Goal: Task Accomplishment & Management: Manage account settings

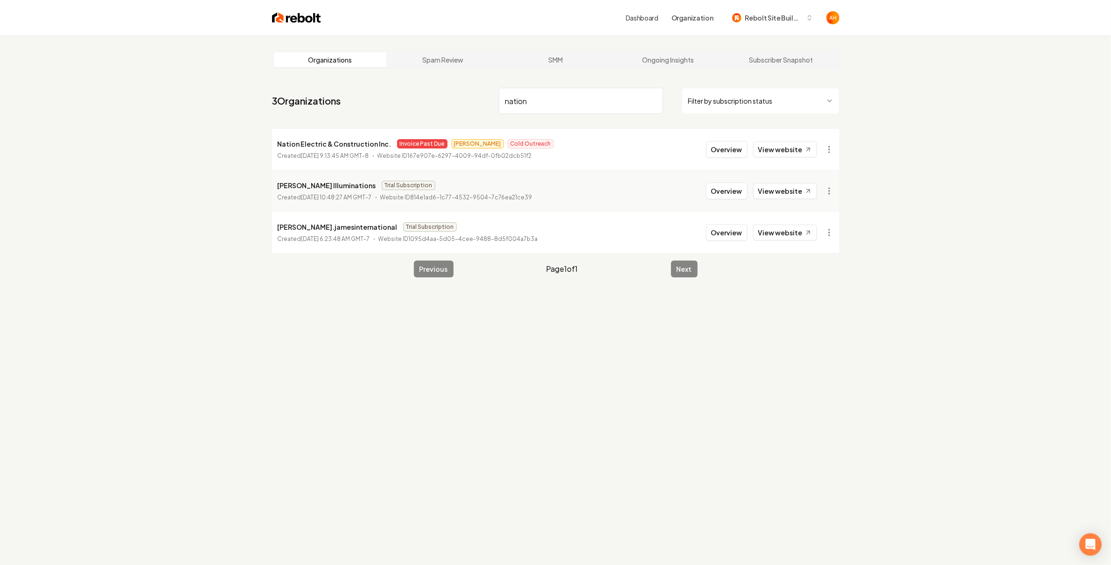
click at [546, 98] on input "nation" at bounding box center [581, 101] width 164 height 26
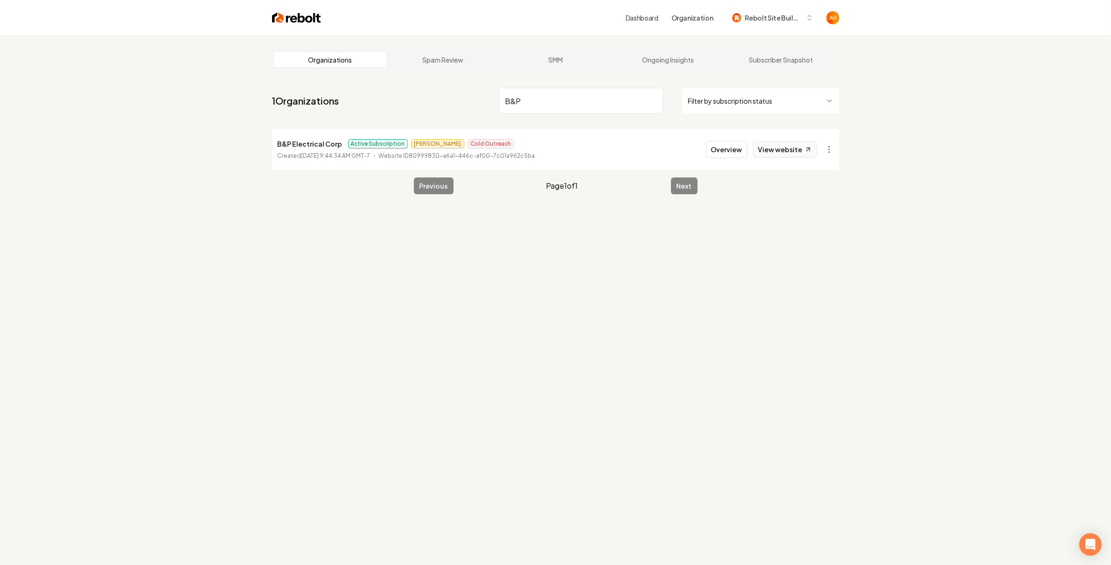
type input "B&P"
click at [772, 151] on link "View website" at bounding box center [785, 149] width 64 height 16
click at [728, 146] on button "Overview" at bounding box center [727, 149] width 42 height 17
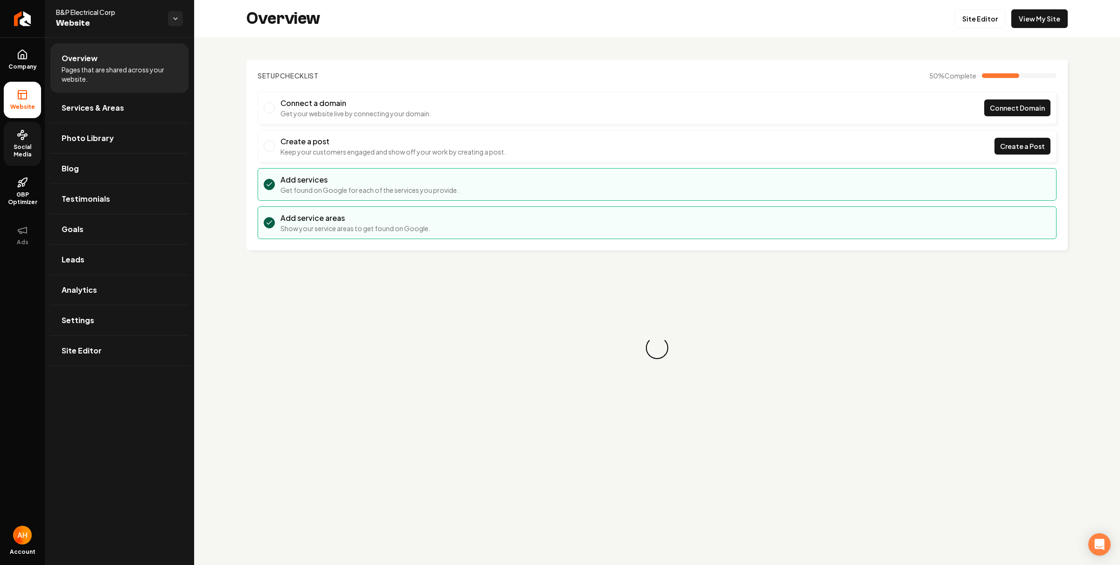
click at [23, 153] on span "Social Media" at bounding box center [22, 150] width 37 height 15
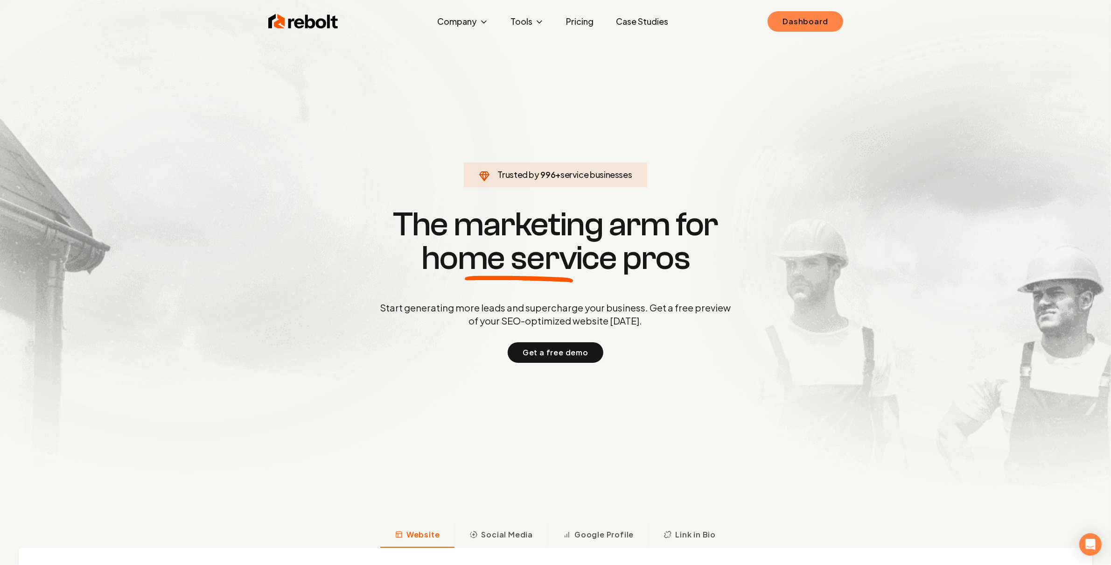
click at [825, 26] on link "Dashboard" at bounding box center [805, 21] width 75 height 21
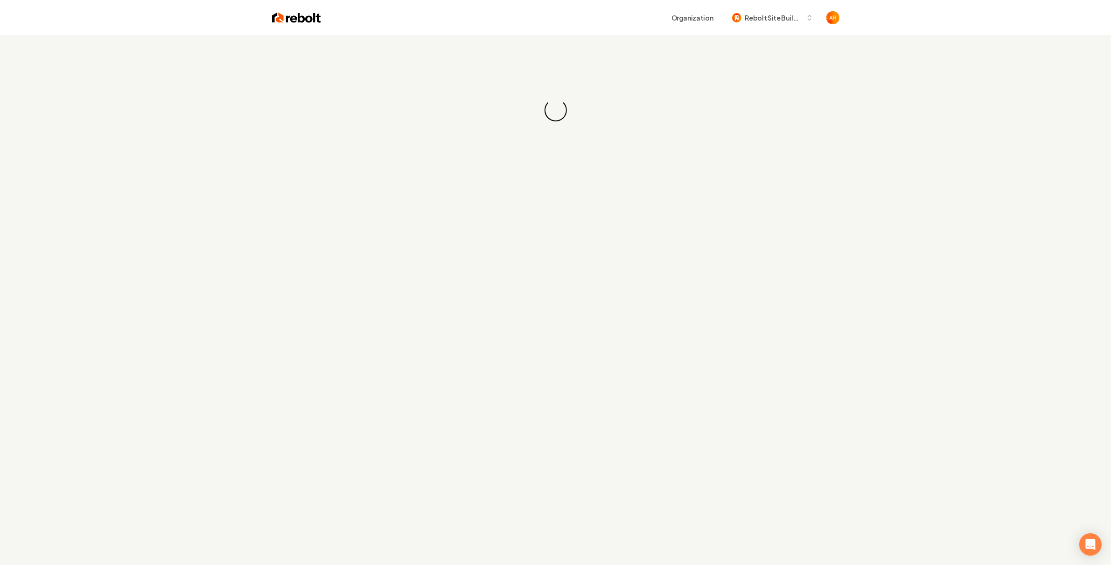
click at [620, 24] on div "Organization Rebolt Site Builder" at bounding box center [580, 17] width 519 height 17
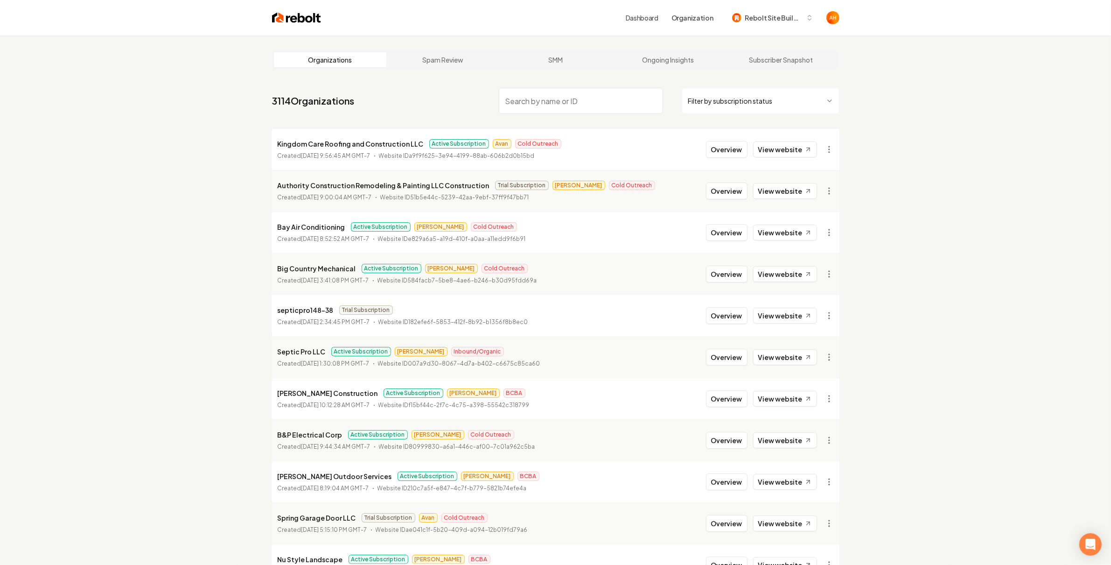
click at [554, 96] on input "search" at bounding box center [581, 101] width 164 height 26
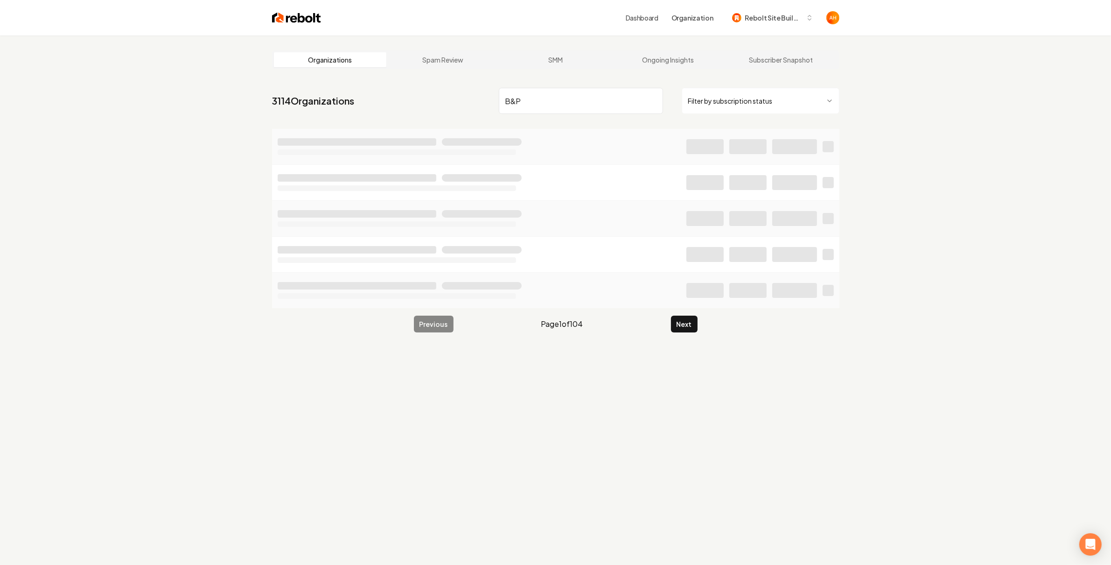
type input "B&P"
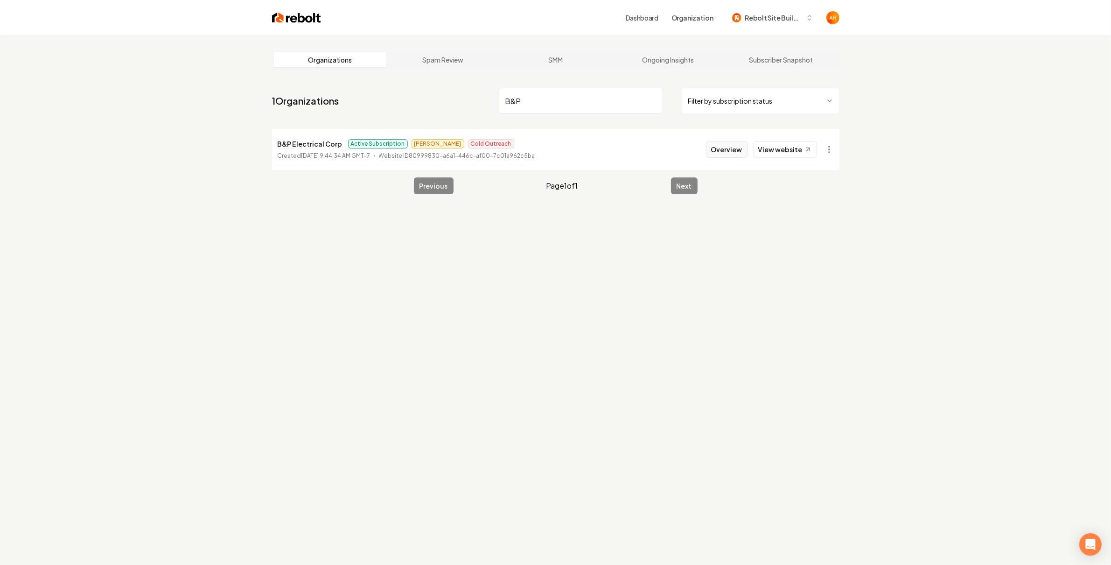
click at [727, 151] on button "Overview" at bounding box center [727, 149] width 42 height 17
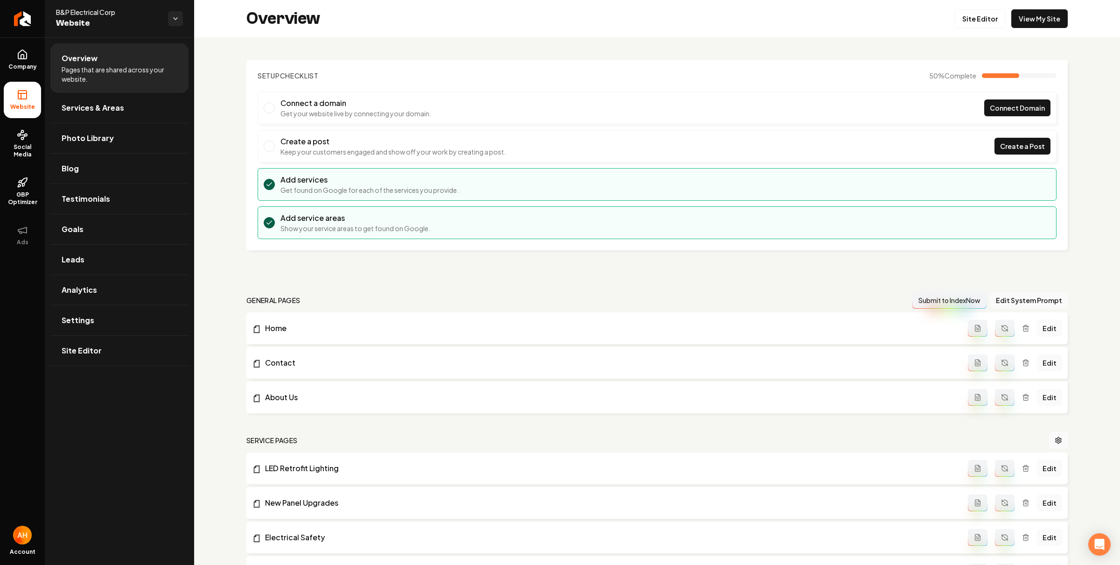
click at [305, 19] on h2 "Overview" at bounding box center [283, 18] width 74 height 19
click at [322, 18] on div "Overview Site Editor View My Site" at bounding box center [657, 18] width 926 height 37
click at [307, 19] on h2 "Overview" at bounding box center [283, 18] width 74 height 19
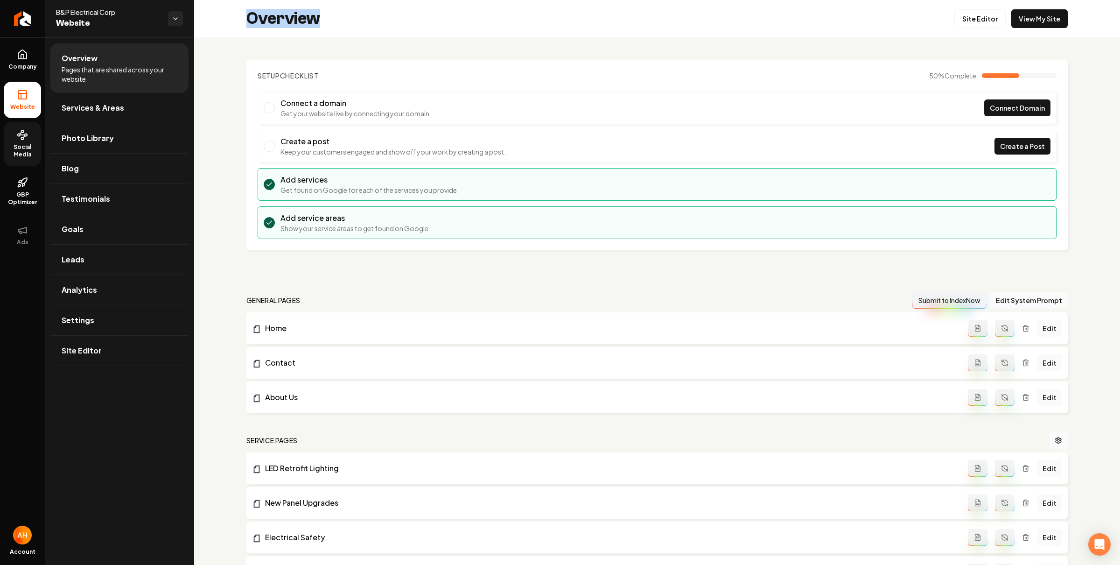
click at [21, 147] on span "Social Media" at bounding box center [22, 150] width 37 height 15
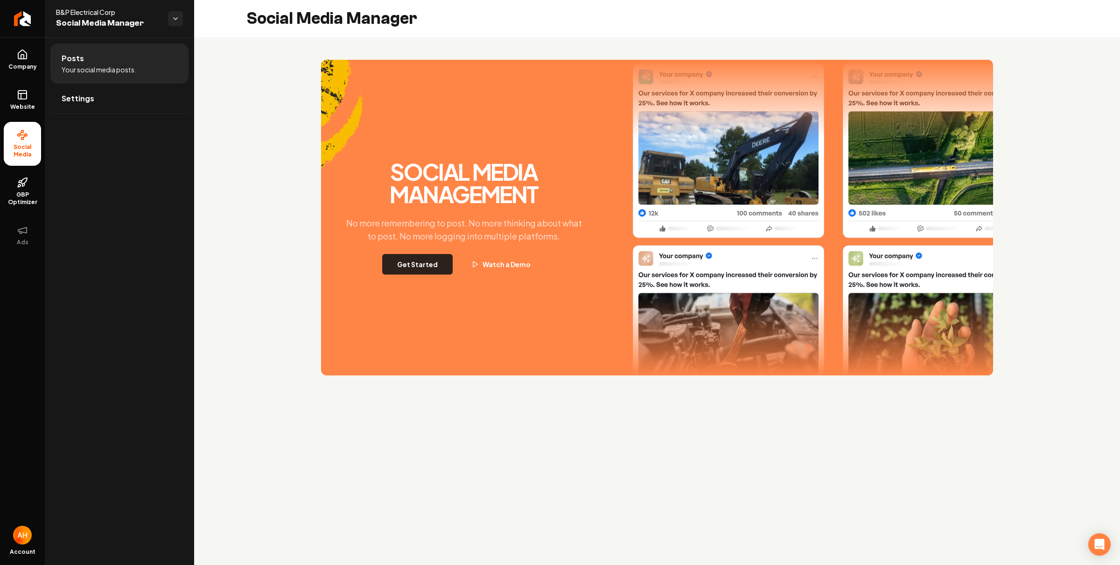
click at [418, 267] on button "Get Started" at bounding box center [417, 264] width 70 height 21
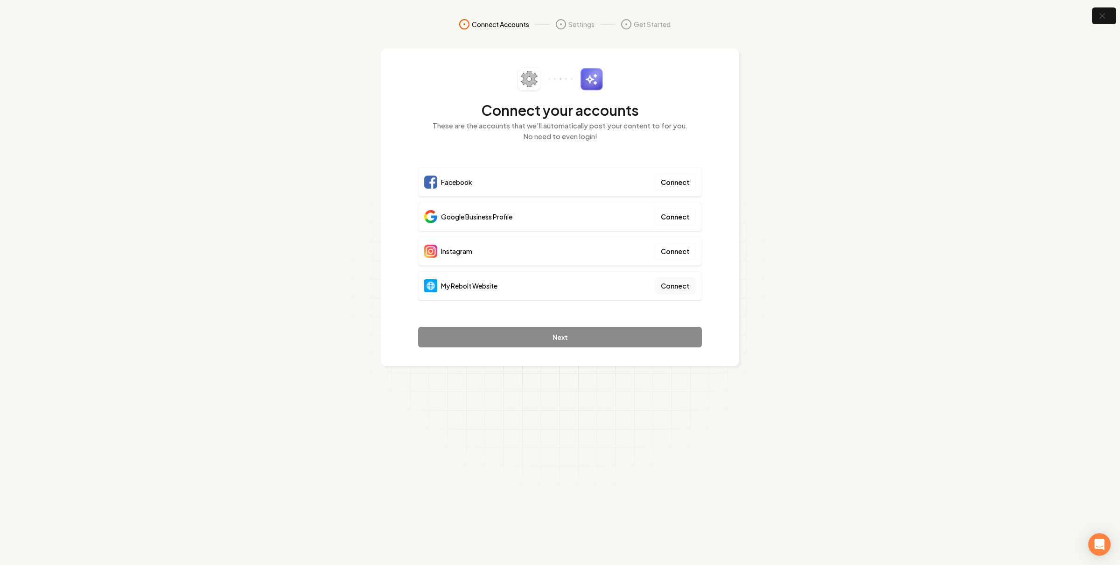
click at [681, 289] on button "Connect" at bounding box center [675, 285] width 41 height 17
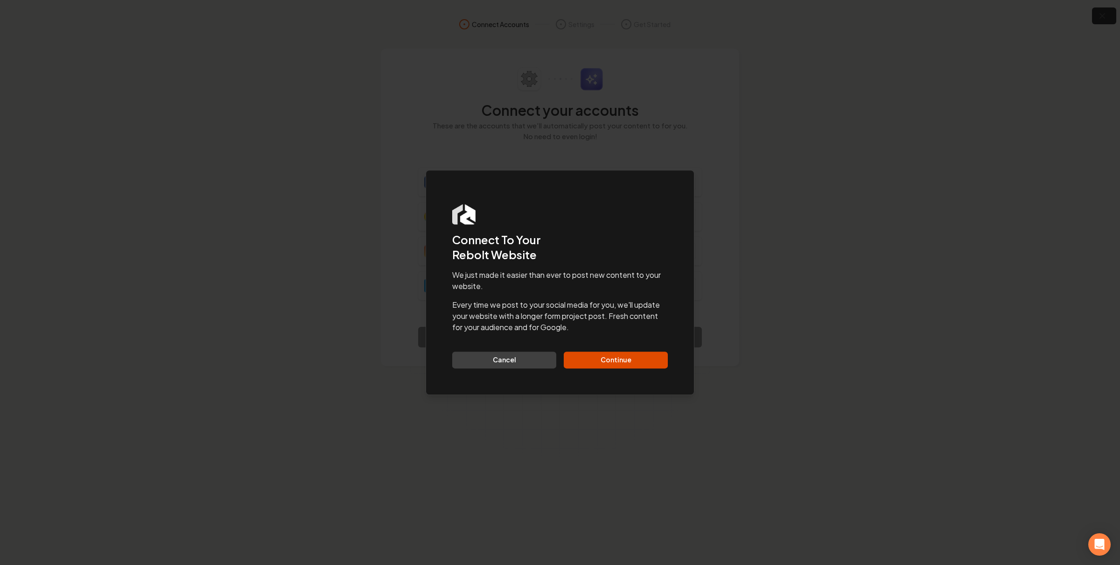
click at [631, 368] on div "Dialog Connect To Your Rebolt Website We just made it easier than ever to post …" at bounding box center [560, 282] width 269 height 225
click at [633, 363] on button "Continue" at bounding box center [616, 359] width 104 height 17
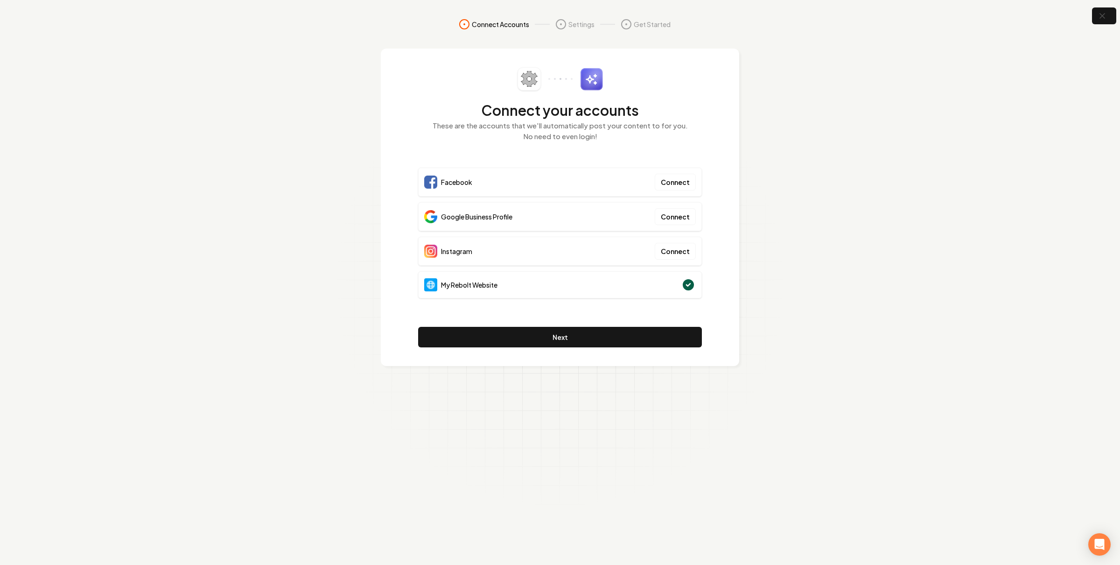
click at [505, 219] on span "Google Business Profile" at bounding box center [476, 216] width 71 height 9
click at [470, 251] on span "Instagram" at bounding box center [456, 250] width 31 height 9
click at [930, 98] on section "Connect Accounts Settings Get Started Connect your accounts These are the accou…" at bounding box center [560, 282] width 1120 height 565
click at [1097, 15] on icon "button" at bounding box center [1102, 16] width 12 height 12
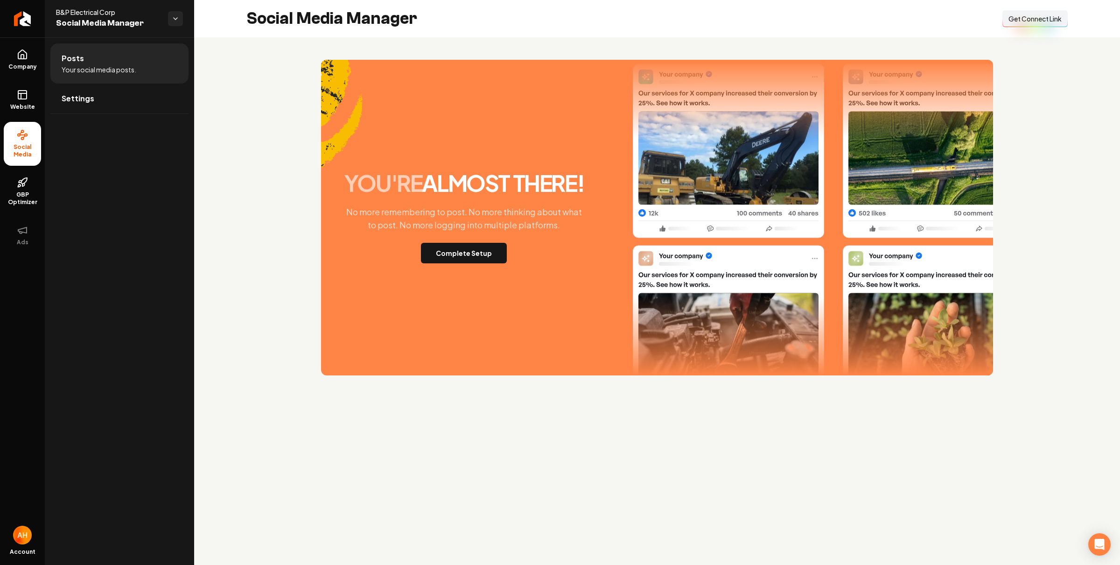
click at [1023, 18] on span "Get Connect Link" at bounding box center [1035, 18] width 53 height 9
click at [477, 252] on button "Complete Setup" at bounding box center [464, 253] width 86 height 21
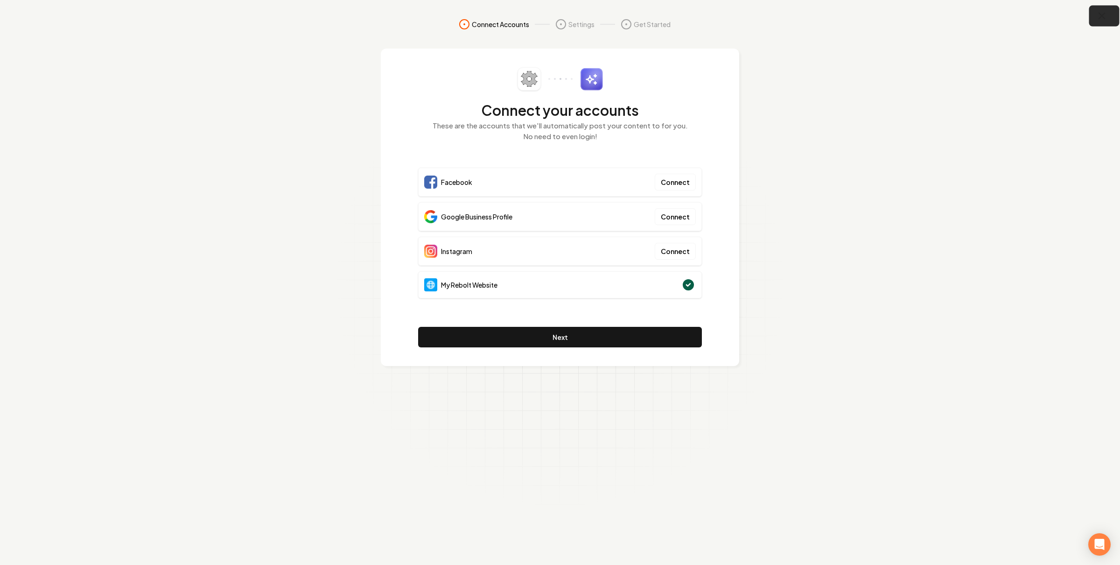
click at [1095, 16] on button "button" at bounding box center [1104, 16] width 30 height 21
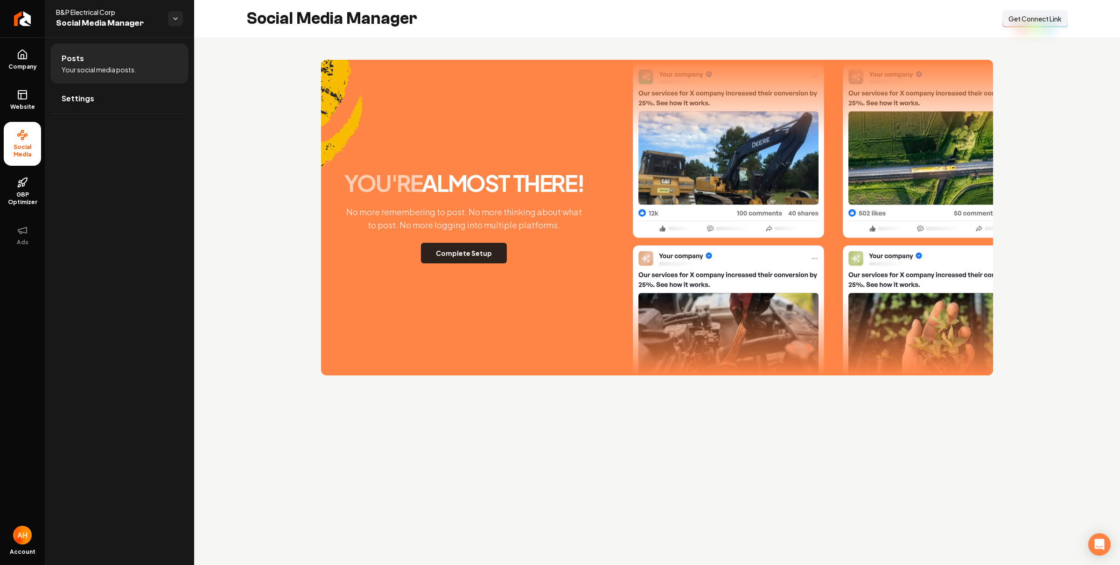
click at [493, 258] on button "Complete Setup" at bounding box center [464, 253] width 86 height 21
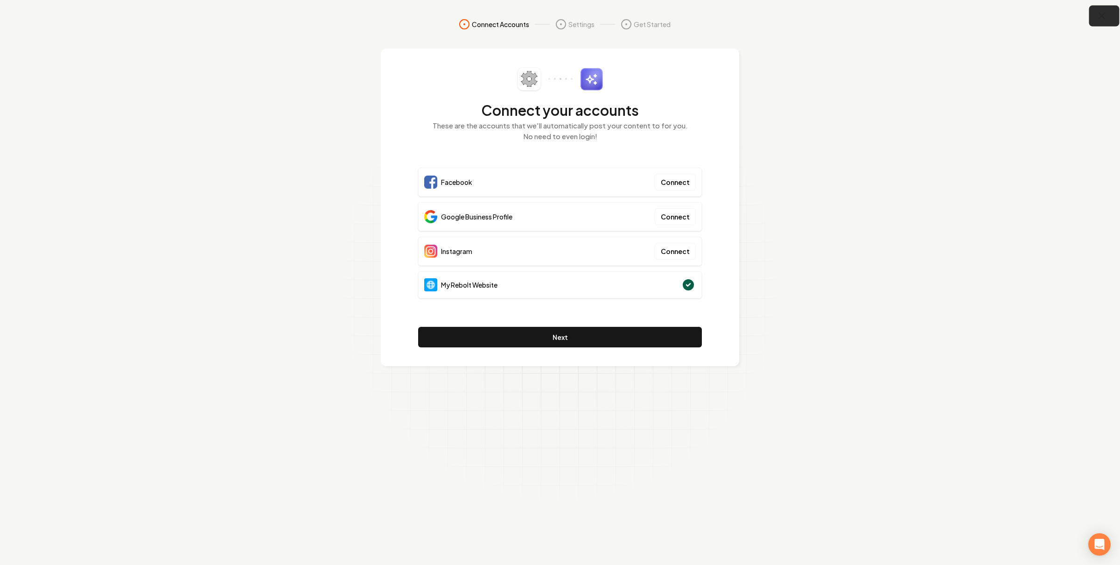
click at [1104, 11] on icon "button" at bounding box center [1102, 16] width 12 height 12
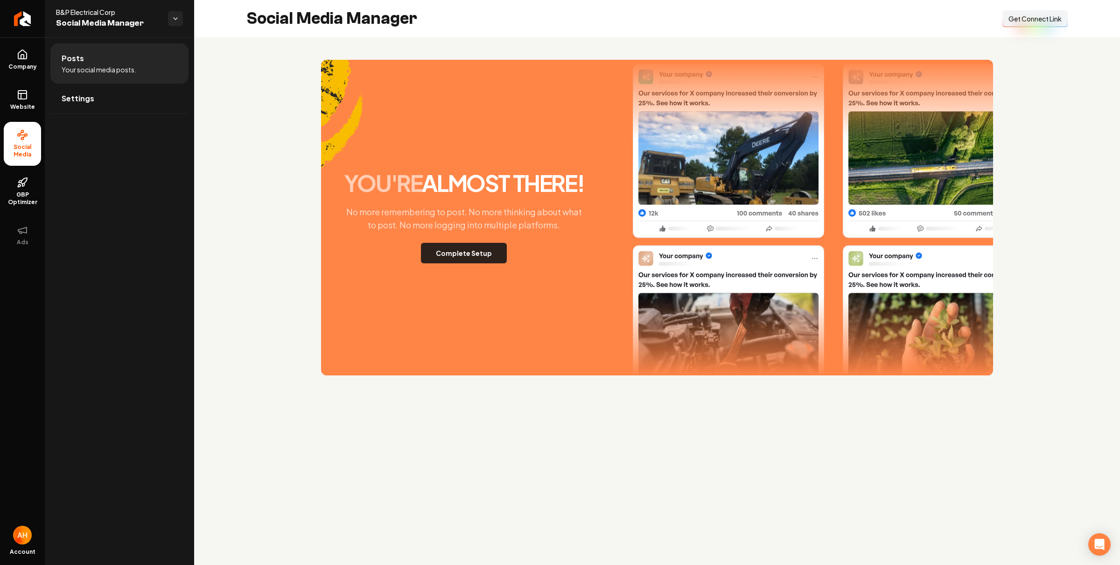
click at [490, 250] on button "Complete Setup" at bounding box center [464, 253] width 86 height 21
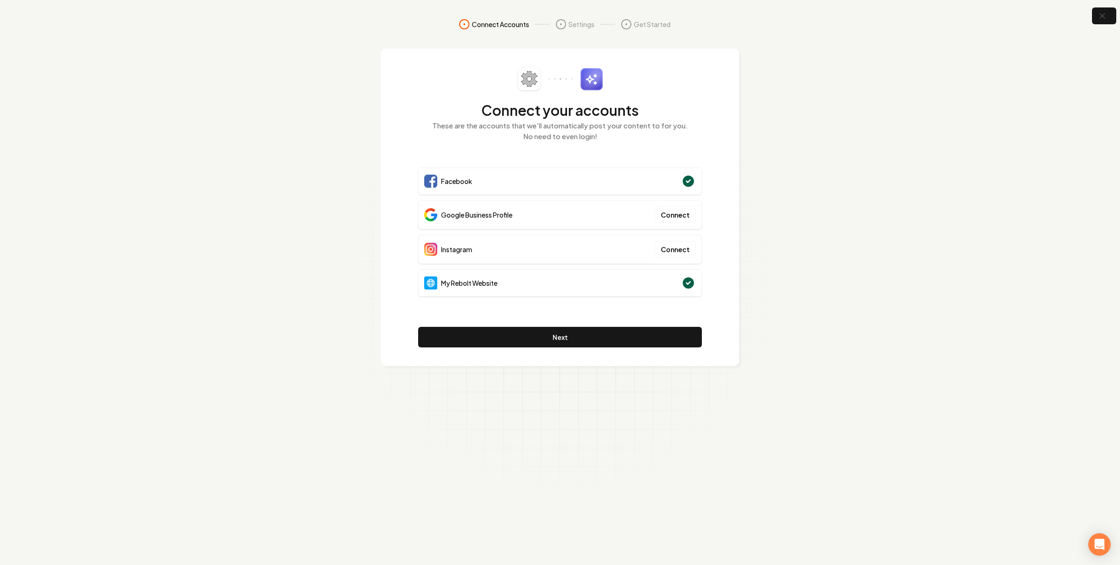
click at [1064, 51] on section "Connect Accounts Settings Get Started Connect your accounts These are the accou…" at bounding box center [560, 282] width 1120 height 565
click at [1103, 12] on icon "button" at bounding box center [1102, 16] width 12 height 12
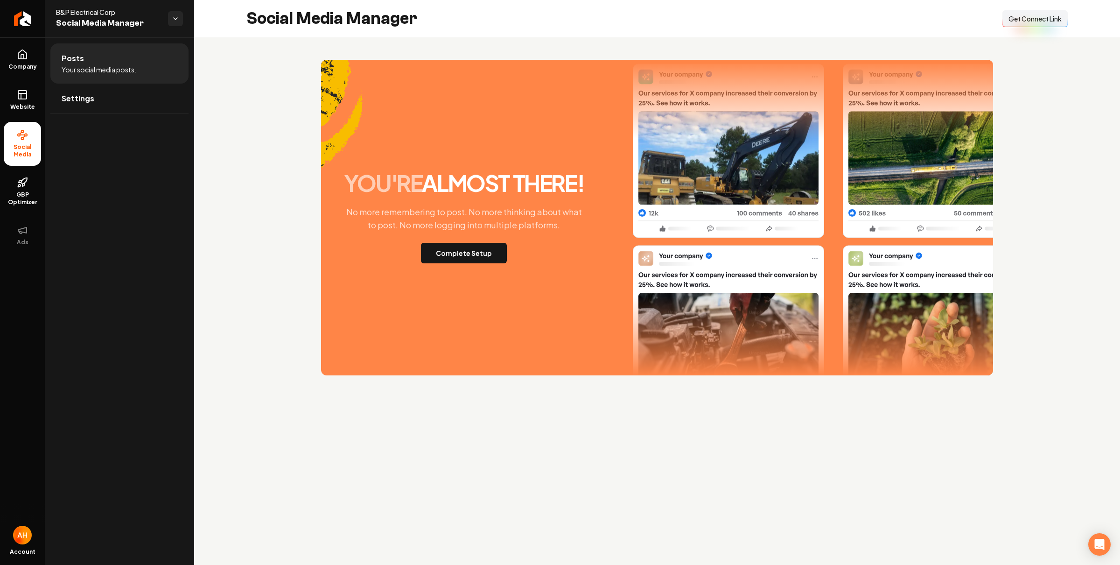
click at [1033, 24] on button "Connect Link Get Connect Link" at bounding box center [1035, 18] width 65 height 17
click at [441, 259] on button "Complete Setup" at bounding box center [464, 253] width 86 height 21
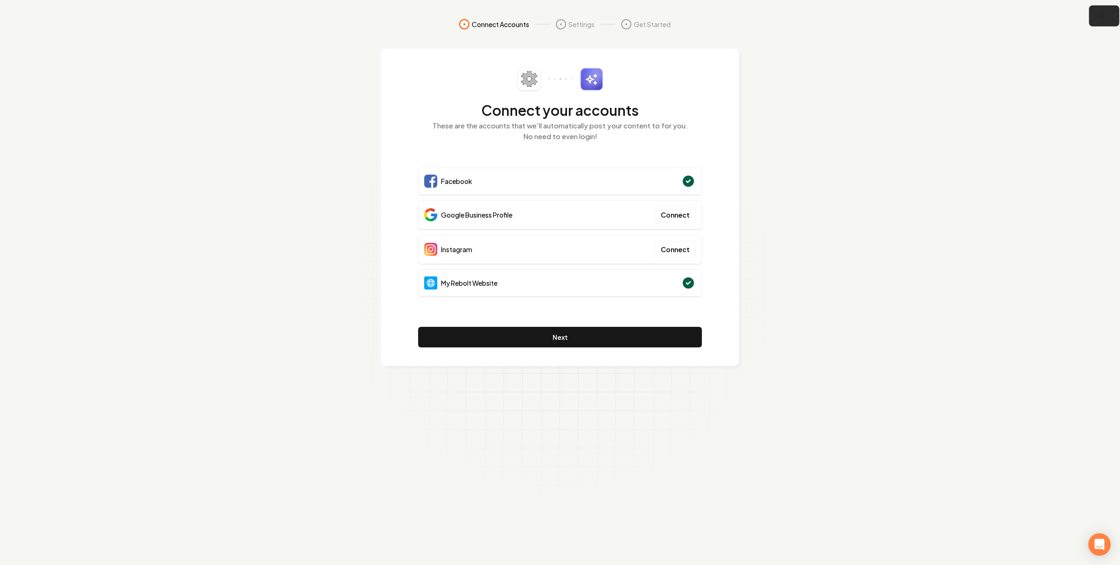
click at [1096, 18] on icon "button" at bounding box center [1102, 16] width 12 height 12
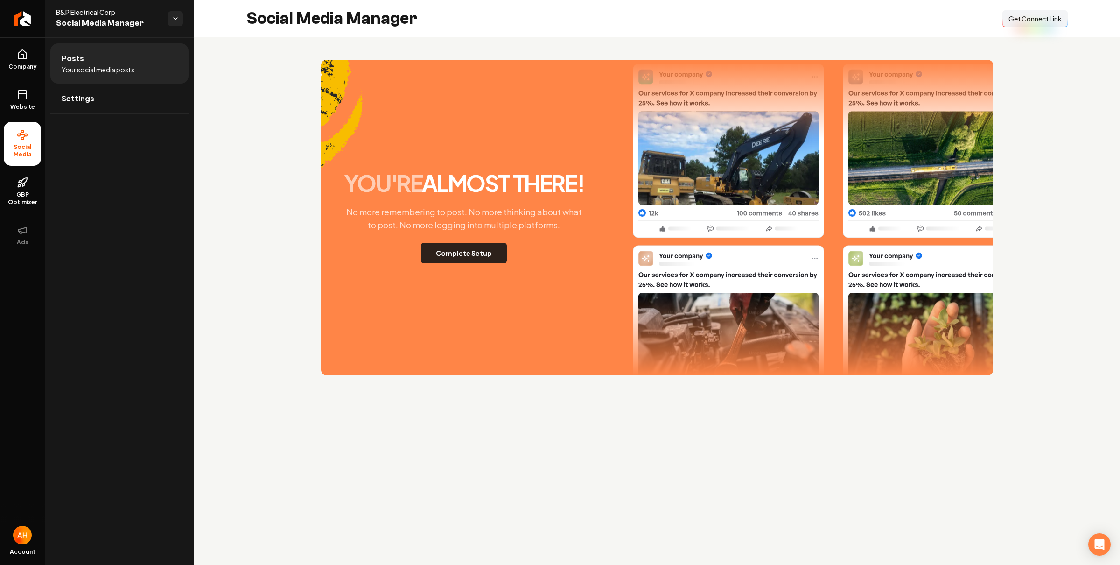
click at [482, 250] on button "Complete Setup" at bounding box center [464, 253] width 86 height 21
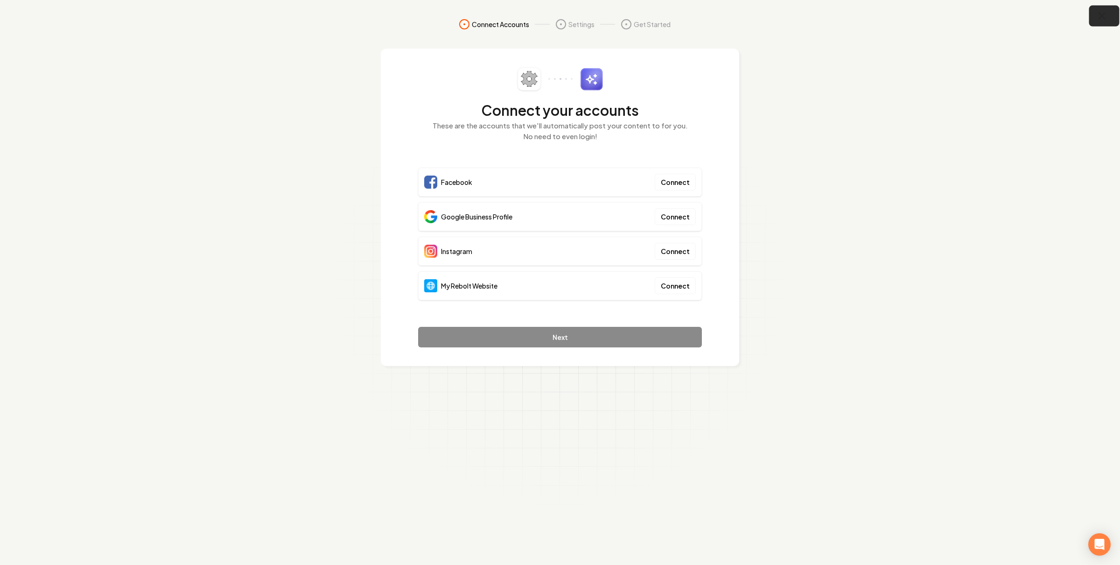
click at [1099, 16] on icon "button" at bounding box center [1102, 16] width 12 height 12
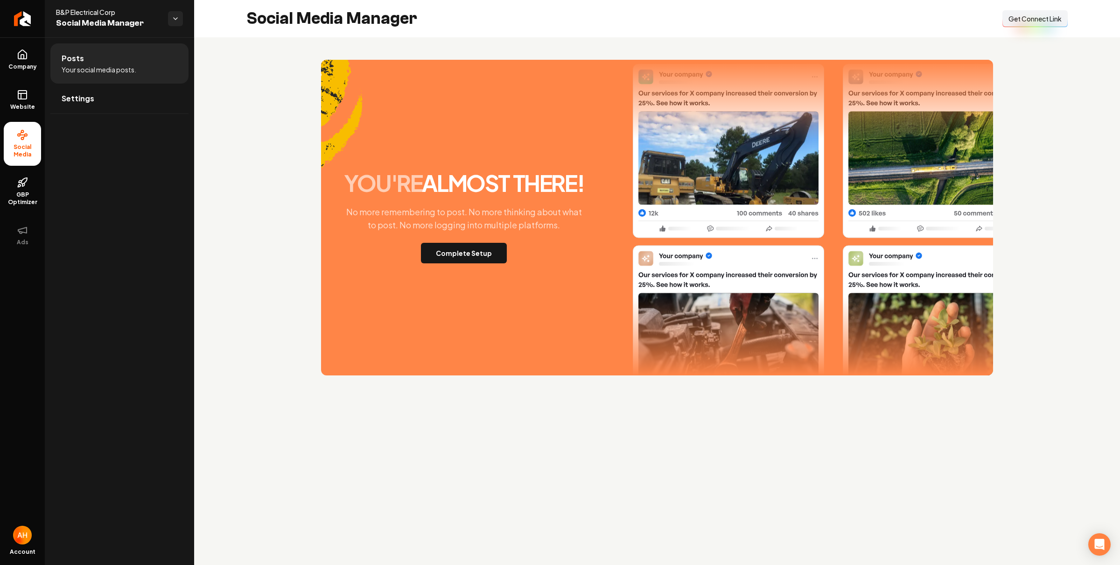
click at [673, 56] on div "you're almost there! No more remembering to post. No more thinking about what t…" at bounding box center [657, 217] width 926 height 360
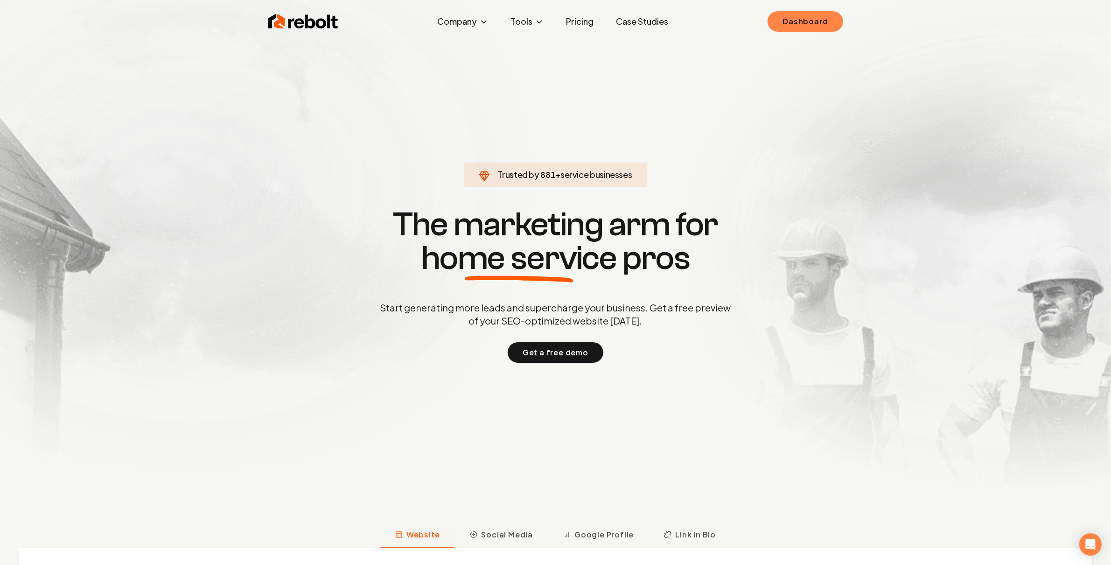
click at [838, 12] on link "Dashboard" at bounding box center [805, 21] width 75 height 21
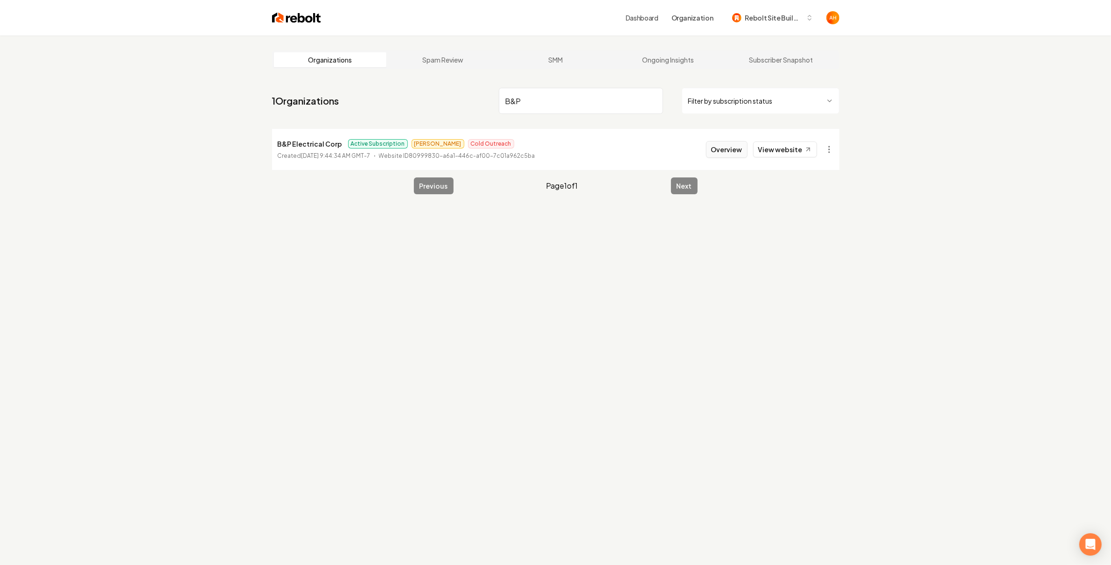
type input "B&P"
drag, startPoint x: 731, startPoint y: 146, endPoint x: 605, endPoint y: 137, distance: 126.3
click at [731, 146] on button "Overview" at bounding box center [727, 149] width 42 height 17
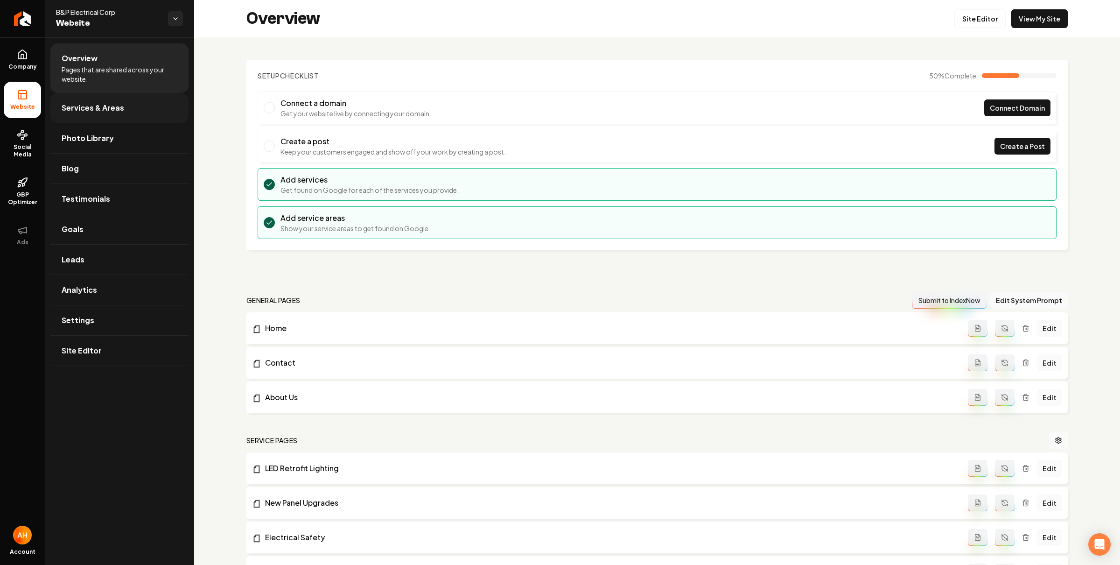
click at [116, 108] on span "Services & Areas" at bounding box center [93, 107] width 63 height 11
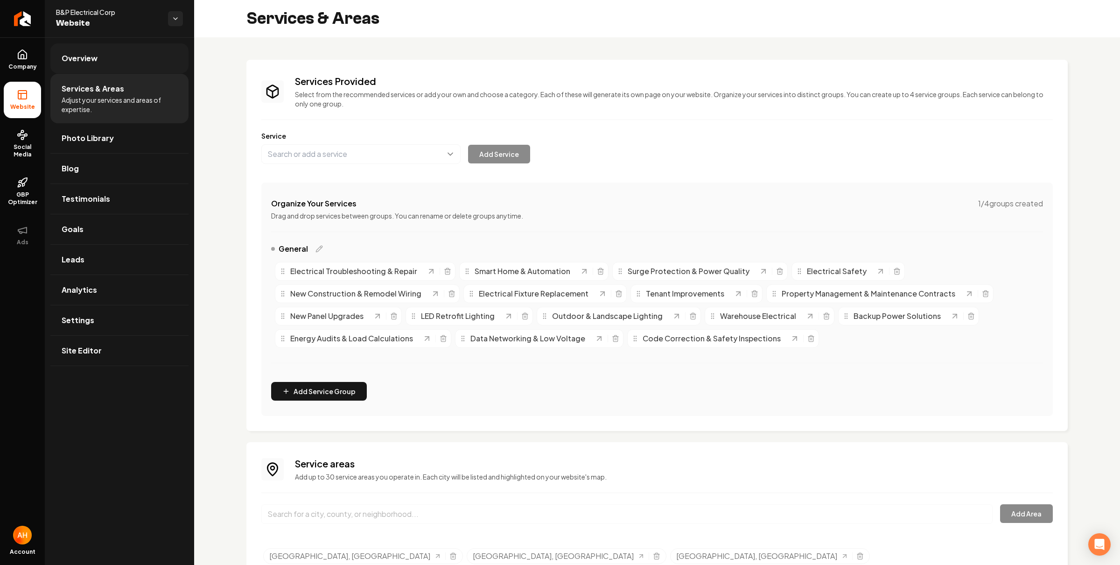
click at [103, 59] on link "Overview" at bounding box center [119, 58] width 138 height 30
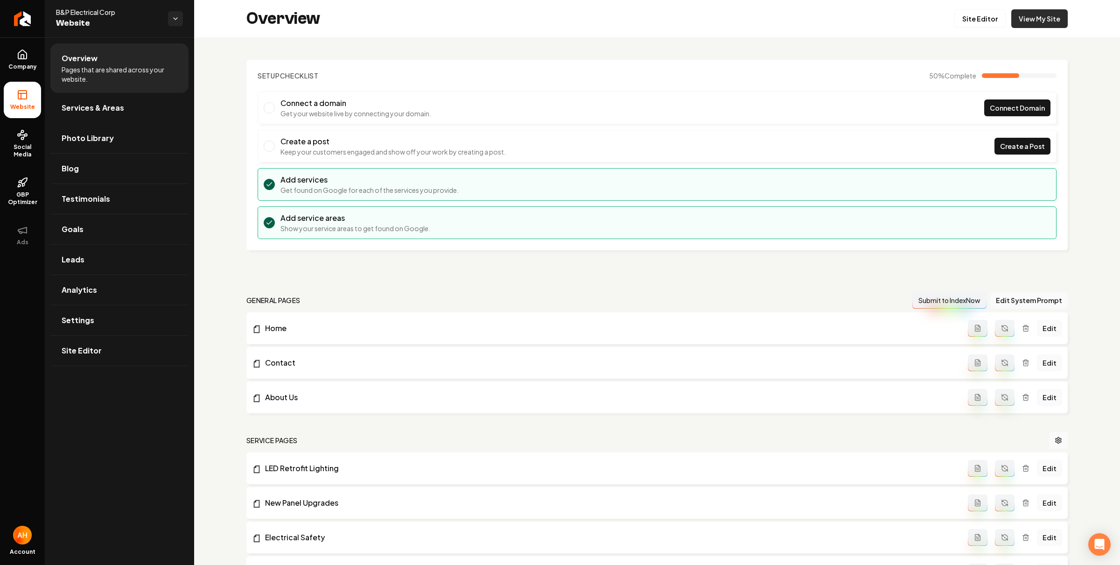
click at [1024, 14] on link "View My Site" at bounding box center [1039, 18] width 56 height 19
click at [90, 116] on link "Services & Areas" at bounding box center [119, 108] width 138 height 30
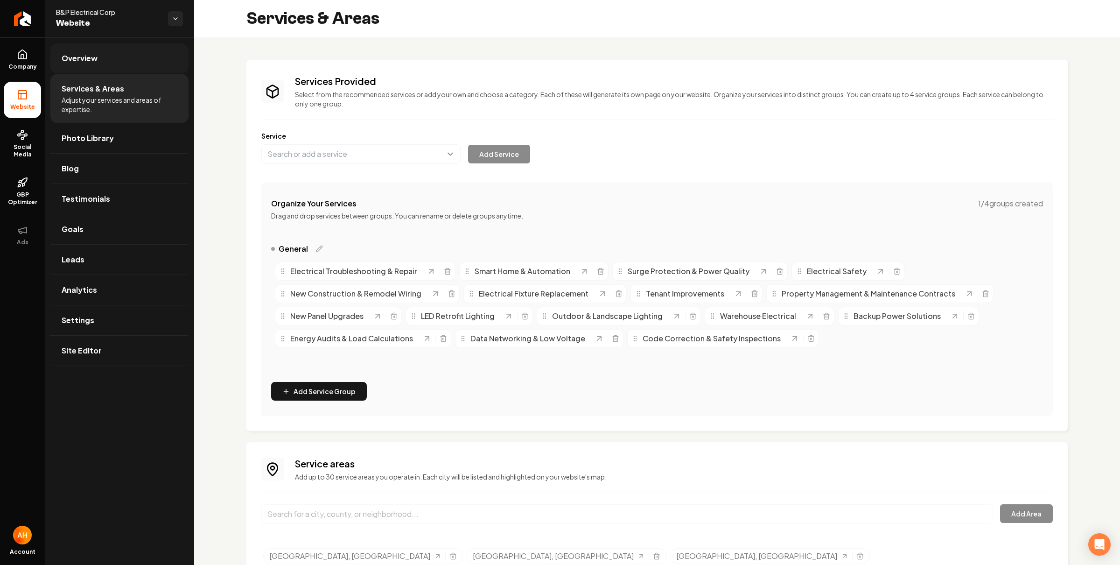
click at [148, 57] on link "Overview" at bounding box center [119, 58] width 138 height 30
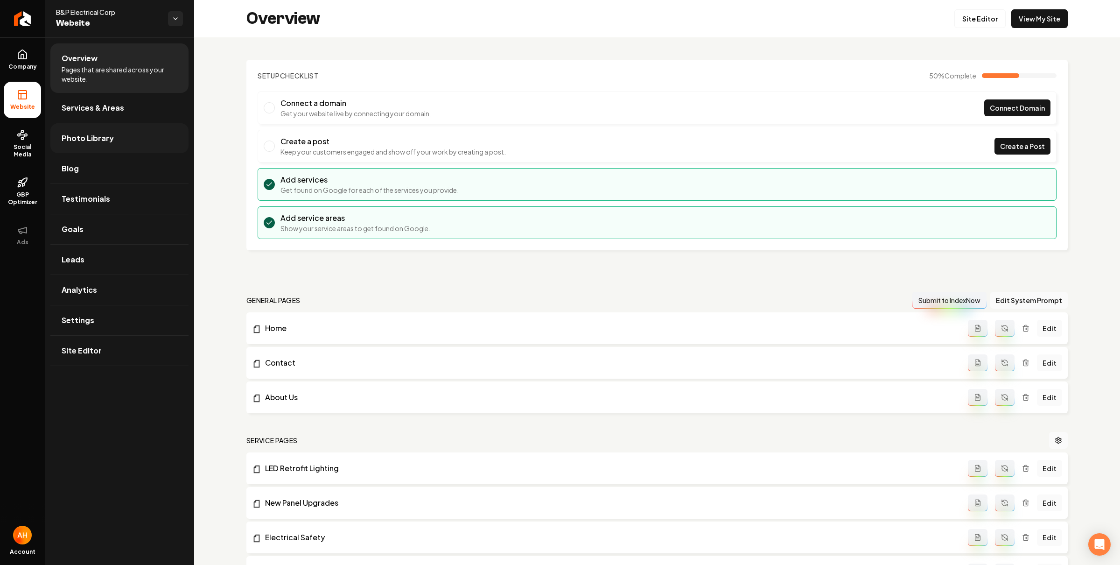
click at [98, 116] on link "Services & Areas" at bounding box center [119, 108] width 138 height 30
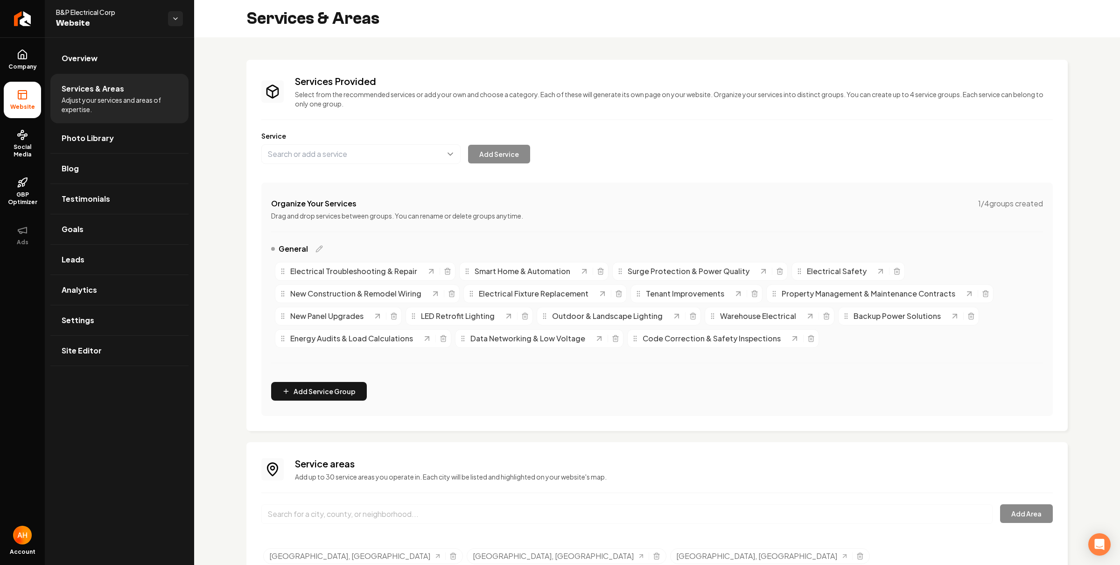
scroll to position [100, 0]
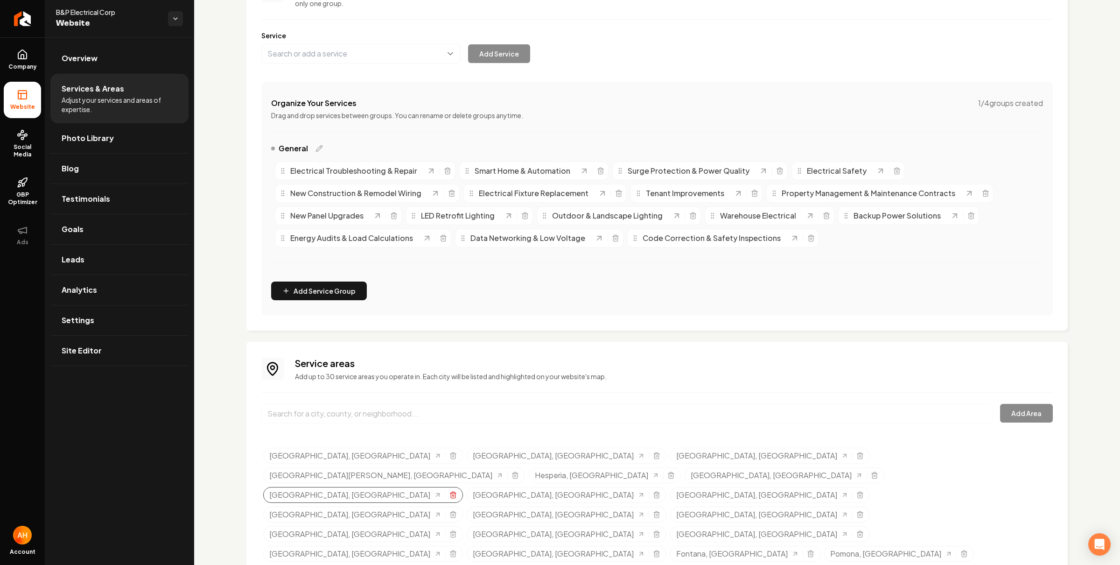
click at [457, 491] on icon "Selected tags" at bounding box center [452, 494] width 7 height 7
click at [519, 471] on icon "Selected tags" at bounding box center [515, 474] width 7 height 7
click at [451, 459] on icon "Selected tags" at bounding box center [453, 456] width 4 height 5
click at [759, 91] on div "Organize Your Services 1 / 4 groups created Drag and drop services between grou…" at bounding box center [657, 198] width 792 height 233
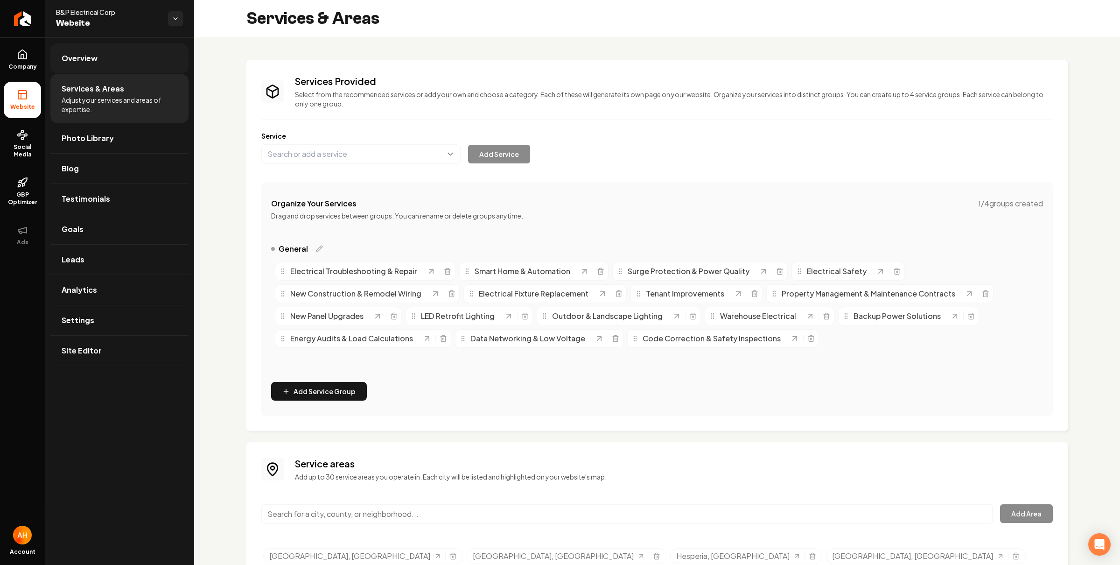
click at [114, 56] on link "Overview" at bounding box center [119, 58] width 138 height 30
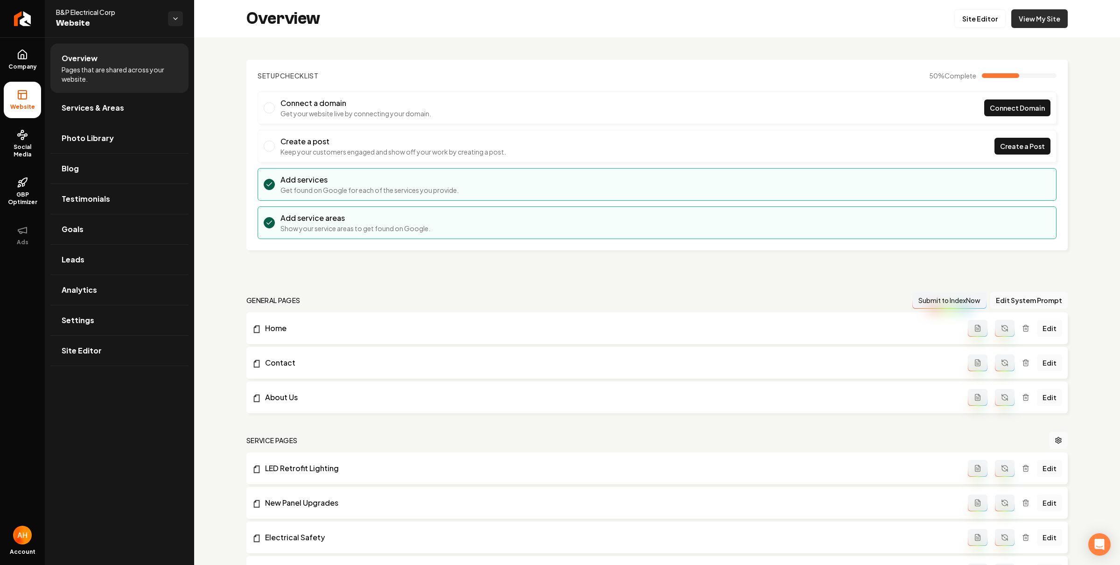
click at [1011, 19] on link "View My Site" at bounding box center [1039, 18] width 56 height 19
click at [113, 103] on span "Services & Areas" at bounding box center [93, 107] width 63 height 11
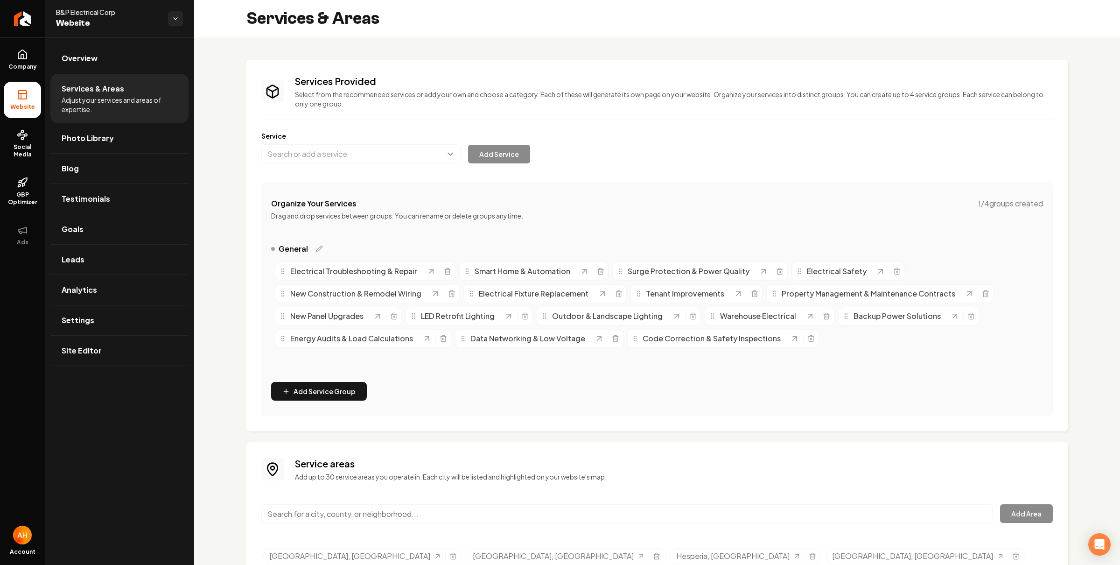
scroll to position [100, 0]
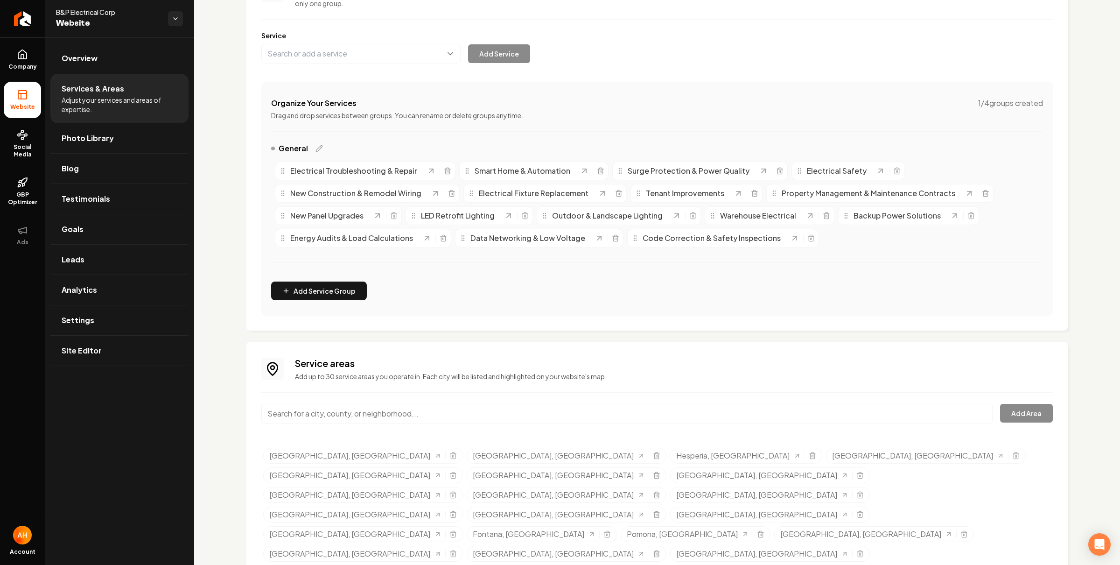
click at [434, 413] on input "Main content area" at bounding box center [626, 414] width 731 height 20
type input "San Diego, CA"
click at [1025, 415] on button "Add Area" at bounding box center [1026, 413] width 53 height 19
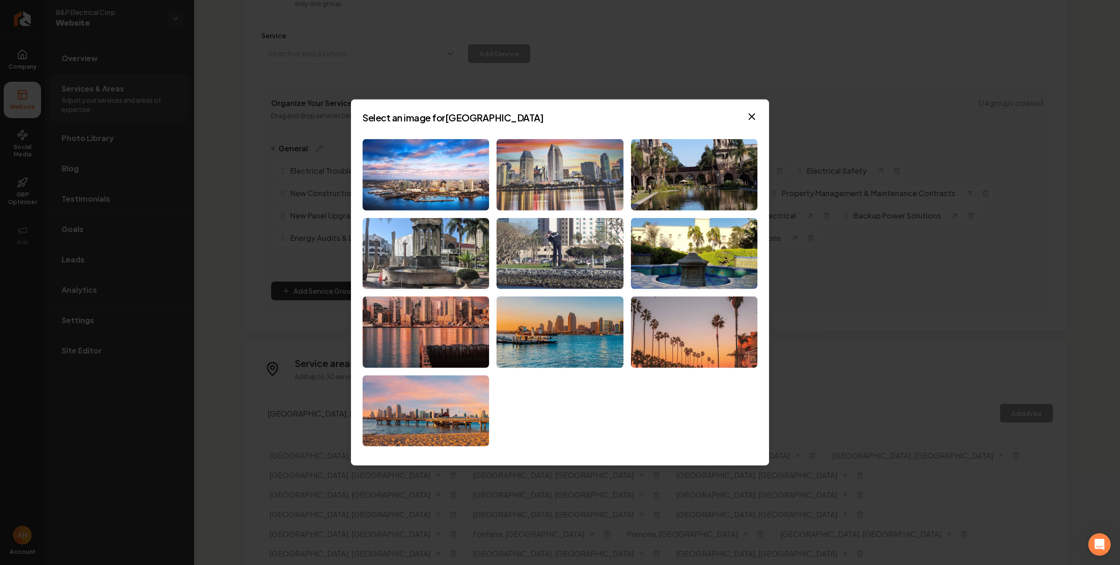
click at [528, 176] on img at bounding box center [560, 174] width 126 height 71
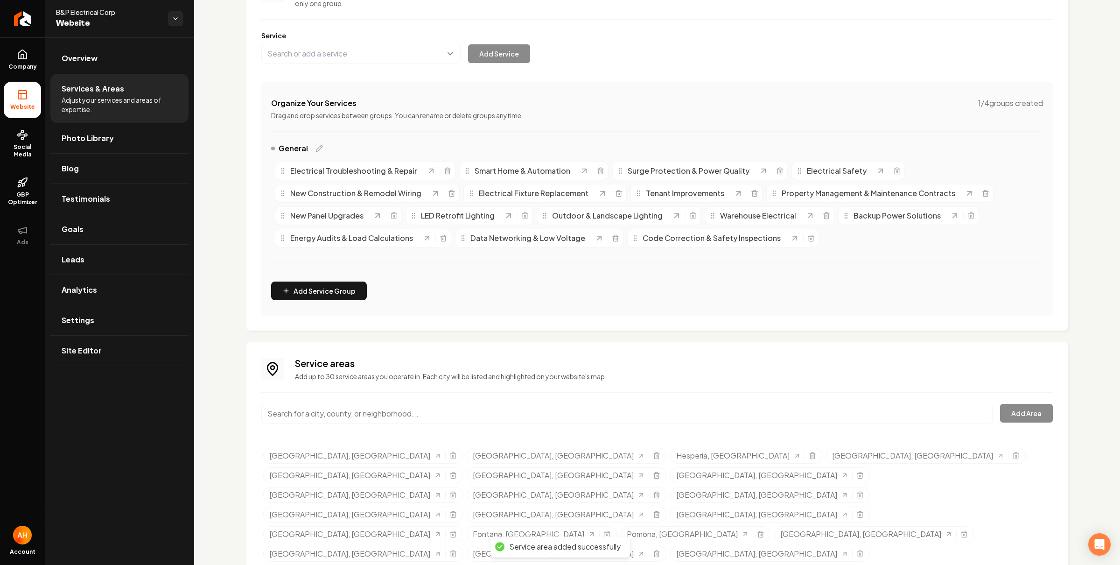
click at [530, 409] on input "Main content area" at bounding box center [626, 414] width 731 height 20
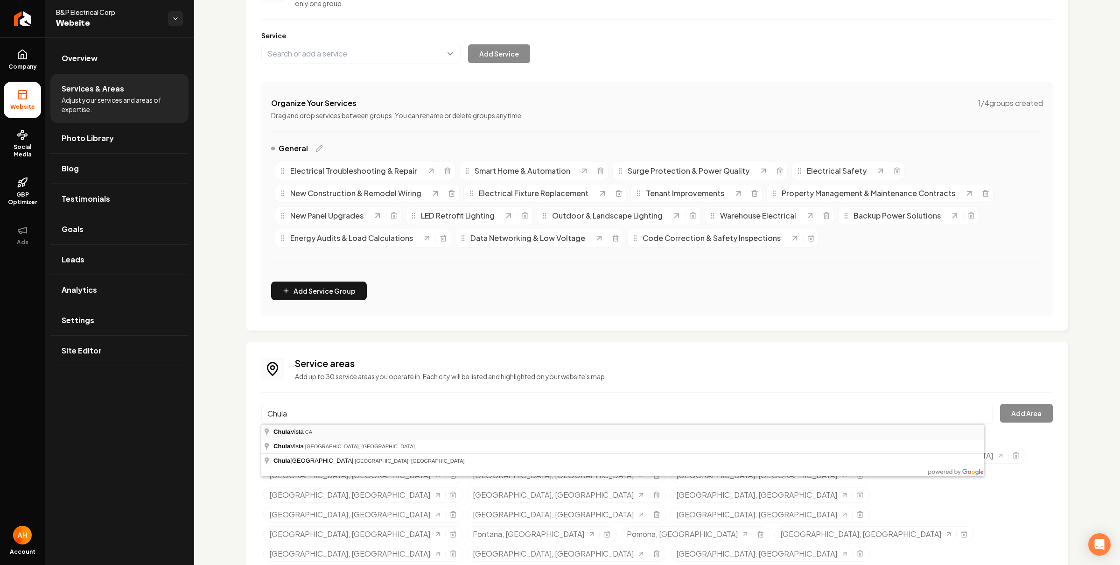
type input "Chula Vista, CA"
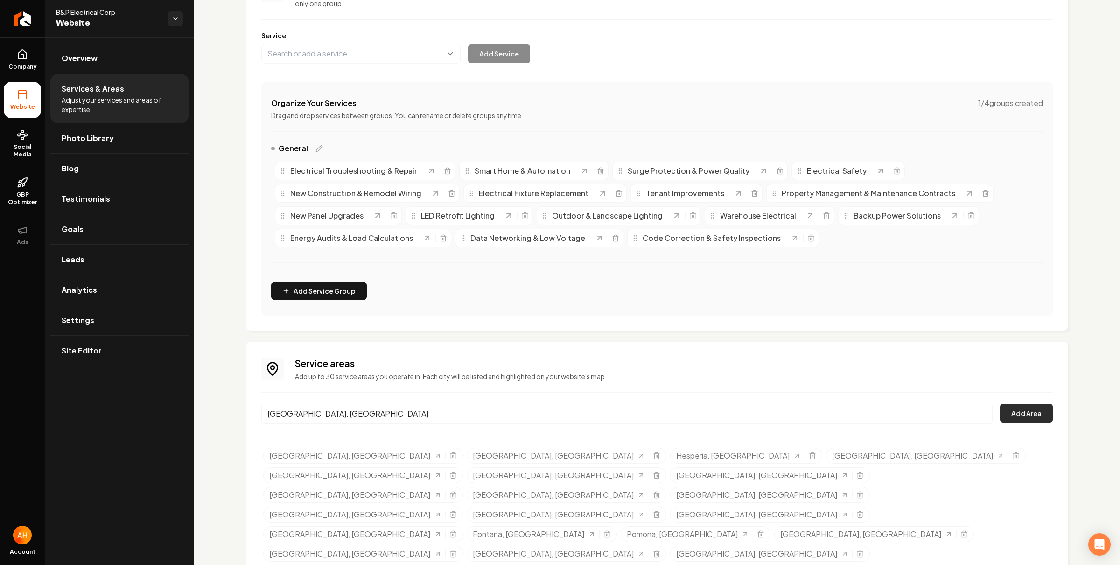
click at [1026, 413] on button "Add Area" at bounding box center [1026, 413] width 53 height 19
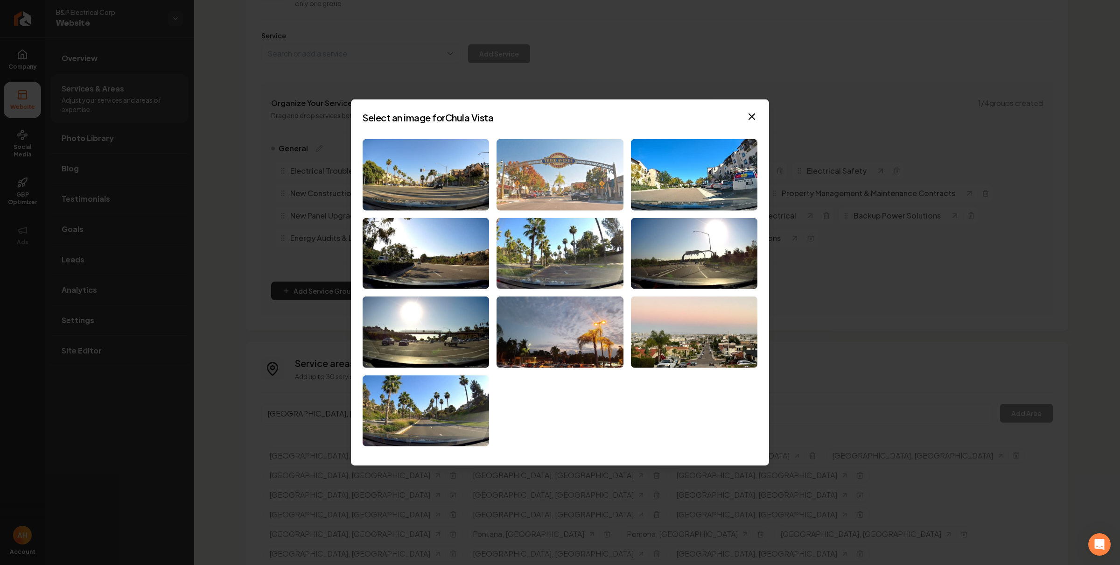
click at [566, 163] on img at bounding box center [560, 174] width 126 height 71
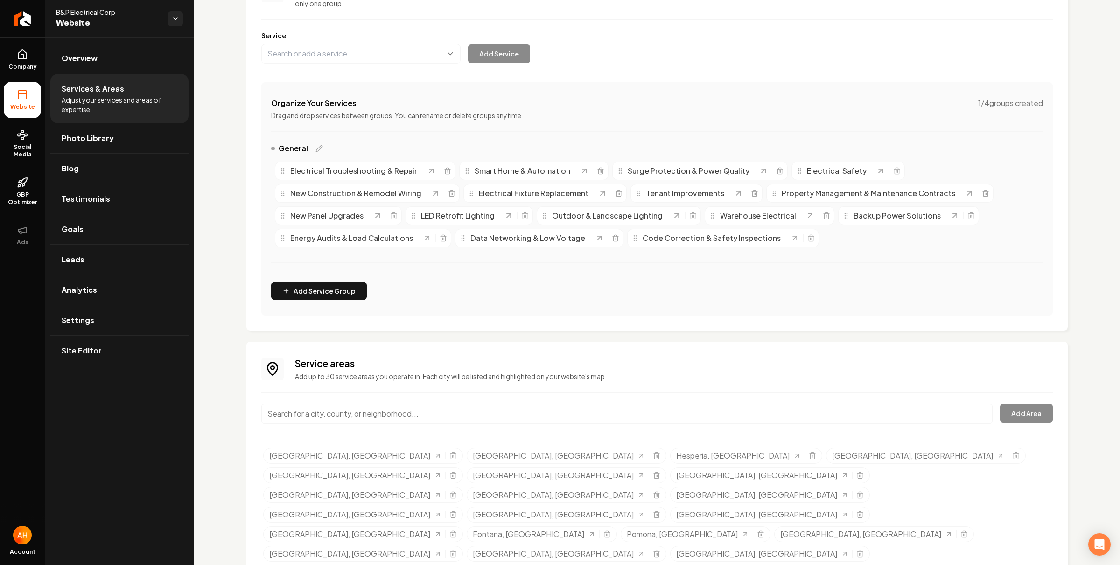
scroll to position [0, 0]
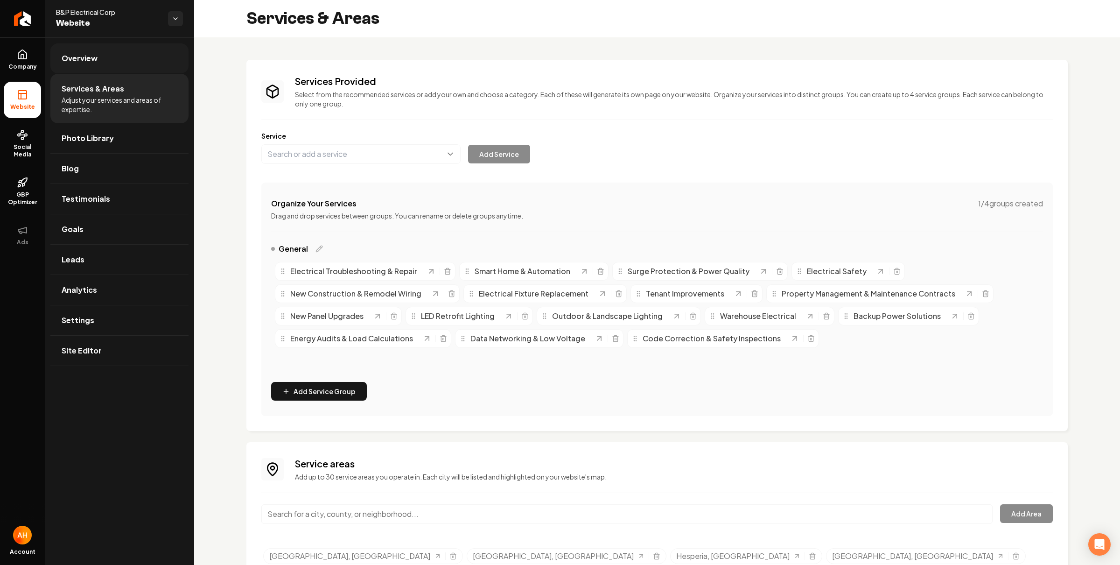
click at [94, 60] on span "Overview" at bounding box center [80, 58] width 36 height 11
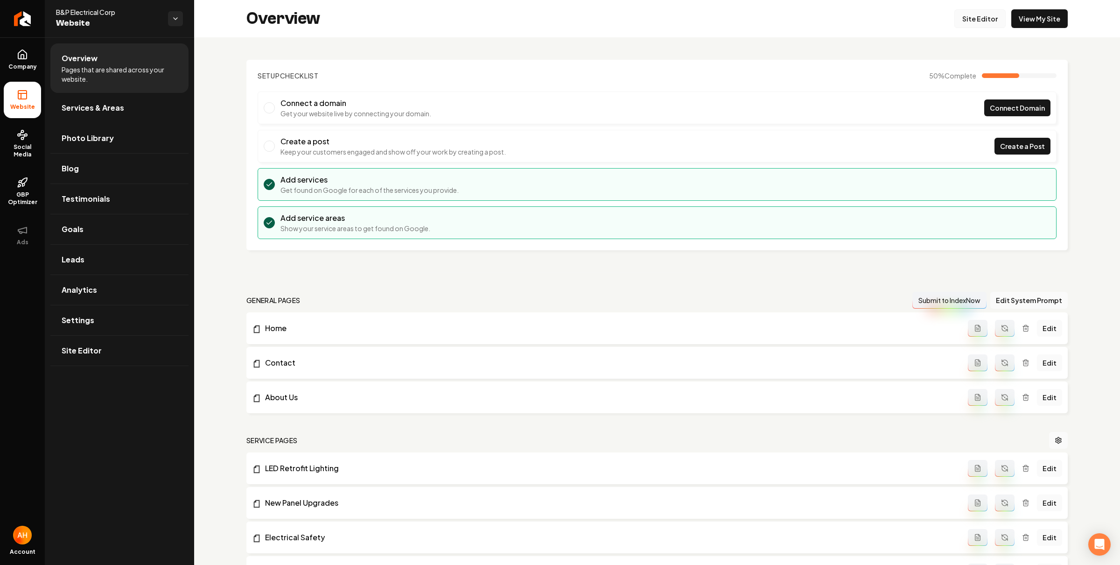
click at [983, 13] on link "Site Editor" at bounding box center [980, 18] width 51 height 19
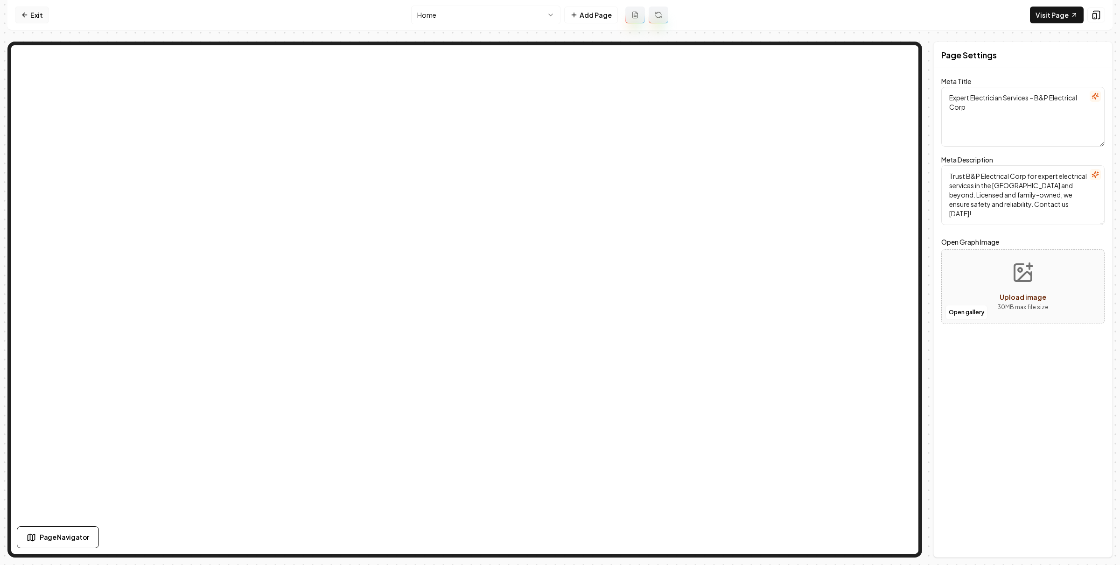
click at [43, 18] on link "Exit" at bounding box center [32, 15] width 34 height 17
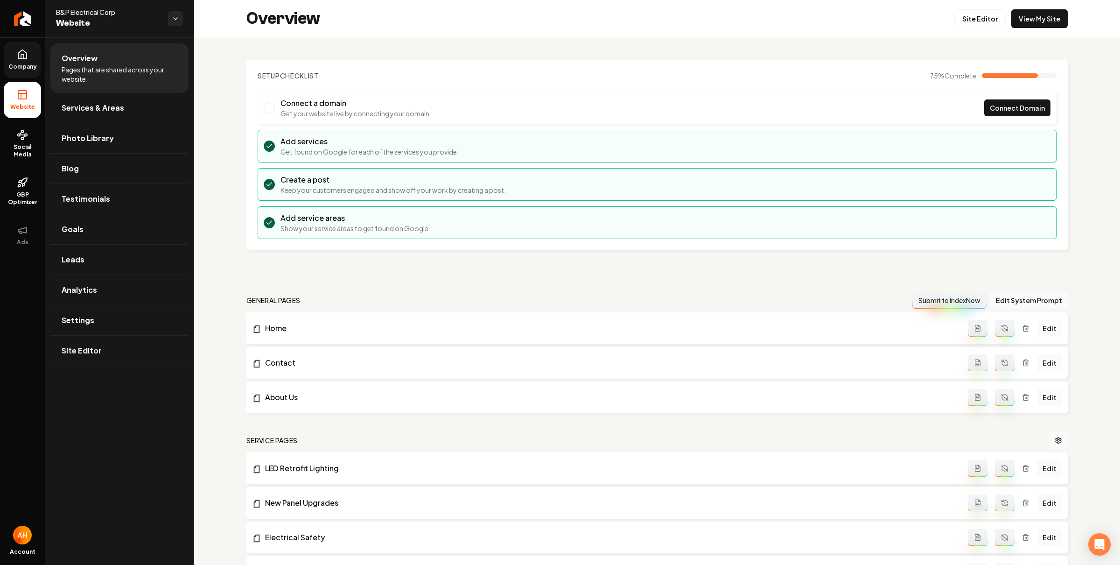
click at [33, 64] on span "Company" at bounding box center [23, 66] width 36 height 7
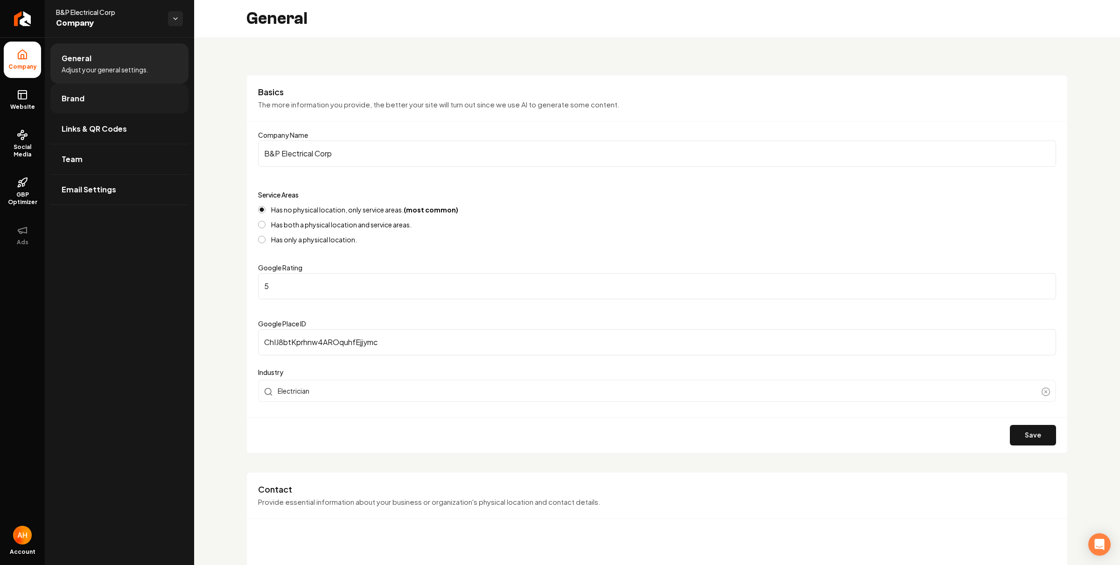
click at [149, 105] on link "Brand" at bounding box center [119, 99] width 138 height 30
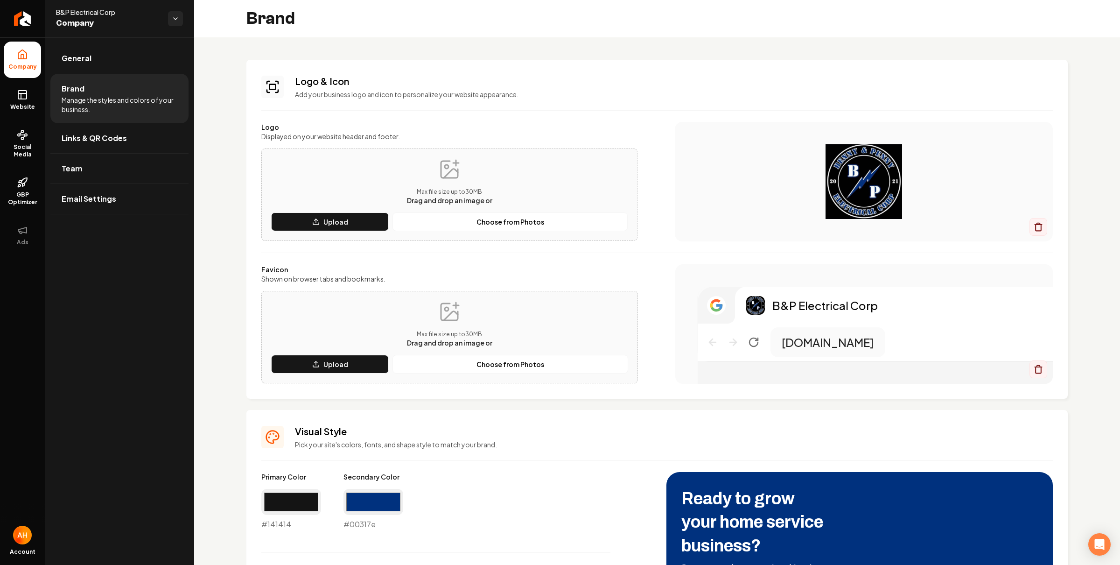
scroll to position [202, 0]
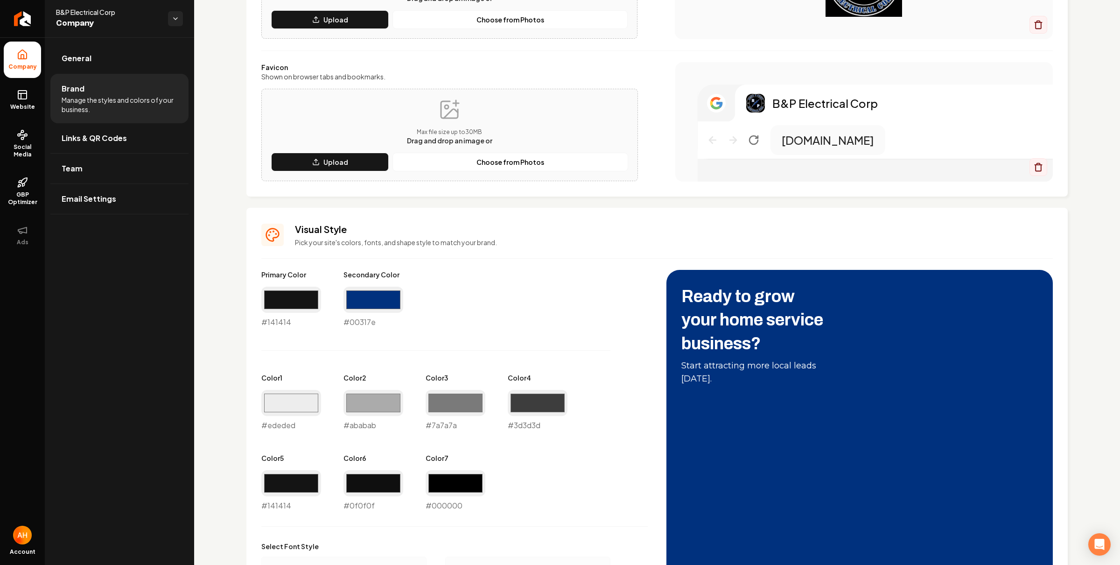
click at [362, 317] on div "#00317e #00317e" at bounding box center [374, 307] width 60 height 41
copy div "#00317e"
click at [279, 326] on div "#141414 #141414" at bounding box center [291, 307] width 60 height 41
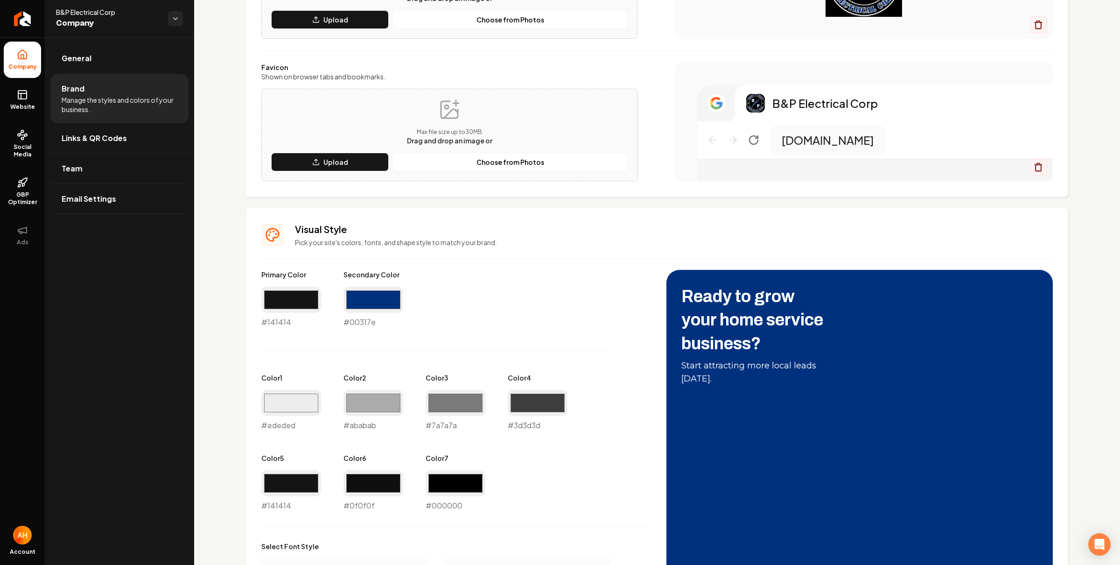
click at [280, 323] on div "#141414 #141414" at bounding box center [291, 307] width 60 height 41
copy div "#141414"
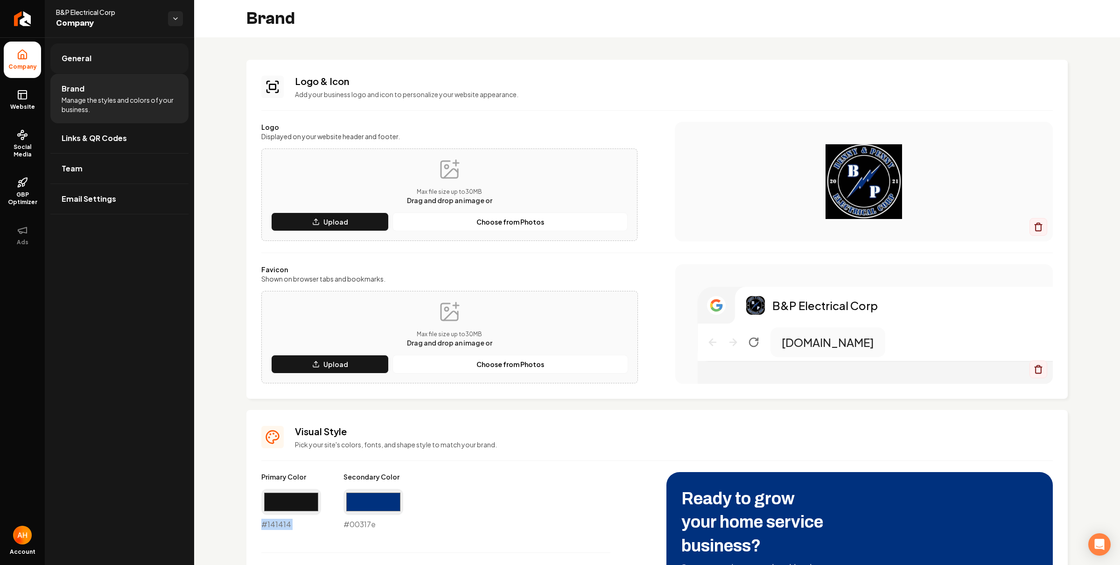
click at [147, 50] on link "General" at bounding box center [119, 58] width 138 height 30
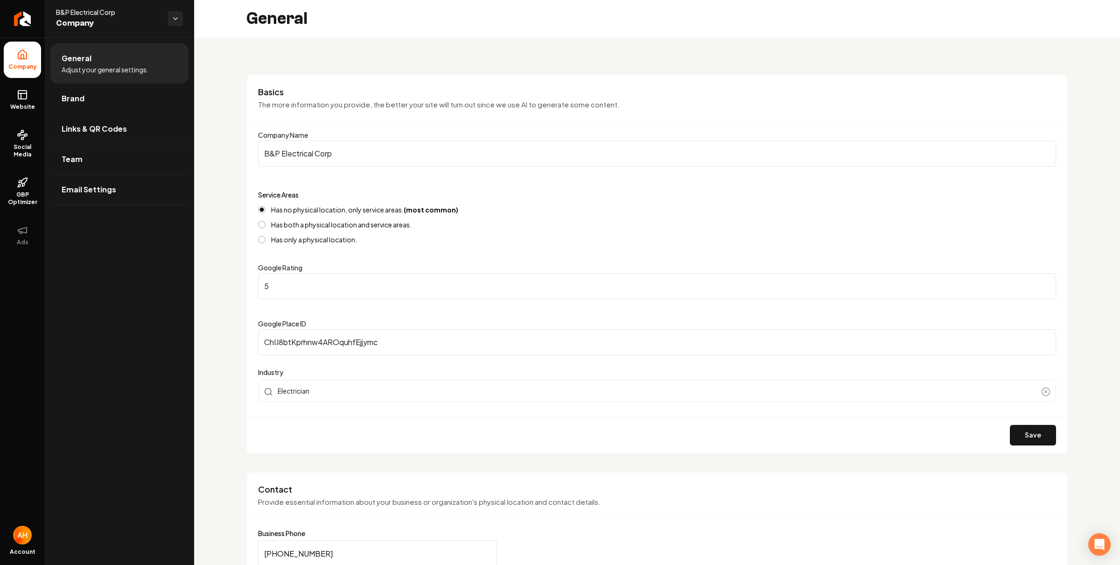
click at [96, 86] on link "Brand" at bounding box center [119, 99] width 138 height 30
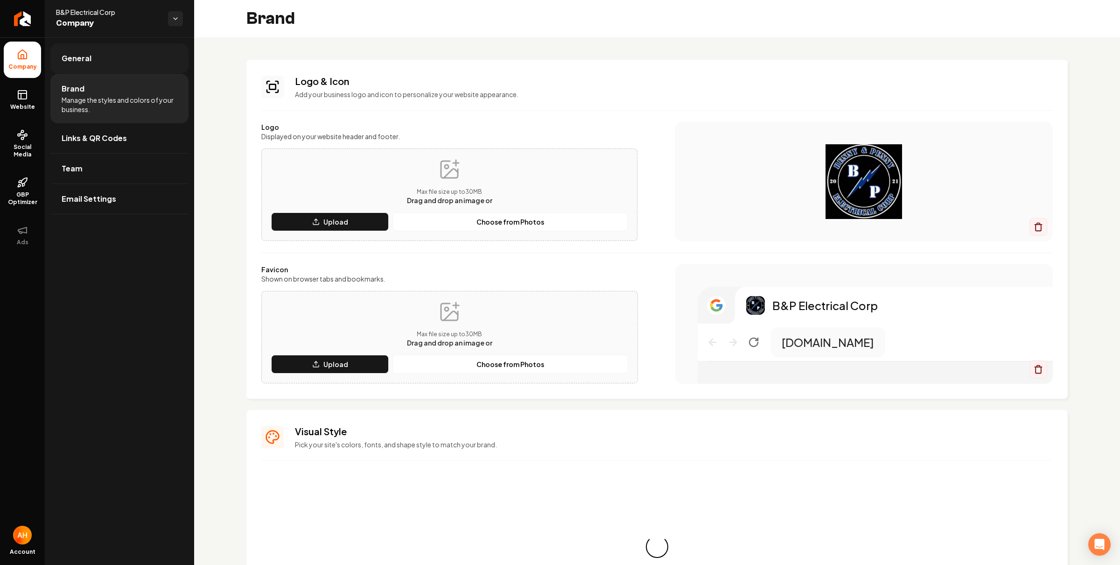
click at [106, 73] on li "General" at bounding box center [119, 58] width 138 height 30
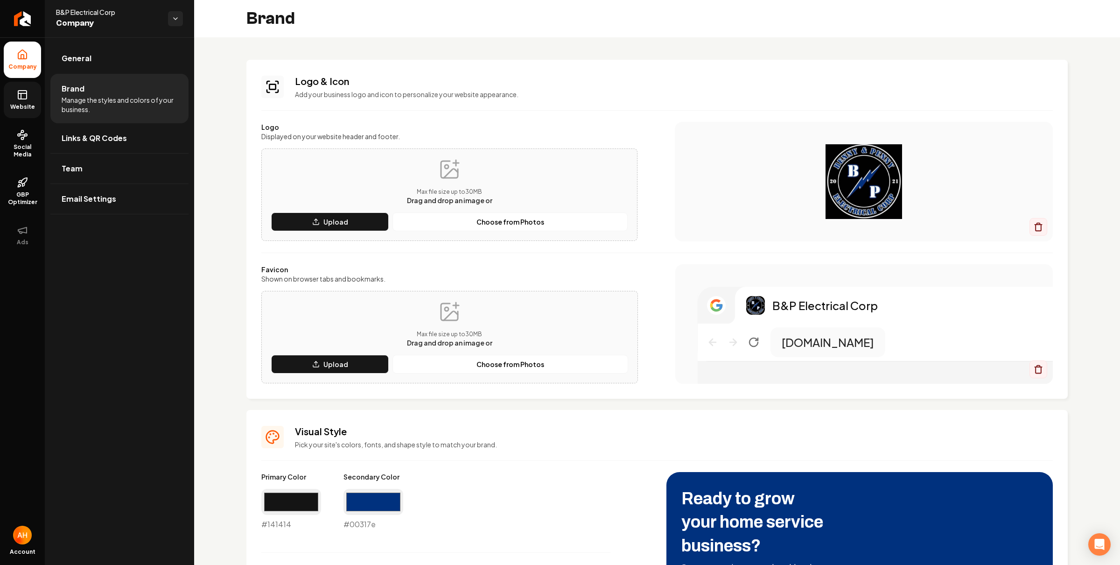
drag, startPoint x: 19, startPoint y: 103, endPoint x: 192, endPoint y: 71, distance: 176.1
click at [19, 103] on span "Website" at bounding box center [23, 106] width 32 height 7
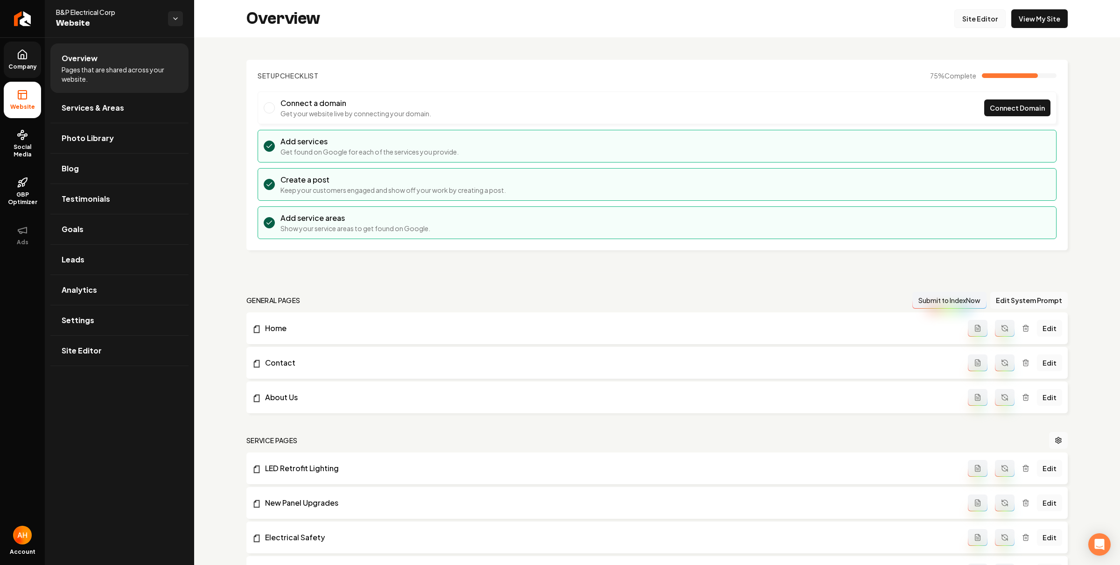
click at [988, 9] on link "Site Editor" at bounding box center [980, 18] width 51 height 19
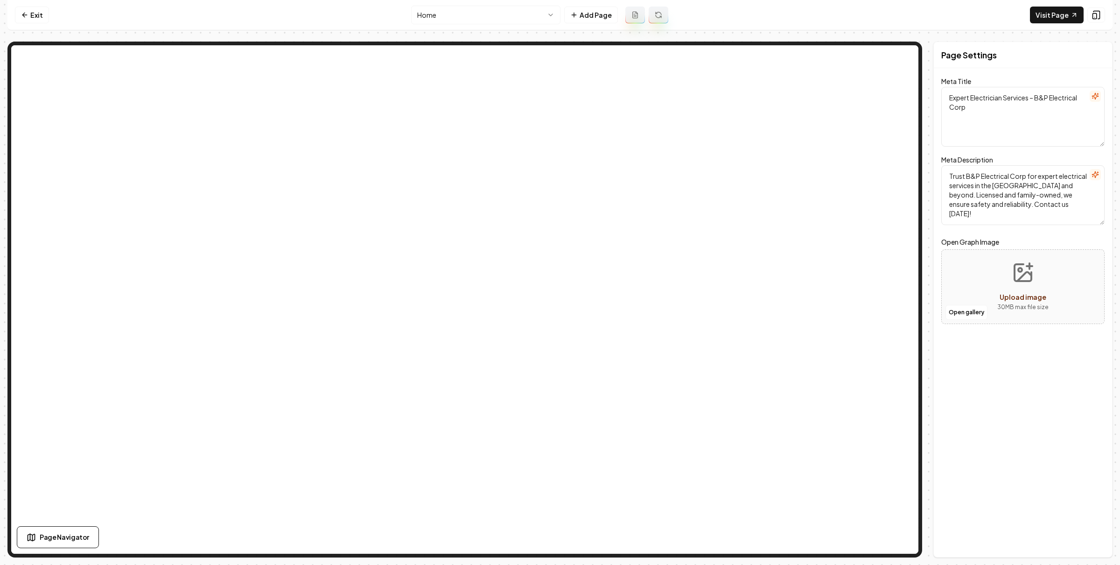
click at [516, 8] on html "Computer Required This feature is only available on a computer. Please switch t…" at bounding box center [560, 282] width 1120 height 565
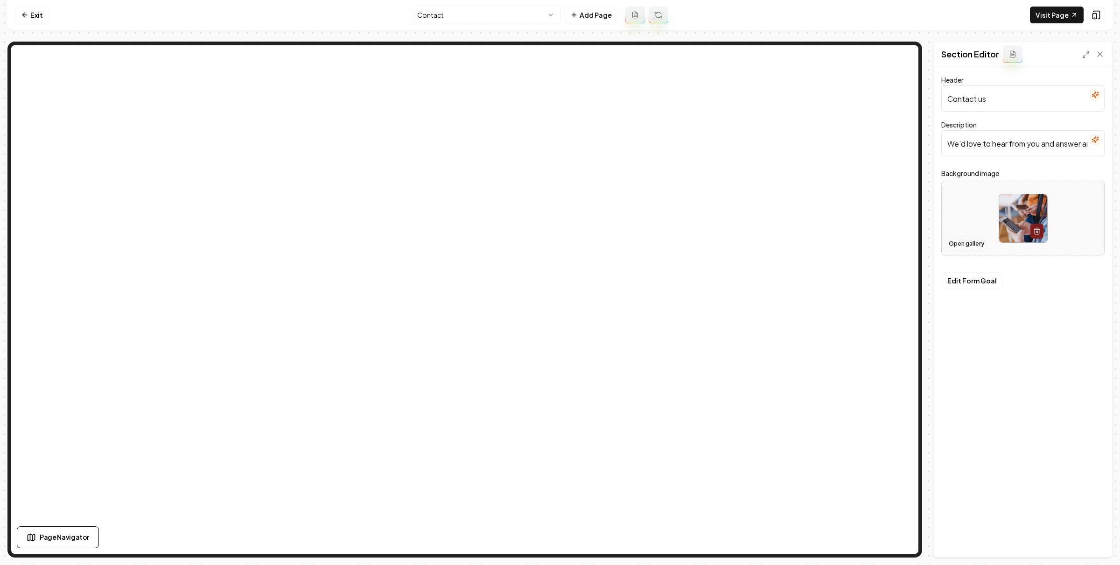
click at [973, 239] on button "Open gallery" at bounding box center [967, 243] width 42 height 15
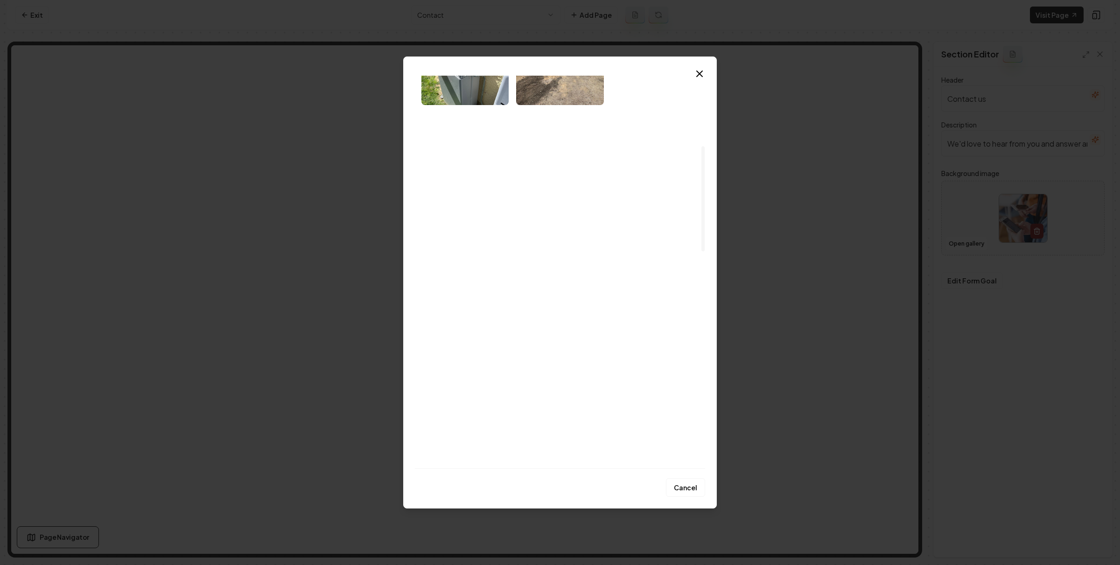
scroll to position [450, 0]
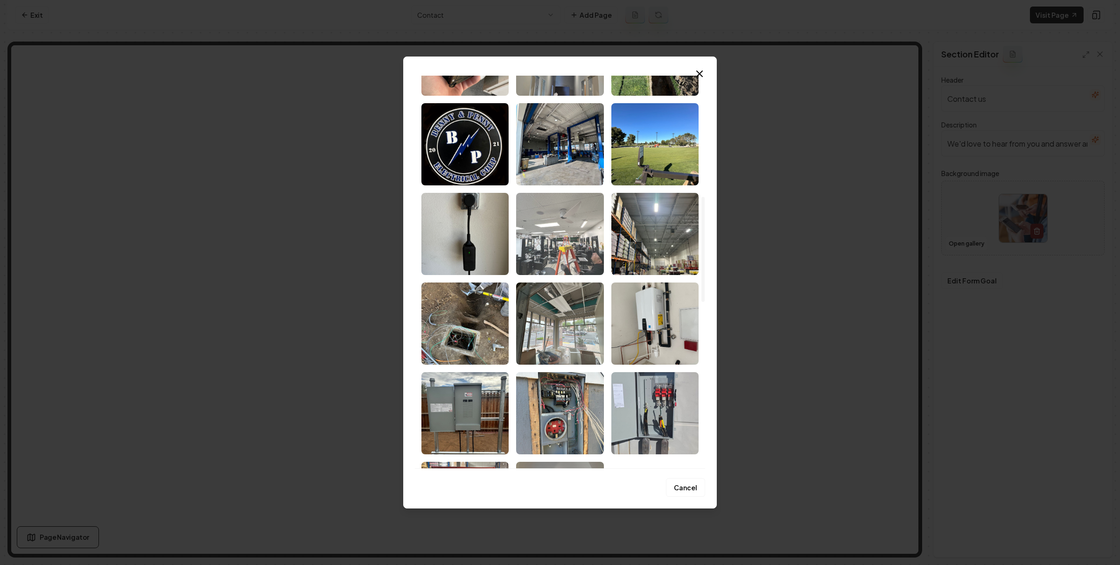
click at [570, 247] on img "Select image image_68c19cb85c7cd75eb812b067.jpeg" at bounding box center [559, 234] width 87 height 82
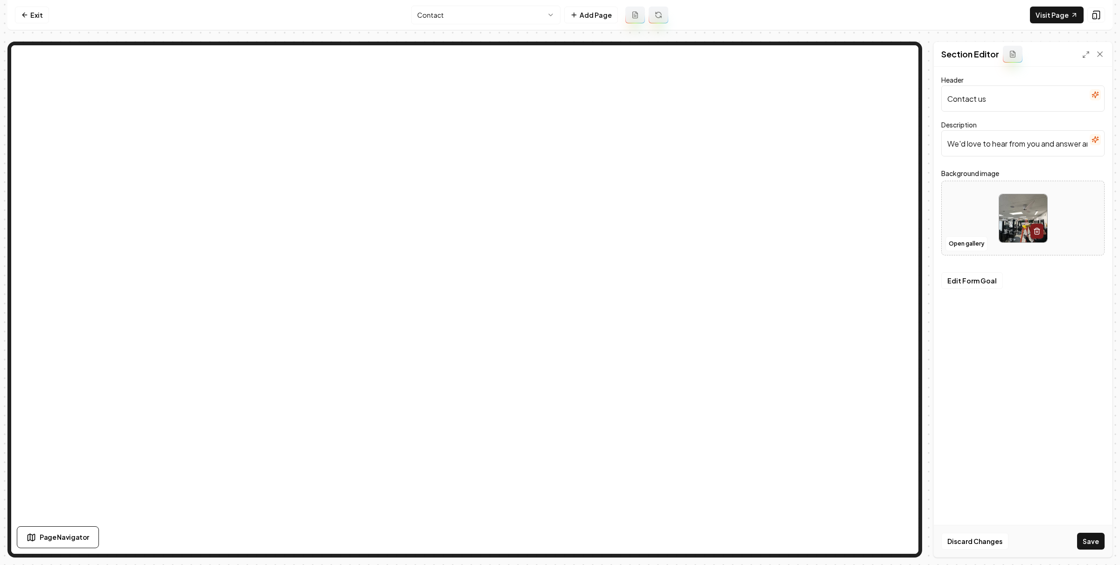
click at [1105, 538] on div "Discard Changes Save" at bounding box center [1023, 541] width 178 height 32
click at [1095, 535] on button "Save" at bounding box center [1091, 541] width 28 height 17
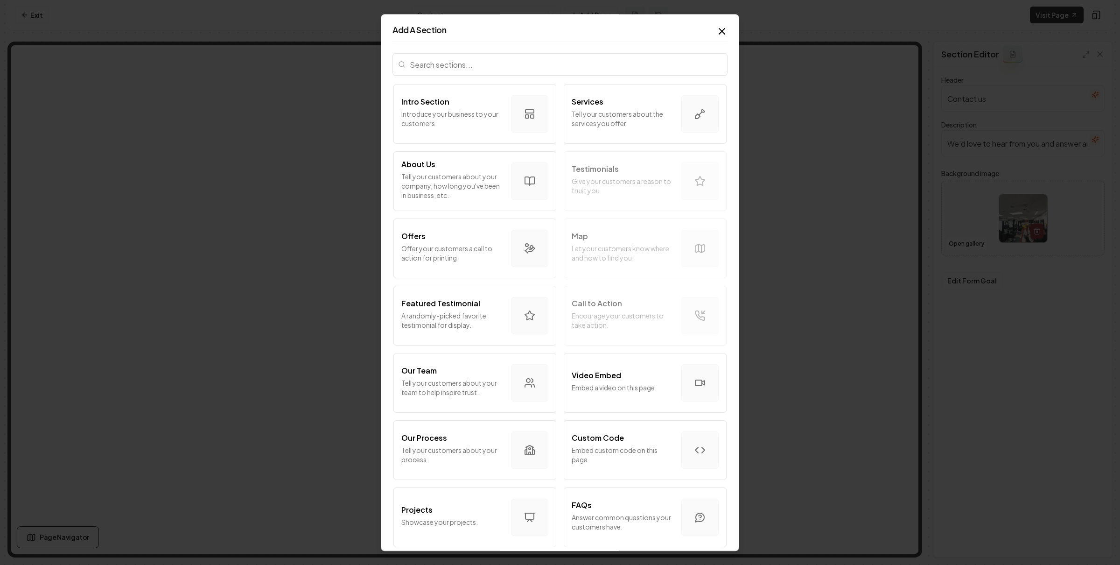
scroll to position [345, 0]
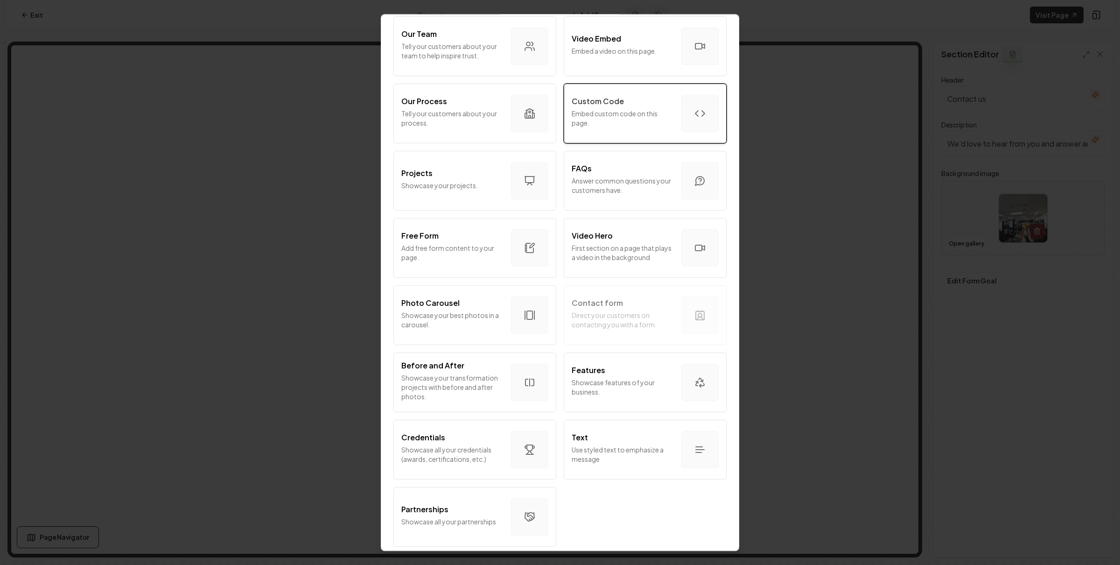
click at [633, 109] on p "Embed custom code on this page." at bounding box center [623, 118] width 102 height 19
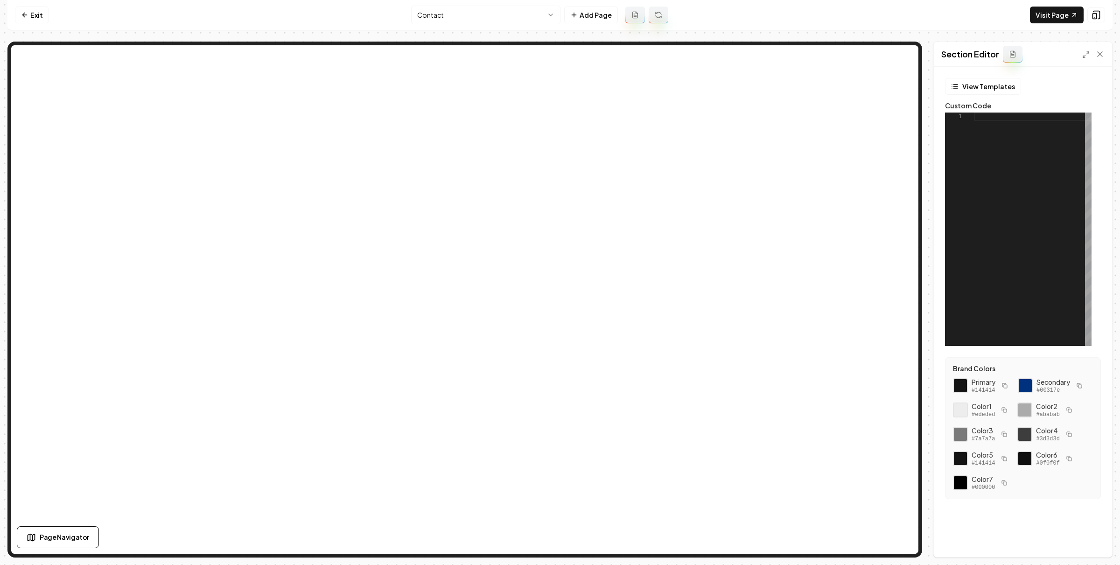
click at [1004, 130] on div at bounding box center [1033, 228] width 118 height 233
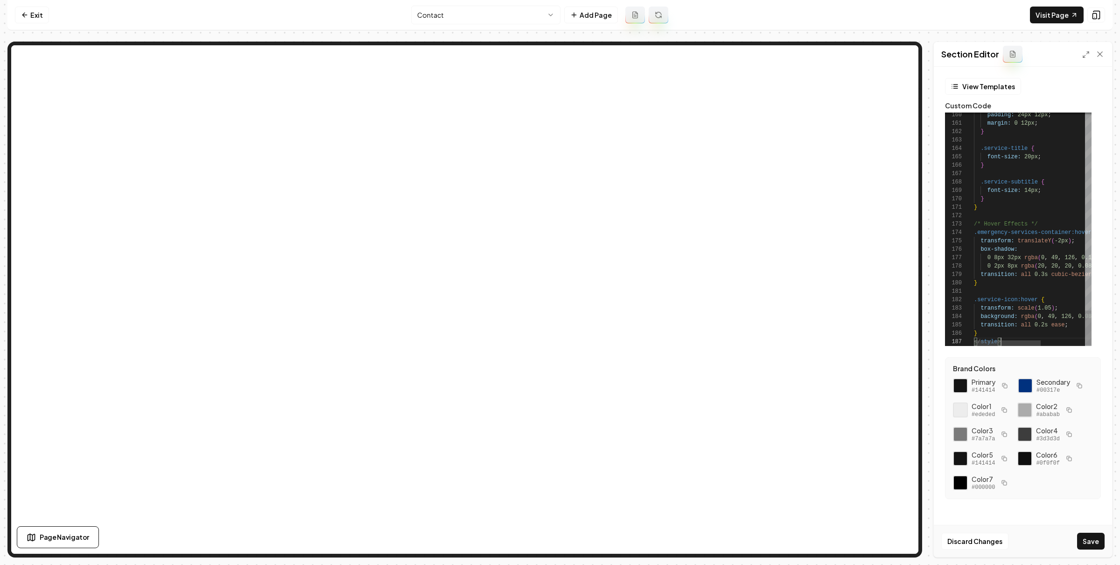
scroll to position [50, 27]
click at [1094, 541] on button "Save" at bounding box center [1091, 541] width 28 height 17
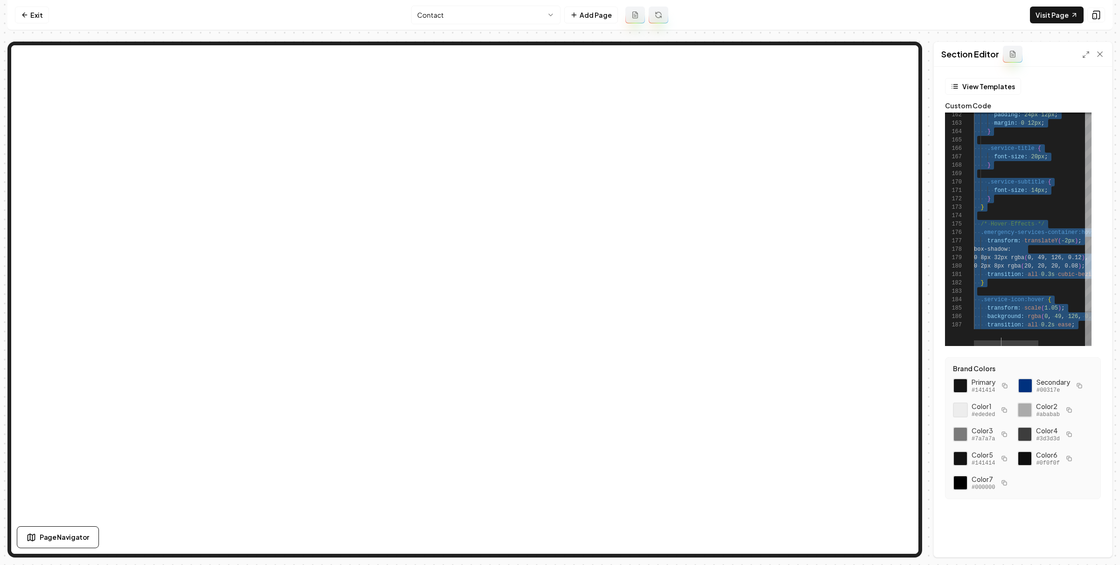
scroll to position [50, 27]
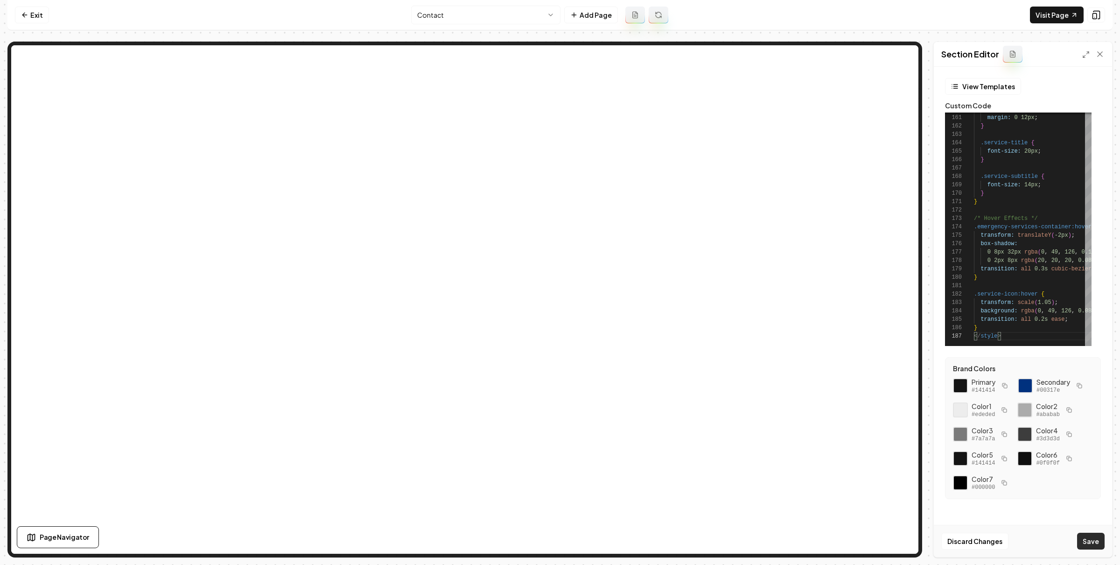
click at [1092, 535] on button "Save" at bounding box center [1091, 541] width 28 height 17
click at [1090, 536] on button "Save" at bounding box center [1091, 541] width 28 height 17
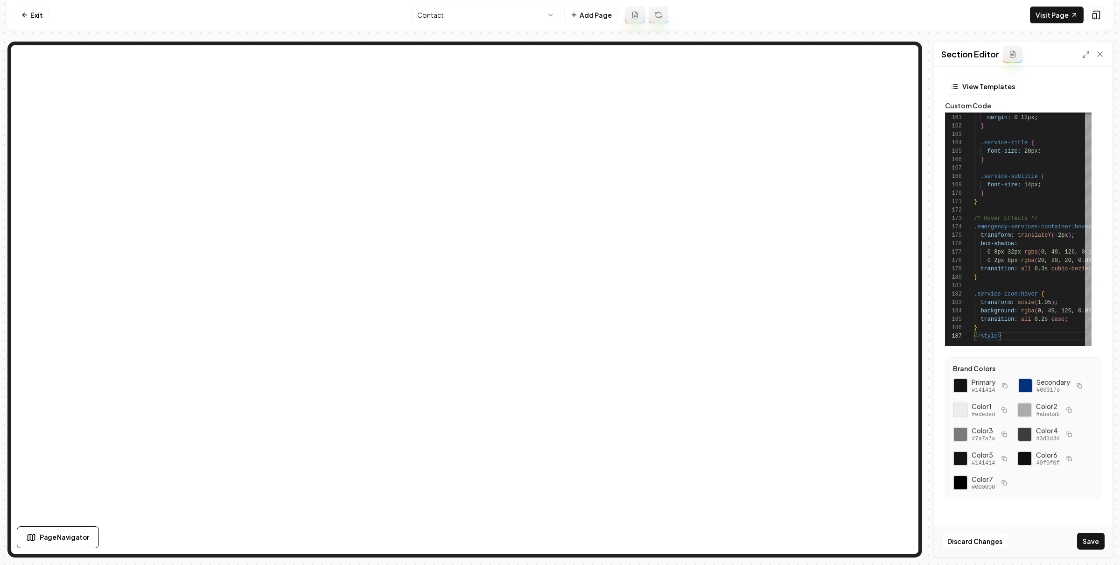
type textarea "**********"
click at [40, 16] on link "Exit" at bounding box center [32, 15] width 34 height 17
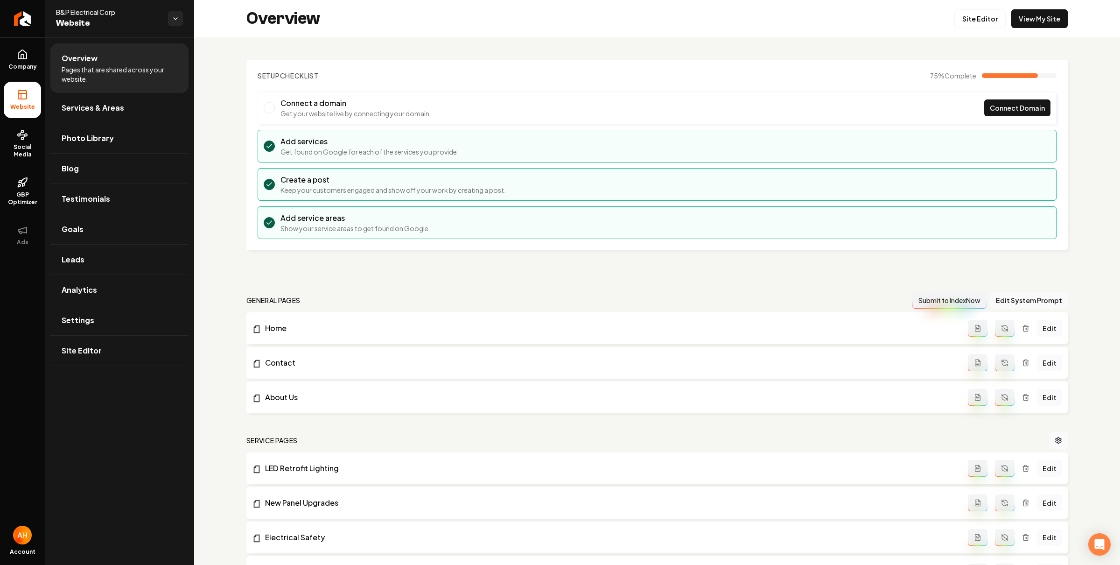
drag, startPoint x: 112, startPoint y: 312, endPoint x: 477, endPoint y: 171, distance: 391.0
click at [112, 313] on link "Settings" at bounding box center [119, 320] width 138 height 30
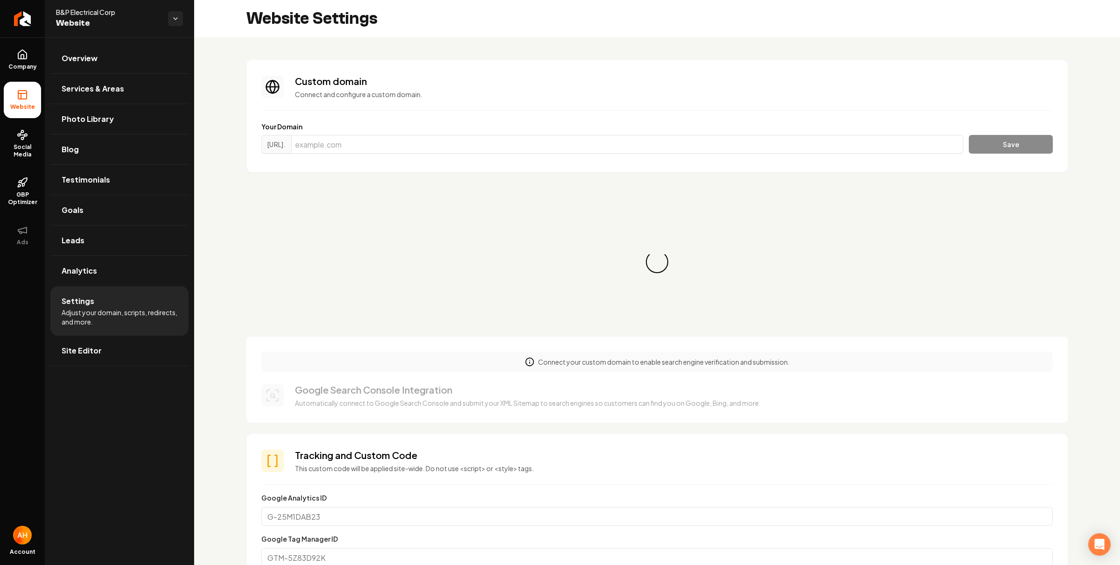
scroll to position [84, 0]
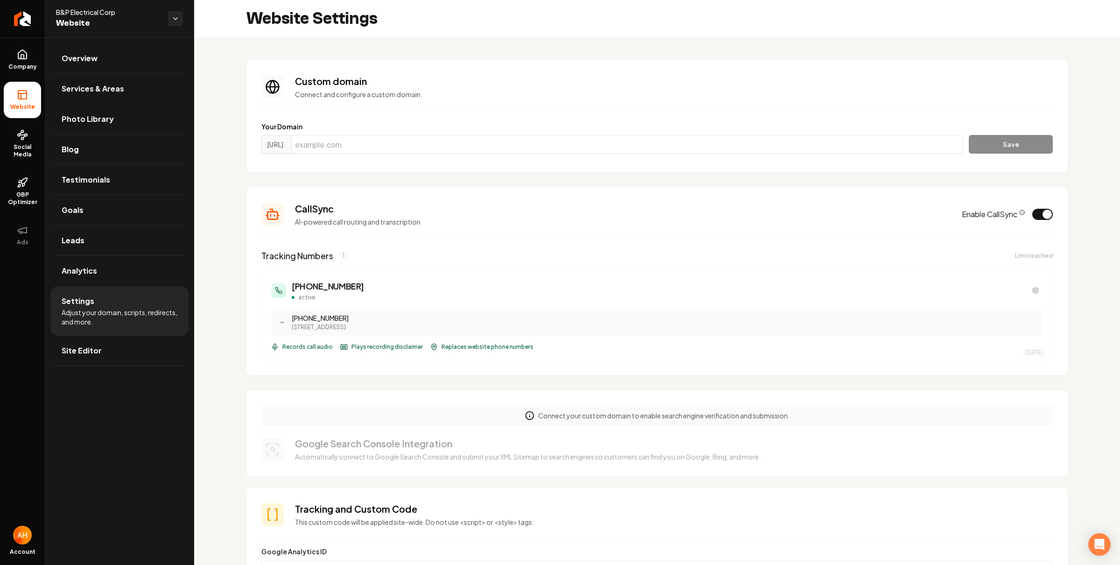
click at [483, 96] on p "Connect and configure a custom domain." at bounding box center [674, 94] width 758 height 9
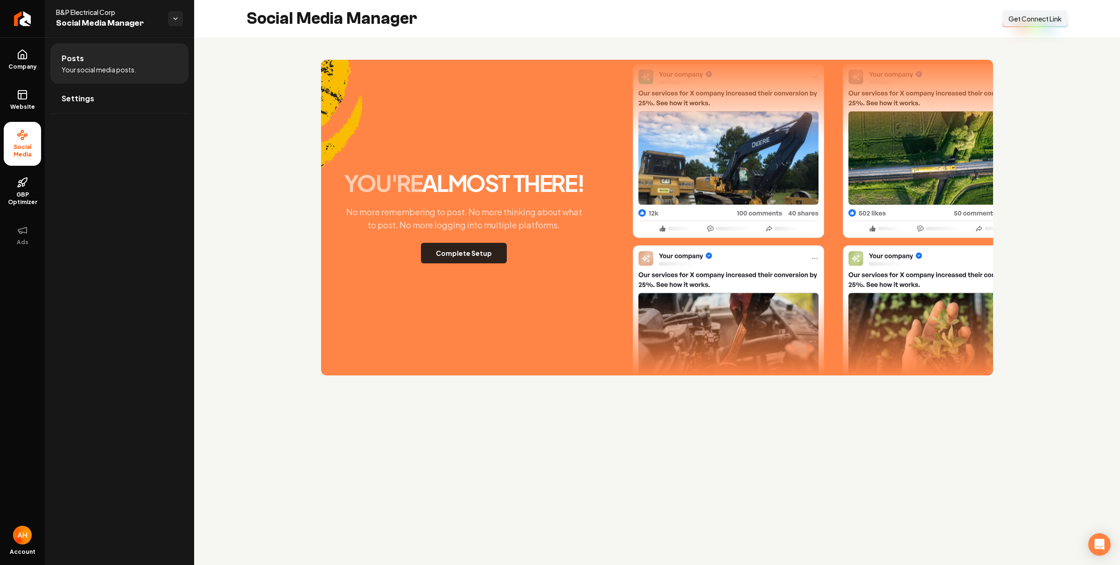
click at [481, 261] on button "Complete Setup" at bounding box center [464, 253] width 86 height 21
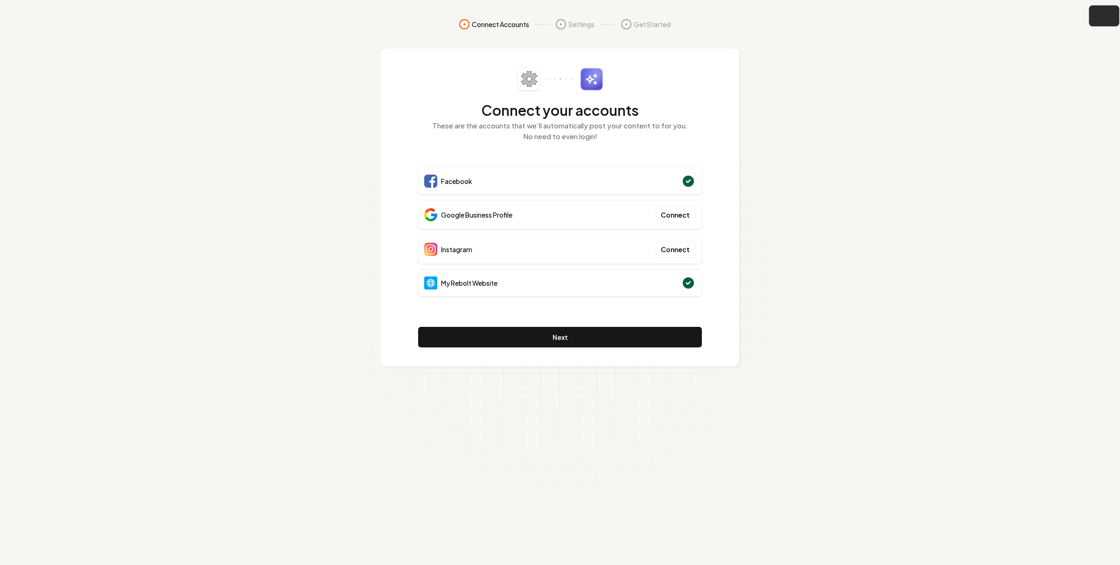
click at [1098, 19] on icon "button" at bounding box center [1102, 16] width 12 height 12
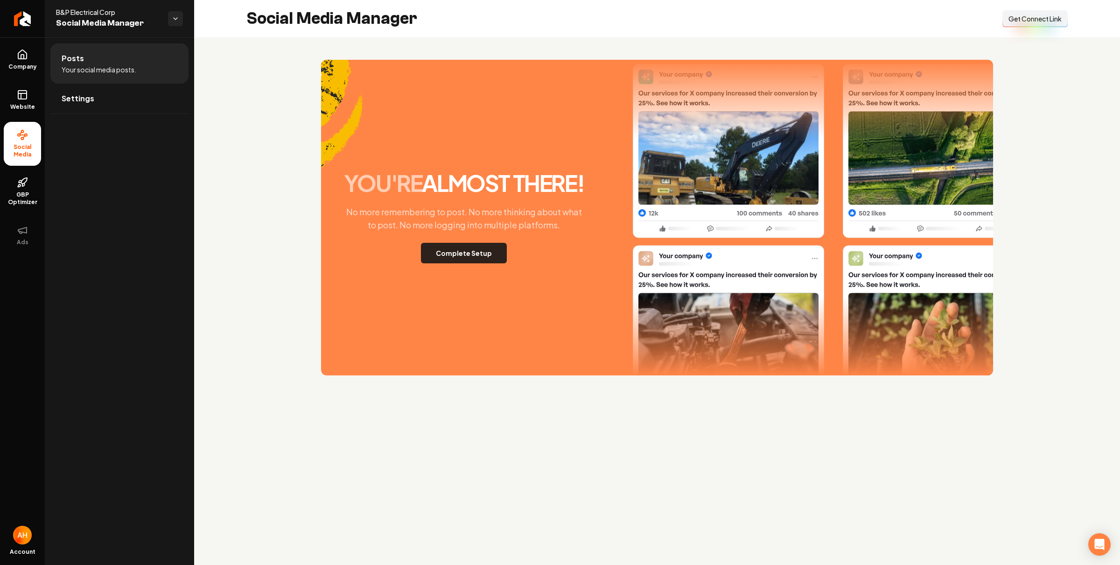
click at [463, 260] on button "Complete Setup" at bounding box center [464, 253] width 86 height 21
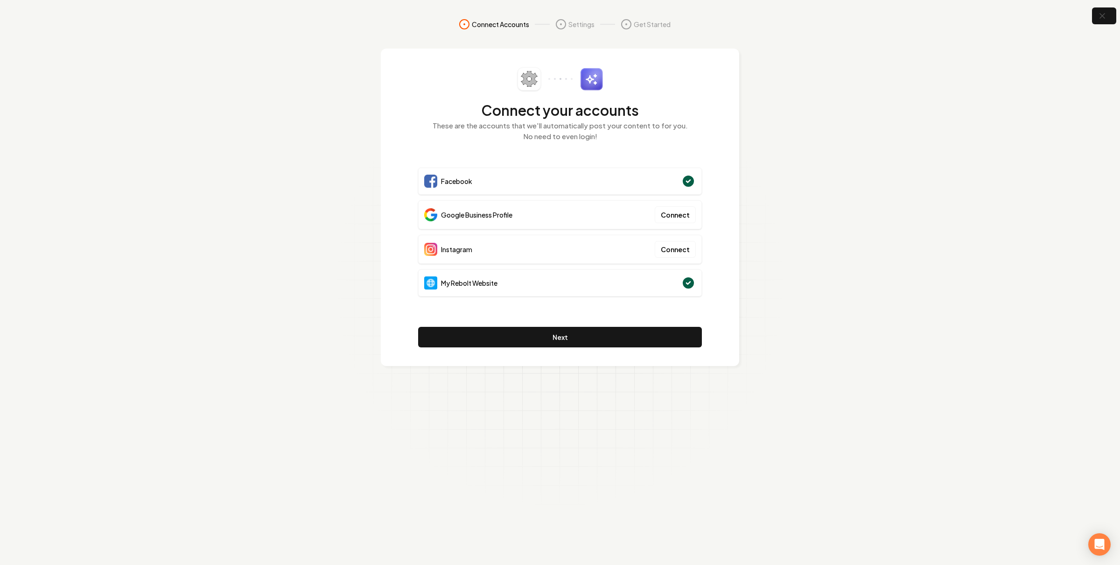
click at [904, 158] on section "Connect Accounts Settings Get Started Connect your accounts These are the accou…" at bounding box center [560, 282] width 1120 height 565
click at [1054, 52] on section "Connect Accounts Settings Get Started Connect your accounts These are the accou…" at bounding box center [560, 282] width 1120 height 565
click at [1093, 14] on button "button" at bounding box center [1104, 16] width 30 height 21
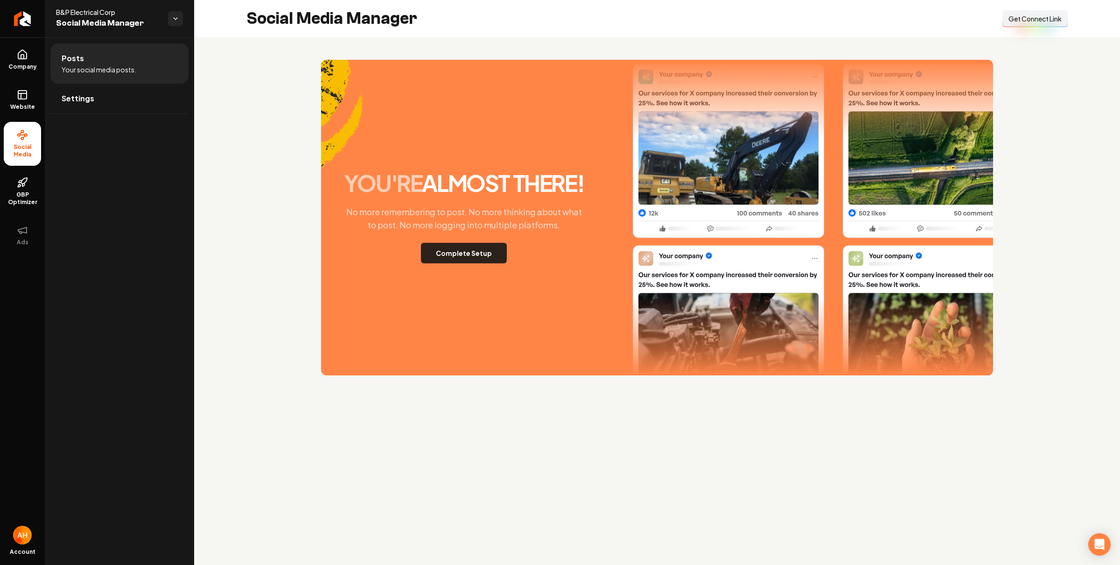
click at [456, 247] on button "Complete Setup" at bounding box center [464, 253] width 86 height 21
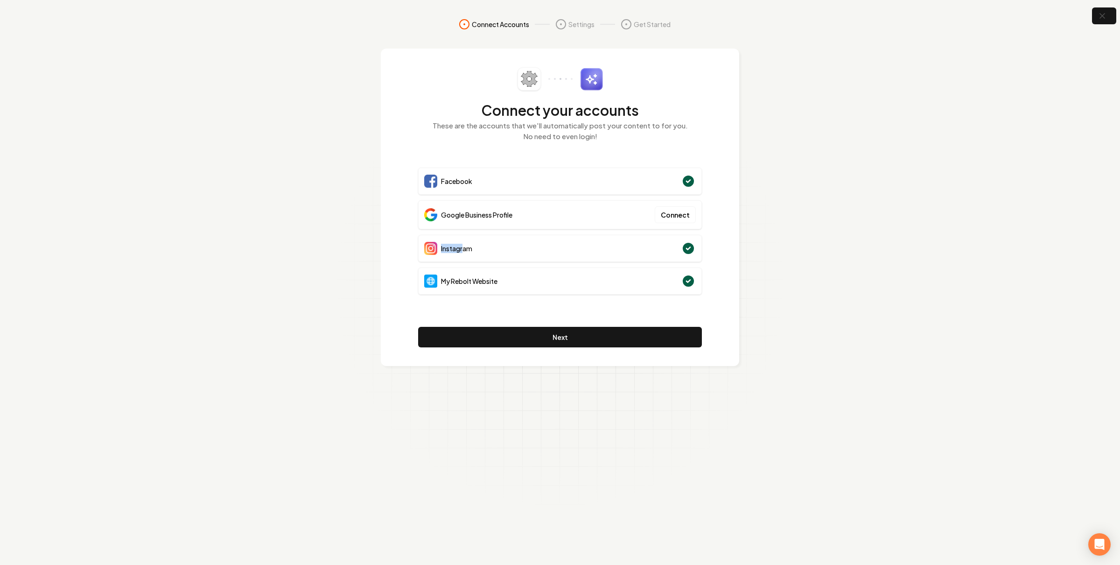
drag, startPoint x: 508, startPoint y: 249, endPoint x: 464, endPoint y: 250, distance: 44.4
click at [464, 250] on div "Instagram" at bounding box center [560, 248] width 284 height 27
click at [464, 250] on span "Instagram" at bounding box center [456, 248] width 31 height 9
click at [919, 210] on section "Connect Accounts Settings Get Started Connect your accounts These are the accou…" at bounding box center [560, 282] width 1120 height 565
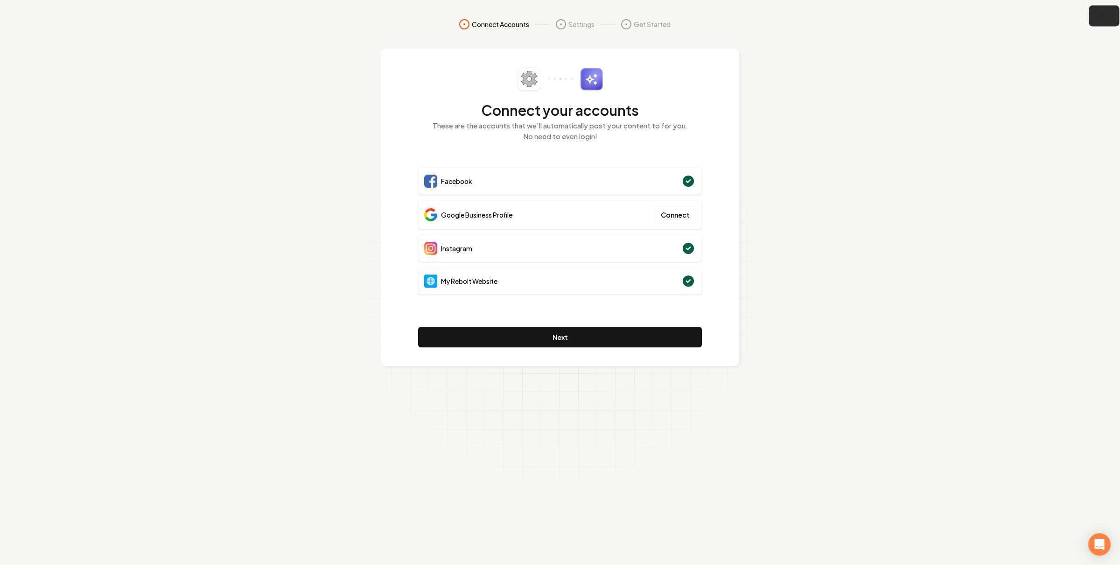
click at [1103, 20] on icon "button" at bounding box center [1102, 16] width 12 height 12
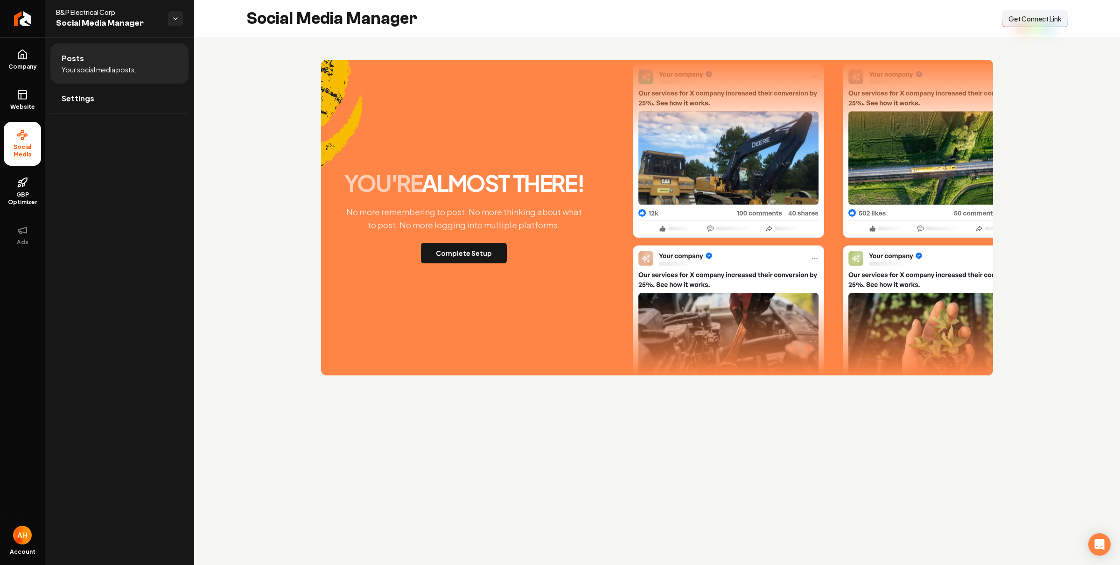
click at [482, 253] on button "Complete Setup" at bounding box center [464, 253] width 86 height 21
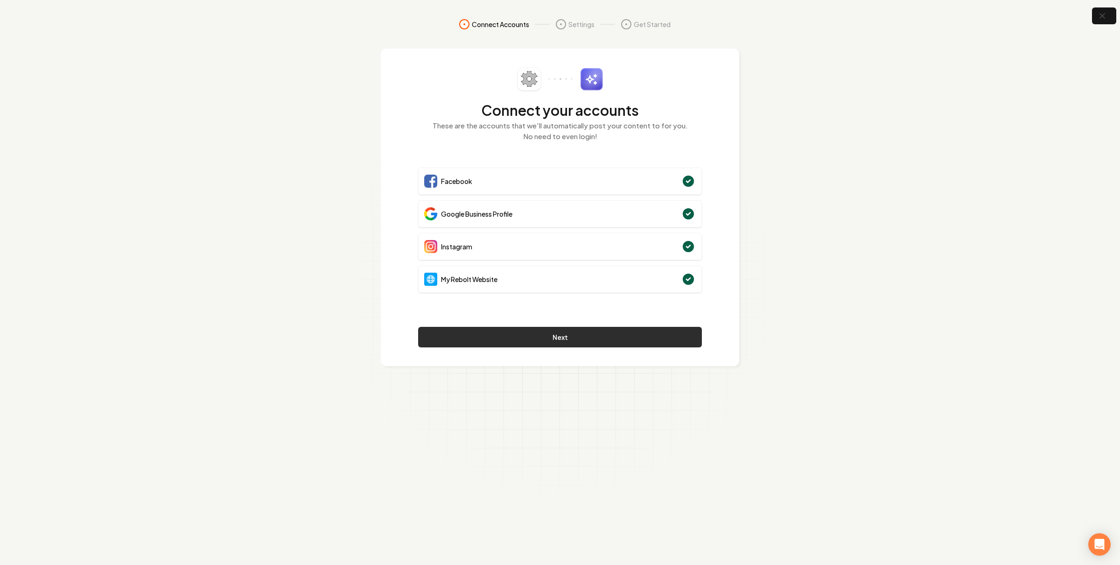
click at [548, 334] on button "Next" at bounding box center [560, 337] width 284 height 21
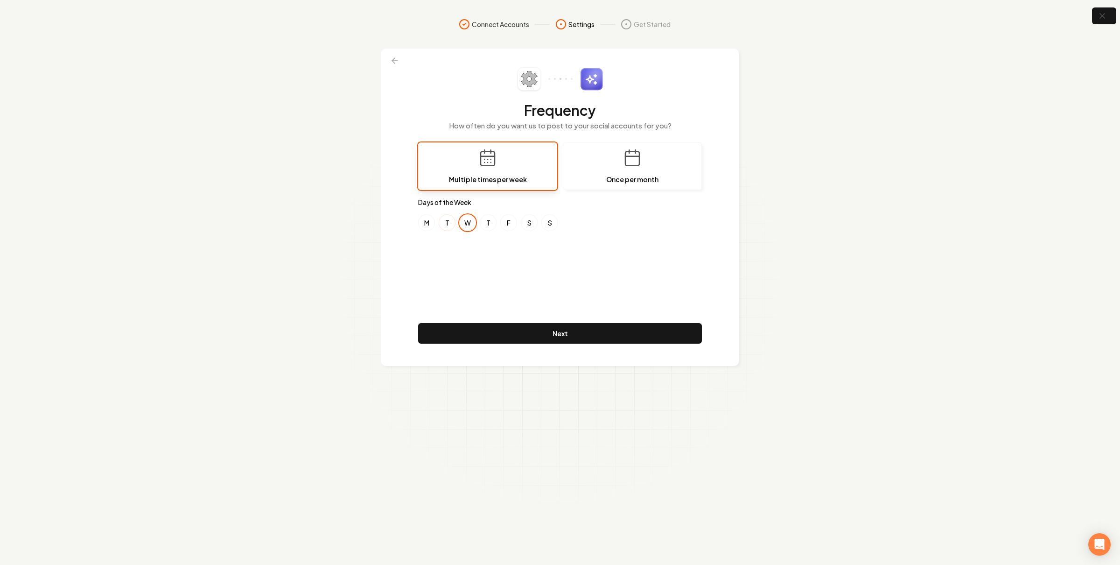
click at [441, 222] on button "T" at bounding box center [447, 222] width 17 height 17
click at [469, 218] on button "W" at bounding box center [467, 222] width 17 height 17
click at [505, 218] on button "F" at bounding box center [508, 222] width 17 height 17
click at [446, 224] on button "T" at bounding box center [447, 222] width 17 height 17
click at [423, 225] on button "M" at bounding box center [426, 222] width 17 height 17
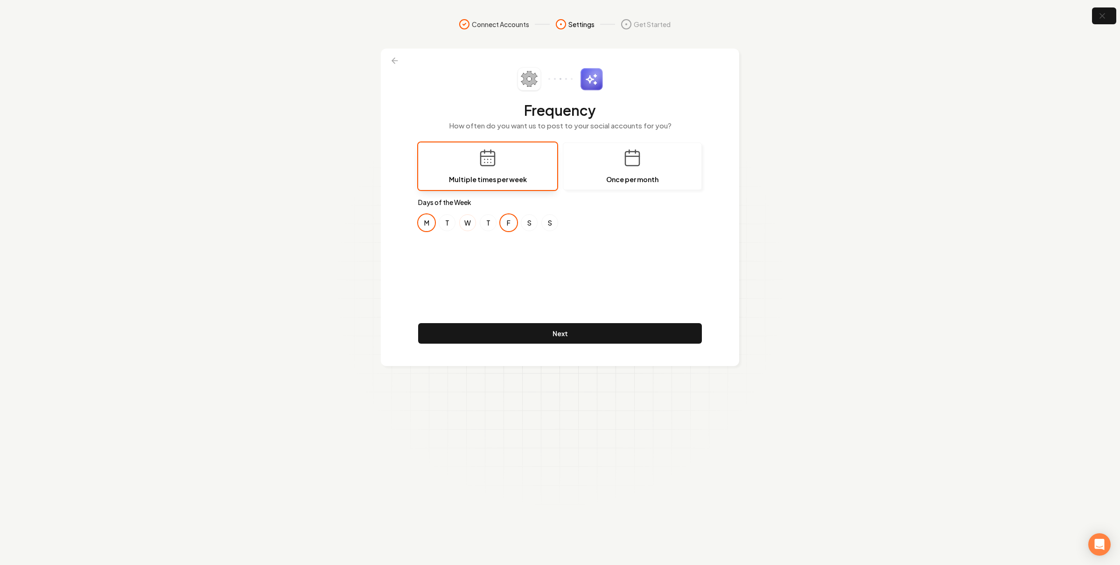
click at [473, 224] on button "W" at bounding box center [467, 222] width 17 height 17
click at [425, 224] on button "M" at bounding box center [426, 222] width 17 height 17
click at [462, 221] on button "W" at bounding box center [467, 222] width 17 height 17
drag, startPoint x: 428, startPoint y: 224, endPoint x: 462, endPoint y: 223, distance: 34.1
click at [428, 224] on button "M" at bounding box center [426, 222] width 17 height 17
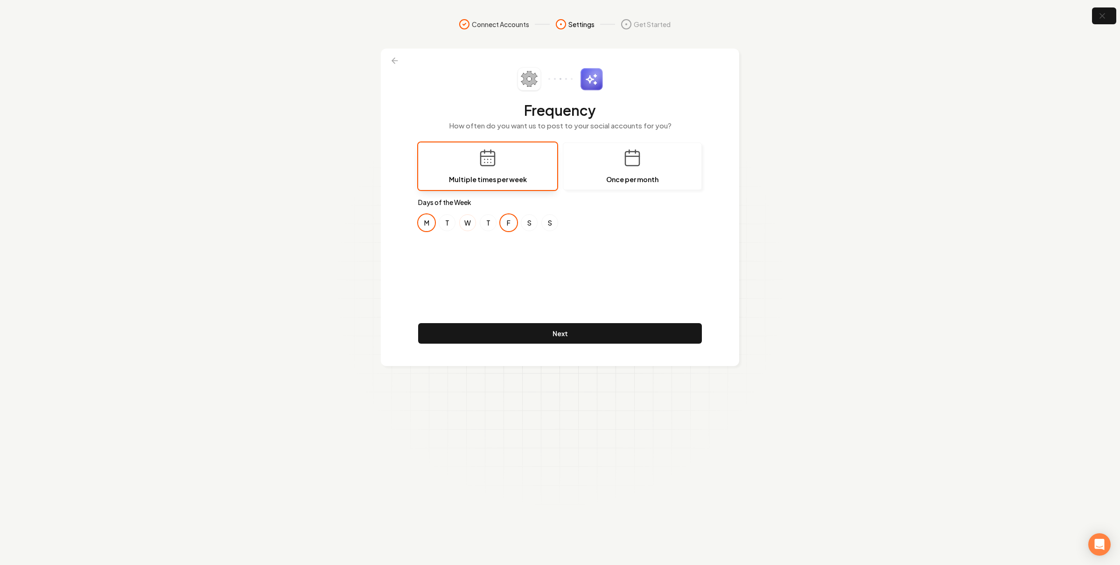
click at [462, 223] on button "W" at bounding box center [467, 222] width 17 height 17
click at [611, 329] on button "Next" at bounding box center [560, 333] width 284 height 21
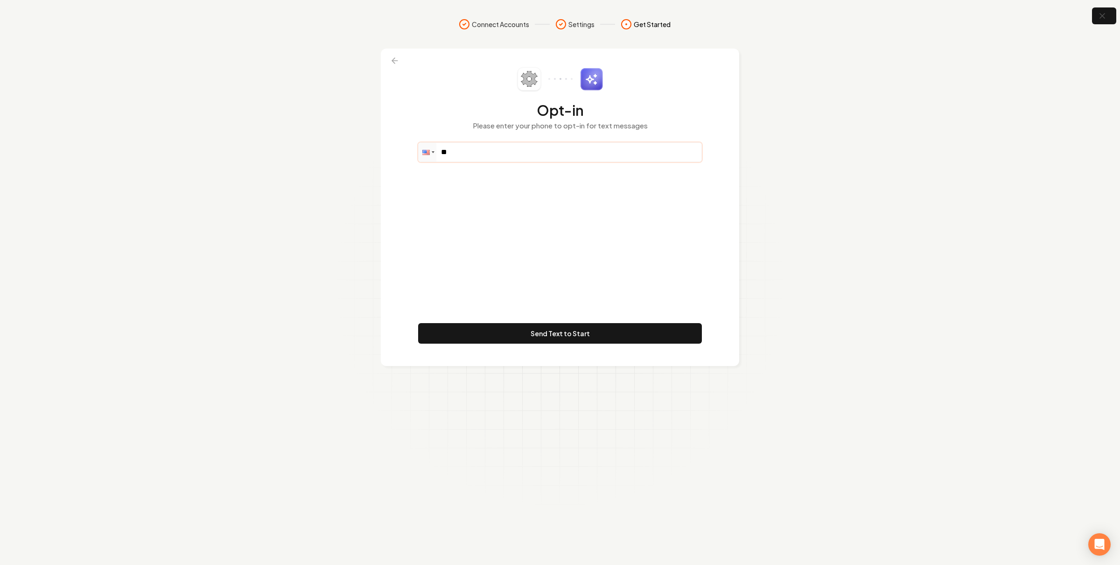
click at [536, 154] on input "**" at bounding box center [560, 152] width 283 height 19
paste input "**********"
type input "**********"
click at [586, 337] on button "Send Text to Start" at bounding box center [560, 333] width 284 height 21
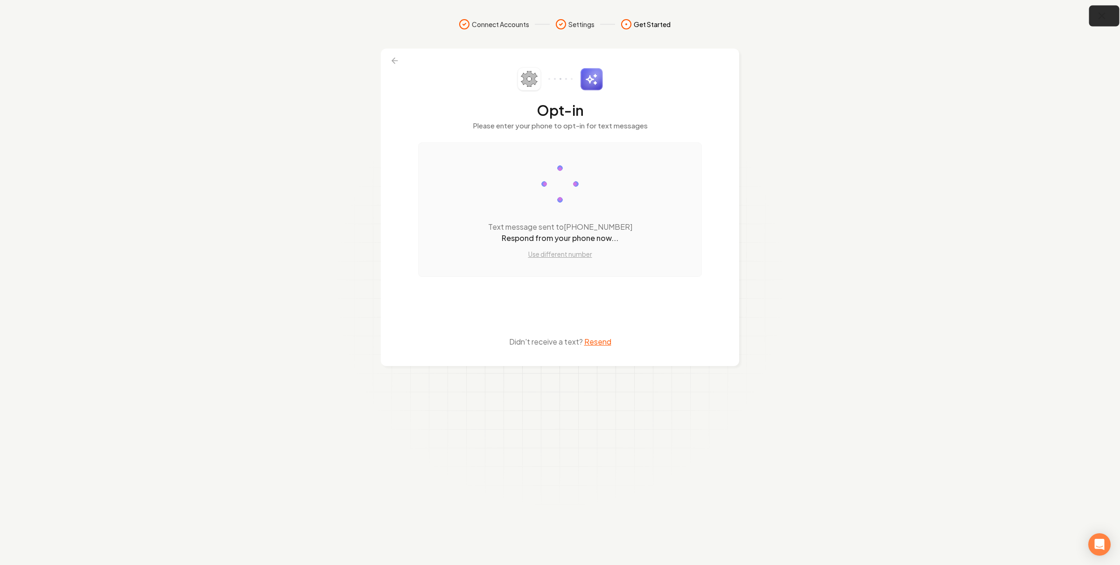
click at [1095, 16] on button "button" at bounding box center [1104, 16] width 30 height 21
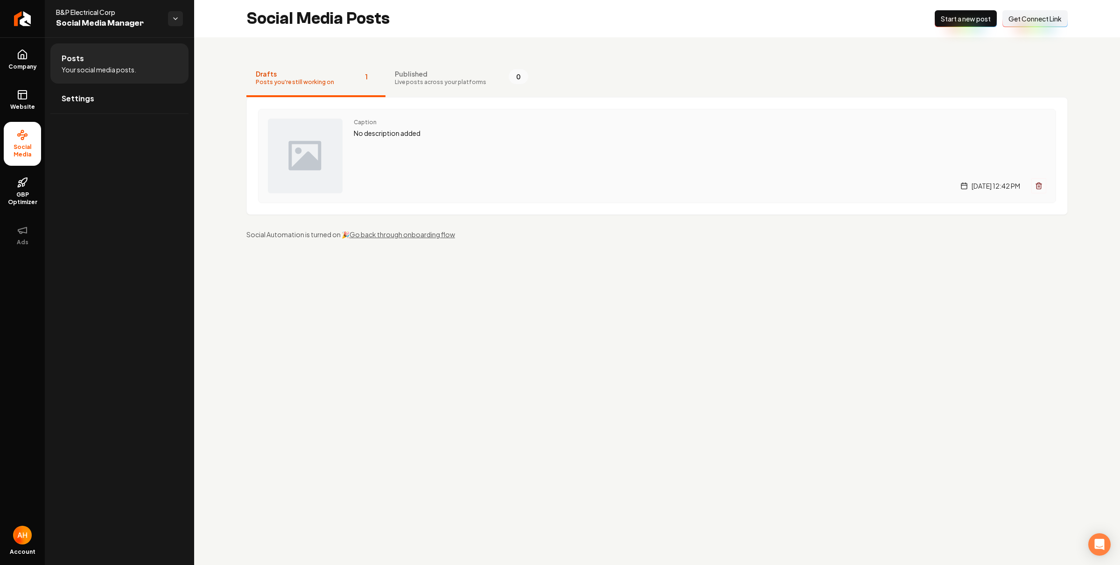
click at [516, 142] on div "Caption No description added Thursday, September 11, 2025 | 12:42 PM" at bounding box center [700, 156] width 693 height 75
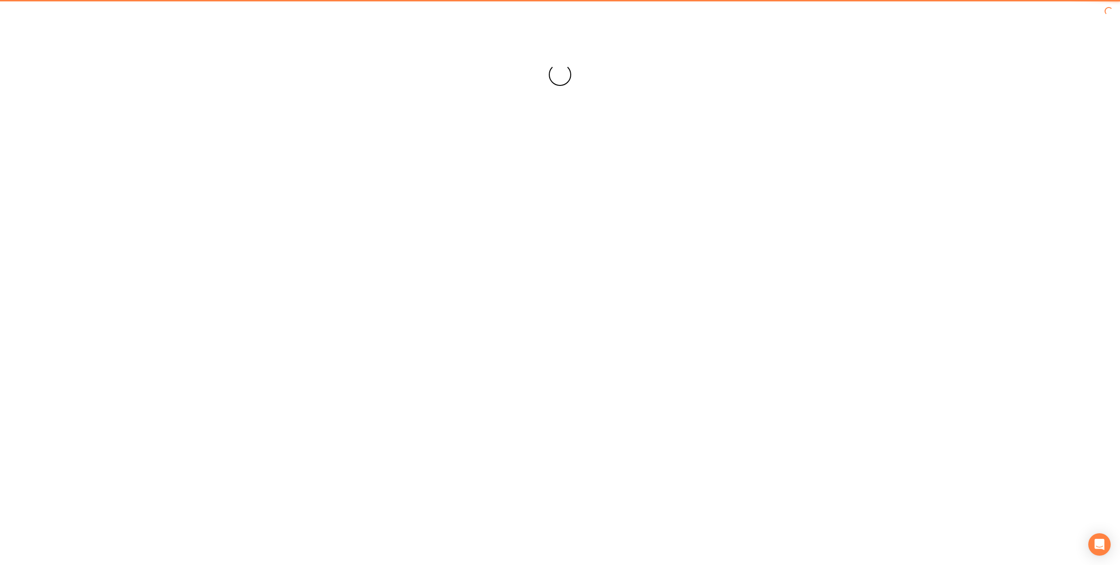
click at [565, 59] on div "Loading... Loading..." at bounding box center [560, 74] width 1120 height 149
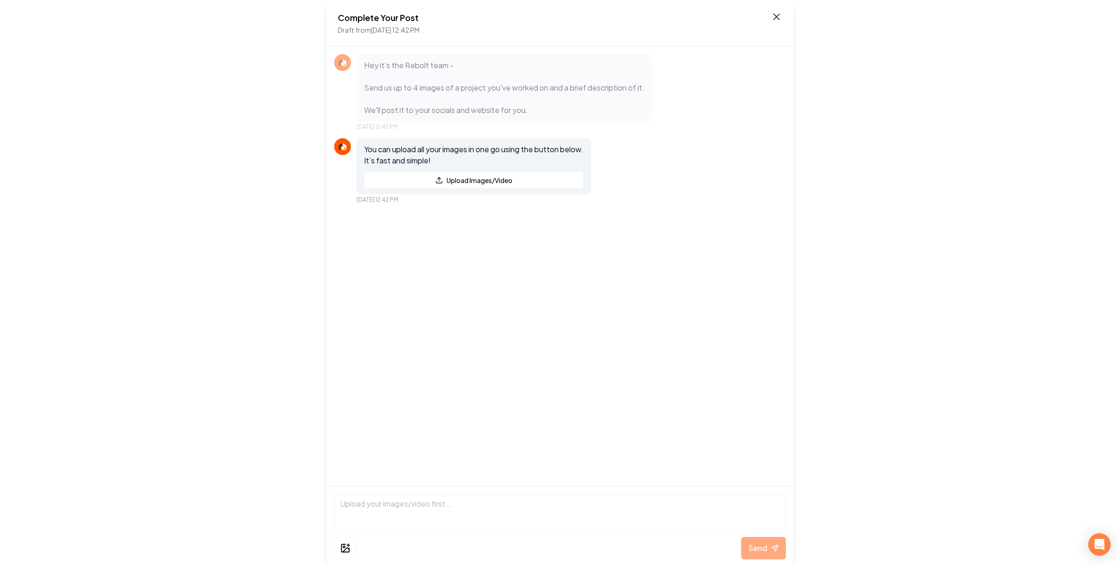
click at [779, 16] on icon at bounding box center [776, 16] width 11 height 11
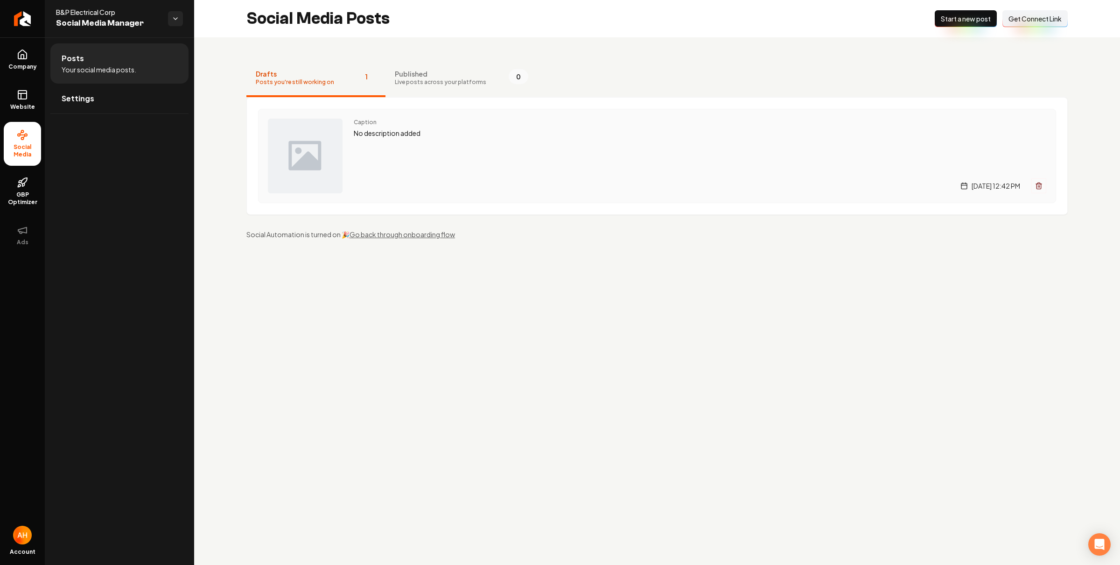
click at [569, 147] on div "Caption No description added Thursday, September 11, 2025 | 12:42 PM" at bounding box center [700, 156] width 693 height 75
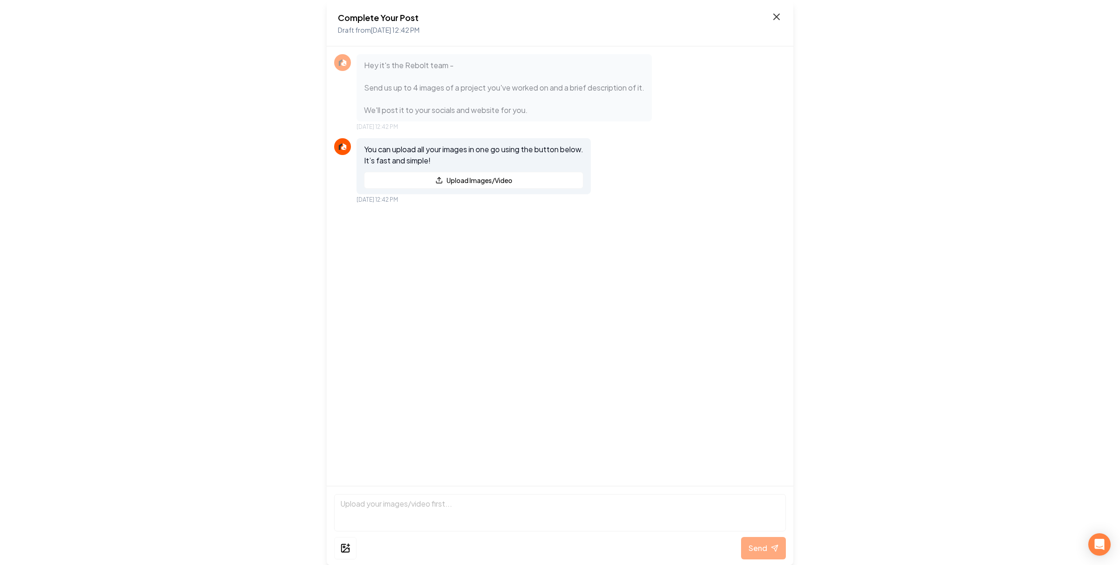
click at [771, 15] on icon at bounding box center [776, 16] width 11 height 11
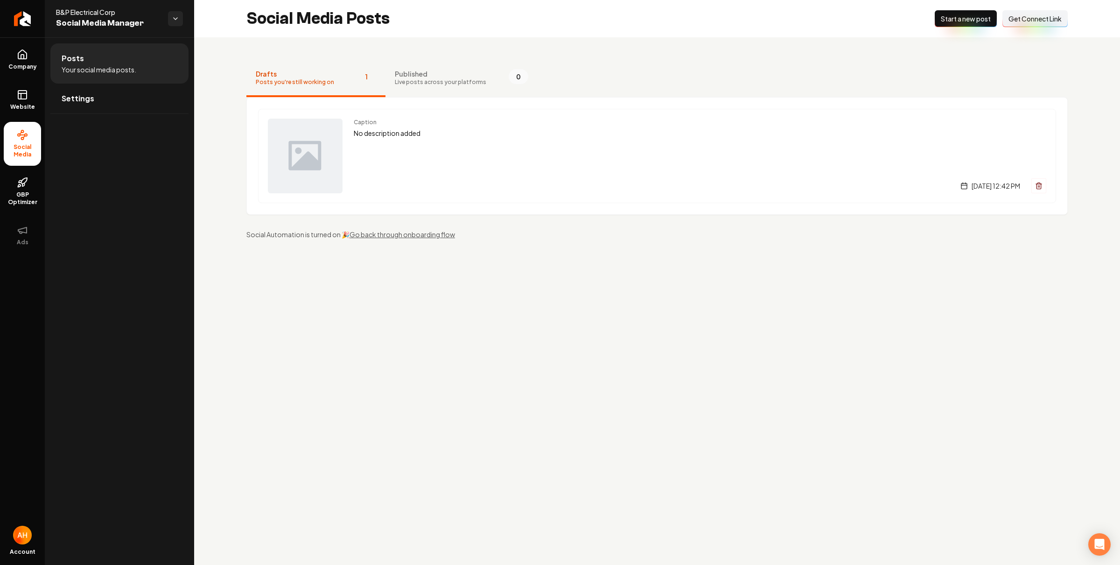
click at [784, 322] on main "Social Media Posts New Post Start a new post Connect Link Get Connect Link Draf…" at bounding box center [657, 282] width 926 height 565
click at [442, 162] on div "Caption No description added [DATE] 12:42 PM" at bounding box center [700, 156] width 693 height 75
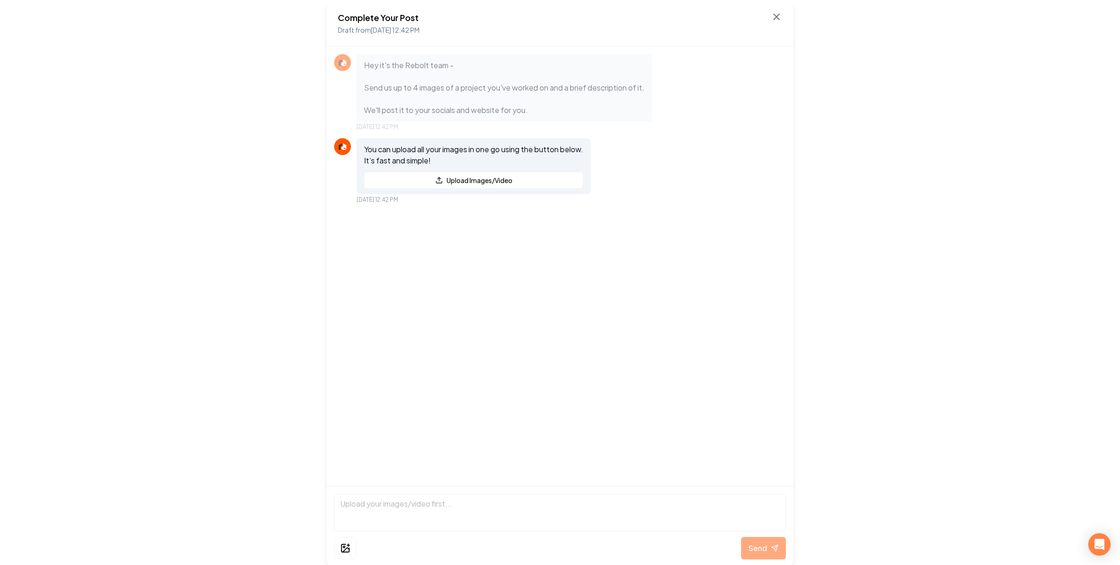
click at [213, 48] on div "Complete Your Post Draft from [DATE] 12:42 PM Hey it's the Rebolt team - Send u…" at bounding box center [560, 282] width 1120 height 565
click at [777, 15] on icon at bounding box center [776, 16] width 11 height 11
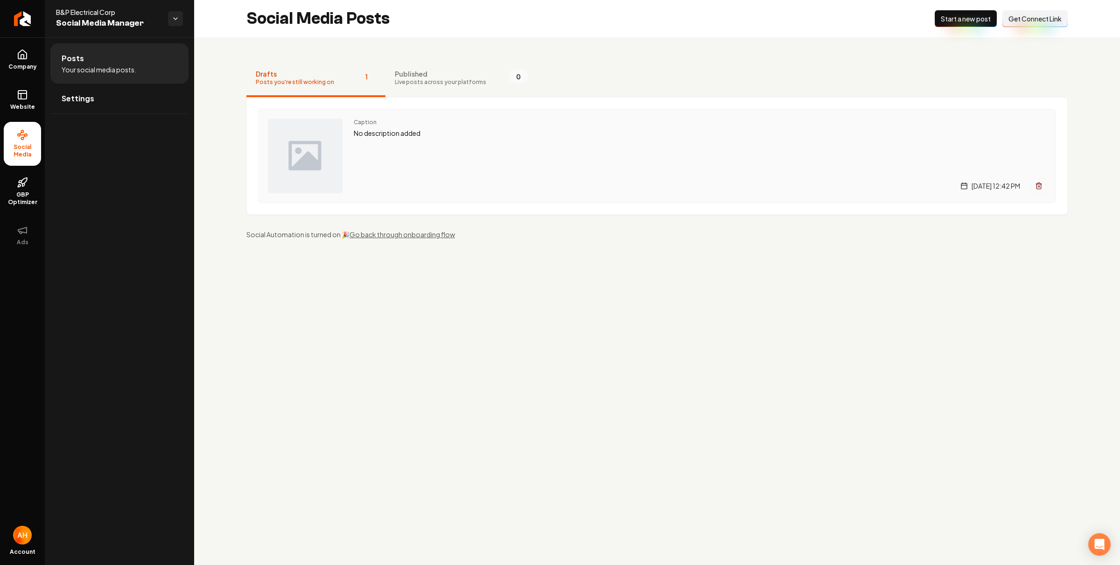
click at [496, 161] on div "Caption No description added [DATE] 12:42 PM" at bounding box center [700, 156] width 693 height 75
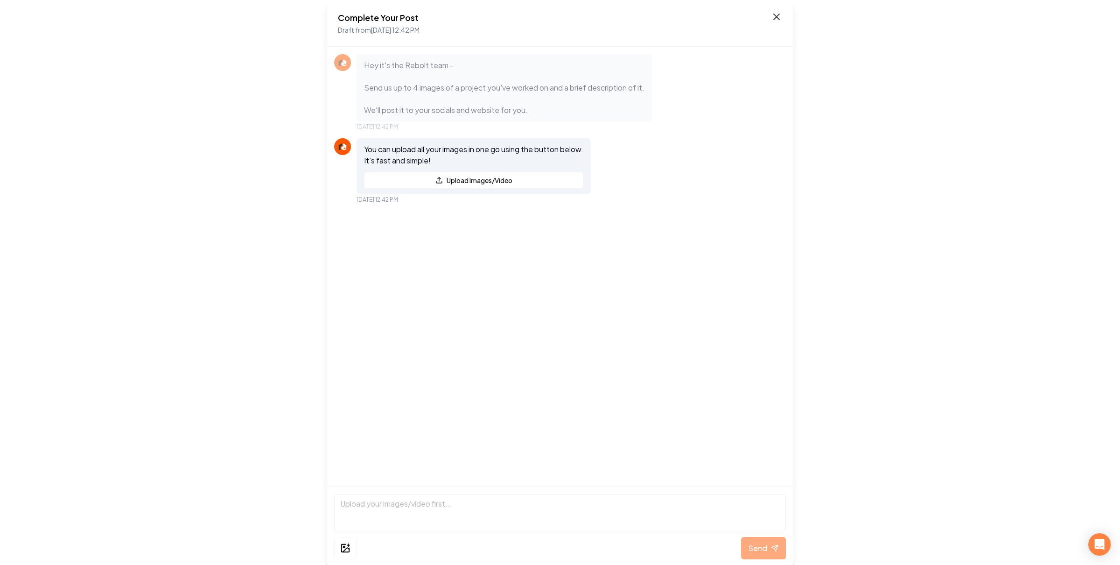
click at [776, 18] on icon at bounding box center [776, 16] width 11 height 11
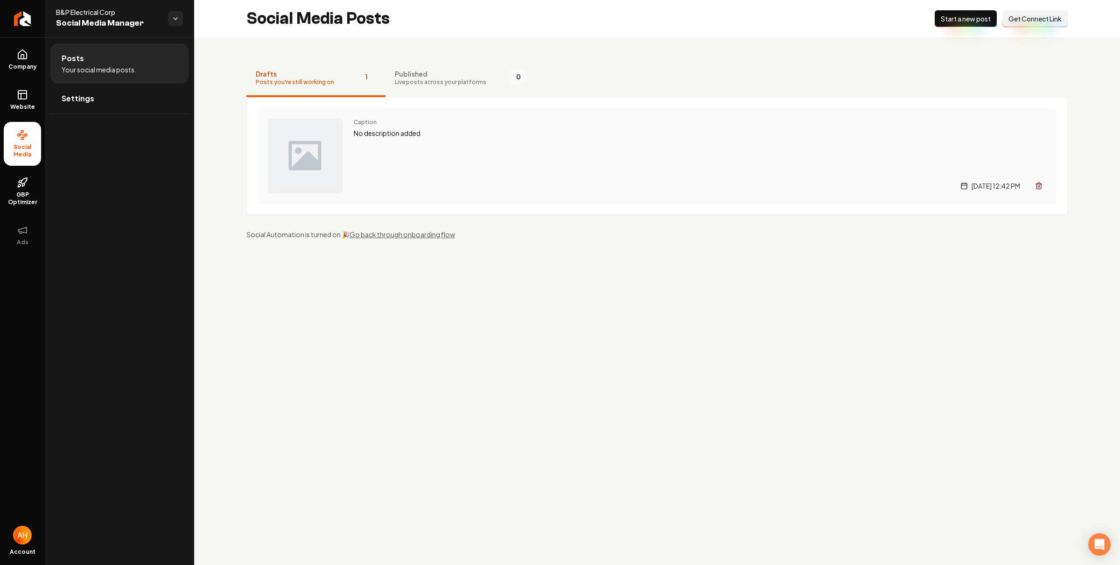
click at [618, 158] on div "Caption No description added [DATE] 12:42 PM" at bounding box center [700, 156] width 693 height 75
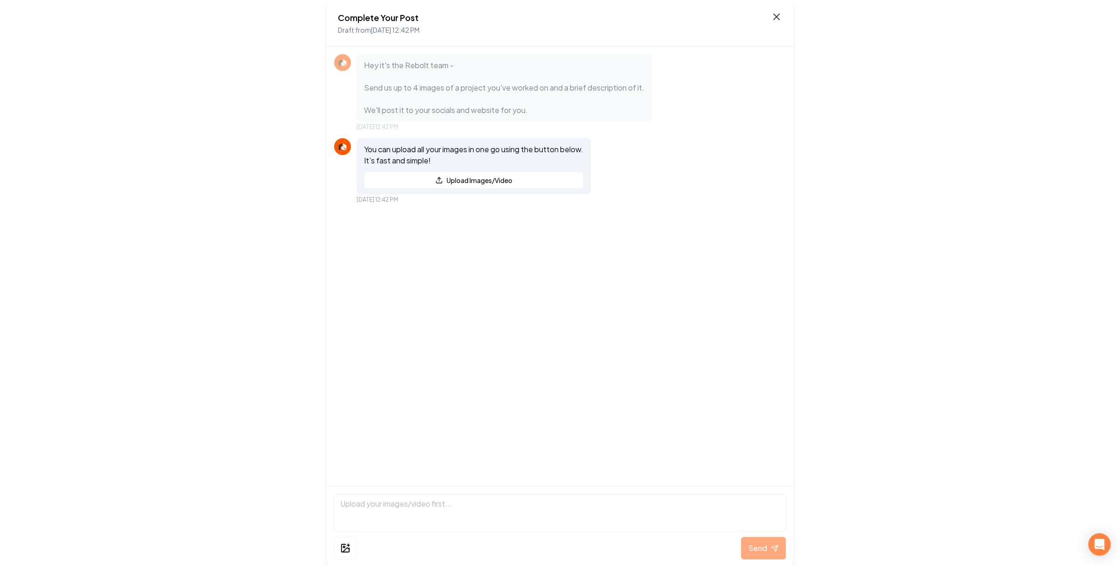
click at [782, 12] on icon at bounding box center [776, 16] width 11 height 11
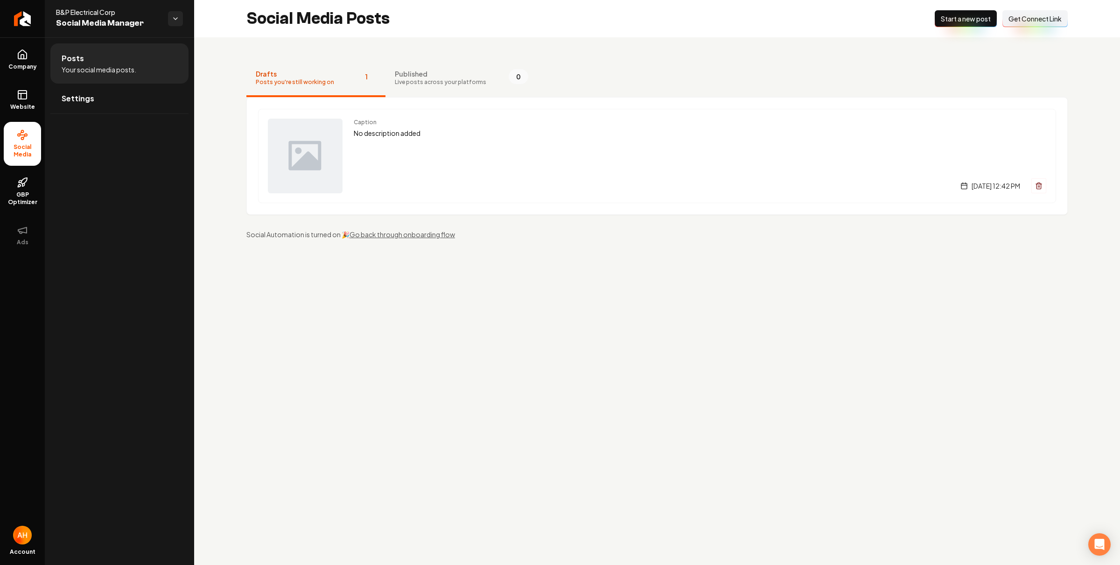
drag, startPoint x: 477, startPoint y: 360, endPoint x: 472, endPoint y: 337, distance: 23.7
click at [476, 358] on main "Social Media Posts New Post Start a new post Connect Link Get Connect Link Draf…" at bounding box center [657, 282] width 926 height 565
click at [574, 49] on div "Drafts Posts you're still working on 1 Published Live posts across your platfor…" at bounding box center [657, 149] width 926 height 224
click at [522, 145] on div "Caption No description added [DATE] 12:42 PM" at bounding box center [700, 156] width 693 height 75
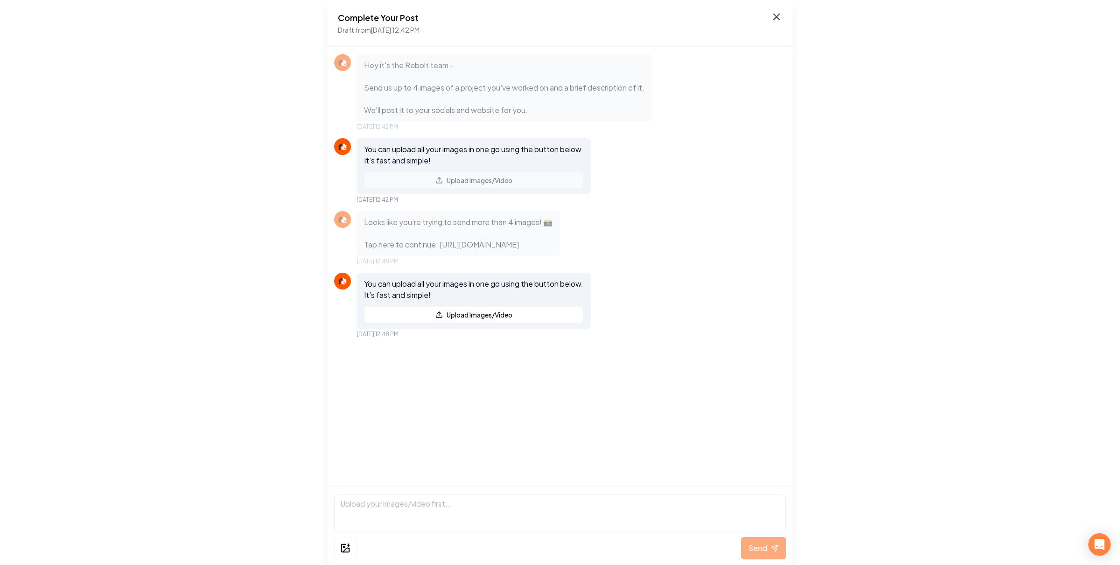
click at [779, 14] on icon at bounding box center [776, 16] width 11 height 11
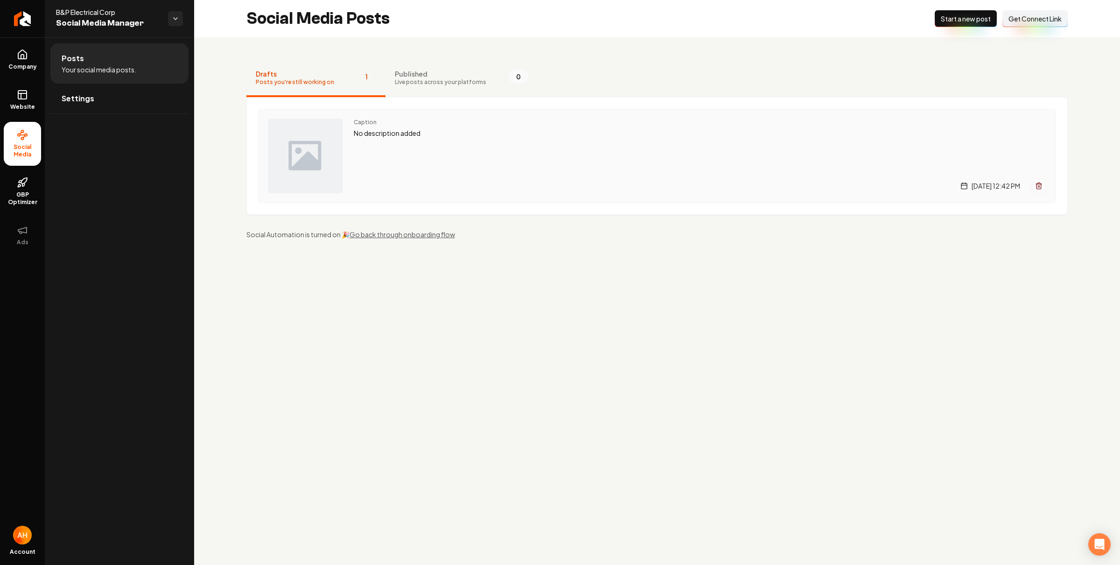
click at [453, 169] on div "Caption No description added [DATE] 12:42 PM" at bounding box center [700, 156] width 693 height 75
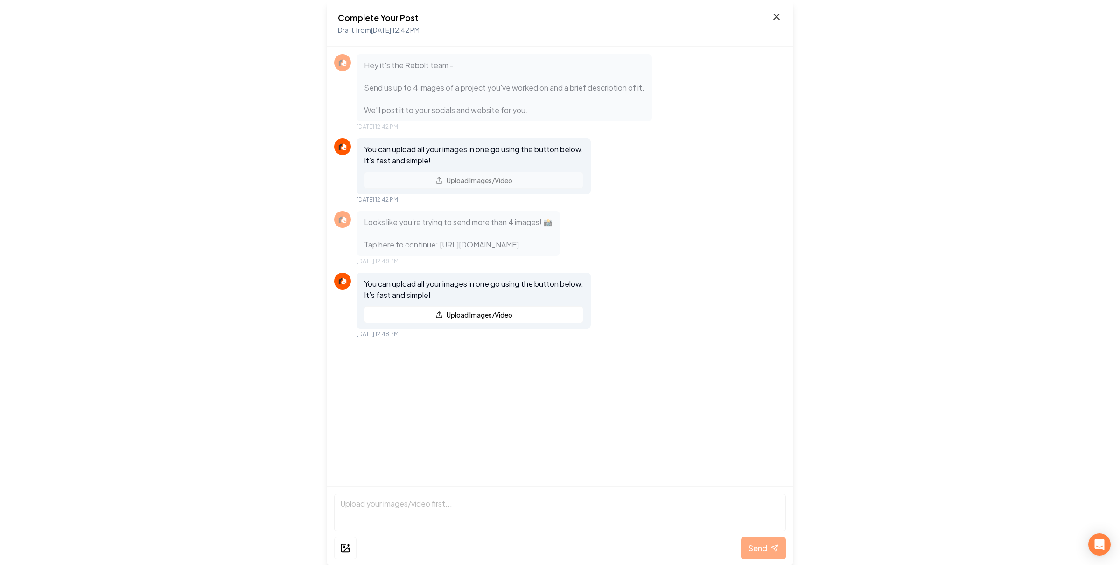
click at [777, 19] on icon at bounding box center [776, 16] width 11 height 11
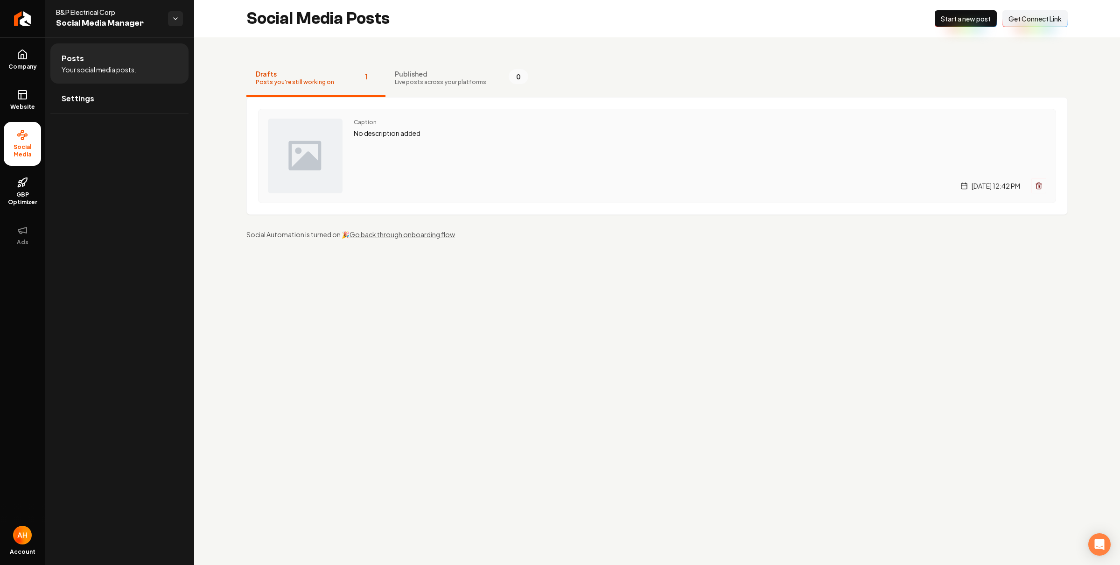
click at [530, 158] on div "Caption No description added [DATE] 12:42 PM" at bounding box center [700, 156] width 693 height 75
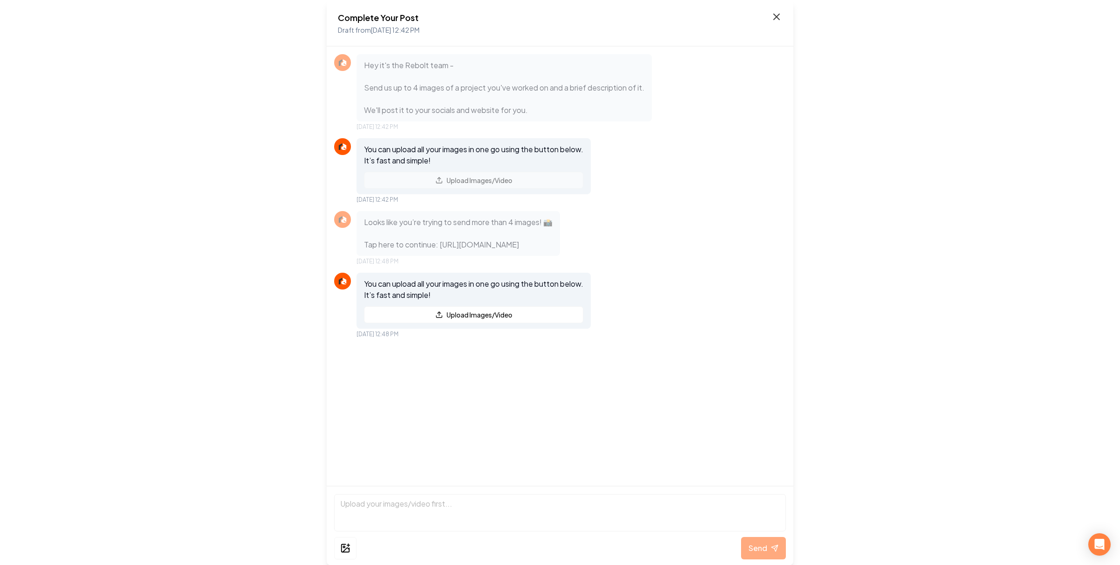
click at [775, 13] on icon at bounding box center [776, 16] width 11 height 11
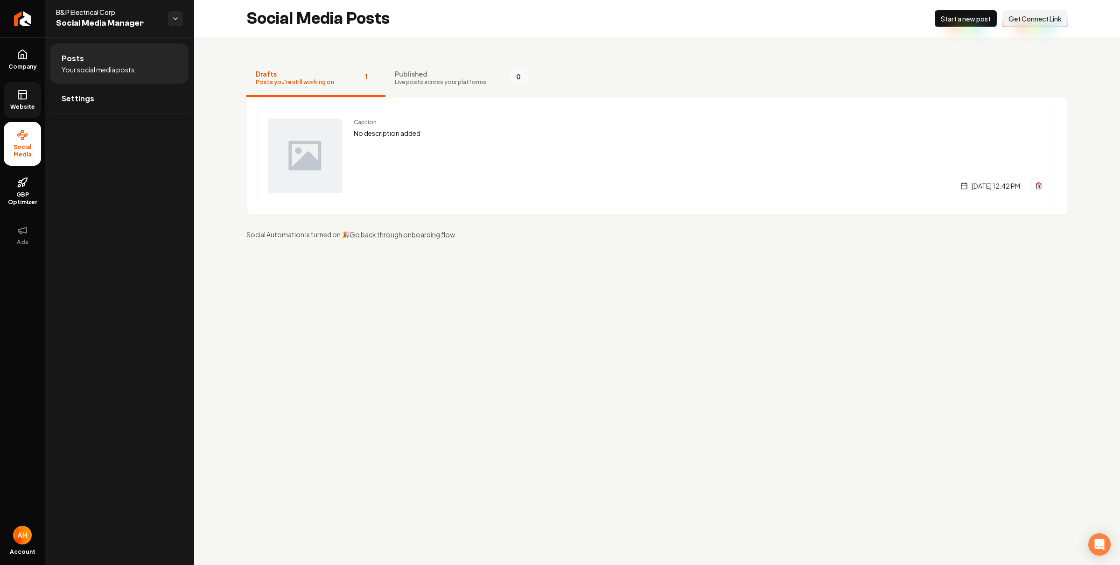
click at [19, 104] on span "Website" at bounding box center [23, 106] width 32 height 7
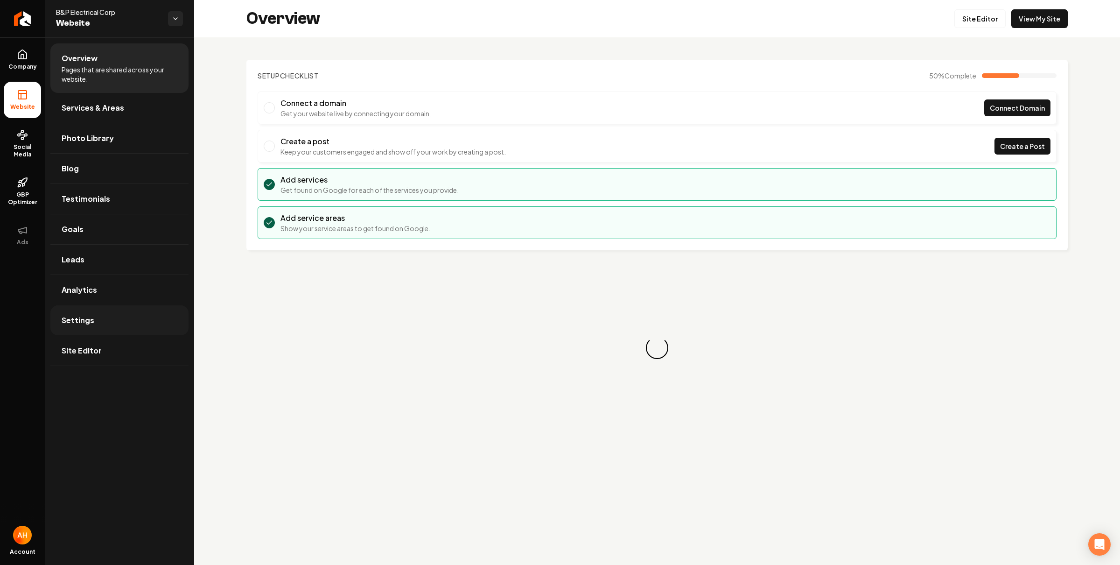
click at [166, 327] on link "Settings" at bounding box center [119, 320] width 138 height 30
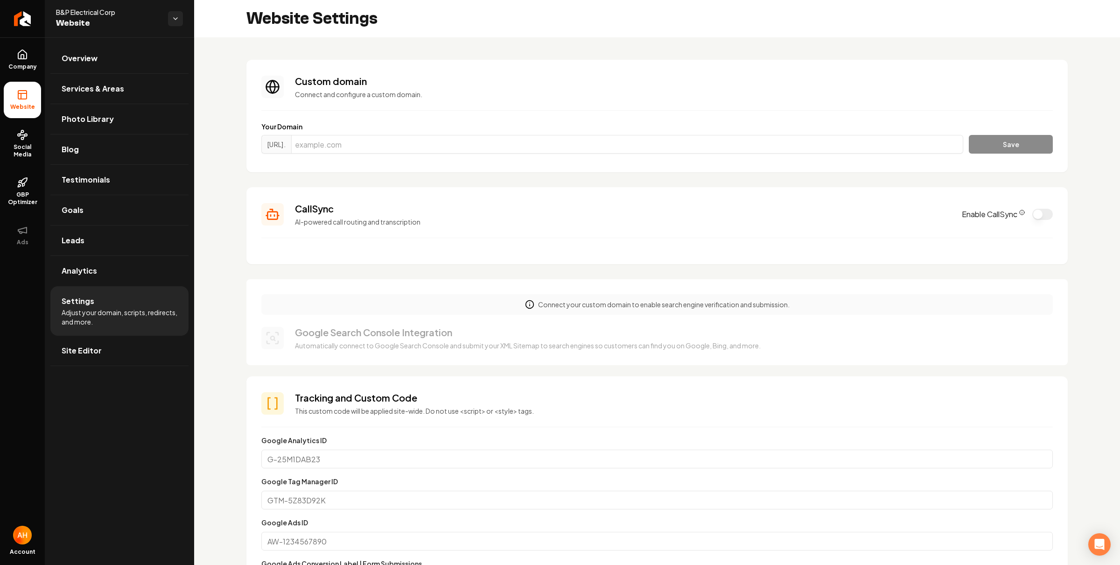
scroll to position [50, 0]
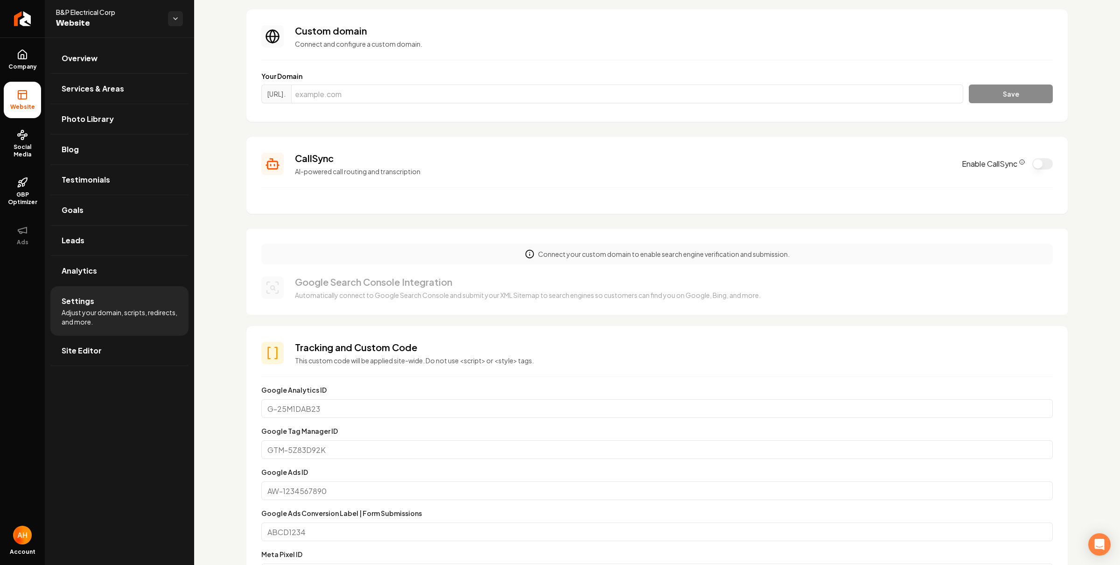
click at [1032, 165] on button "Enable CallSync" at bounding box center [1042, 163] width 21 height 11
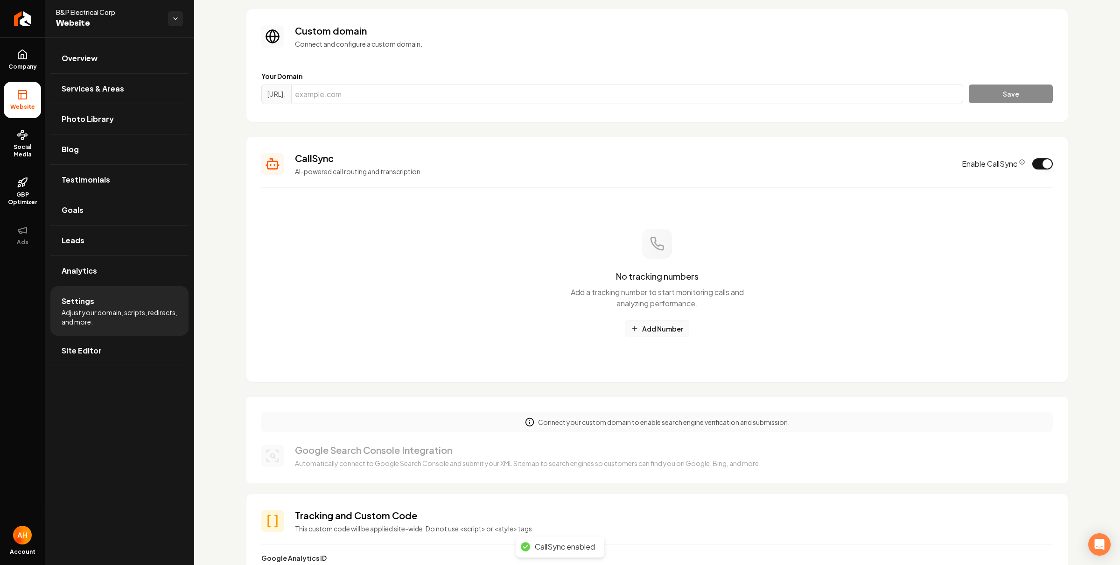
click at [671, 321] on button "Add Number" at bounding box center [657, 328] width 64 height 17
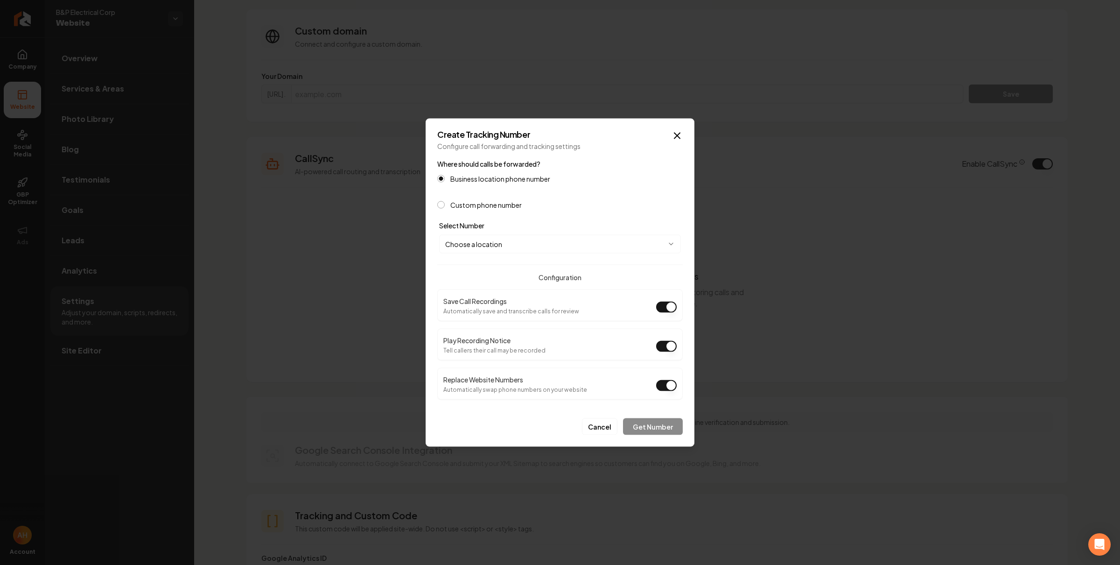
click at [593, 244] on body "Company Website Social Media GBP Optimizer Ads Account B&P Electrical Corp Webs…" at bounding box center [560, 282] width 1120 height 565
click at [549, 253] on body "Company Website Social Media GBP Optimizer Ads Account B&P Electrical Corp Webs…" at bounding box center [560, 282] width 1120 height 565
click at [555, 246] on body "Company Website Social Media GBP Optimizer Ads Account B&P Electrical Corp Webs…" at bounding box center [560, 282] width 1120 height 565
select select "**********"
click at [655, 422] on button "Get Number" at bounding box center [653, 426] width 60 height 17
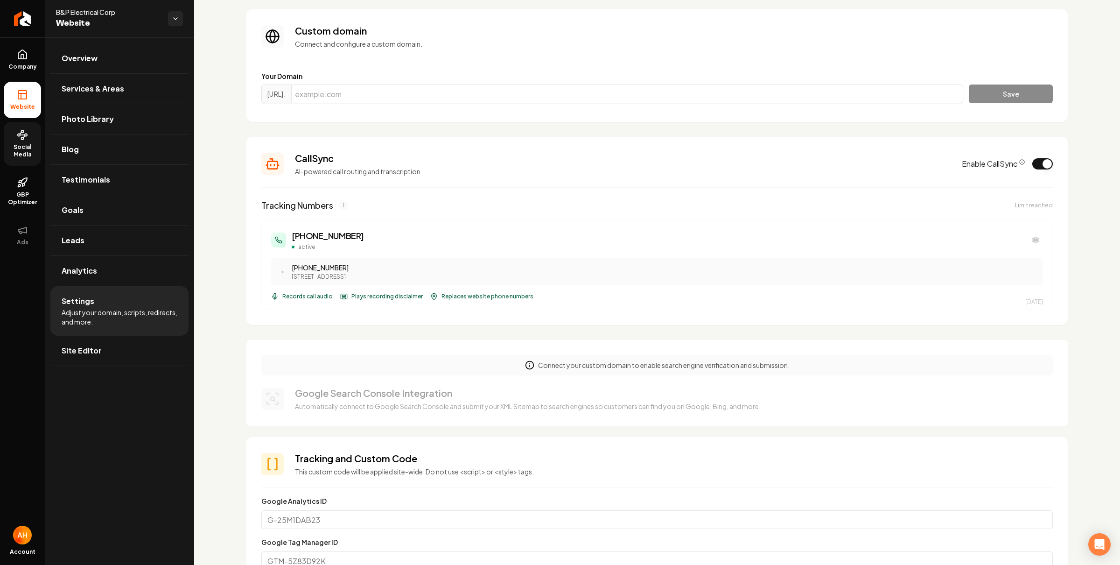
click at [34, 150] on span "Social Media" at bounding box center [22, 150] width 37 height 15
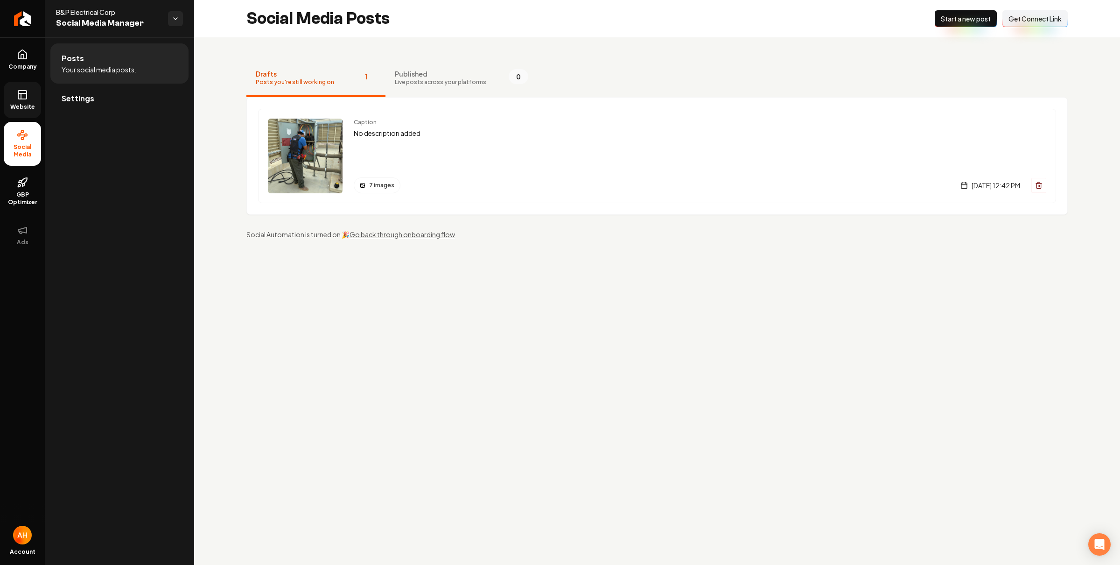
click at [503, 27] on div "Social Media Posts New Post Start a new post Connect Link Get Connect Link" at bounding box center [657, 18] width 926 height 37
click at [25, 196] on span "GBP Optimizer" at bounding box center [22, 198] width 37 height 15
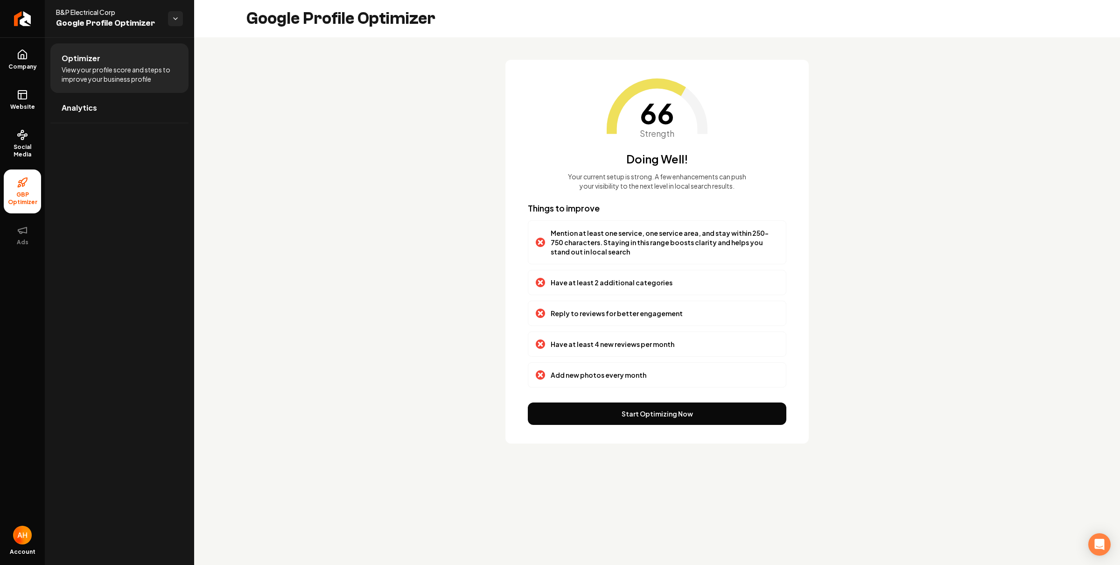
click at [291, 226] on div "66 Strength Doing Well! Your current setup is strong. A few enhancements can pu…" at bounding box center [657, 251] width 926 height 428
click at [18, 147] on span "Social Media" at bounding box center [22, 150] width 37 height 15
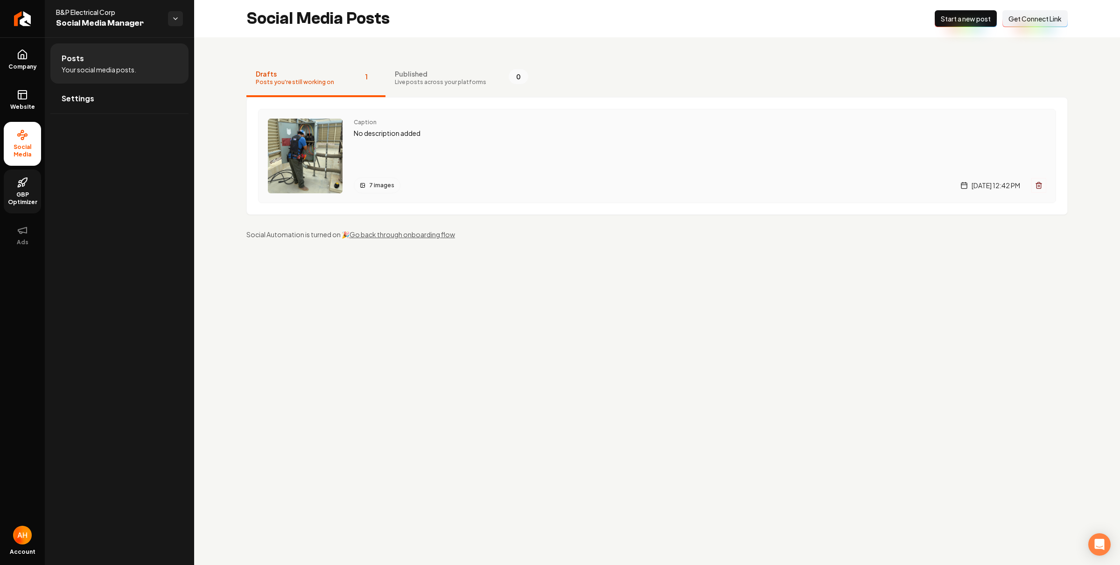
click at [438, 135] on p "No description added" at bounding box center [700, 133] width 693 height 11
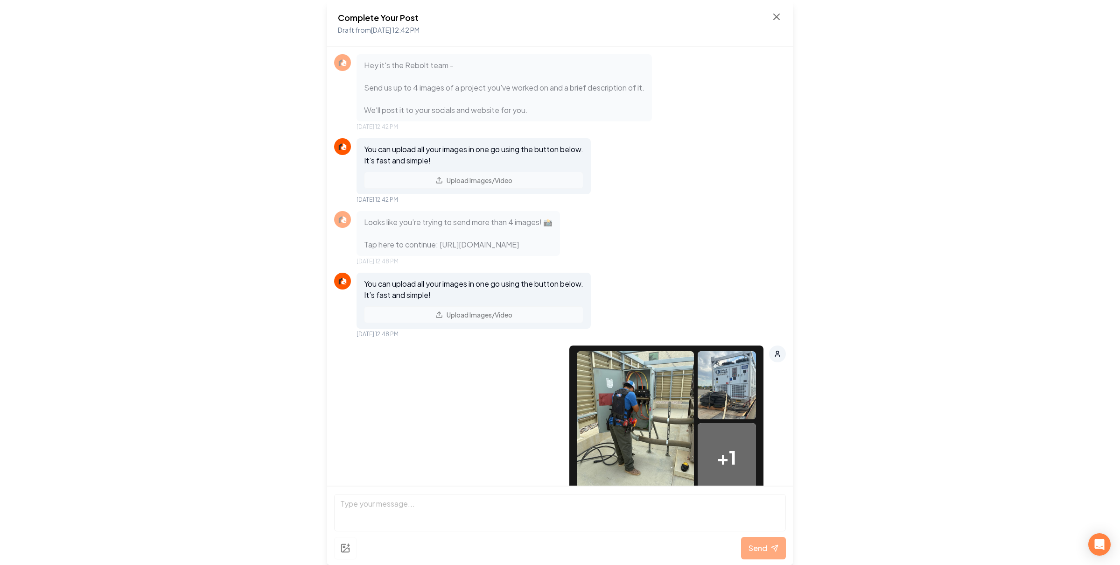
scroll to position [227, 0]
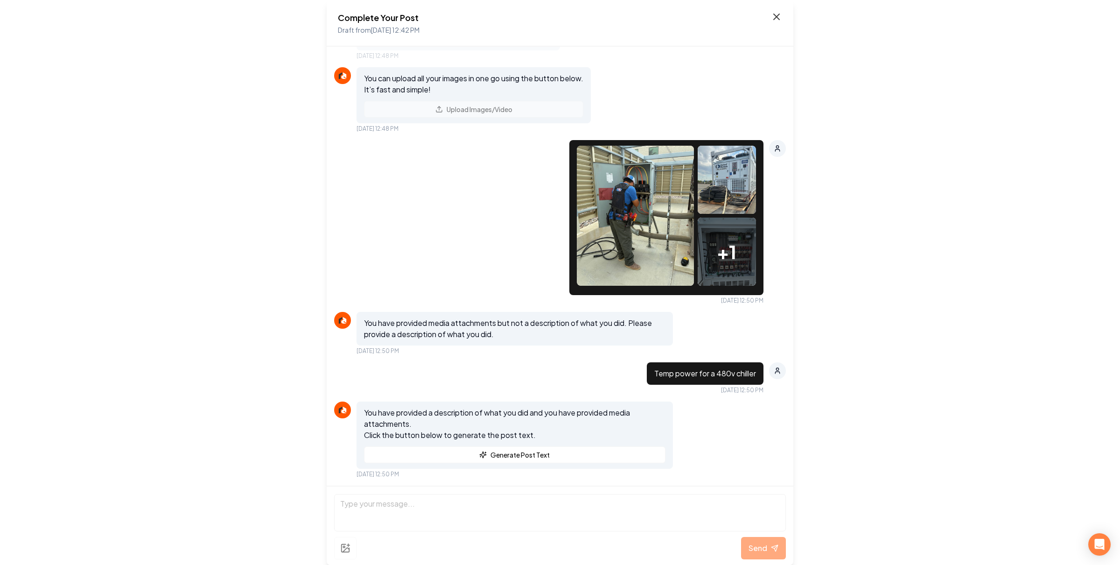
click at [771, 17] on icon at bounding box center [776, 16] width 11 height 11
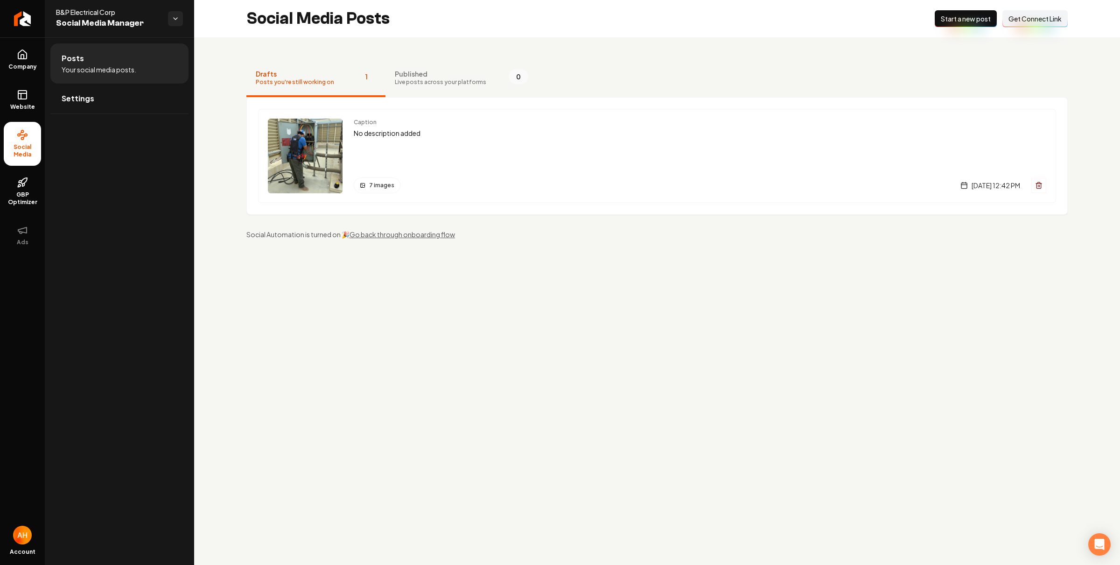
drag, startPoint x: 622, startPoint y: 285, endPoint x: 588, endPoint y: 243, distance: 54.4
click at [623, 283] on main "Social Media Posts New Post Start a new post Connect Link Get Connect Link Draf…" at bounding box center [657, 282] width 926 height 565
click at [442, 139] on p "No description added" at bounding box center [700, 133] width 693 height 11
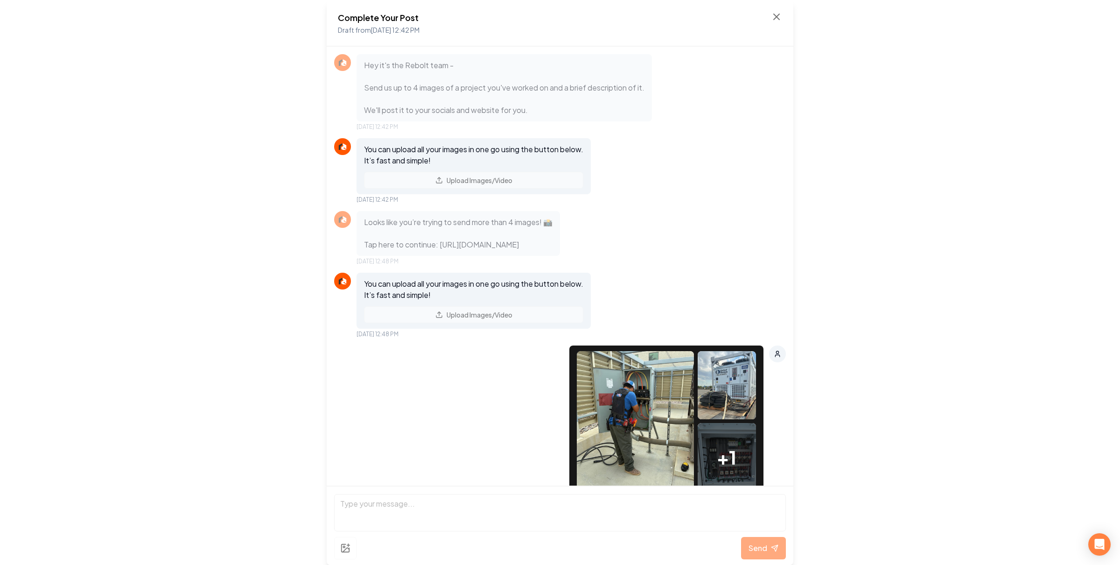
scroll to position [227, 0]
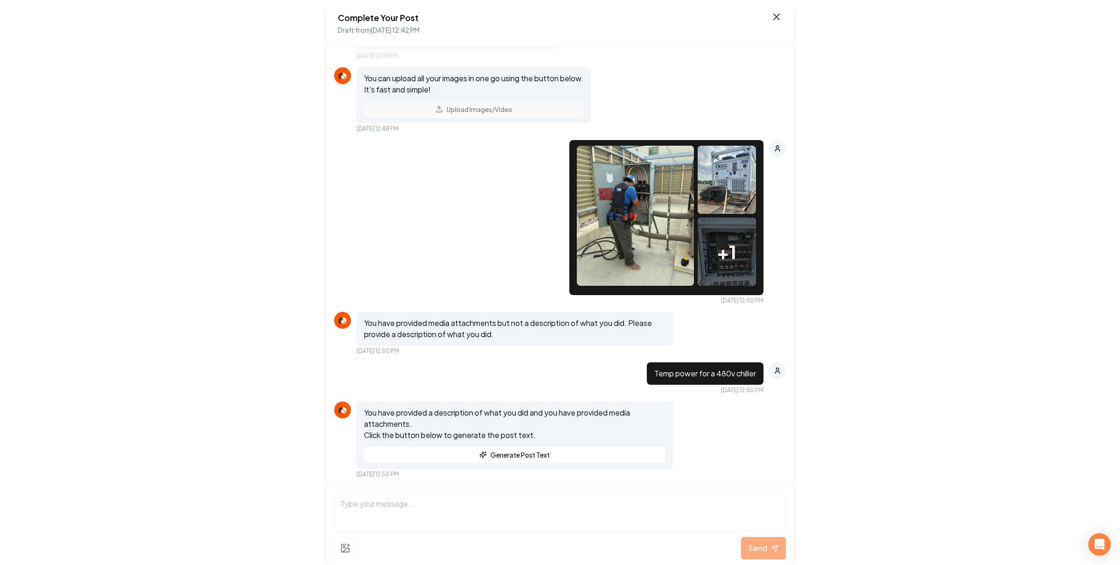
click at [776, 19] on icon at bounding box center [776, 16] width 11 height 11
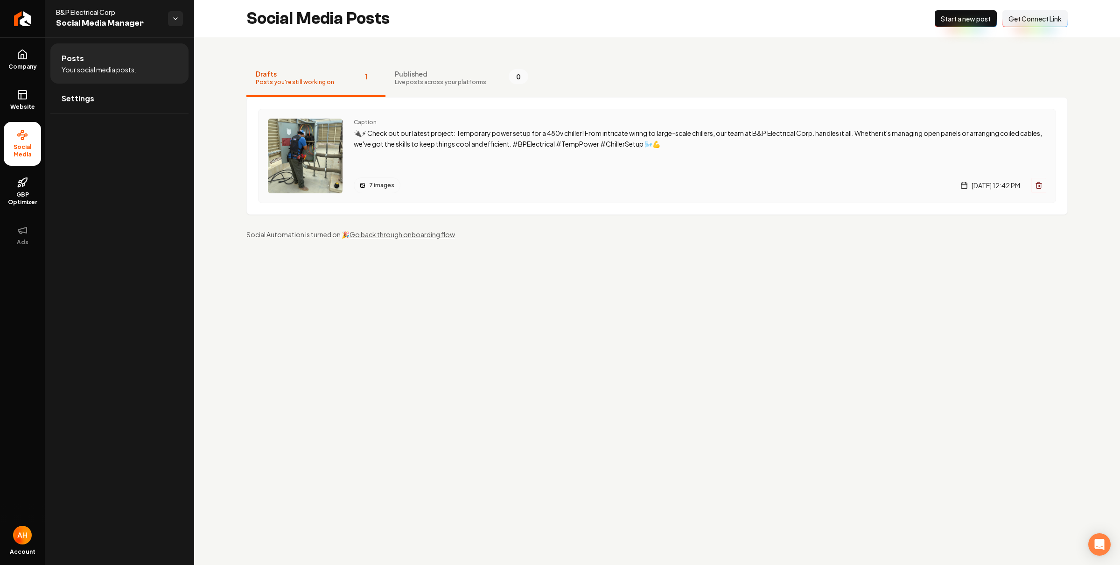
click at [586, 153] on div "Caption 🔌⚡ Check out our latest project: Temporary power setup for a 480v chill…" at bounding box center [700, 156] width 693 height 75
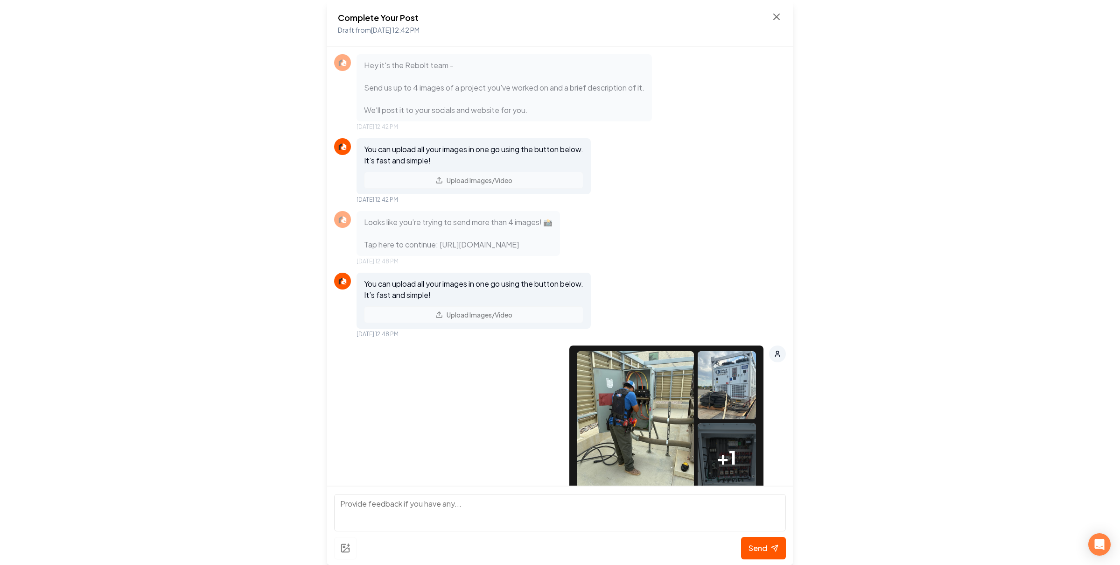
scroll to position [412, 0]
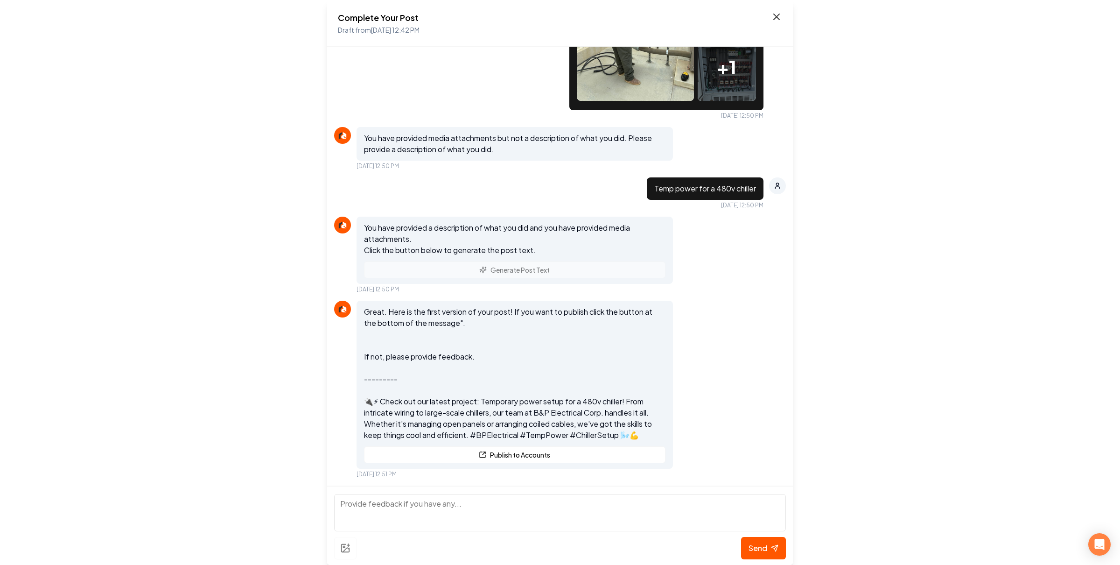
click at [775, 16] on icon at bounding box center [776, 16] width 11 height 11
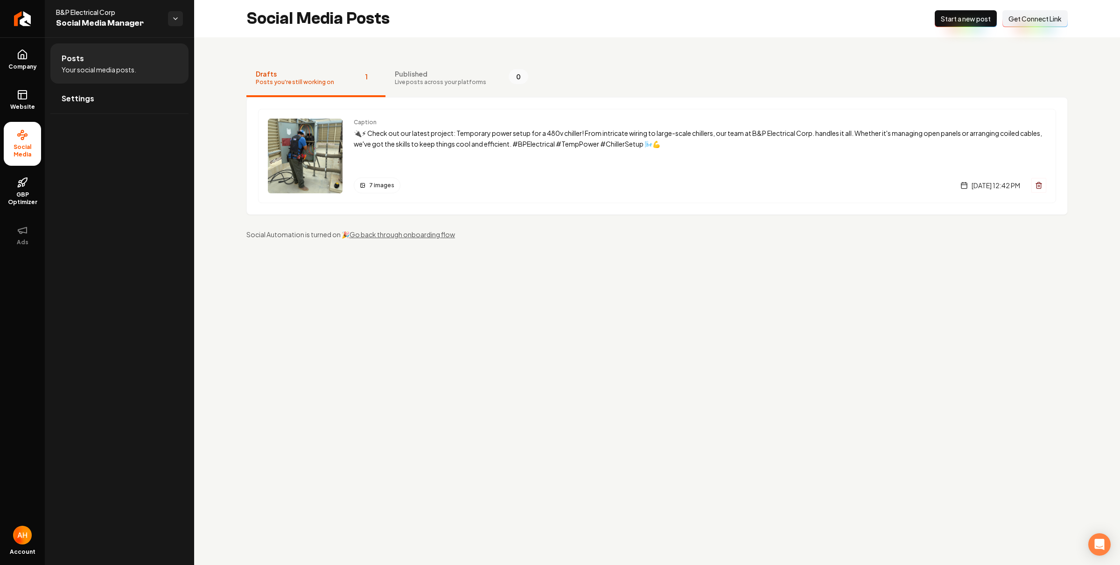
click at [737, 472] on main "Social Media Posts New Post Start a new post Connect Link Get Connect Link Draf…" at bounding box center [657, 282] width 926 height 565
drag, startPoint x: 629, startPoint y: 342, endPoint x: 614, endPoint y: 337, distance: 16.2
click at [627, 341] on main "Social Media Posts New Post Start a new post Connect Link Get Connect Link Draf…" at bounding box center [657, 282] width 926 height 565
click at [620, 361] on main "Social Media Posts New Post Start a new post Connect Link Get Connect Link Draf…" at bounding box center [657, 282] width 926 height 565
click at [594, 130] on p "🔌⚡ Check out our latest project: Temporary power setup for a 480v chiller! From…" at bounding box center [700, 138] width 693 height 21
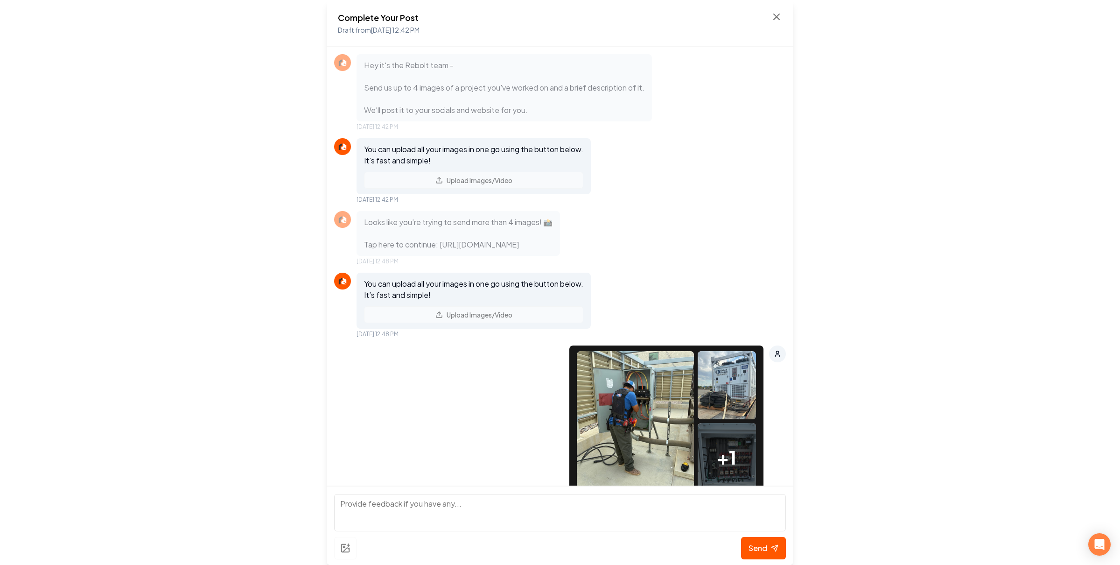
scroll to position [412, 0]
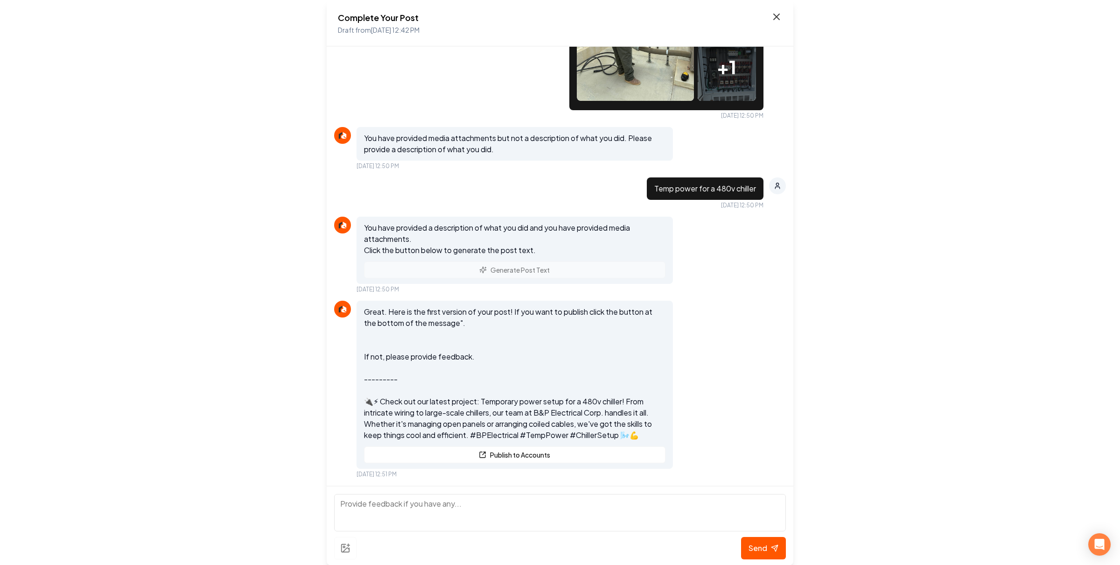
click at [778, 14] on icon at bounding box center [776, 16] width 11 height 11
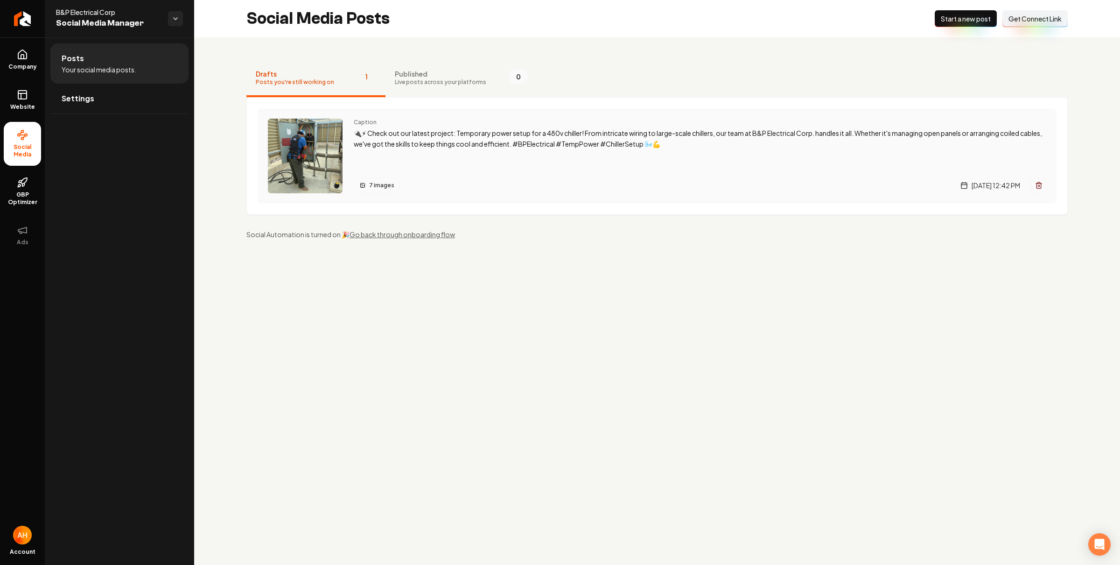
click at [563, 139] on p "🔌⚡ Check out our latest project: Temporary power setup for a 480v chiller! From…" at bounding box center [700, 138] width 693 height 21
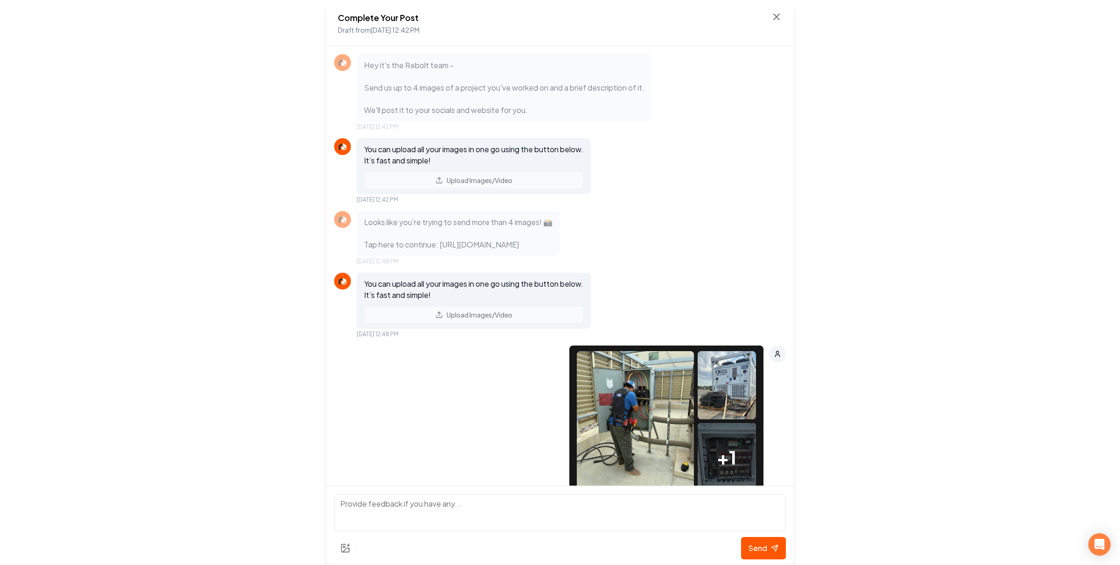
scroll to position [412, 0]
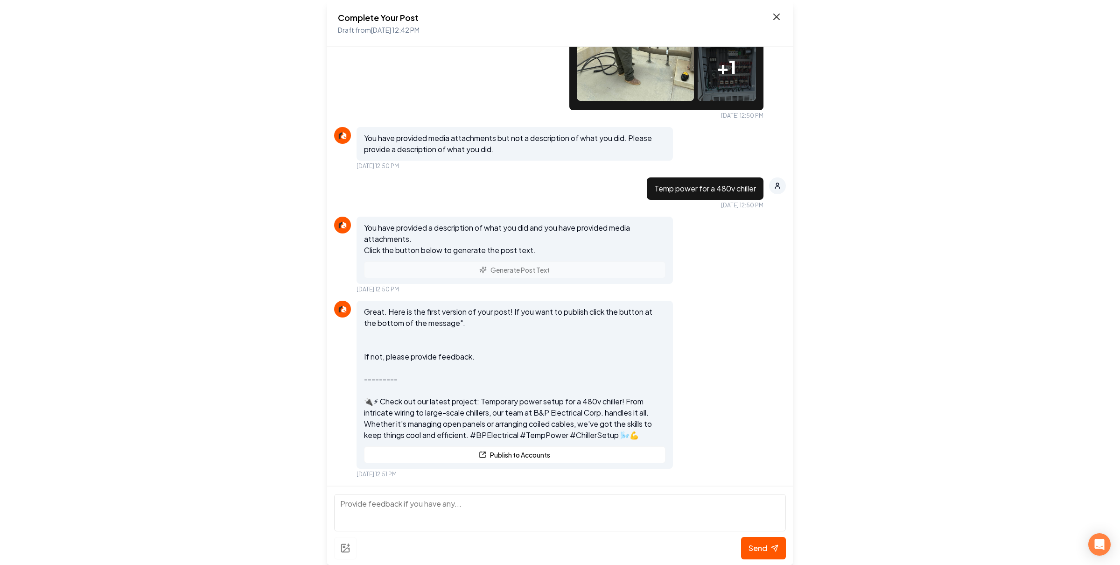
click at [776, 14] on icon at bounding box center [776, 16] width 11 height 11
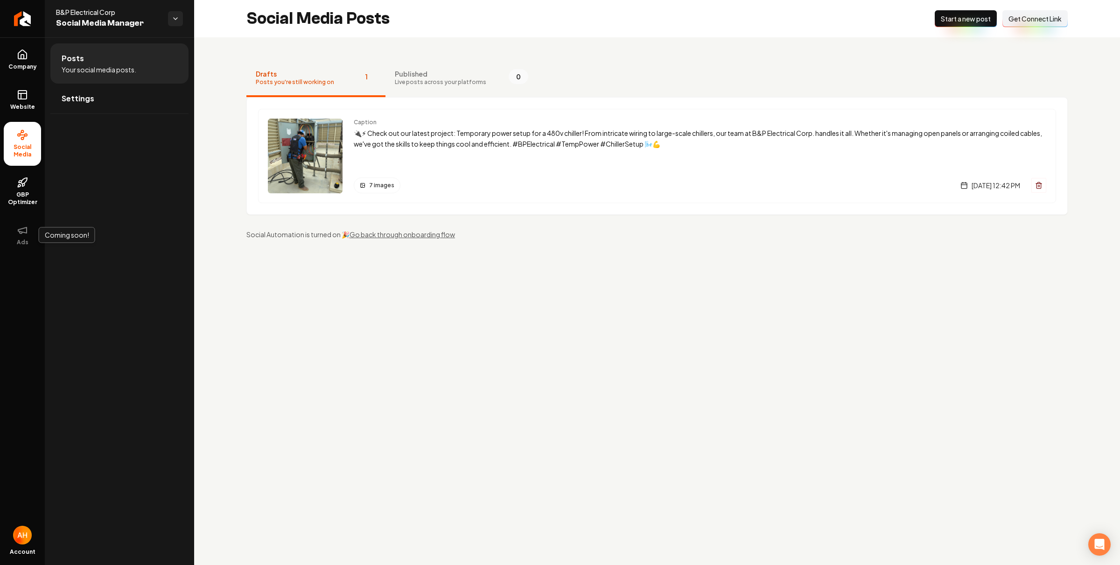
click at [369, 331] on main "Social Media Posts New Post Start a new post Connect Link Get Connect Link Draf…" at bounding box center [657, 282] width 926 height 565
click at [514, 146] on p "🔌⚡ Exciting news from [GEOGRAPHIC_DATA]! We just completed a temporary power se…" at bounding box center [700, 138] width 693 height 21
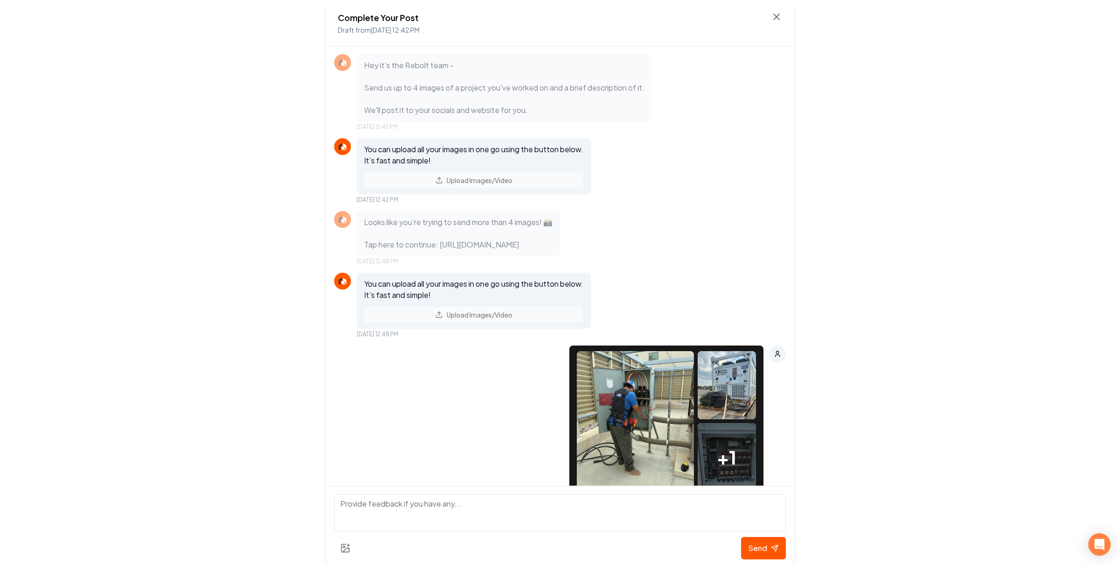
scroll to position [603, 0]
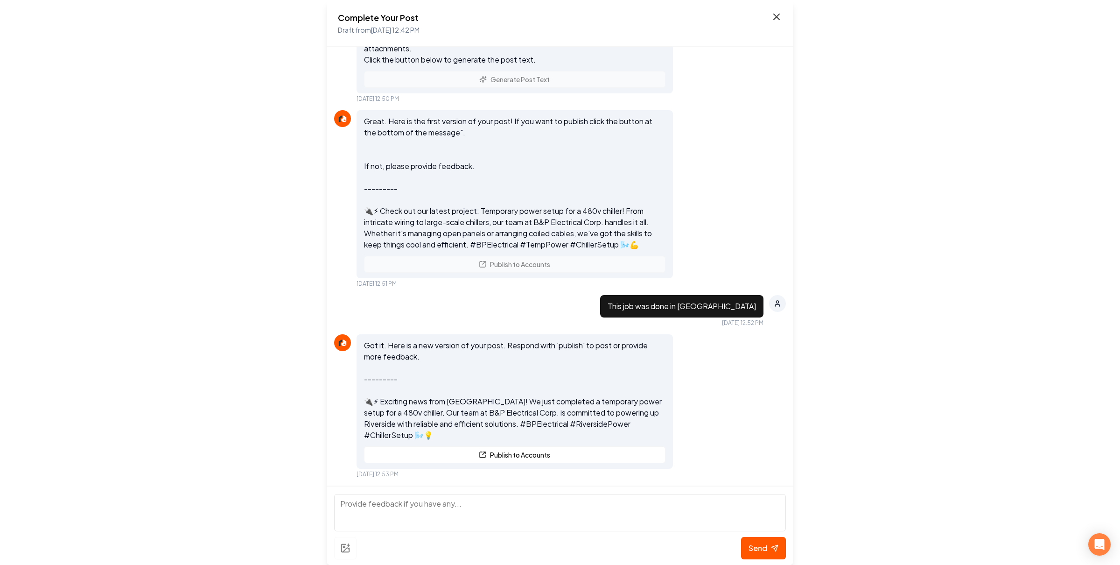
click at [772, 13] on icon at bounding box center [776, 16] width 11 height 11
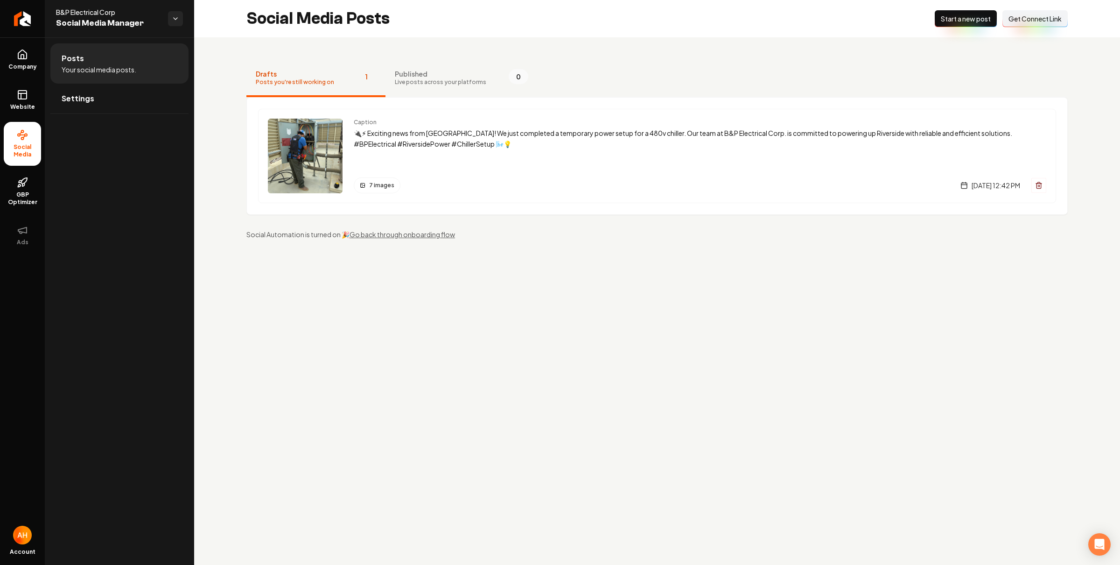
click at [672, 396] on main "Social Media Posts New Post Start a new post Connect Link Get Connect Link Draf…" at bounding box center [657, 282] width 926 height 565
click at [28, 59] on link "Company" at bounding box center [22, 60] width 37 height 36
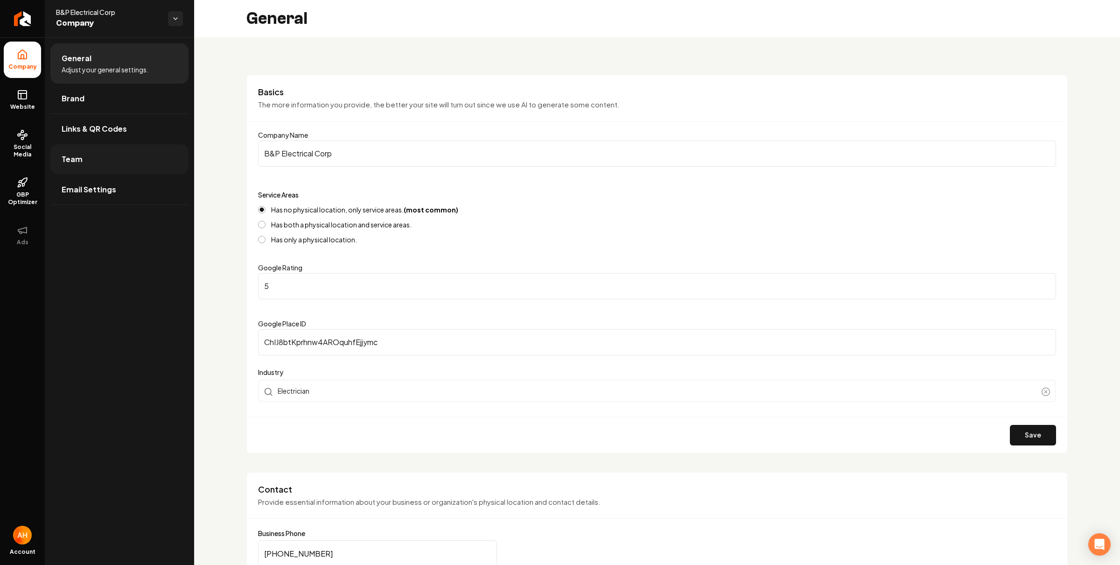
click at [155, 159] on link "Team" at bounding box center [119, 159] width 138 height 30
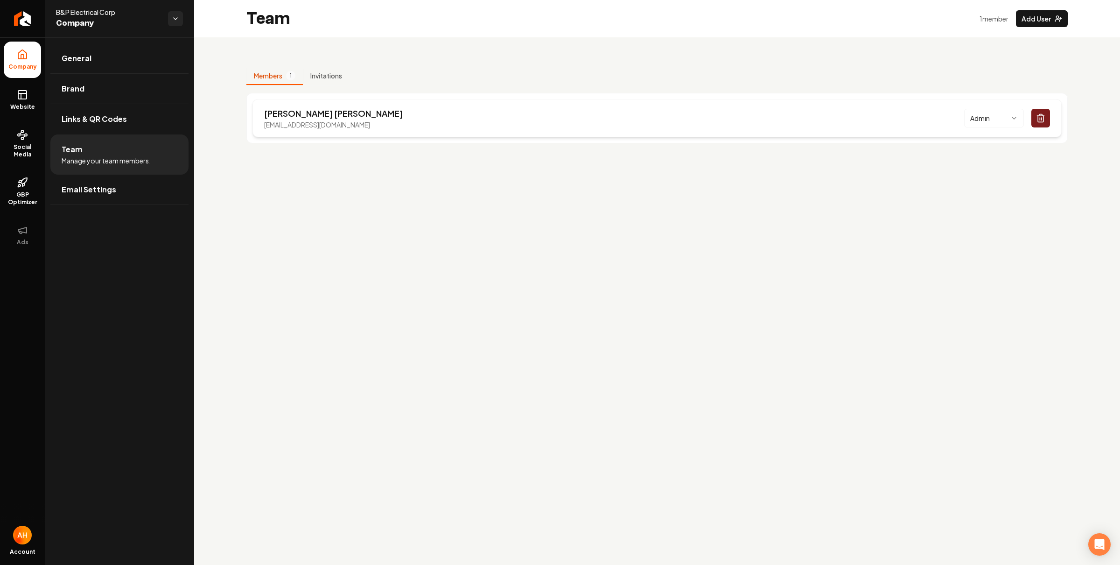
drag, startPoint x: 372, startPoint y: 128, endPoint x: 263, endPoint y: 126, distance: 108.8
click at [263, 126] on div "[PERSON_NAME] [EMAIL_ADDRESS][DOMAIN_NAME] Admin" at bounding box center [657, 118] width 809 height 38
click at [298, 127] on p "[EMAIL_ADDRESS][DOMAIN_NAME]" at bounding box center [333, 124] width 139 height 9
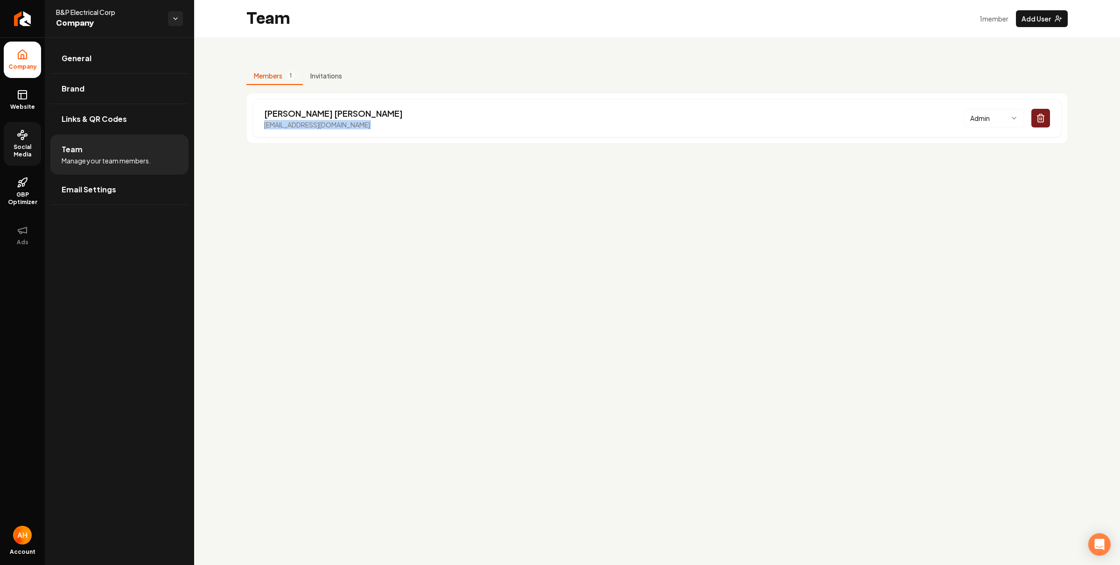
click at [23, 145] on span "Social Media" at bounding box center [22, 150] width 37 height 15
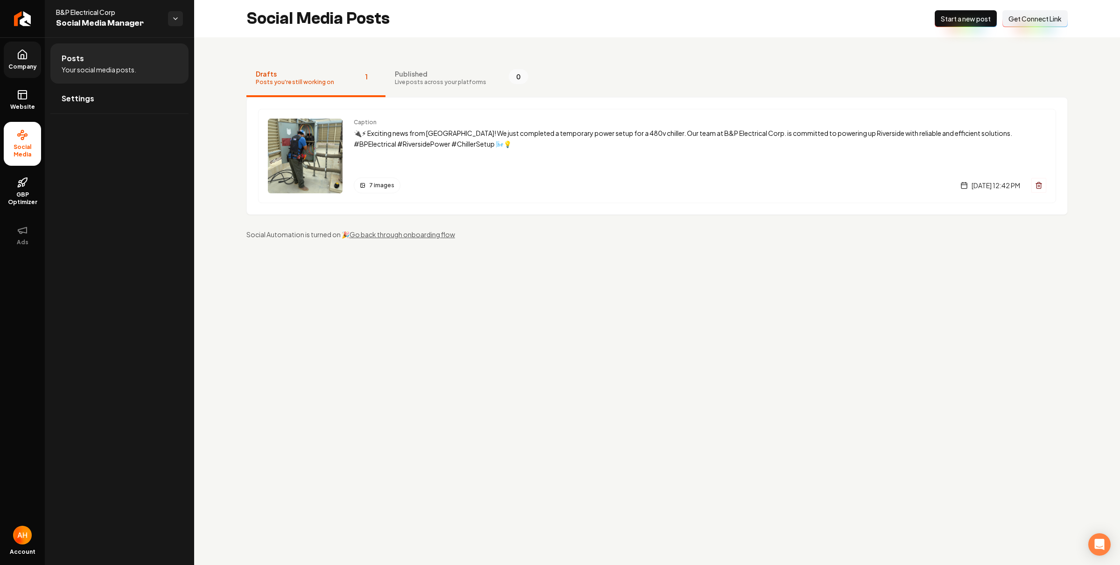
click at [683, 243] on div "Drafts Posts you're still working on 1 Published Live posts across your platfor…" at bounding box center [657, 149] width 926 height 224
click at [426, 39] on div "Drafts Posts you're still working on 1 Published Live posts across your platfor…" at bounding box center [657, 149] width 926 height 224
click at [616, 268] on main "Social Media Posts New Post Start a new post Connect Link Get Connect Link Draf…" at bounding box center [657, 282] width 926 height 565
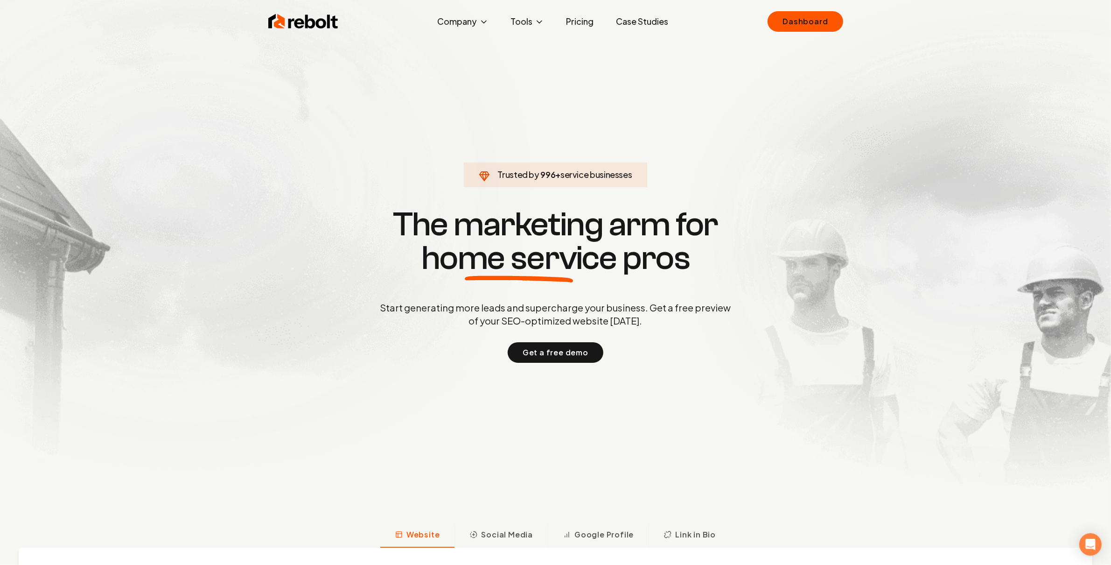
click at [611, 130] on section "Trusted by 996 + service businesses The marketing arm for home service pros Sta…" at bounding box center [555, 284] width 463 height 508
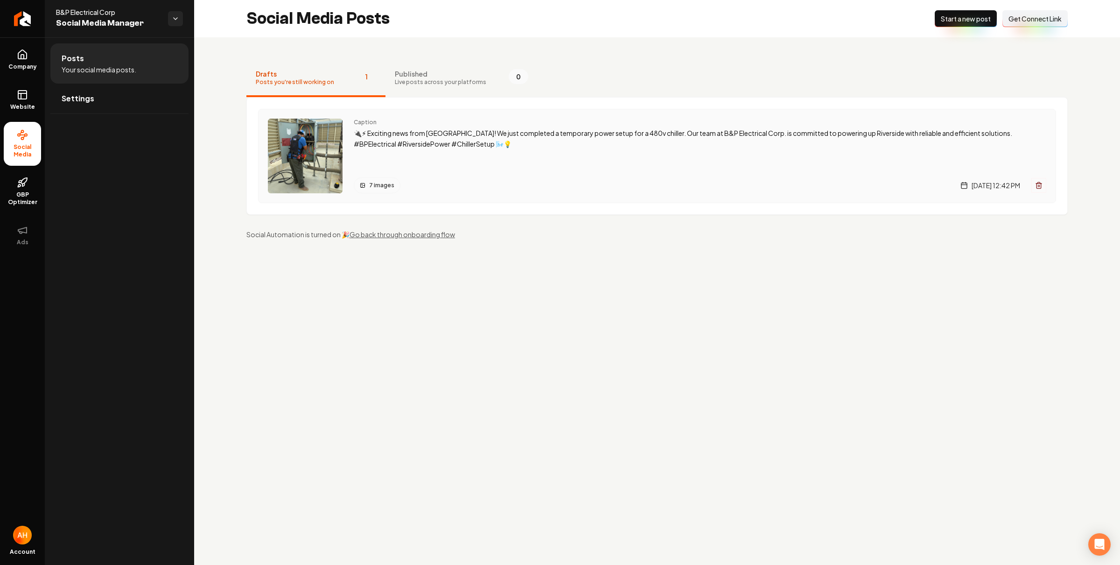
click at [438, 133] on p "🔌⚡ Exciting news from Riverside! We just completed a temporary power setup for …" at bounding box center [700, 138] width 693 height 21
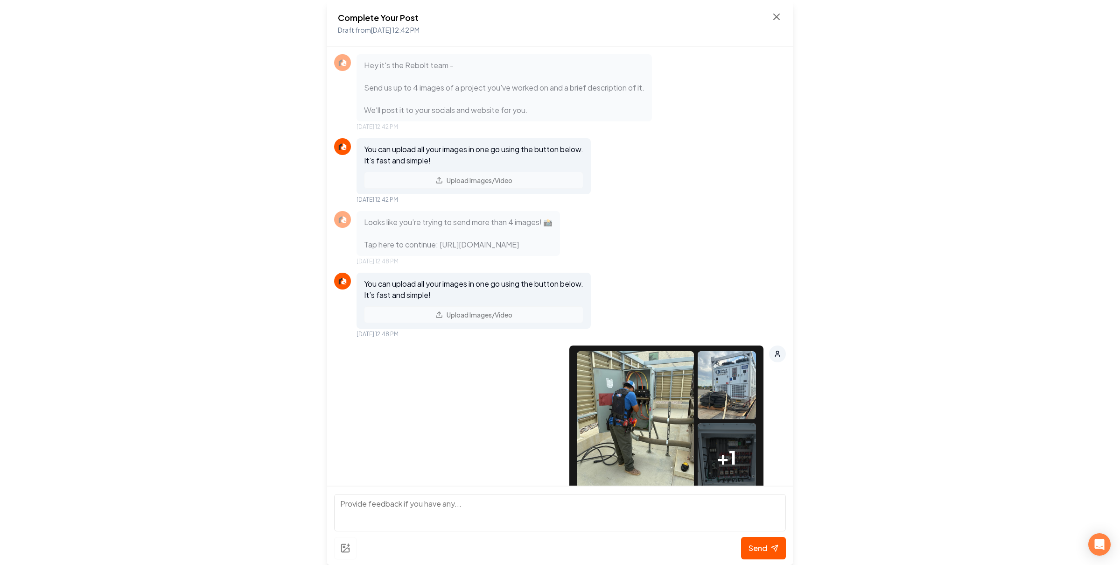
scroll to position [603, 0]
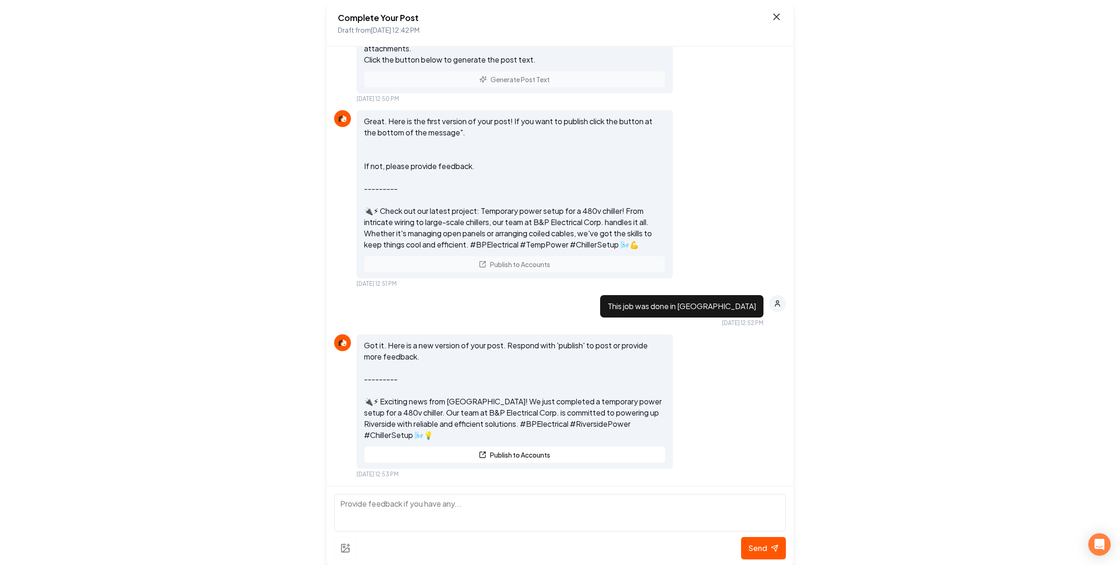
click at [777, 12] on icon at bounding box center [776, 16] width 11 height 11
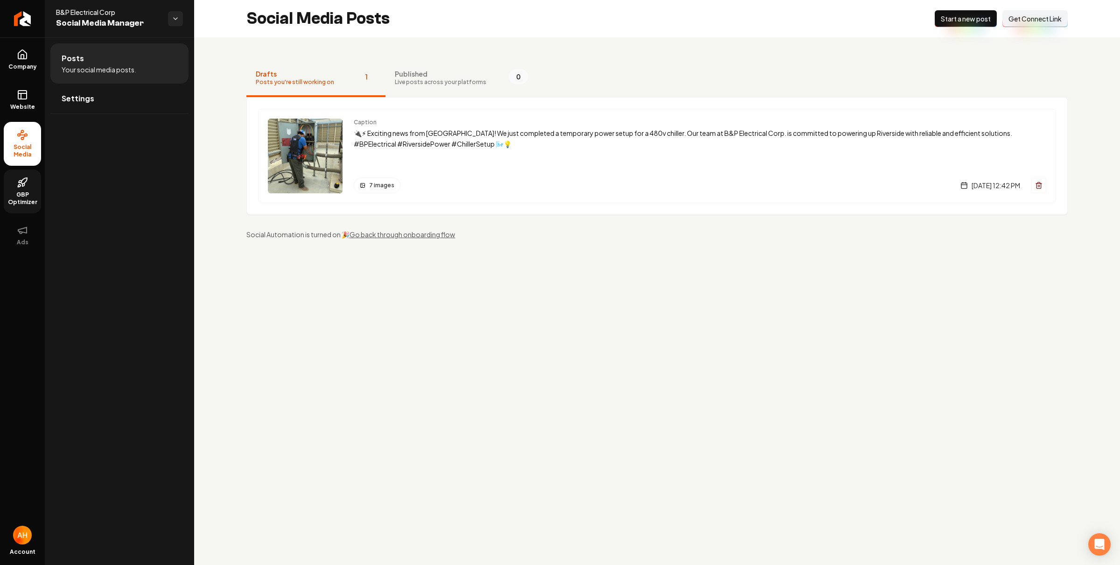
click at [14, 187] on link "GBP Optimizer" at bounding box center [22, 191] width 37 height 44
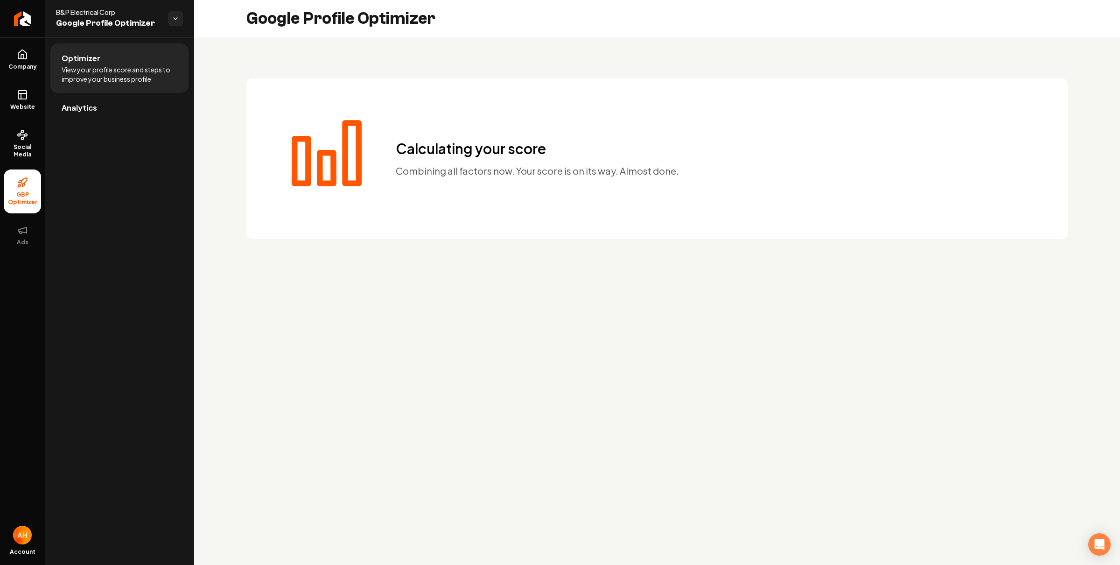
click at [351, 22] on h2 "Google Profile Optimizer" at bounding box center [340, 18] width 189 height 19
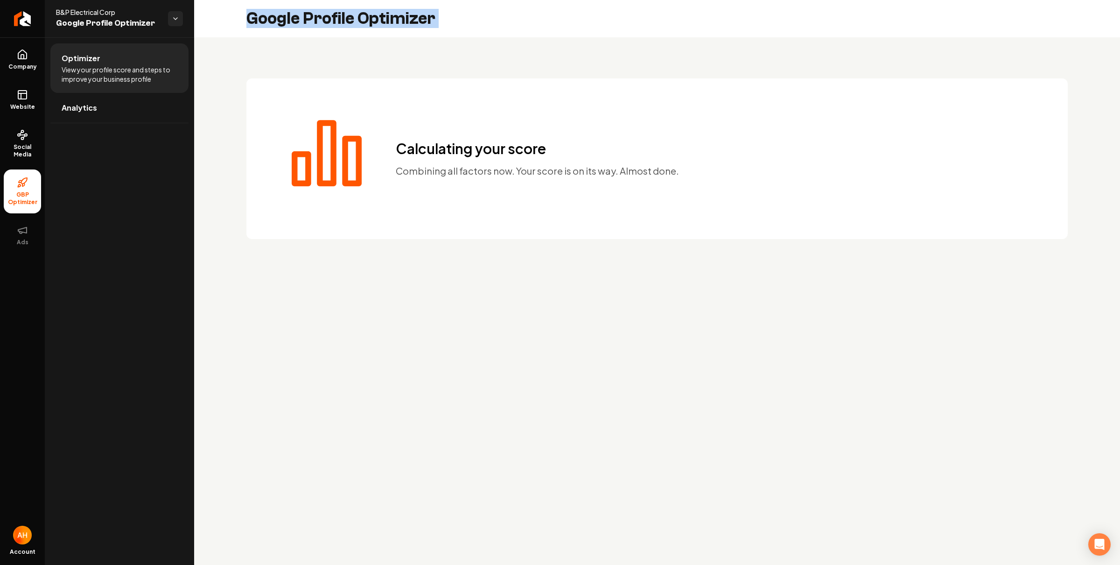
click at [351, 22] on h2 "Google Profile Optimizer" at bounding box center [340, 18] width 189 height 19
click at [342, 21] on h2 "Google Profile Optimizer" at bounding box center [340, 18] width 189 height 19
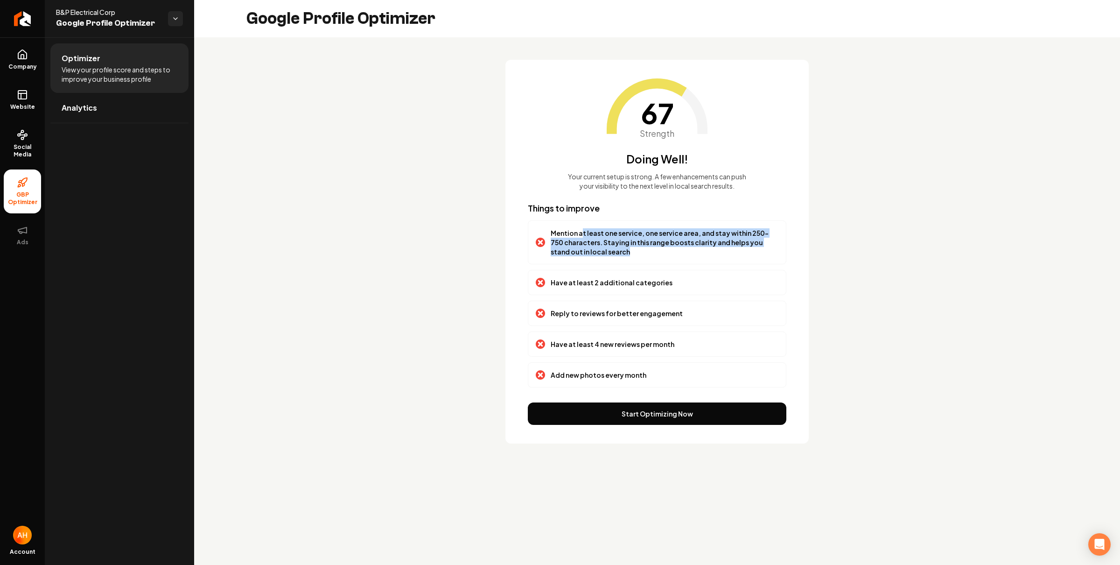
drag, startPoint x: 597, startPoint y: 241, endPoint x: 581, endPoint y: 232, distance: 18.2
click at [581, 232] on p "Mention at least one service, one service area, and stay within 250-750 charact…" at bounding box center [665, 242] width 228 height 28
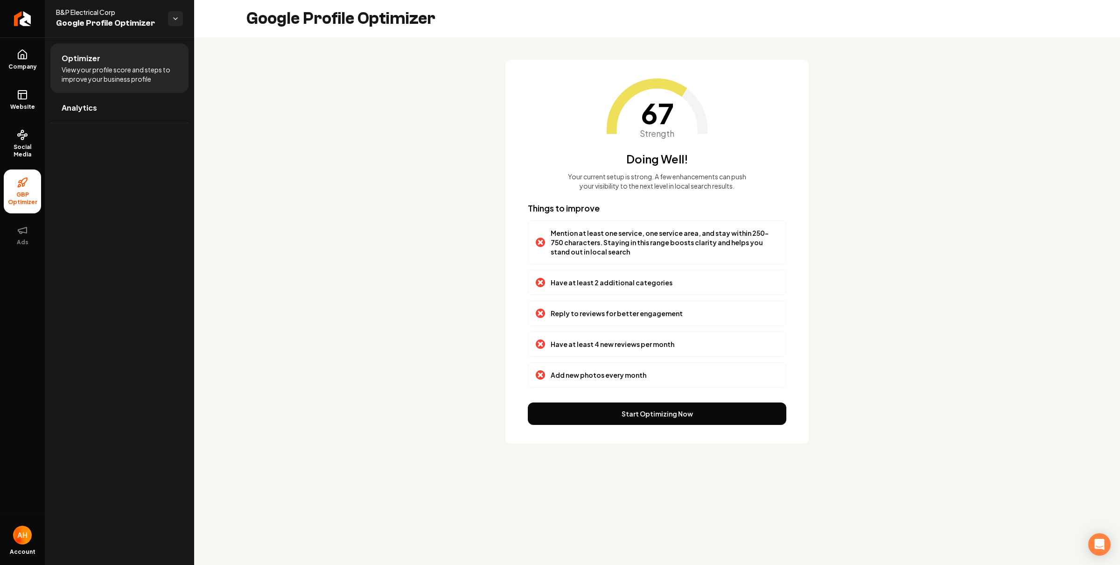
click at [607, 283] on p "Have at least 2 additional categories" at bounding box center [612, 282] width 122 height 9
drag, startPoint x: 580, startPoint y: 247, endPoint x: 605, endPoint y: 258, distance: 27.6
click at [580, 247] on p "Mention at least one service, one service area, and stay within 250-750 charact…" at bounding box center [665, 242] width 228 height 28
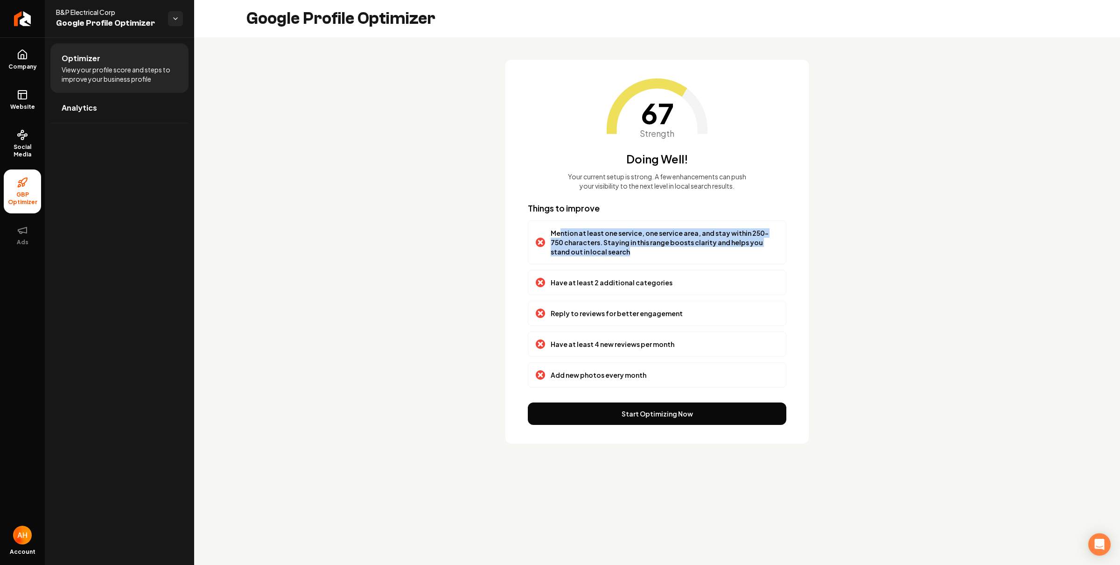
drag, startPoint x: 605, startPoint y: 258, endPoint x: 562, endPoint y: 234, distance: 49.9
click at [562, 234] on div "Mention at least one service, one service area, and stay within 250-750 charact…" at bounding box center [657, 242] width 259 height 44
click at [562, 234] on p "Mention at least one service, one service area, and stay within 250-750 charact…" at bounding box center [665, 242] width 228 height 28
click at [645, 307] on div "Reply to reviews for better engagement" at bounding box center [657, 313] width 259 height 25
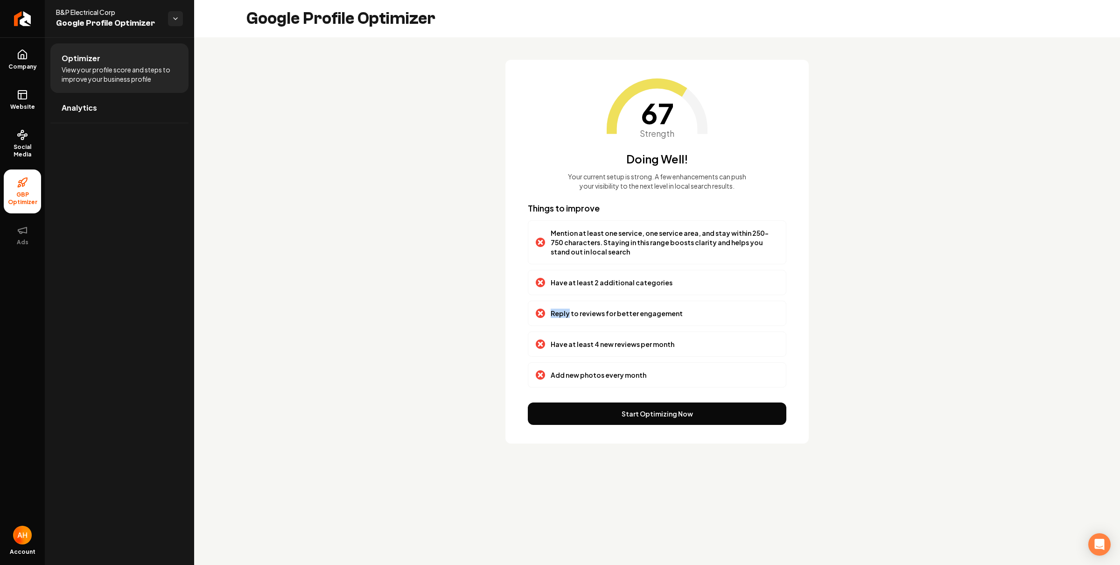
click at [645, 307] on div "Reply to reviews for better engagement" at bounding box center [657, 313] width 259 height 25
click at [625, 347] on p "Have at least 4 new reviews per month" at bounding box center [613, 343] width 124 height 9
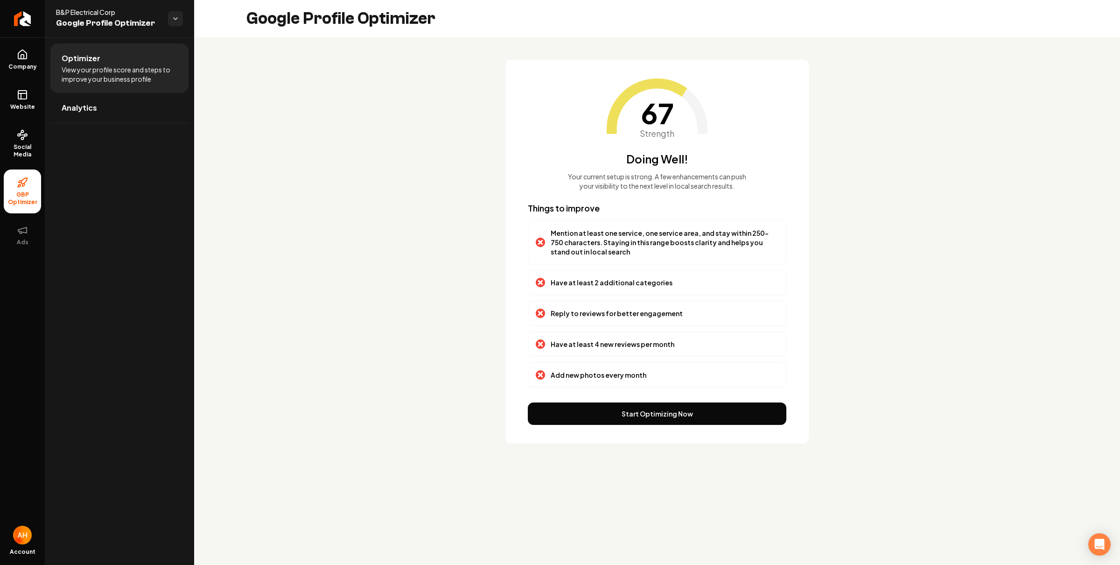
click at [640, 315] on p "Reply to reviews for better engagement" at bounding box center [617, 313] width 132 height 9
click at [619, 379] on p "Add new photos every month" at bounding box center [599, 374] width 96 height 9
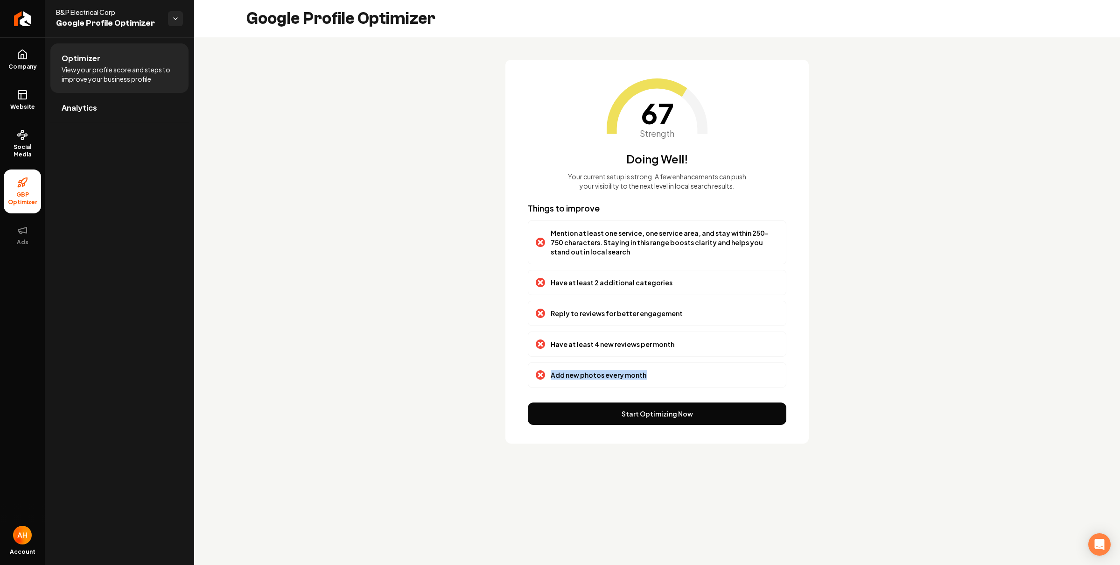
click at [619, 379] on p "Add new photos every month" at bounding box center [599, 374] width 96 height 9
drag, startPoint x: 608, startPoint y: 250, endPoint x: 544, endPoint y: 221, distance: 69.8
click at [544, 221] on div "Mention at least one service, one service area, and stay within 250-750 charact…" at bounding box center [657, 242] width 259 height 44
click at [595, 282] on p "Have at least 2 additional categories" at bounding box center [612, 282] width 122 height 9
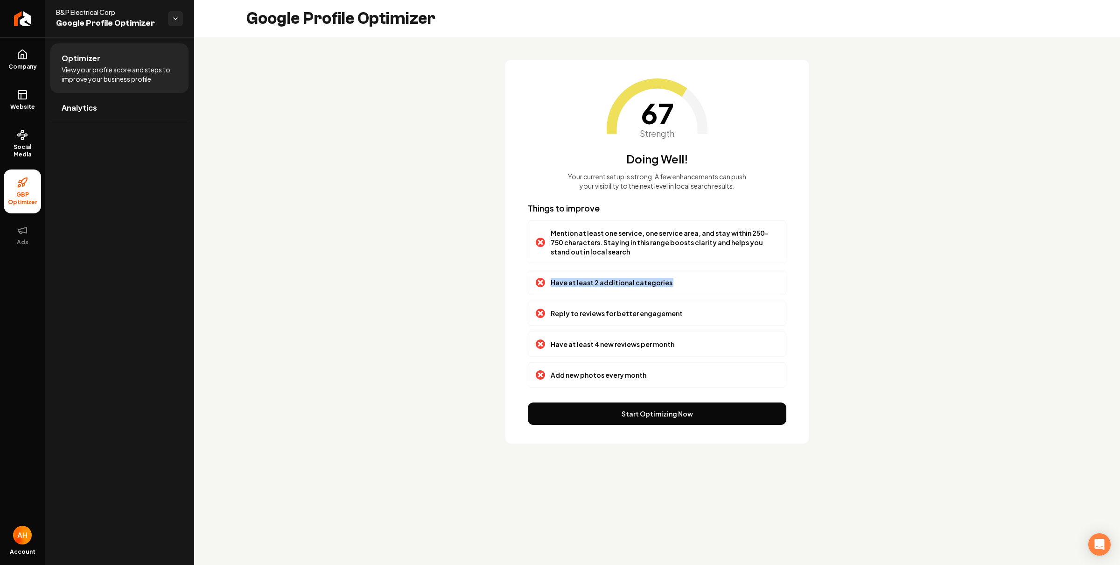
click at [595, 282] on p "Have at least 2 additional categories" at bounding box center [612, 282] width 122 height 9
click at [77, 116] on link "Analytics" at bounding box center [119, 108] width 138 height 30
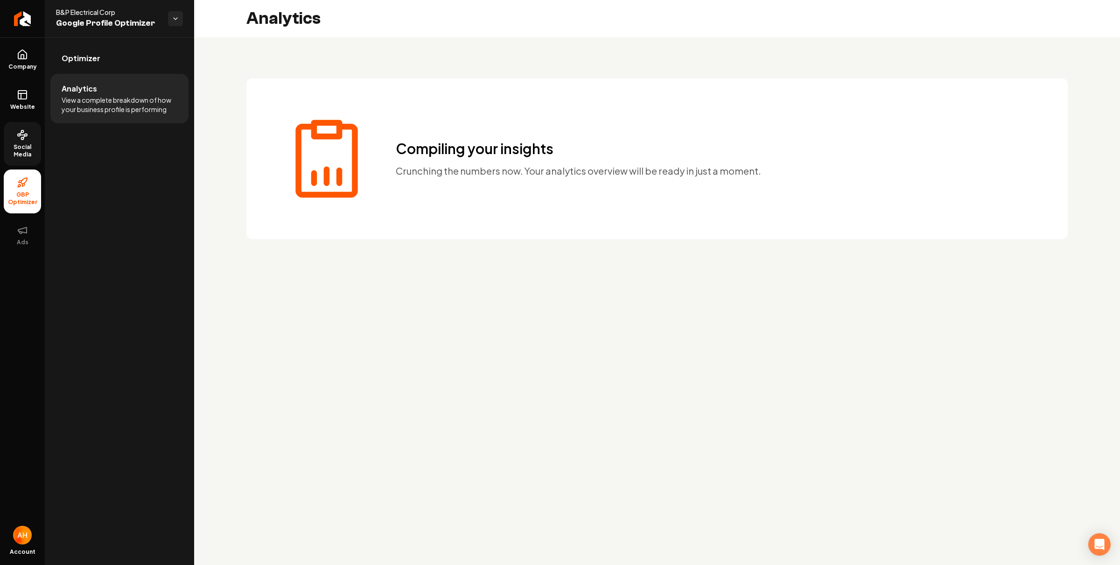
click at [19, 144] on span "Social Media" at bounding box center [22, 150] width 37 height 15
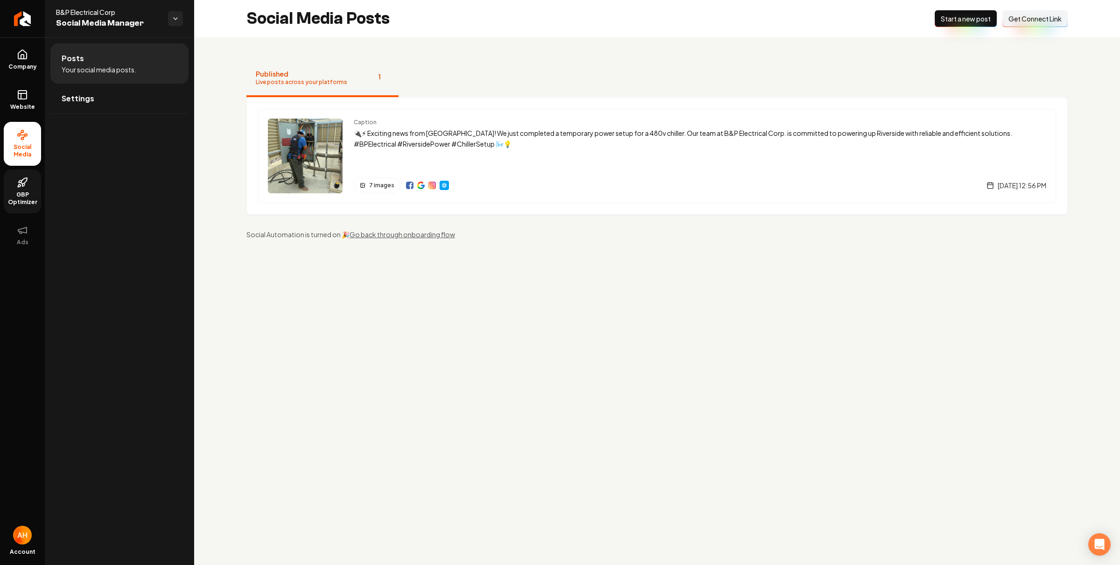
click at [578, 34] on div "Social Media Posts New Post Start a new post Connect Link Get Connect Link" at bounding box center [657, 18] width 926 height 37
click at [21, 91] on rect at bounding box center [22, 95] width 8 height 8
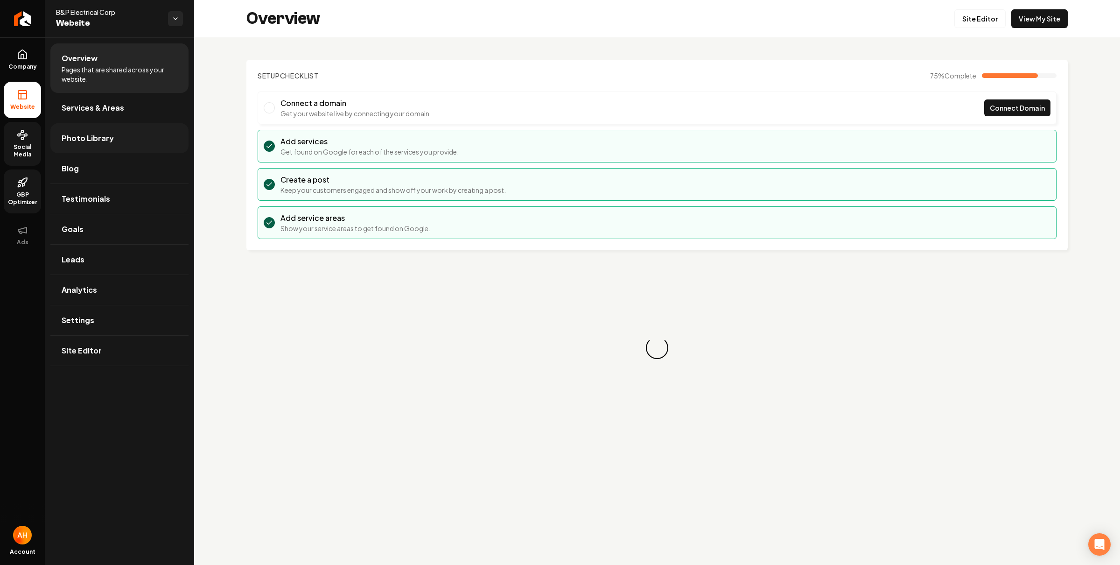
click at [161, 141] on link "Photo Library" at bounding box center [119, 138] width 138 height 30
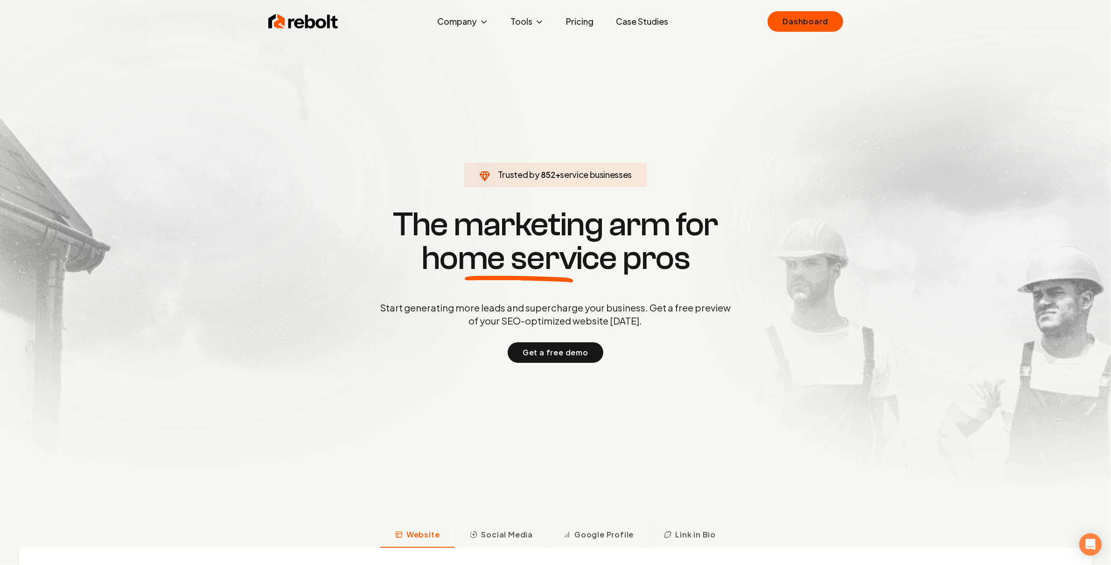
click at [823, 10] on div "Rebolt Company About Blog Jobs Tools Google Review QR Code Generator Google Bus…" at bounding box center [555, 21] width 597 height 28
click at [795, 23] on link "Dashboard" at bounding box center [805, 21] width 75 height 21
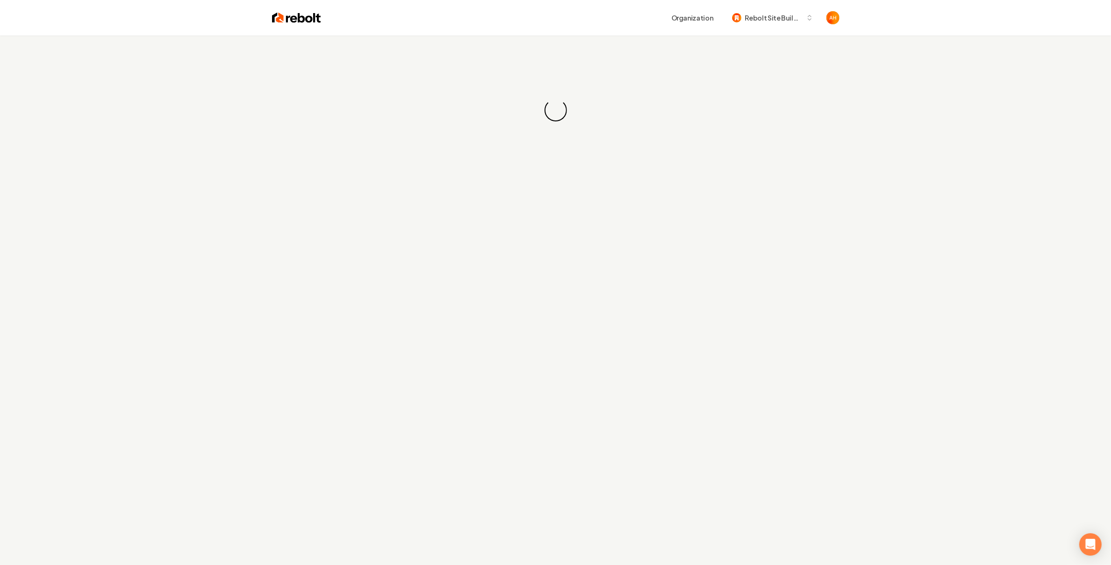
click at [431, 108] on div "Loading... Loading..." at bounding box center [555, 109] width 1111 height 149
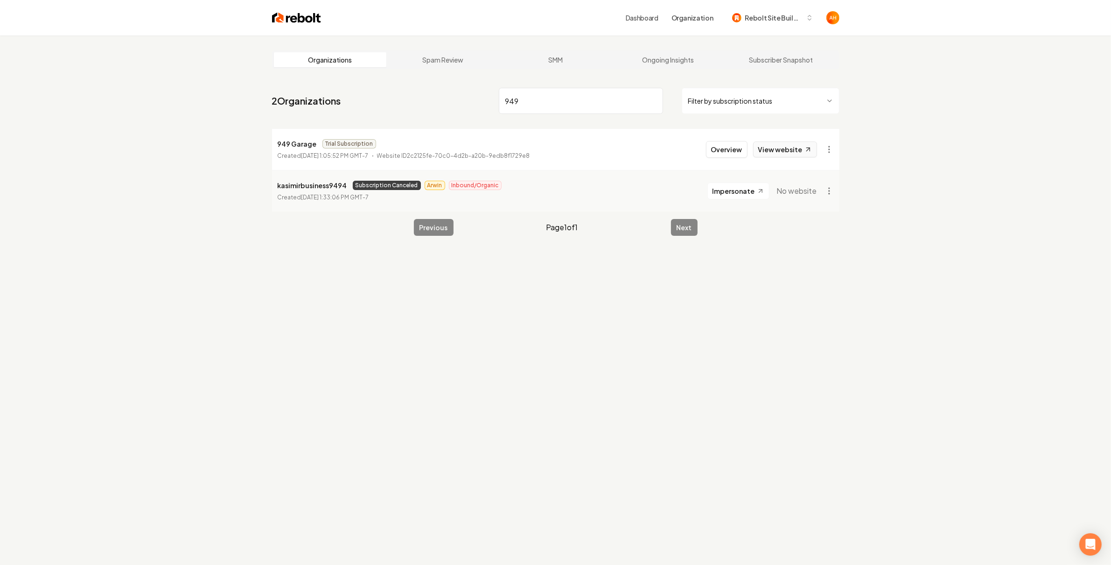
type input "949"
click at [766, 142] on link "View website" at bounding box center [785, 149] width 64 height 16
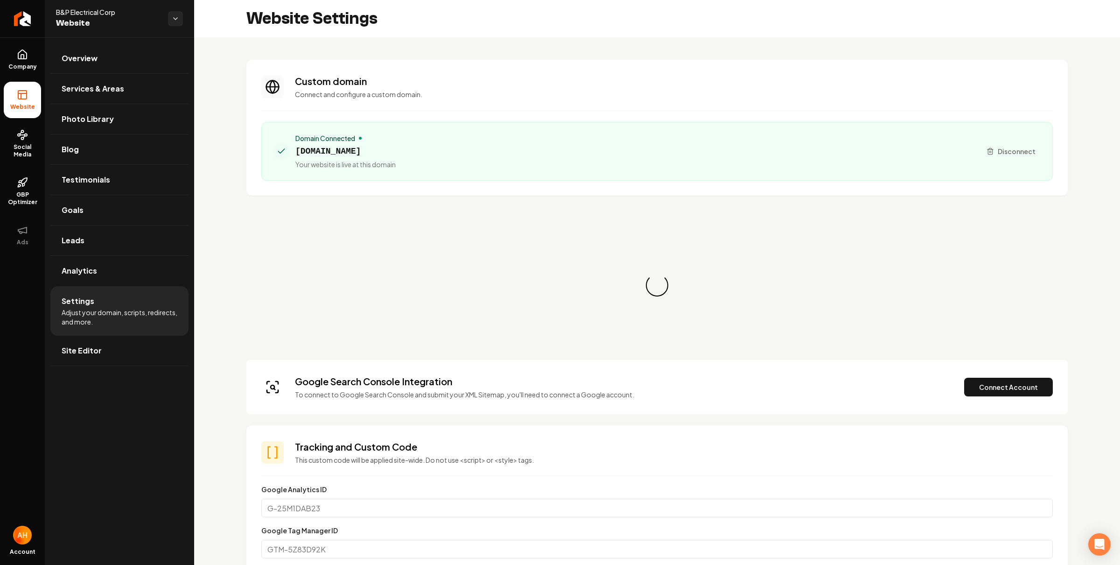
scroll to position [84, 0]
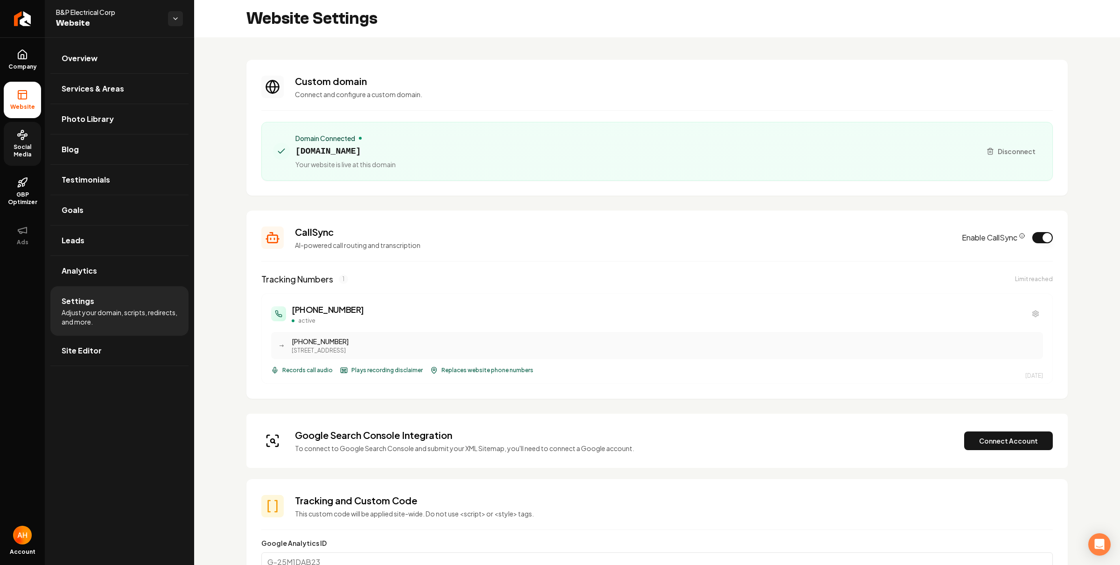
drag, startPoint x: 35, startPoint y: 133, endPoint x: 41, endPoint y: 134, distance: 5.7
click at [35, 134] on link "Social Media" at bounding box center [22, 144] width 37 height 44
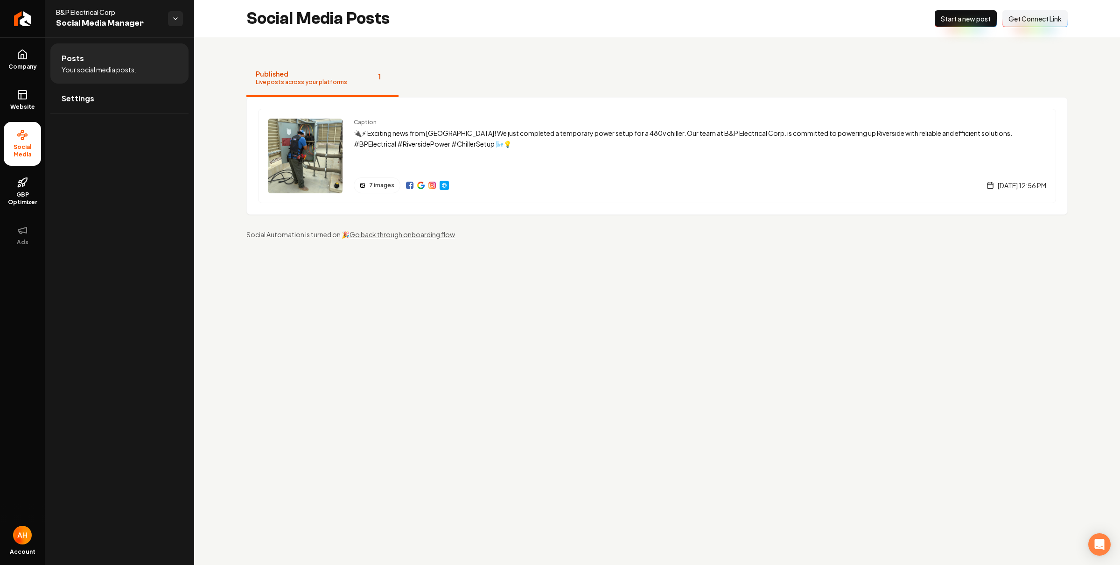
click at [1036, 21] on span "Get Connect Link" at bounding box center [1035, 18] width 53 height 9
click at [21, 105] on span "Website" at bounding box center [23, 106] width 32 height 7
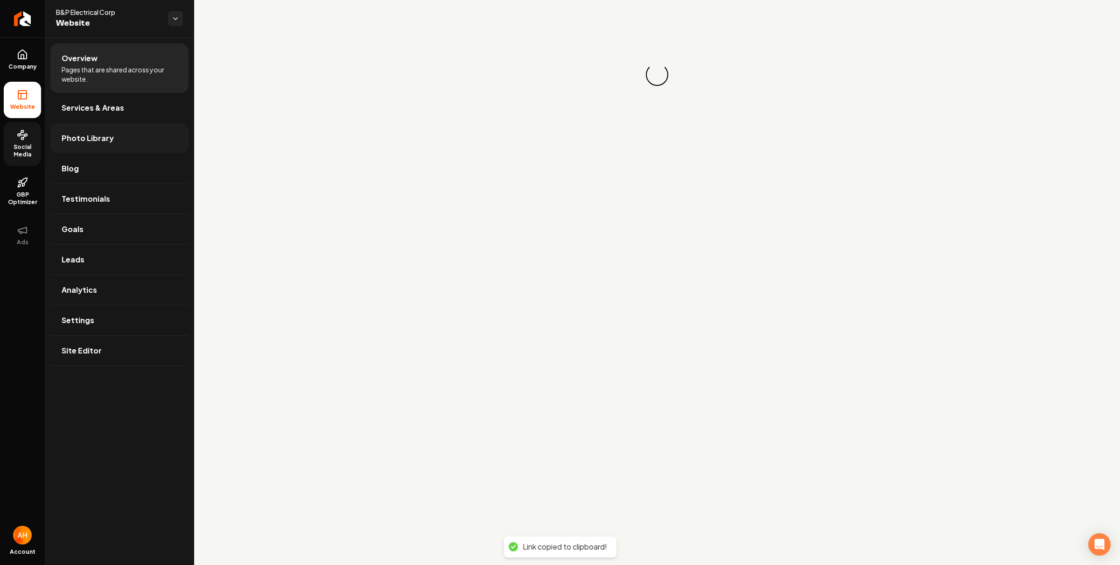
drag, startPoint x: 110, startPoint y: 138, endPoint x: 127, endPoint y: 139, distance: 16.8
click at [112, 139] on link "Photo Library" at bounding box center [119, 138] width 138 height 30
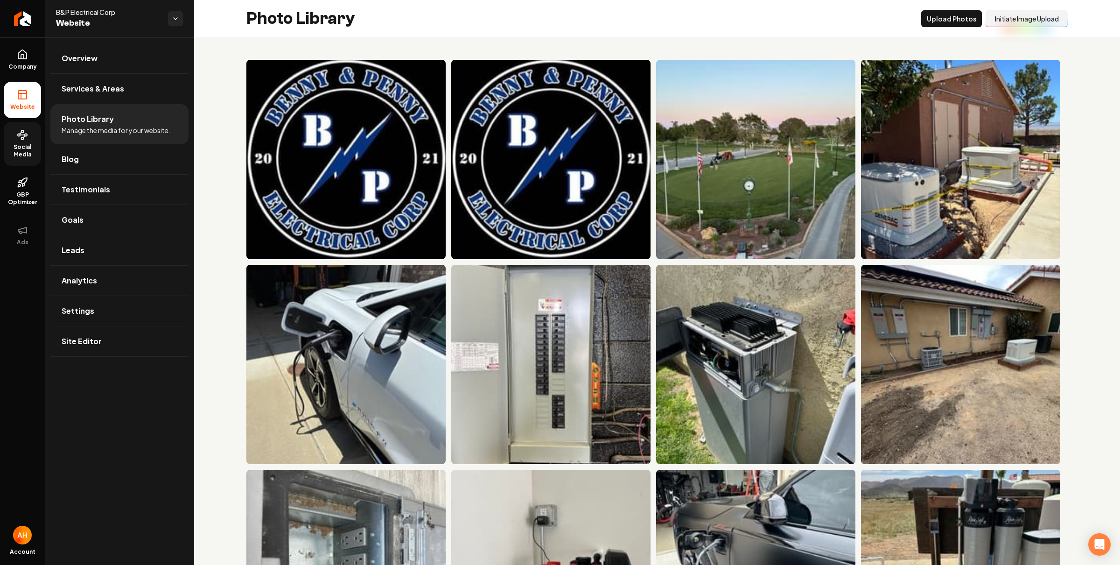
click at [1028, 21] on button "Initiate Image Upload" at bounding box center [1027, 18] width 82 height 17
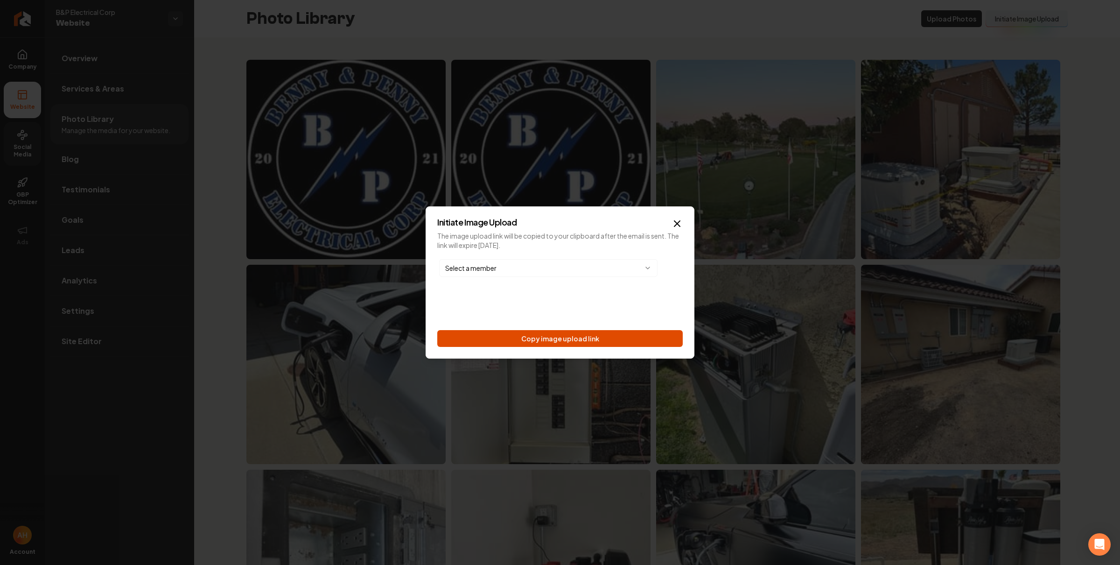
click at [541, 343] on button "Copy image upload link" at bounding box center [560, 338] width 246 height 17
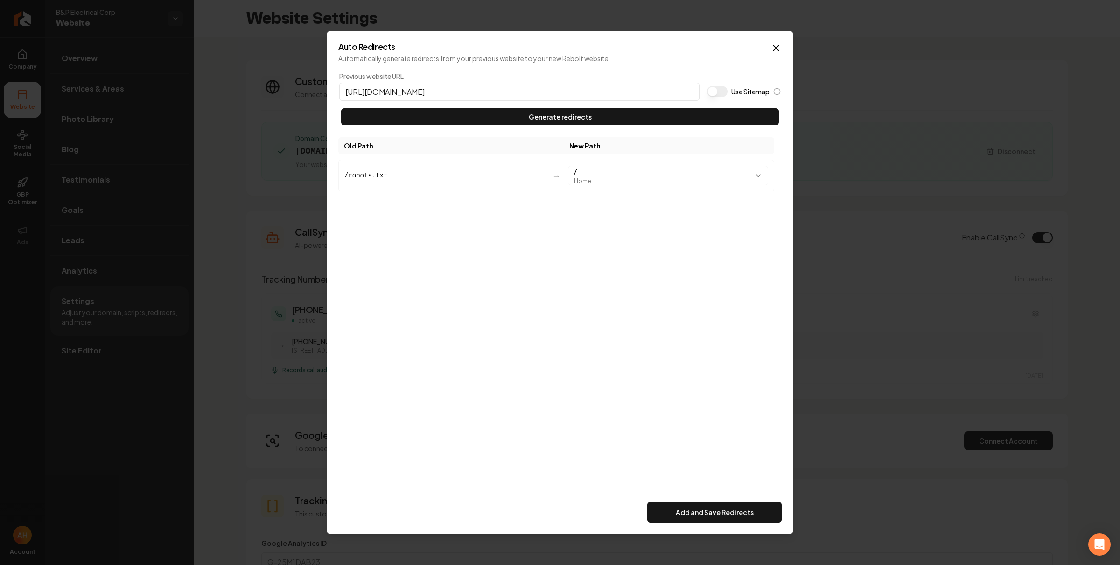
scroll to position [84, 0]
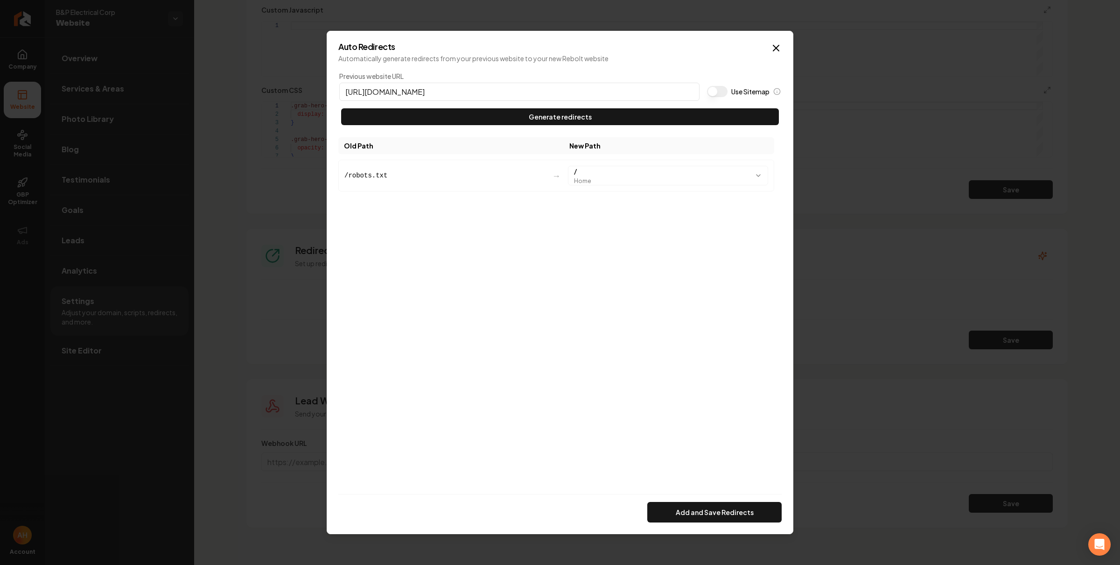
drag, startPoint x: 890, startPoint y: 66, endPoint x: 792, endPoint y: 62, distance: 98.1
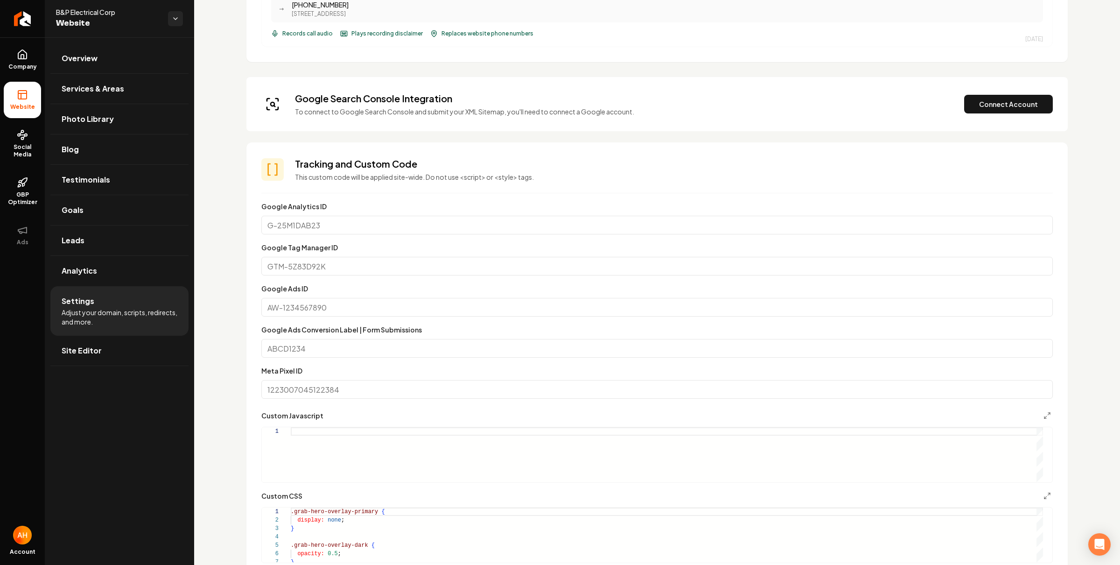
scroll to position [89, 0]
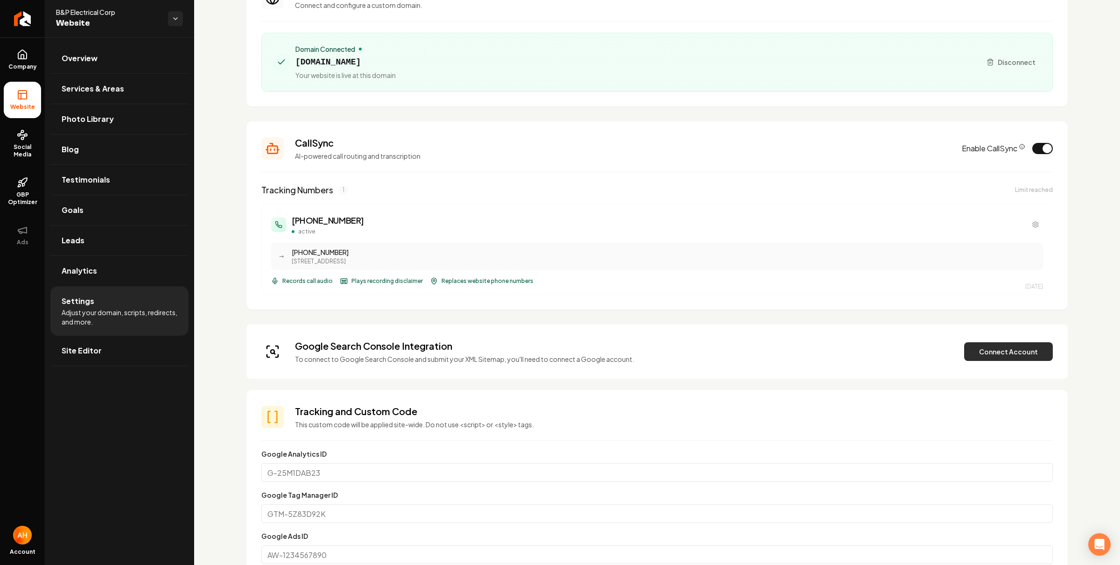
click at [1004, 347] on button "Connect Account" at bounding box center [1008, 351] width 89 height 19
click at [927, 358] on button "Verify & Submit" at bounding box center [943, 351] width 81 height 19
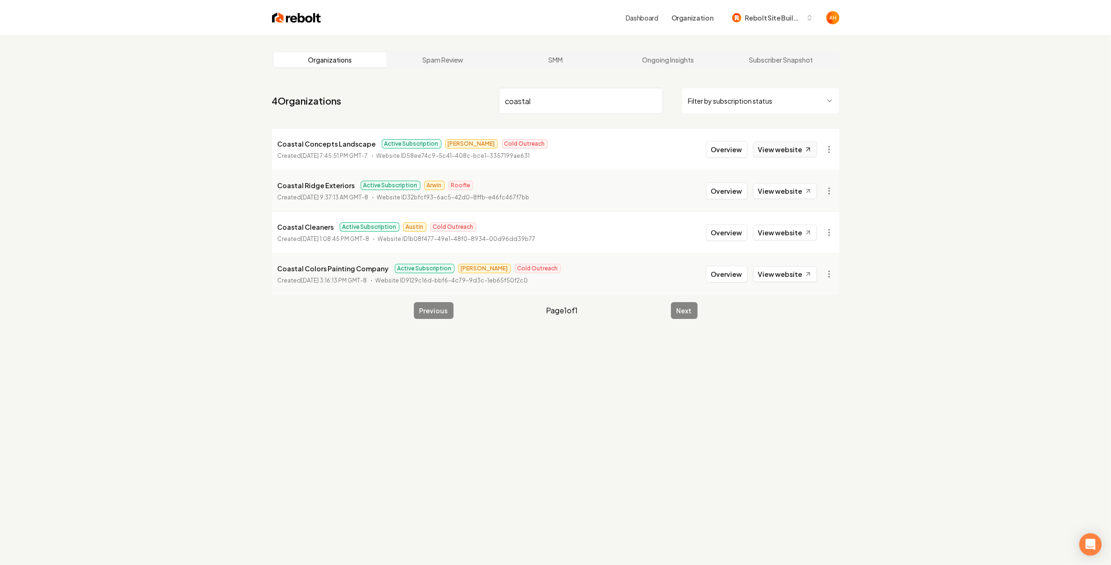
type input "coastal"
click at [762, 147] on link "View website" at bounding box center [785, 149] width 64 height 16
click at [766, 151] on link "View website" at bounding box center [785, 149] width 64 height 16
click at [732, 154] on button "Overview" at bounding box center [727, 149] width 42 height 17
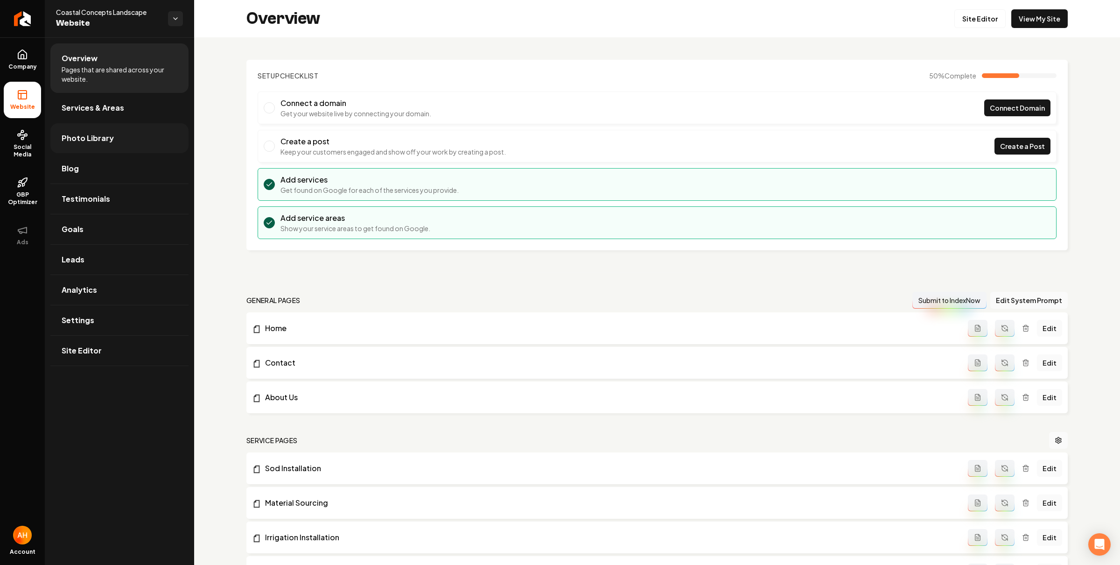
click at [106, 135] on span "Photo Library" at bounding box center [88, 138] width 52 height 11
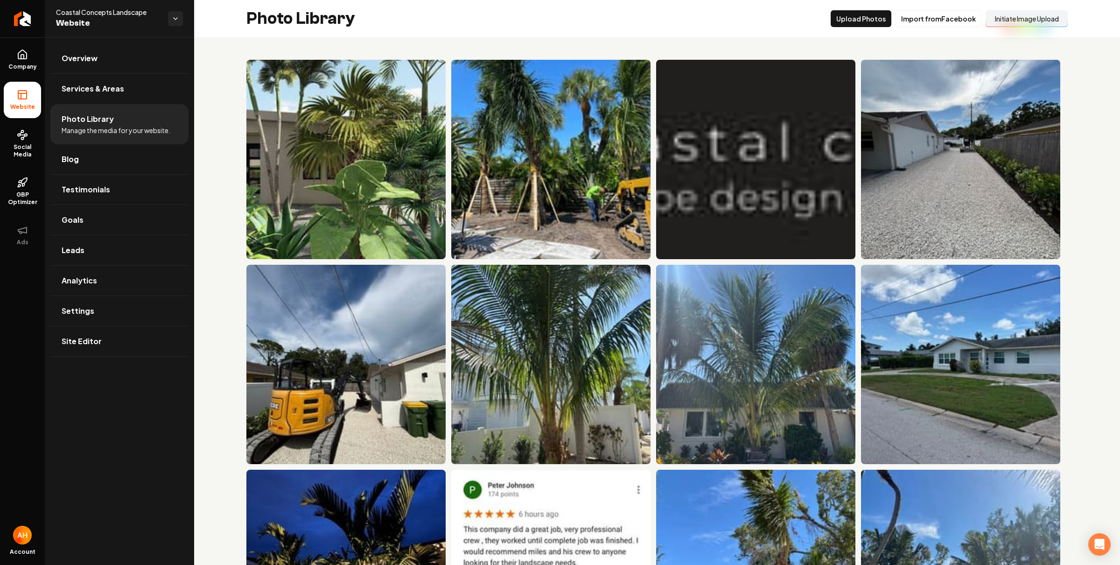
click at [1014, 23] on button "Initiate Image Upload" at bounding box center [1027, 18] width 82 height 17
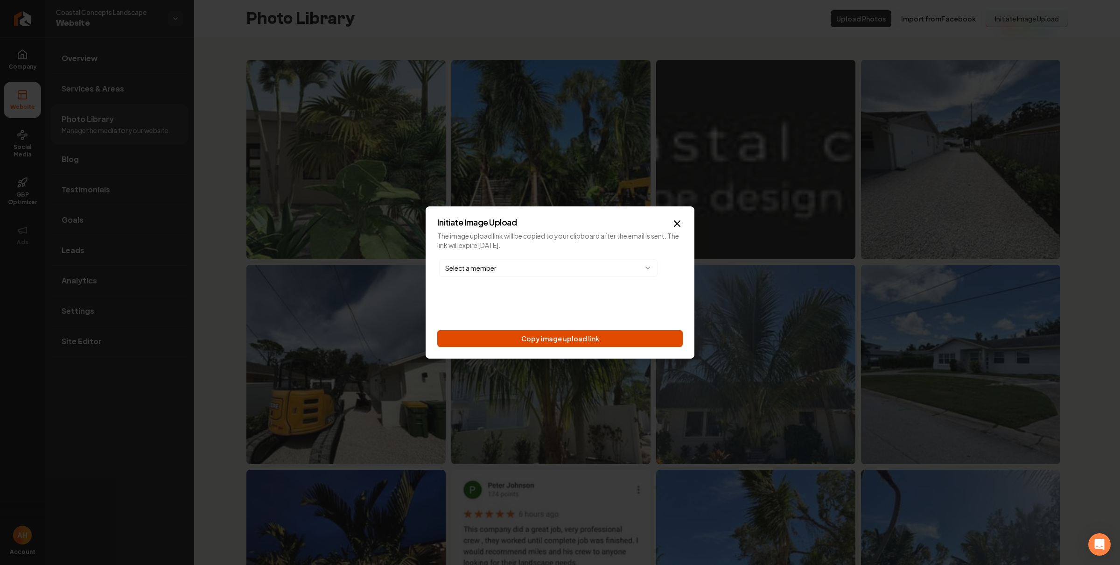
drag, startPoint x: 598, startPoint y: 342, endPoint x: 100, endPoint y: 290, distance: 500.2
click at [598, 342] on button "Copy image upload link" at bounding box center [560, 338] width 246 height 17
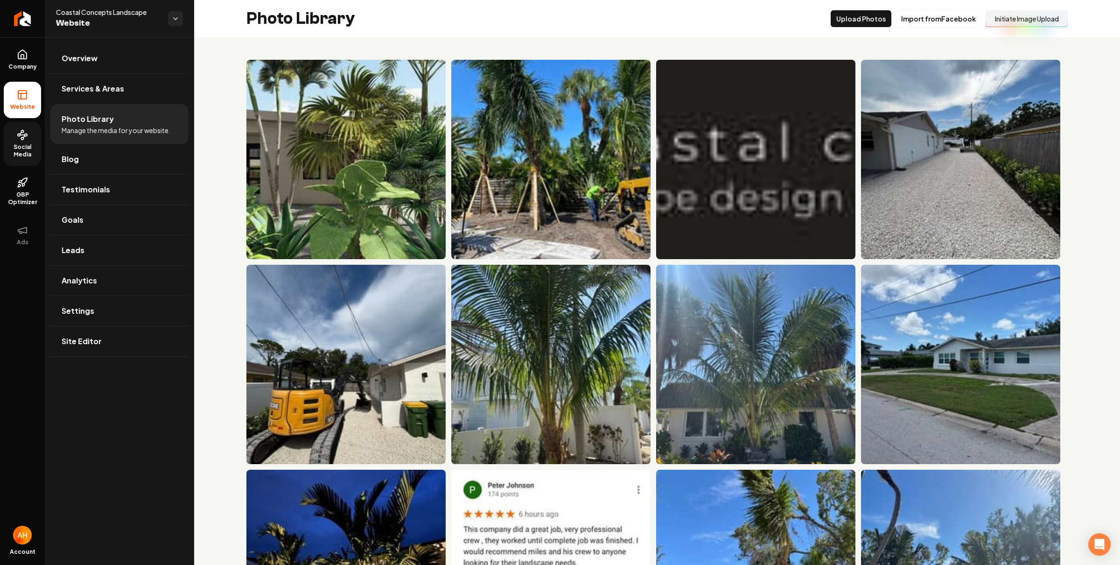
click at [26, 139] on icon at bounding box center [22, 134] width 11 height 11
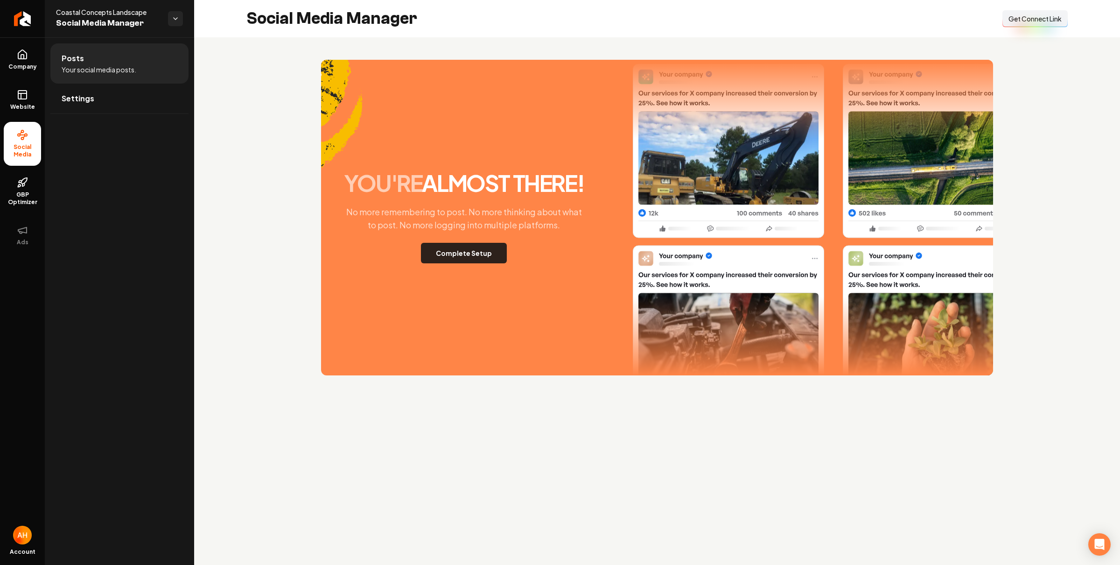
click at [460, 250] on button "Complete Setup" at bounding box center [464, 253] width 86 height 21
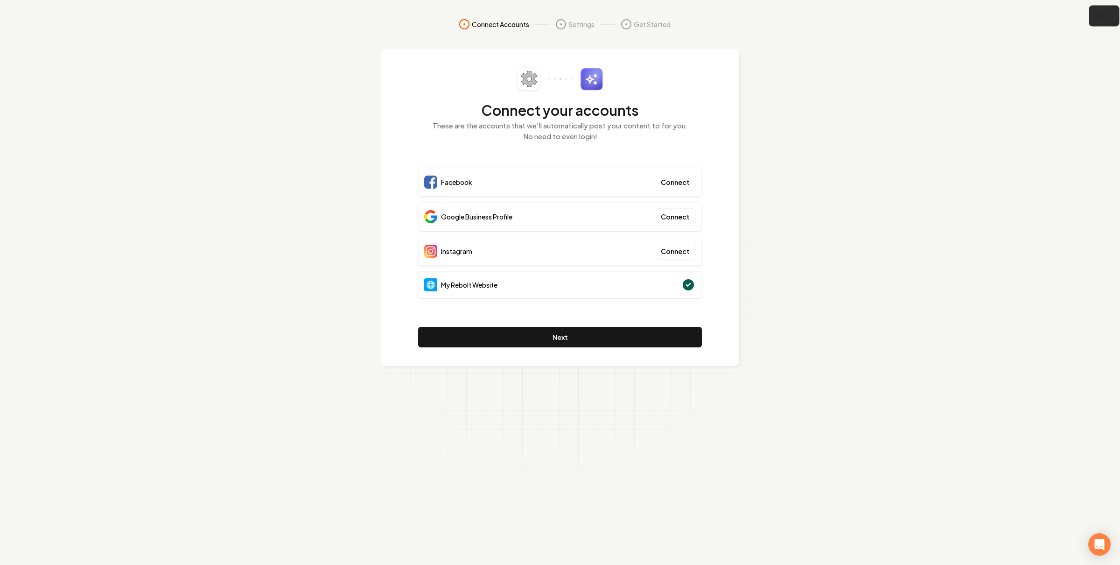
click at [1096, 21] on icon "button" at bounding box center [1102, 16] width 12 height 12
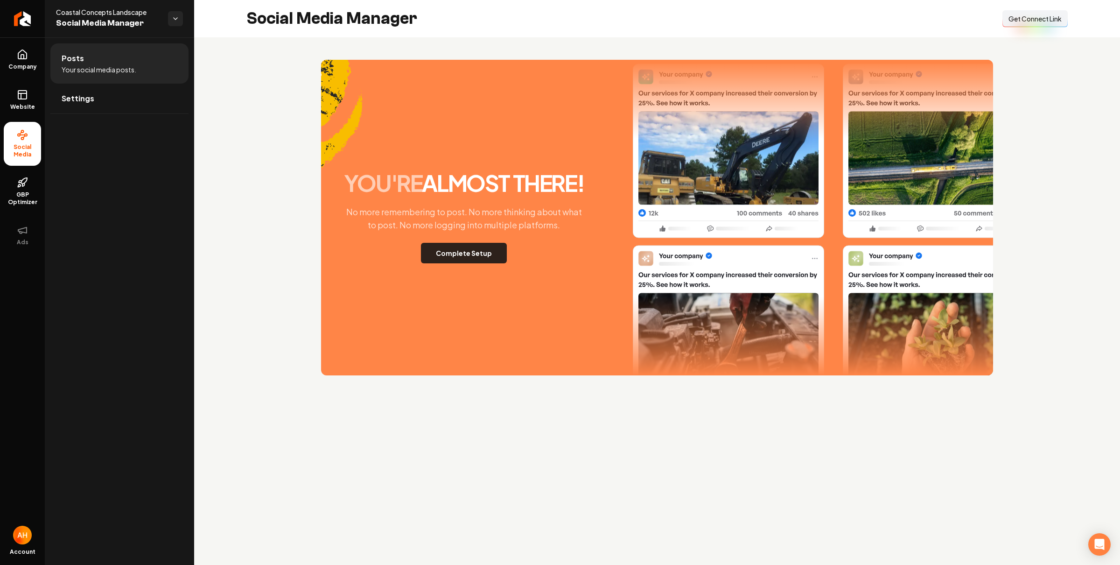
click at [465, 255] on button "Complete Setup" at bounding box center [464, 253] width 86 height 21
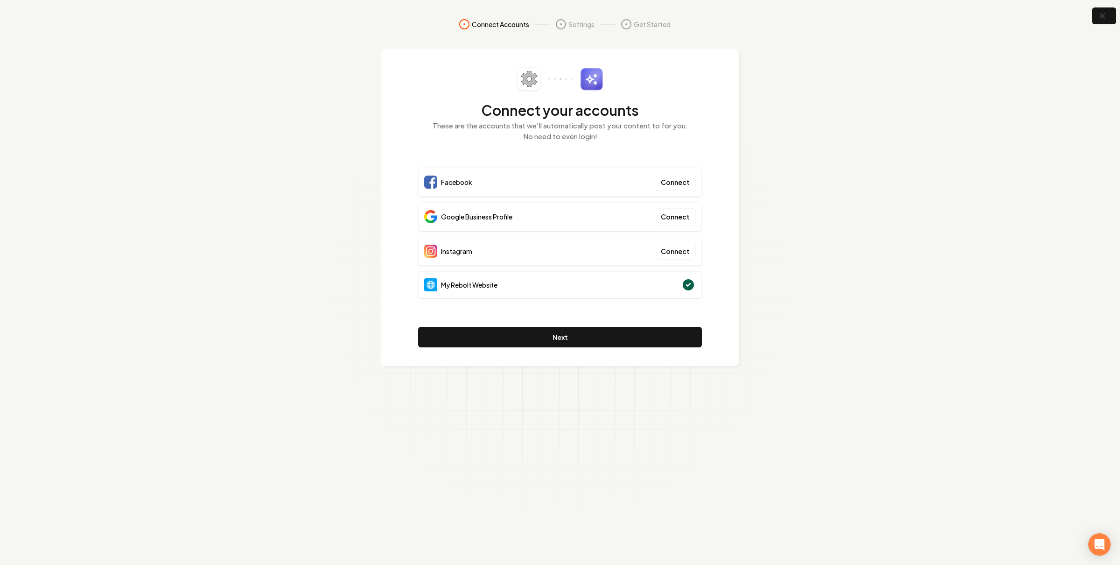
click at [787, 121] on section "Connect Accounts Settings Get Started Connect your accounts These are the accou…" at bounding box center [560, 282] width 1120 height 565
click at [1100, 19] on icon "button" at bounding box center [1102, 16] width 12 height 12
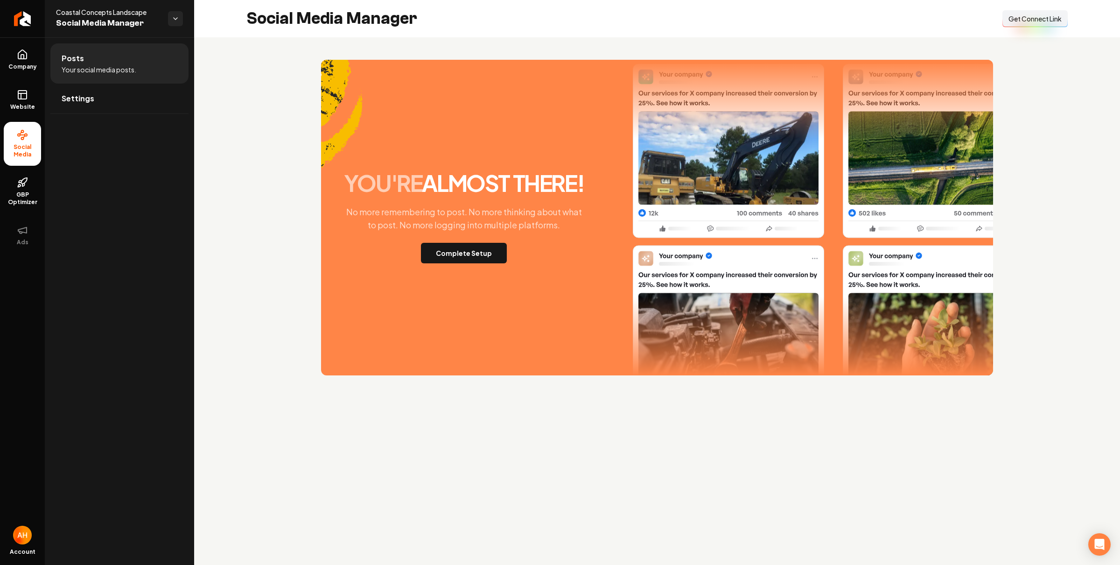
click at [1020, 23] on span "Get Connect Link" at bounding box center [1035, 18] width 53 height 9
click at [490, 246] on button "Complete Setup" at bounding box center [464, 253] width 86 height 21
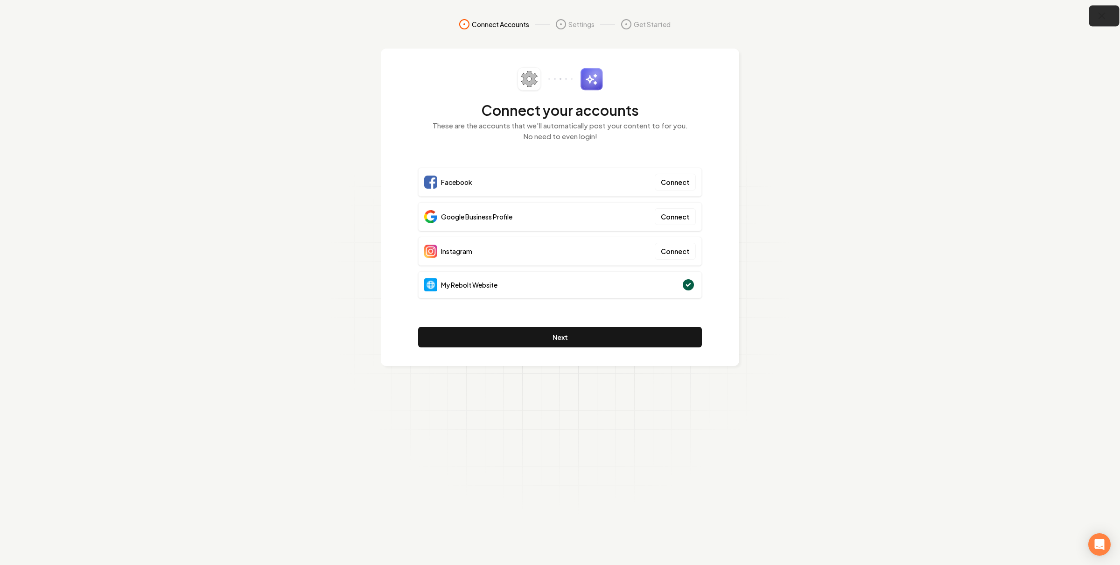
click at [1094, 12] on button "button" at bounding box center [1104, 16] width 30 height 21
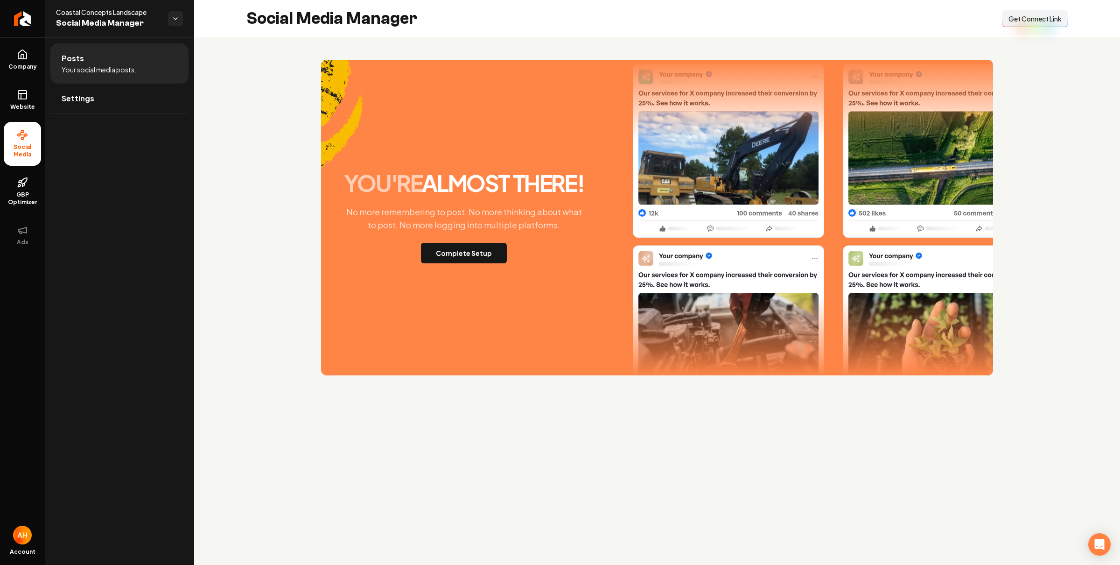
click at [1041, 17] on span "Get Connect Link" at bounding box center [1035, 18] width 53 height 9
click at [28, 99] on icon at bounding box center [22, 94] width 11 height 11
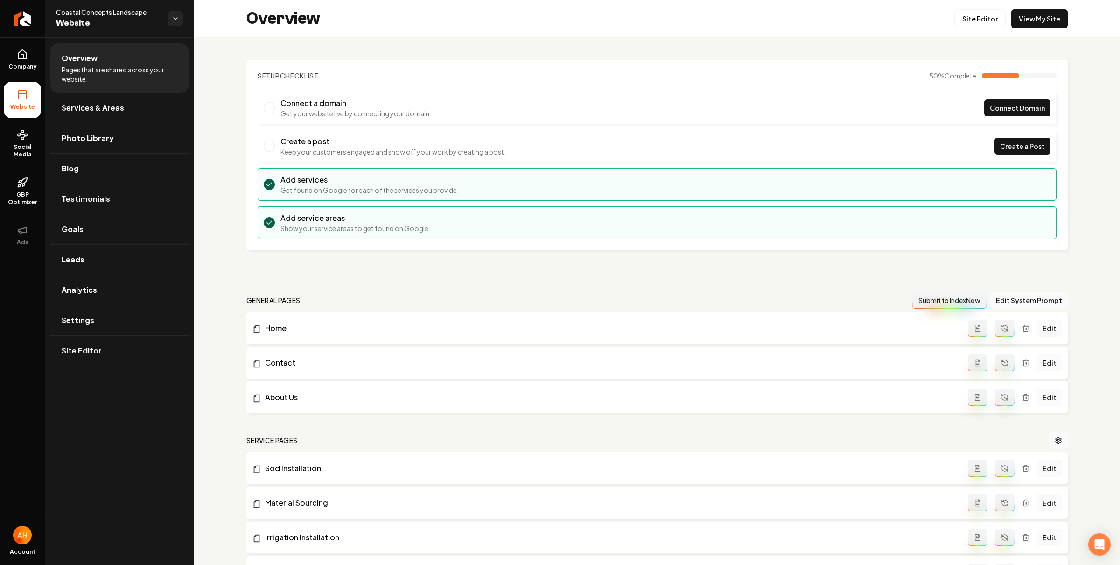
scroll to position [324, 0]
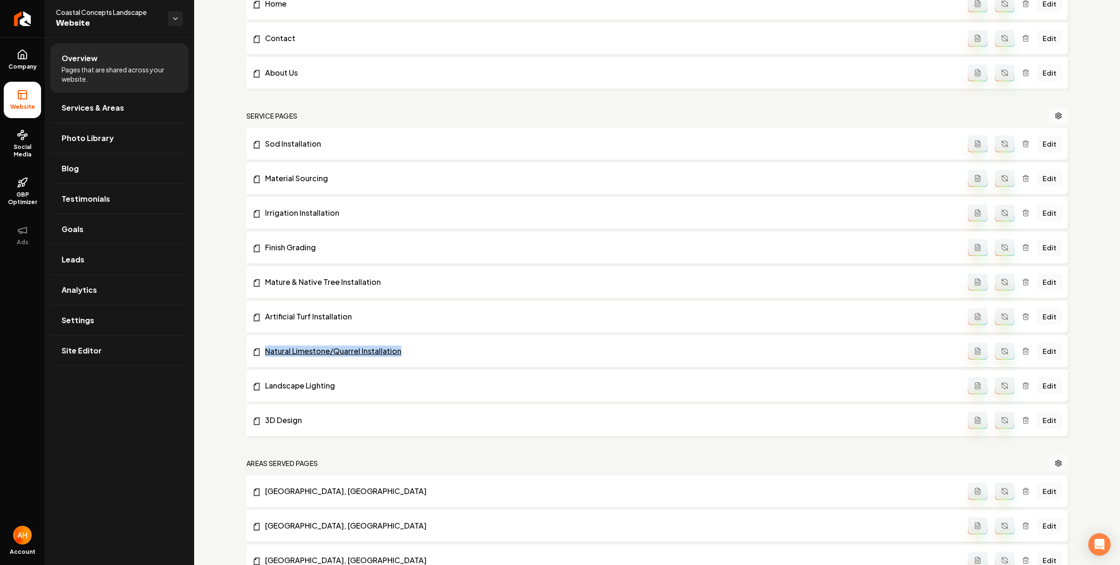
drag, startPoint x: 442, startPoint y: 347, endPoint x: 411, endPoint y: 349, distance: 30.9
click at [411, 349] on li "Natural Limestone/Quarrel Installation Edit" at bounding box center [656, 351] width 821 height 32
click at [1026, 351] on line "Main content area" at bounding box center [1026, 352] width 0 height 2
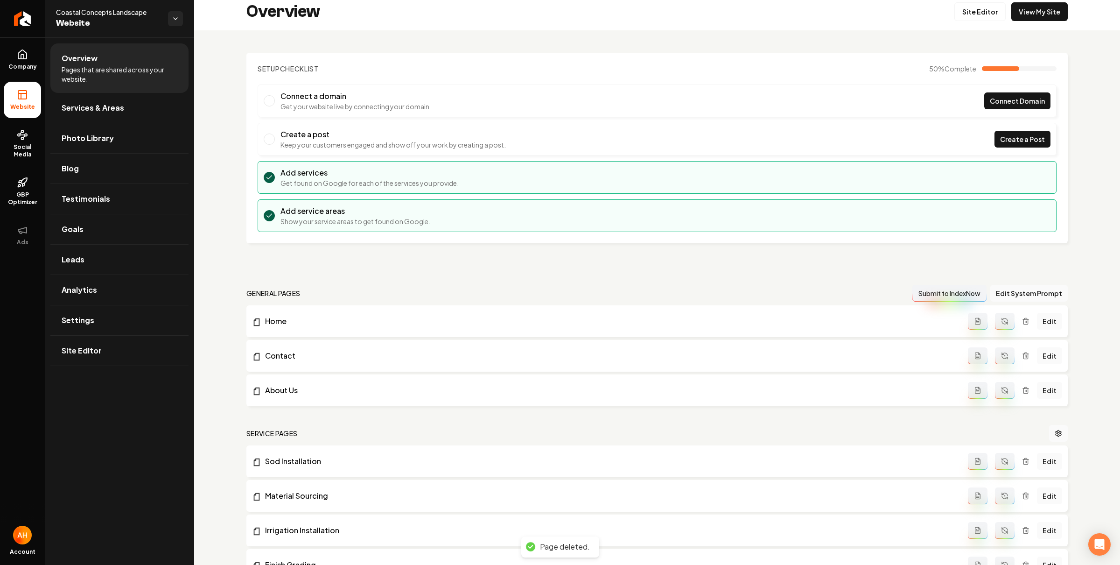
scroll to position [0, 0]
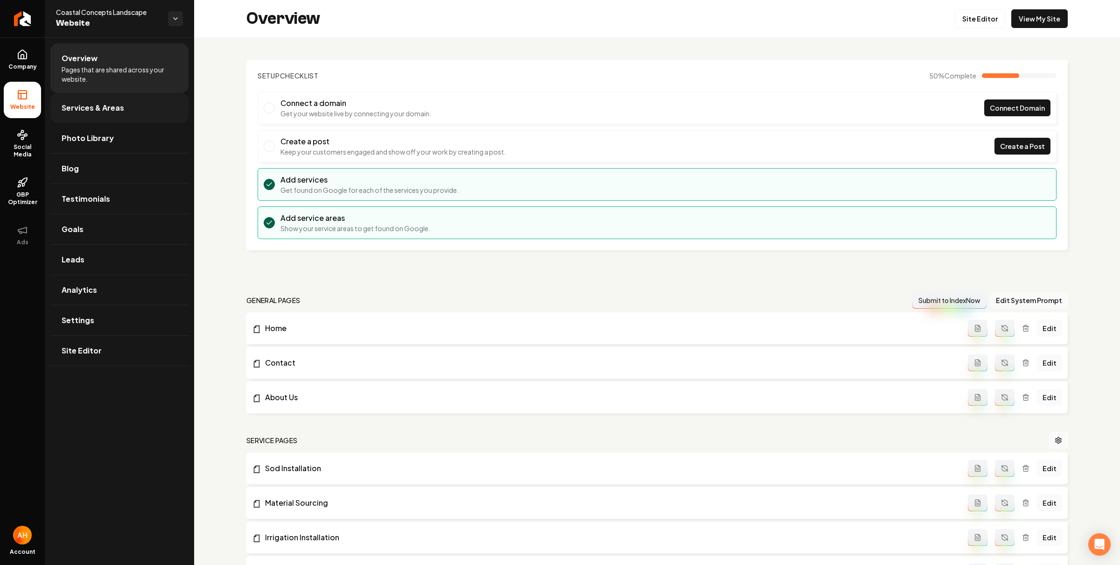
click at [113, 114] on link "Services & Areas" at bounding box center [119, 108] width 138 height 30
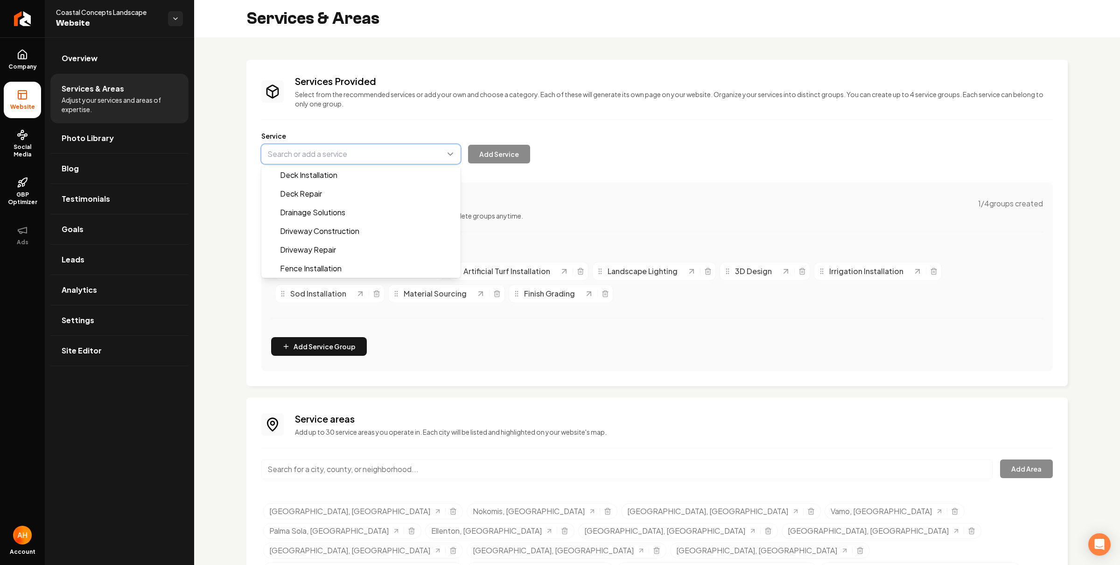
click at [384, 160] on button "Main content area" at bounding box center [360, 154] width 199 height 20
paste input "Natural Limestone/Quarrel Installation"
type input "Natural Limestone/Quarrel Installation"
click at [351, 149] on button "Main content area" at bounding box center [360, 154] width 199 height 20
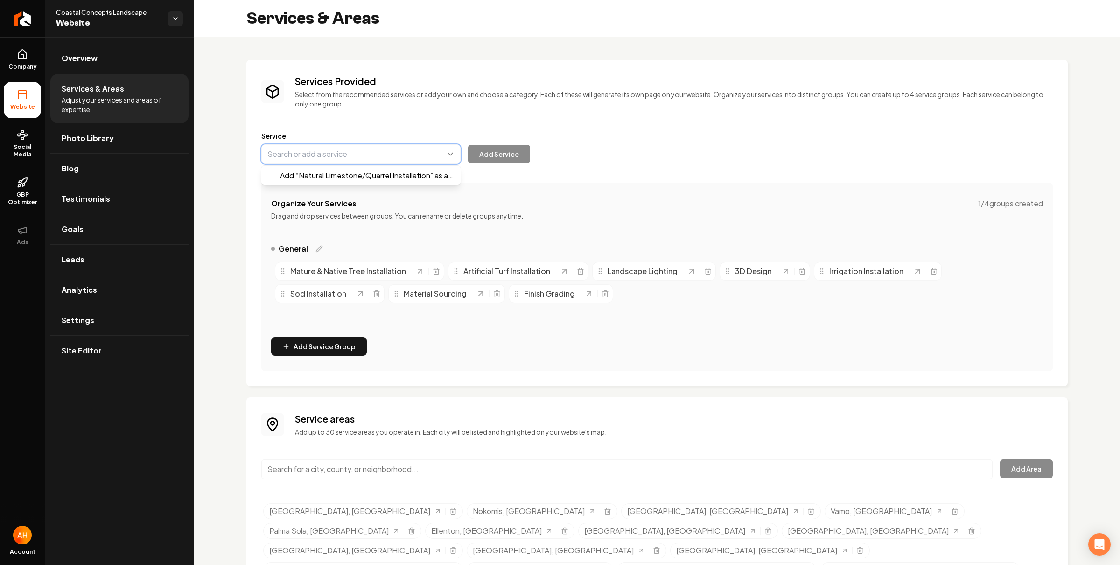
paste input "Natural Limestone/Quarrel Installation"
type input "Natural Limestone/Quarrel Installation"
click at [356, 155] on button "Main content area" at bounding box center [360, 154] width 199 height 20
paste input "Natural Limestone/Quarrel Installation"
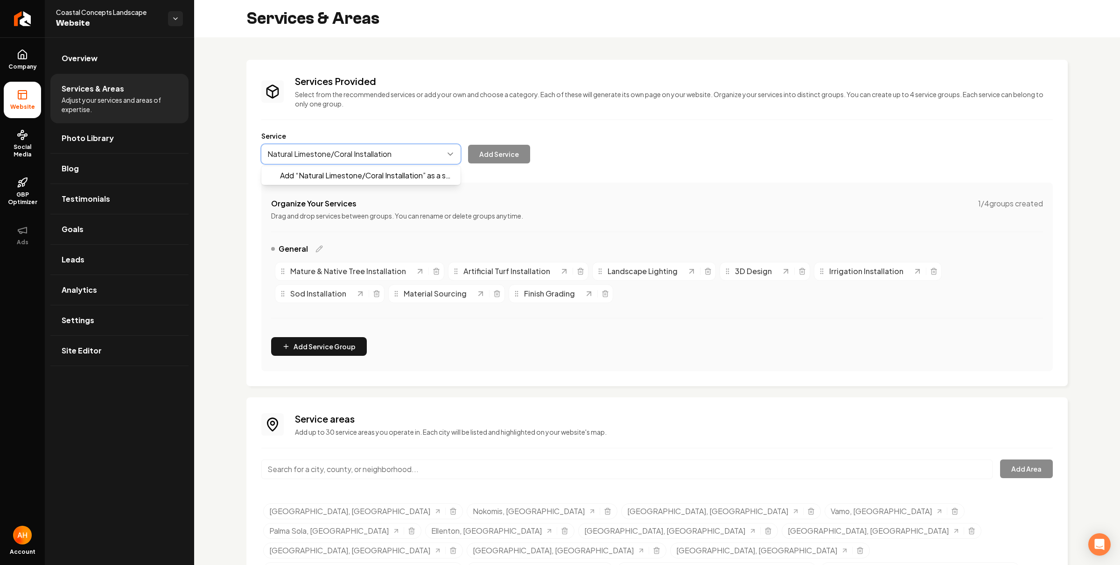
type input "Natural Limestone/Coral Installation"
click at [493, 147] on div "Add Service" at bounding box center [395, 154] width 269 height 20
click at [399, 156] on button "Main content area" at bounding box center [360, 154] width 199 height 20
type input "Natural Limestone/Coral Installation"
click at [490, 152] on button "Add Service" at bounding box center [499, 154] width 62 height 19
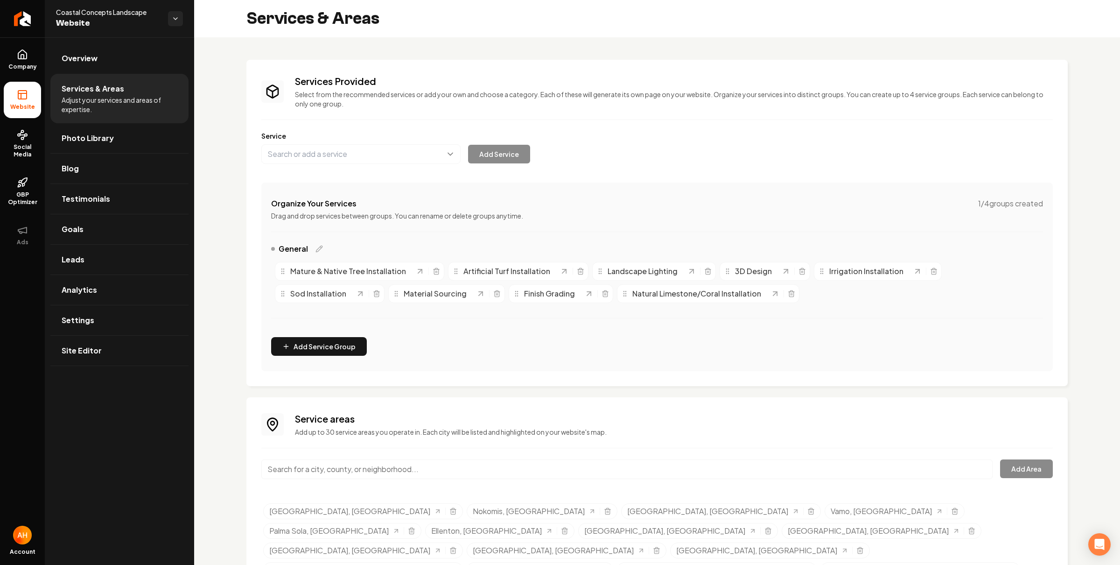
scroll to position [55, 0]
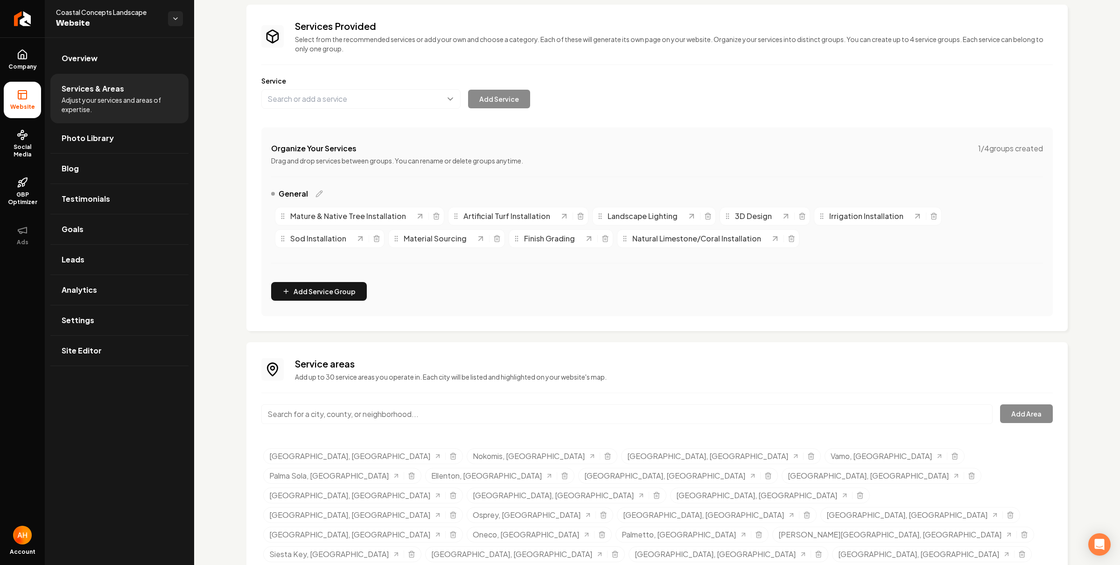
click at [675, 352] on div "Service areas Add up to 30 service areas you operate in. Each city will be list…" at bounding box center [656, 471] width 821 height 258
click at [720, 359] on h3 "Service areas" at bounding box center [674, 363] width 758 height 13
click at [530, 323] on div "Services Provided Select from the recommended services or add your own and choo…" at bounding box center [656, 168] width 821 height 326
click at [457, 531] on div "Selected tags" at bounding box center [449, 534] width 15 height 7
drag, startPoint x: 1019, startPoint y: 477, endPoint x: 1016, endPoint y: 460, distance: 17.1
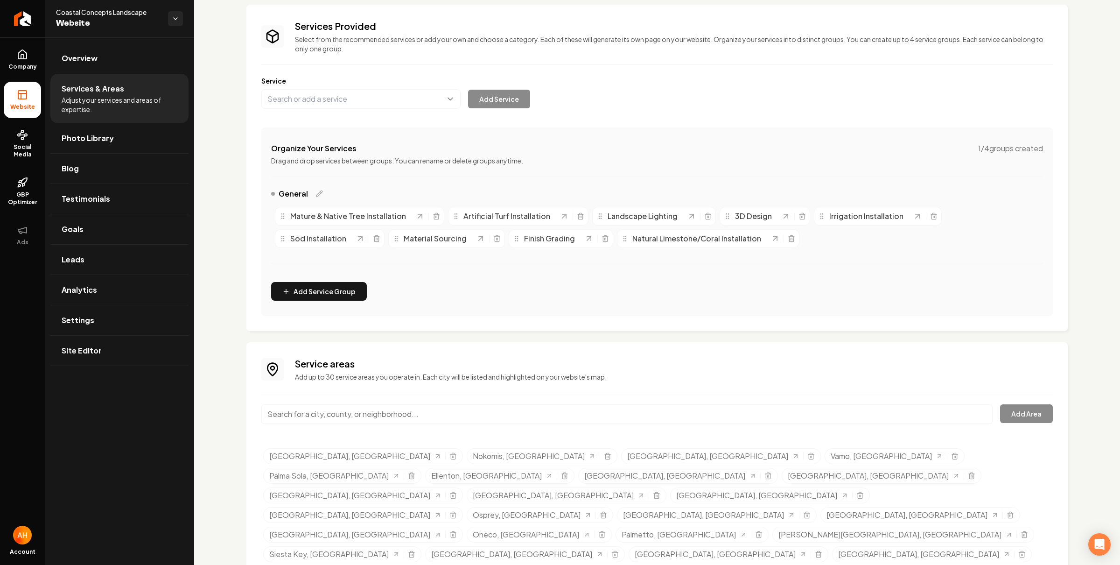
click at [463, 527] on div "Bayshore Gardens, FL" at bounding box center [363, 535] width 200 height 16
click at [455, 533] on icon "Selected tags" at bounding box center [453, 535] width 4 height 5
drag, startPoint x: 88, startPoint y: 75, endPoint x: 525, endPoint y: 42, distance: 438.1
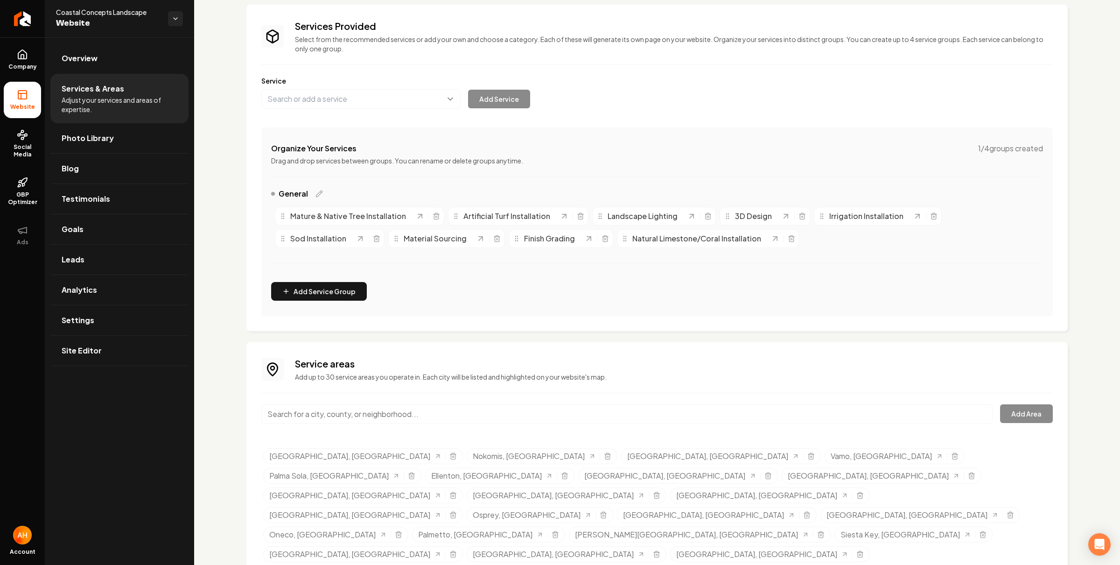
click at [90, 75] on li "Services & Areas Adjust your services and areas of expertise." at bounding box center [119, 98] width 138 height 49
click at [163, 51] on link "Overview" at bounding box center [119, 58] width 138 height 30
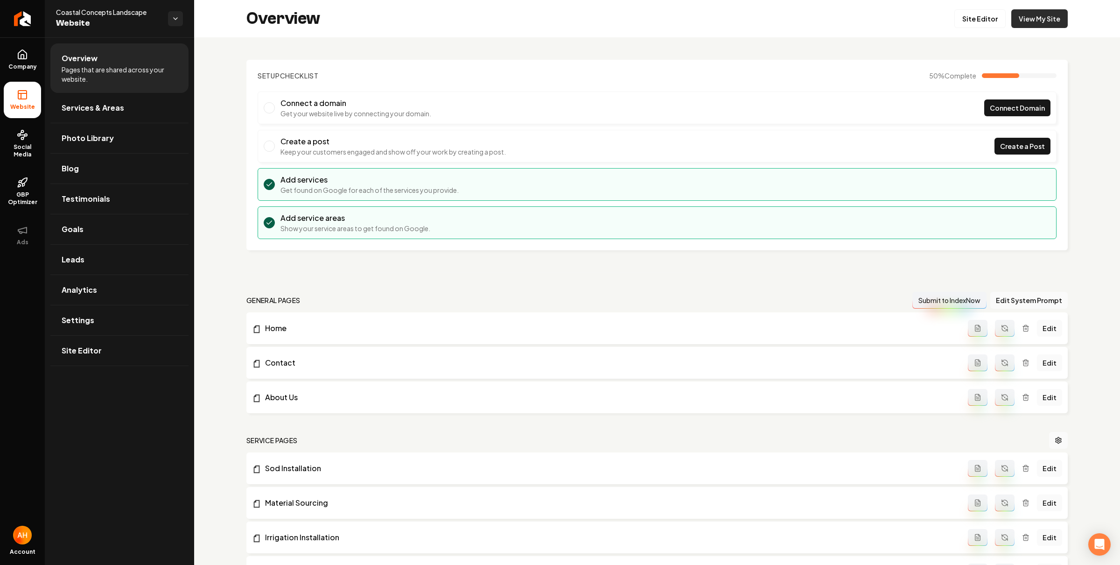
drag, startPoint x: 1019, startPoint y: 19, endPoint x: 1014, endPoint y: 16, distance: 5.8
click at [1019, 19] on link "View My Site" at bounding box center [1039, 18] width 56 height 19
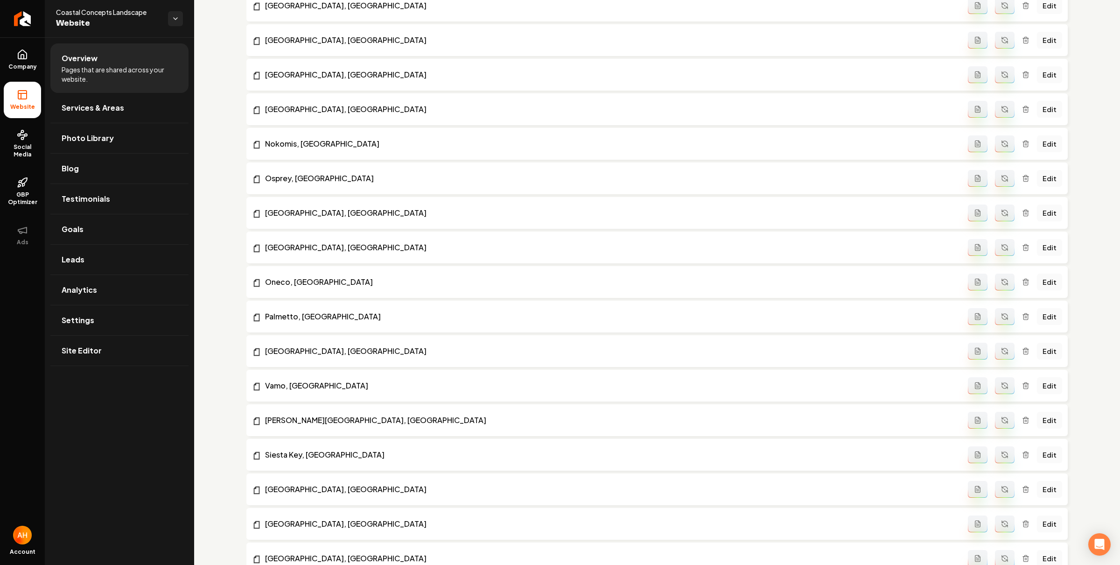
click at [1024, 282] on icon "Main content area" at bounding box center [1026, 282] width 4 height 5
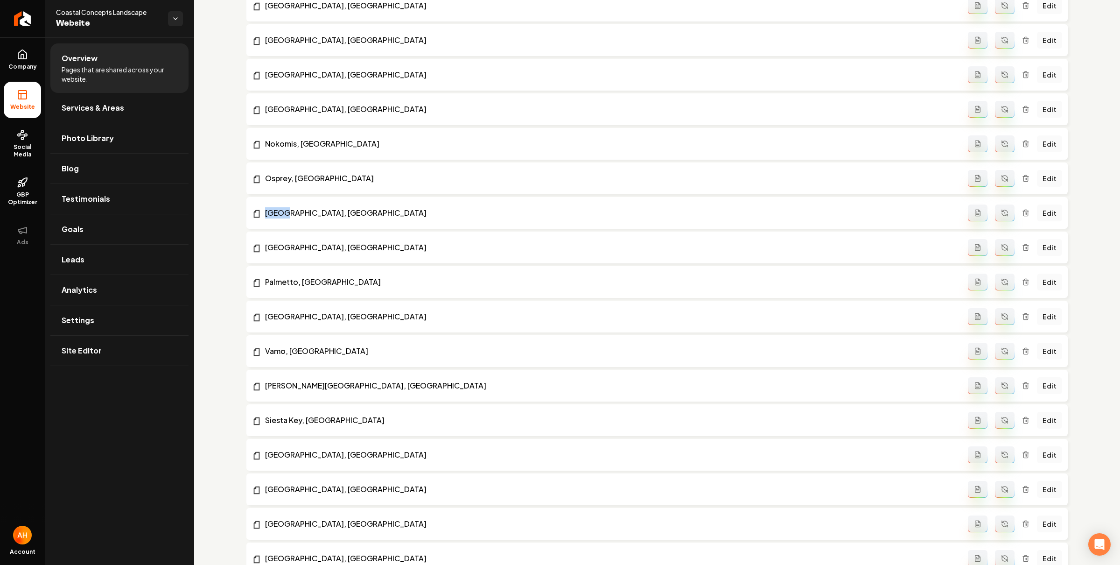
click at [1022, 215] on icon "Main content area" at bounding box center [1025, 212] width 7 height 7
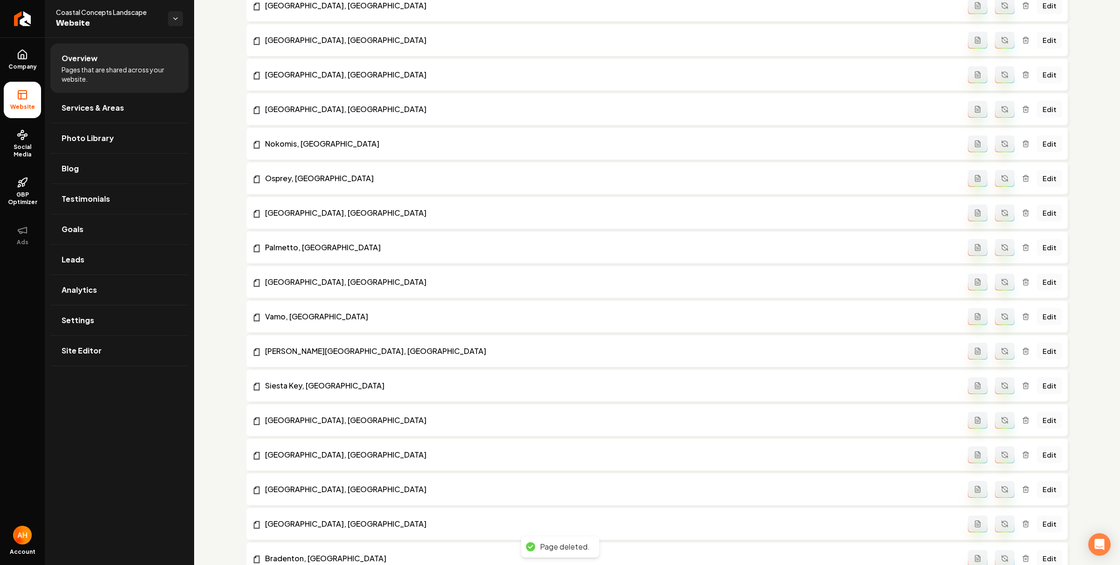
click at [1023, 487] on icon "Main content area" at bounding box center [1026, 487] width 6 height 0
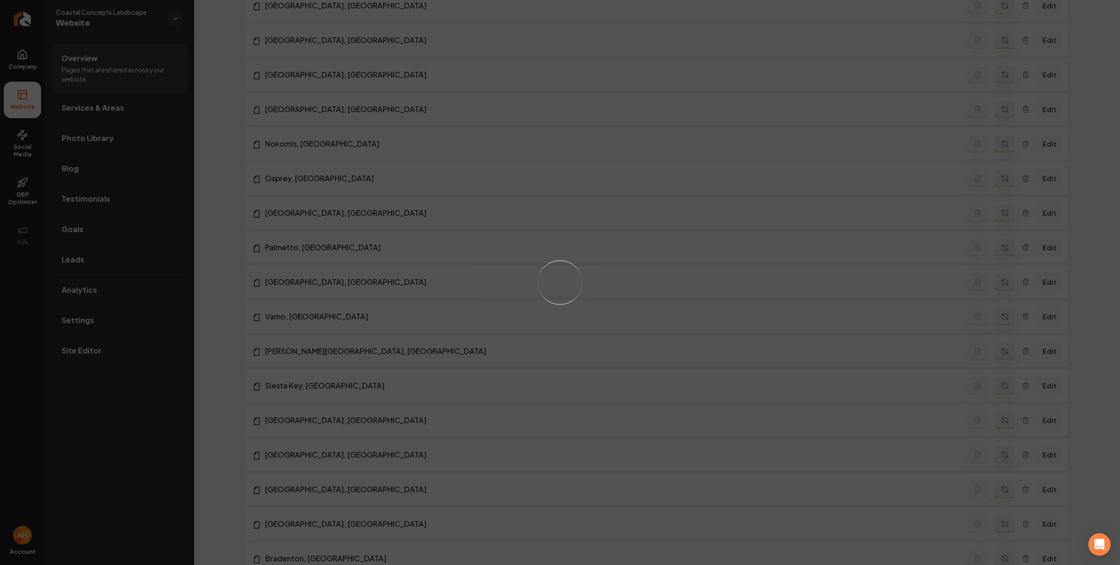
click at [216, 239] on div "Loading..." at bounding box center [560, 282] width 1120 height 565
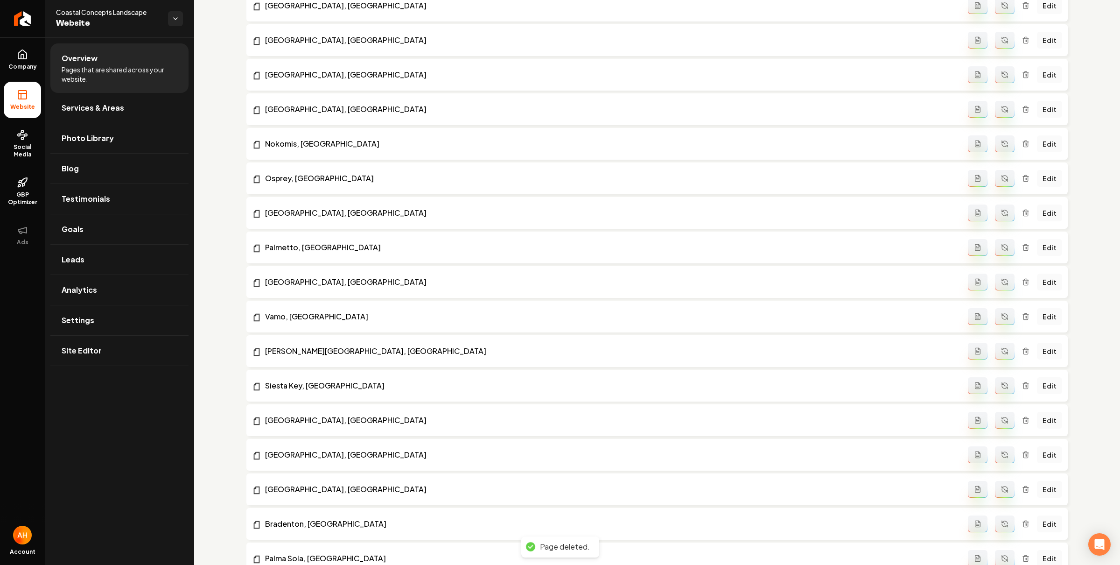
click at [1022, 456] on icon "Main content area" at bounding box center [1025, 454] width 7 height 7
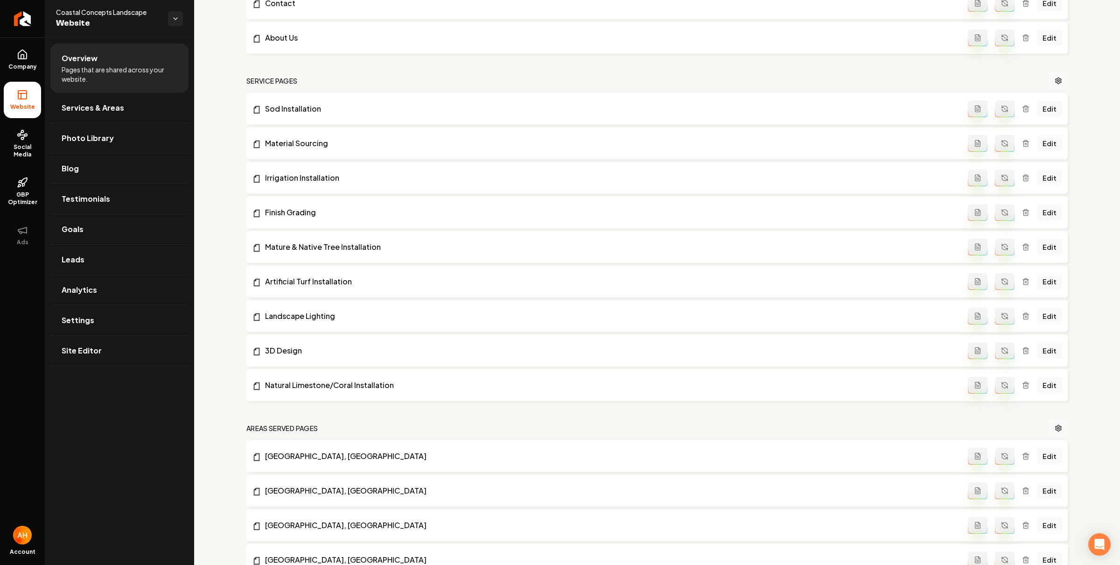
scroll to position [0, 0]
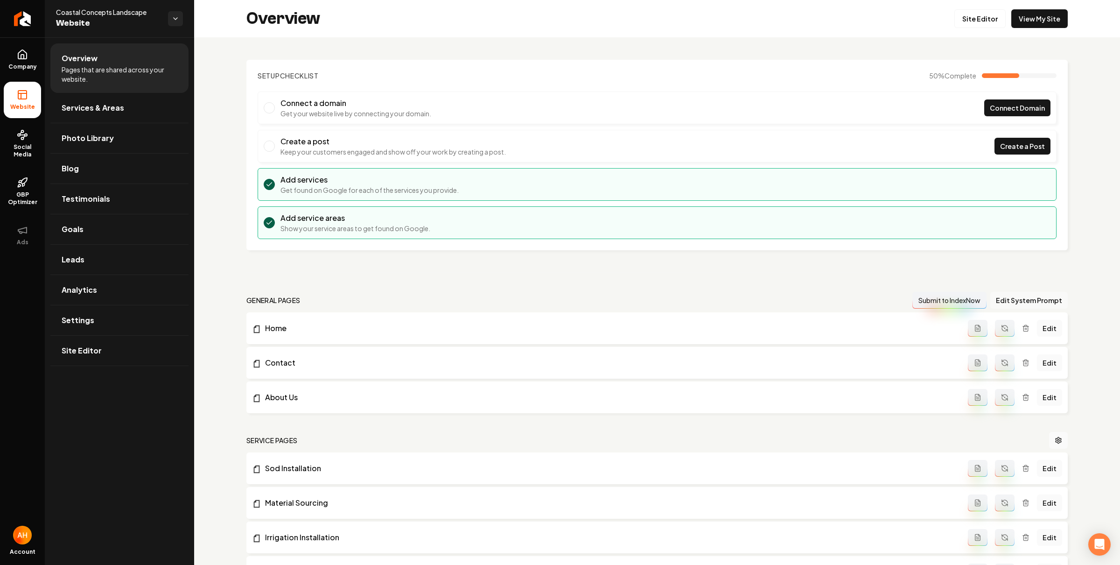
click at [1029, 306] on button "Edit System Prompt" at bounding box center [1028, 300] width 77 height 17
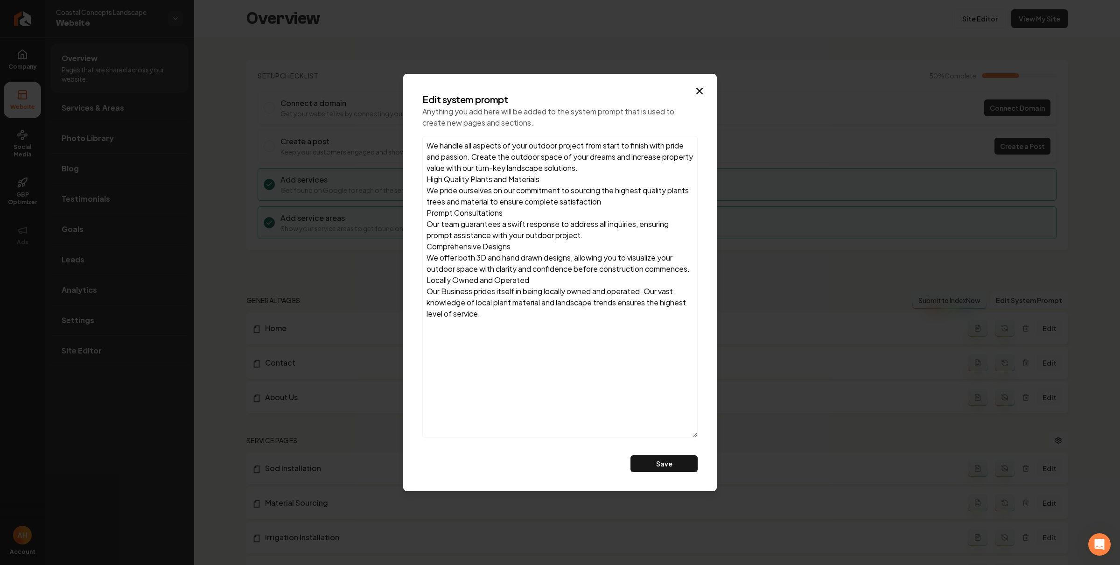
drag, startPoint x: 694, startPoint y: 310, endPoint x: 730, endPoint y: 552, distance: 244.6
click at [730, 552] on body "Company Website Social Media GBP Optimizer Ads Account Coastal Concepts Landsca…" at bounding box center [560, 282] width 1120 height 565
click at [543, 374] on textarea "We handle all aspects of your outdoor project from start to finish with pride a…" at bounding box center [559, 287] width 275 height 302
type textarea "We handle all aspects of your outdoor project from start to finish with pride a…"
click at [661, 470] on button "Save" at bounding box center [664, 463] width 67 height 17
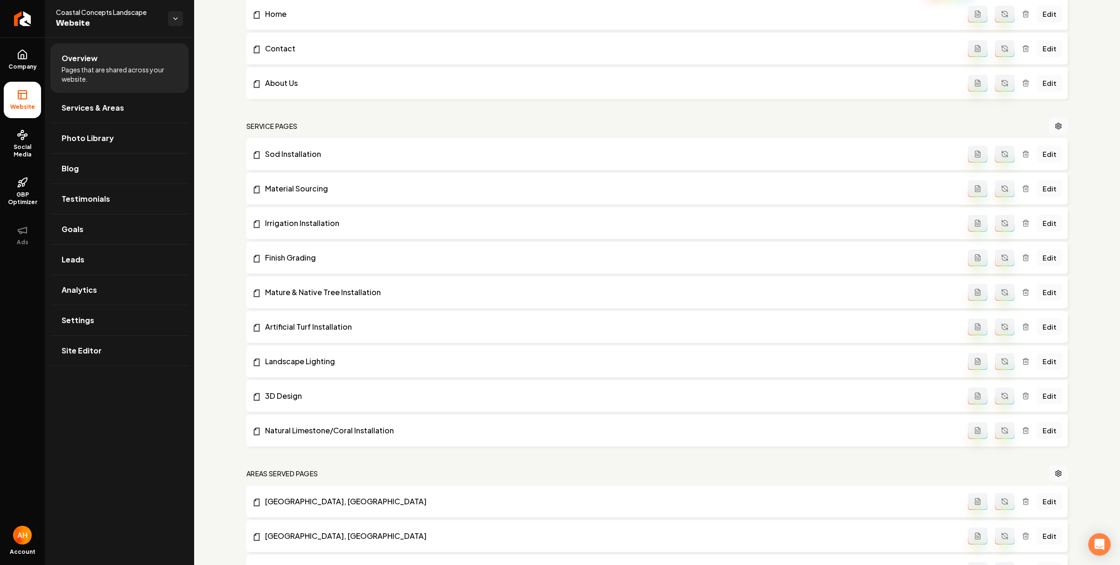
scroll to position [758, 0]
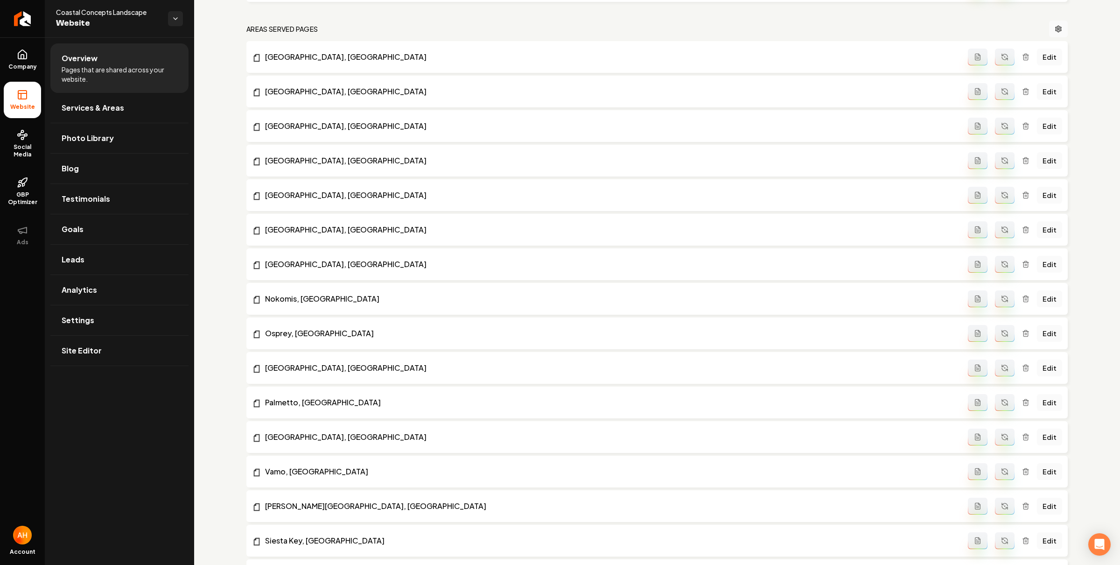
drag, startPoint x: 1001, startPoint y: 56, endPoint x: 1002, endPoint y: 64, distance: 7.5
click at [1001, 56] on button "Main content area" at bounding box center [1005, 57] width 20 height 17
click at [1004, 90] on button "Main content area" at bounding box center [1005, 91] width 20 height 17
click at [995, 126] on button "Main content area" at bounding box center [1005, 126] width 20 height 17
click at [1001, 165] on button "Main content area" at bounding box center [1005, 160] width 20 height 17
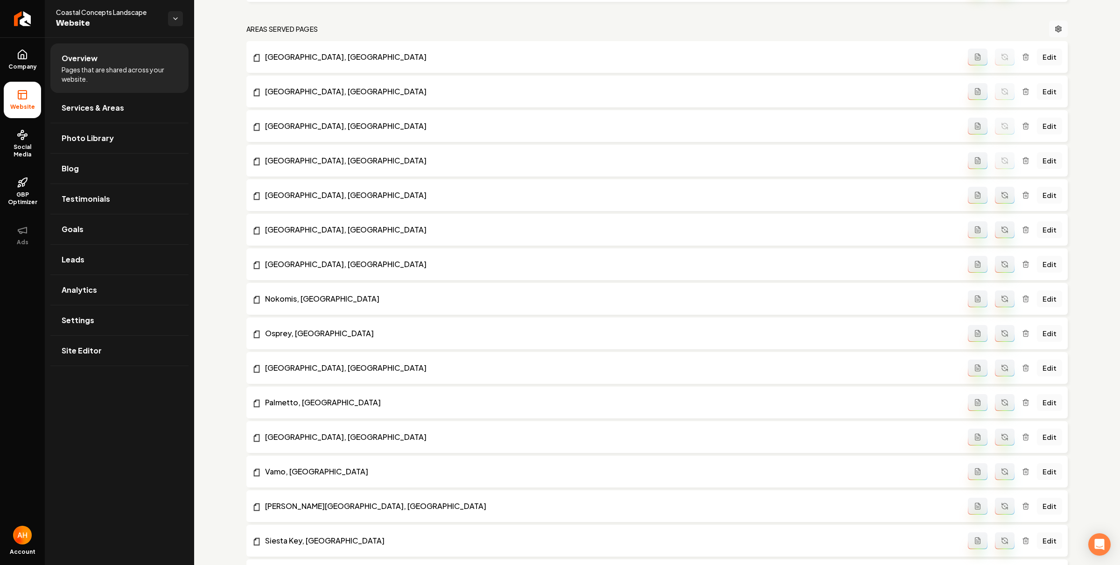
click at [1001, 199] on icon "Main content area" at bounding box center [1004, 194] width 7 height 7
click at [995, 225] on button "Main content area" at bounding box center [1005, 229] width 20 height 17
click at [1002, 262] on icon "Main content area" at bounding box center [1005, 262] width 6 height 3
click at [1001, 299] on icon "Main content area" at bounding box center [1004, 298] width 7 height 7
click at [1001, 330] on icon "Main content area" at bounding box center [1004, 333] width 7 height 7
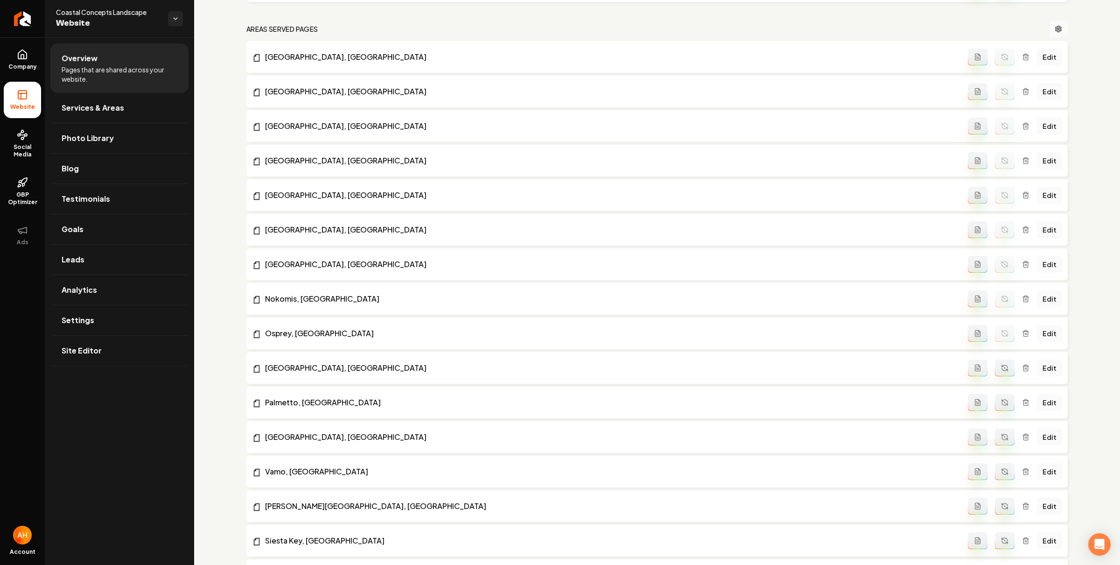
click at [998, 364] on button "Main content area" at bounding box center [1005, 367] width 20 height 17
click at [1001, 400] on icon "Main content area" at bounding box center [1004, 402] width 7 height 7
click at [1003, 438] on button "Main content area" at bounding box center [1005, 436] width 20 height 17
click at [1003, 471] on button "Main content area" at bounding box center [1005, 471] width 20 height 17
click at [998, 501] on button "Main content area" at bounding box center [1005, 506] width 20 height 17
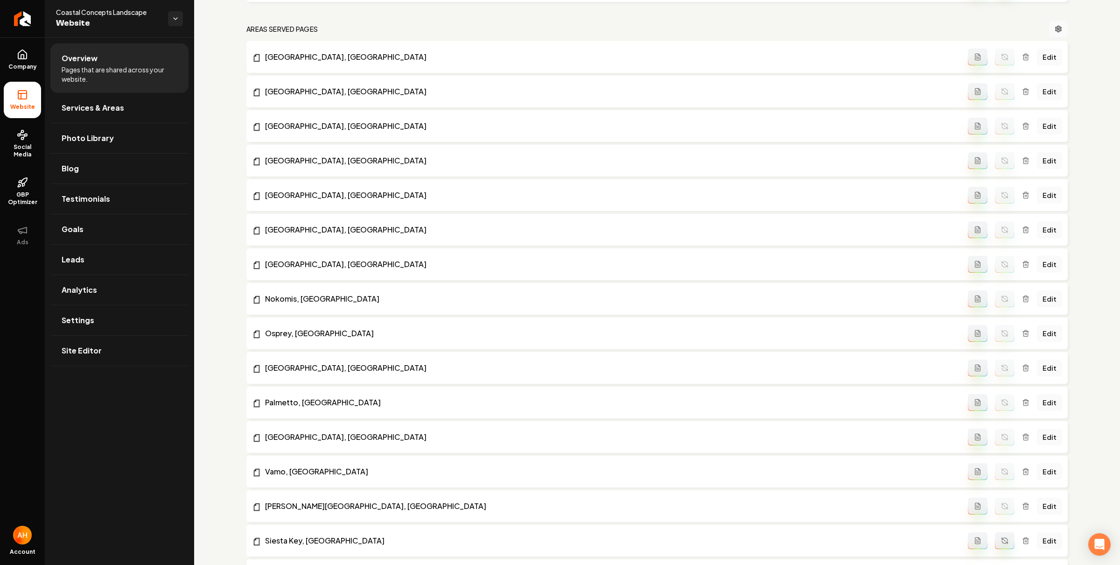
click at [1001, 542] on icon "Main content area" at bounding box center [1004, 540] width 7 height 7
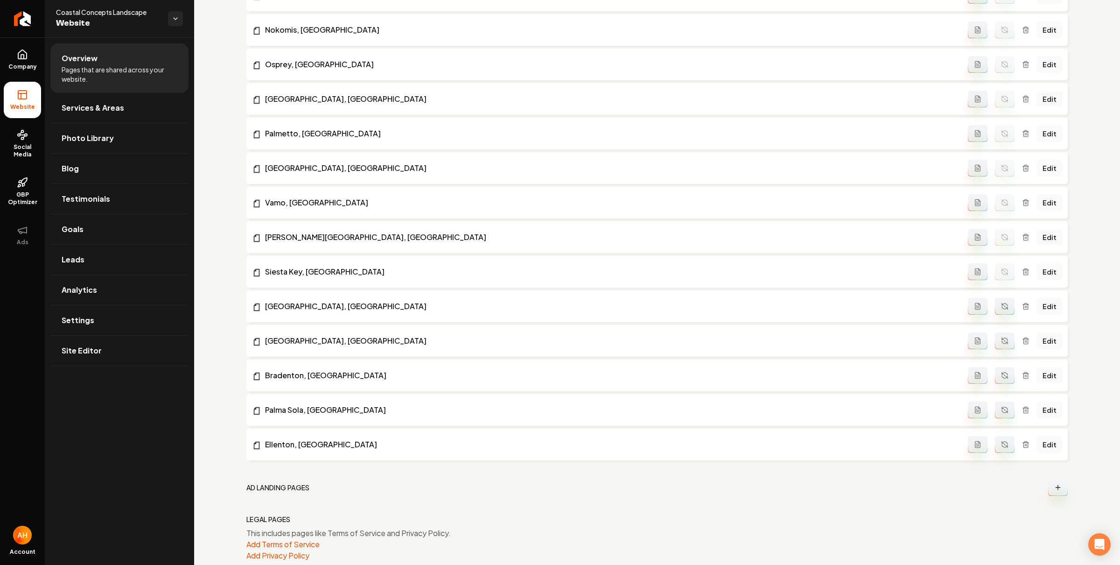
click at [1006, 308] on icon "Main content area" at bounding box center [1007, 309] width 2 height 2
click at [997, 335] on button "Main content area" at bounding box center [1005, 340] width 20 height 17
click at [996, 368] on button "Main content area" at bounding box center [1005, 375] width 20 height 17
drag, startPoint x: 1002, startPoint y: 406, endPoint x: 1001, endPoint y: 415, distance: 9.4
click at [1002, 406] on button "Main content area" at bounding box center [1005, 409] width 20 height 17
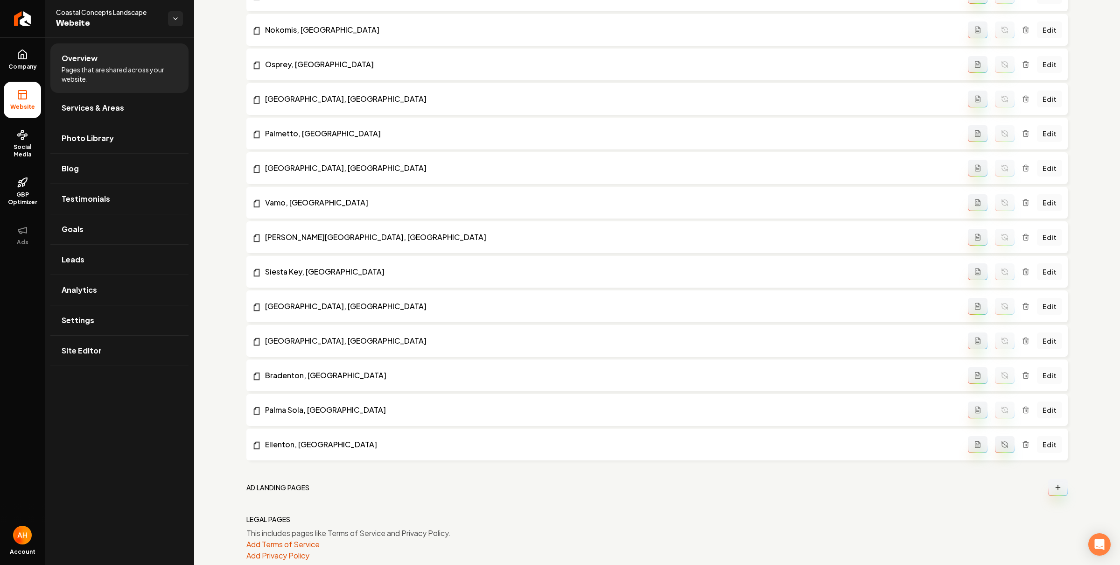
click at [1002, 442] on icon "Main content area" at bounding box center [1005, 443] width 6 height 3
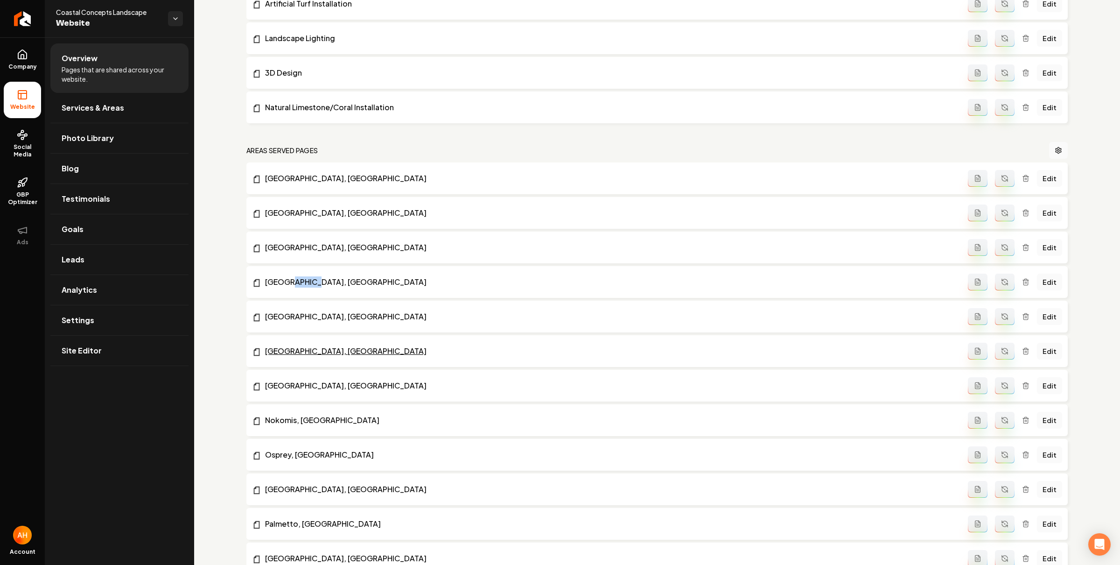
click at [296, 351] on link "Venice, FL" at bounding box center [610, 350] width 716 height 11
click at [1037, 351] on link "Edit" at bounding box center [1049, 351] width 25 height 17
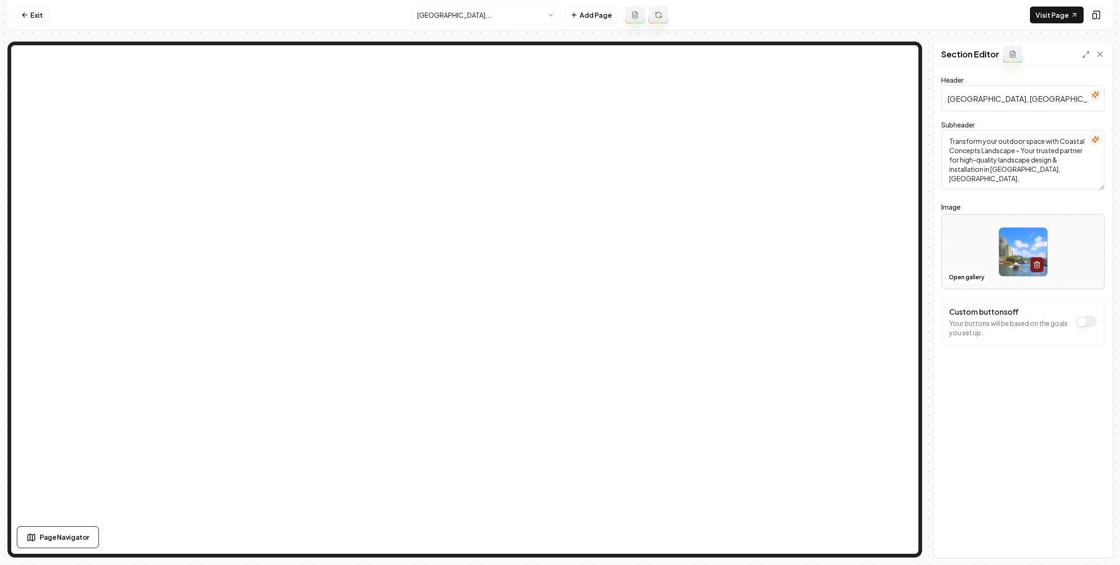
click at [1056, 106] on input "Venice, FL Landscaping" at bounding box center [1022, 98] width 163 height 26
type input "Venice, FL Landscape Design & Installation"
click at [1093, 536] on button "Save" at bounding box center [1091, 541] width 28 height 17
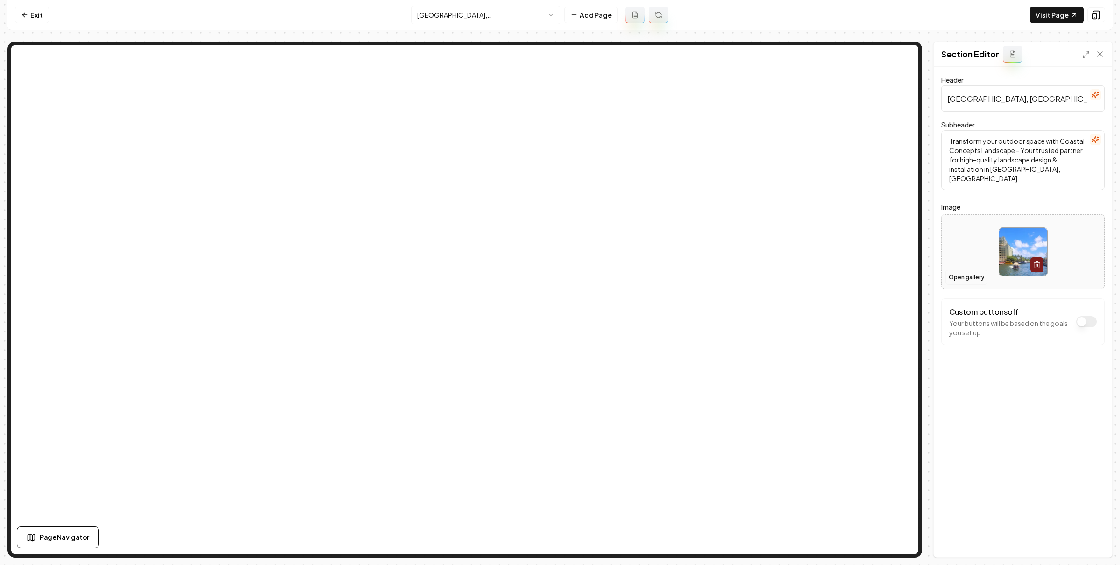
click at [961, 281] on button "Open gallery" at bounding box center [967, 277] width 42 height 15
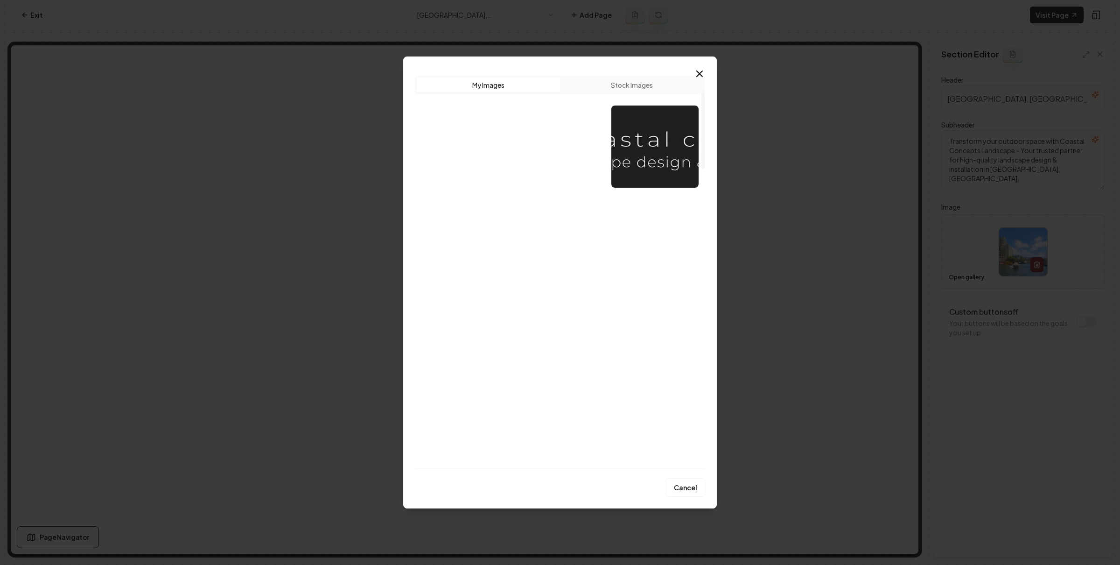
scroll to position [204, 0]
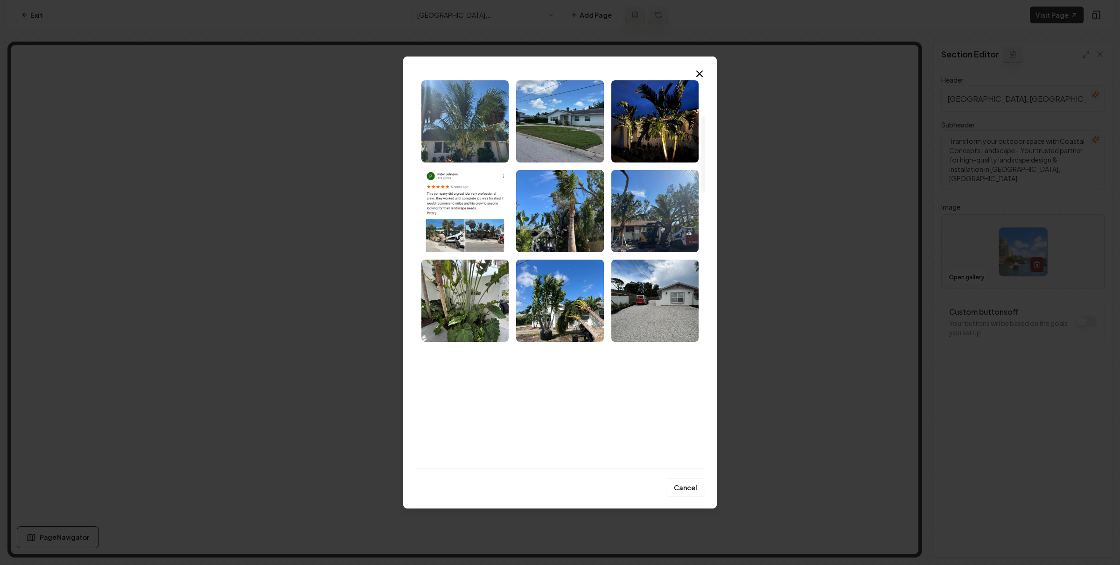
click at [639, 393] on img "Select image image_68ae3d665c7cd75eb85fc8ad.jpeg" at bounding box center [654, 390] width 87 height 82
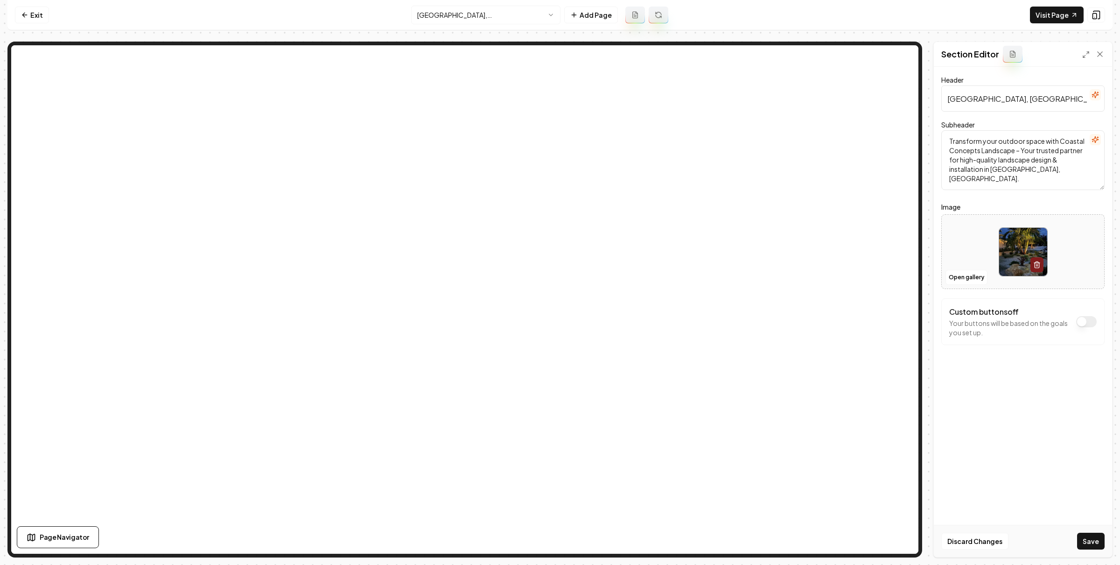
drag, startPoint x: 1088, startPoint y: 535, endPoint x: 1032, endPoint y: 456, distance: 96.7
click at [1089, 535] on button "Save" at bounding box center [1091, 541] width 28 height 17
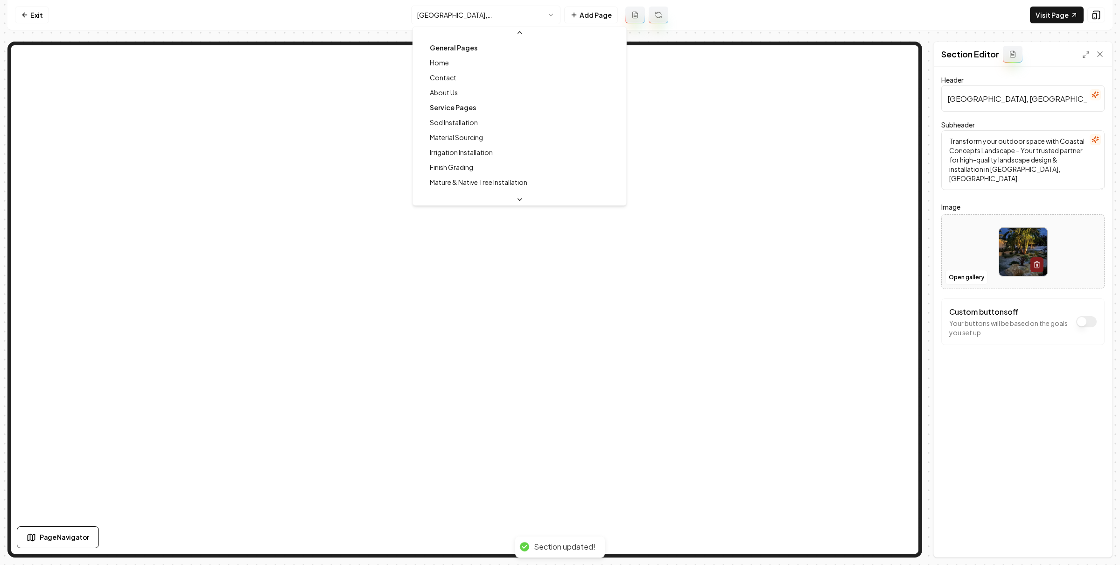
click at [502, 21] on html "Computer Required This feature is only available on a computer. Please switch t…" at bounding box center [560, 282] width 1120 height 565
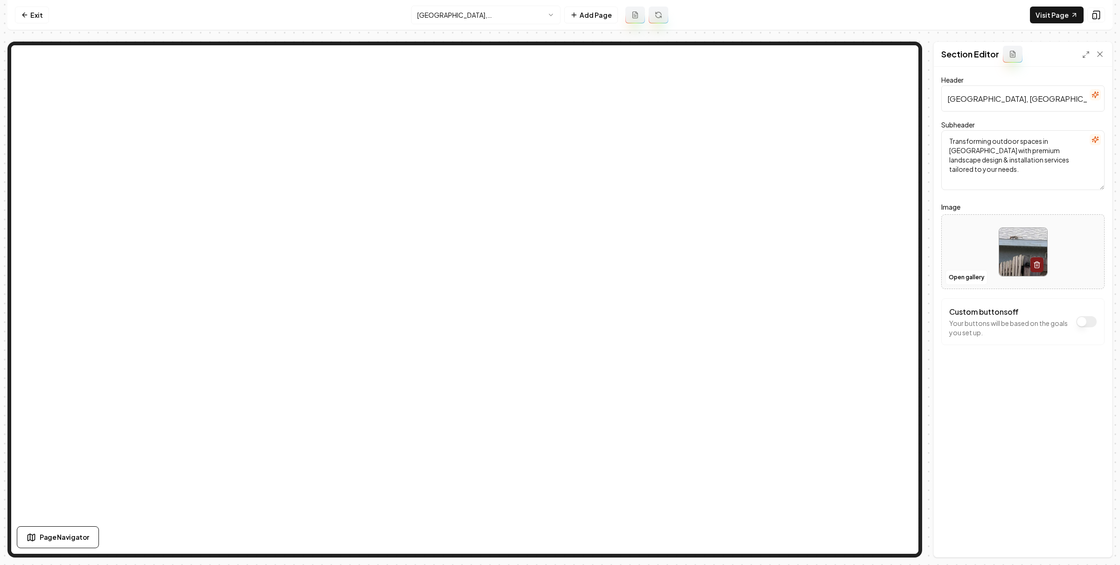
click at [1078, 95] on input "Venice Gardens, FL Landscaping" at bounding box center [1022, 98] width 163 height 26
type input "Venice Gardens, FL Landscape Design & Installation"
click at [1088, 545] on button "Save" at bounding box center [1091, 541] width 28 height 17
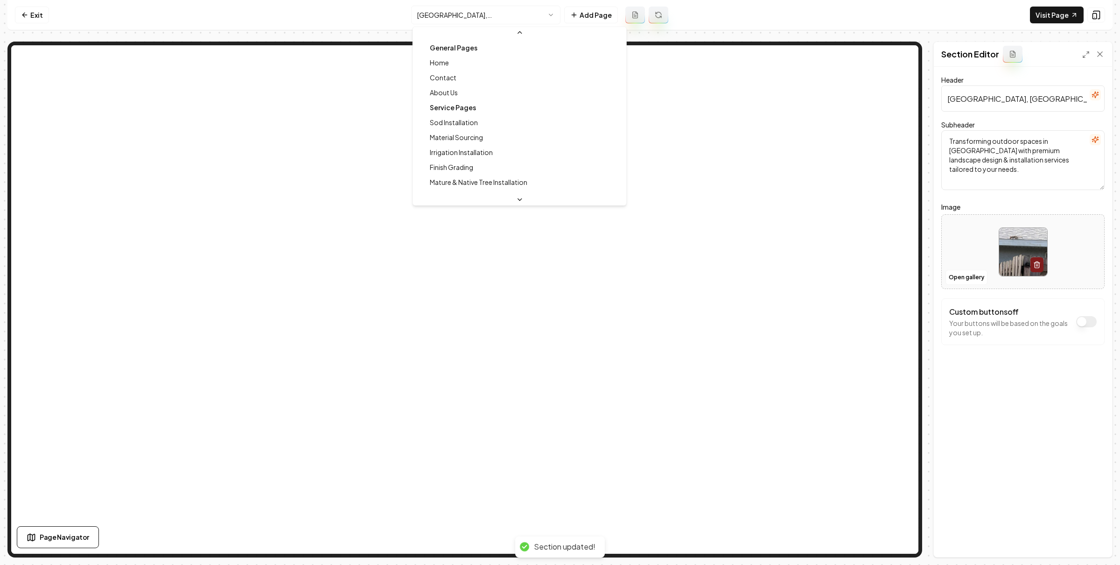
click at [452, 14] on html "Computer Required This feature is only available on a computer. Please switch t…" at bounding box center [560, 282] width 1120 height 565
click at [31, 14] on html "Computer Required This feature is only available on a computer. Please switch t…" at bounding box center [560, 282] width 1120 height 565
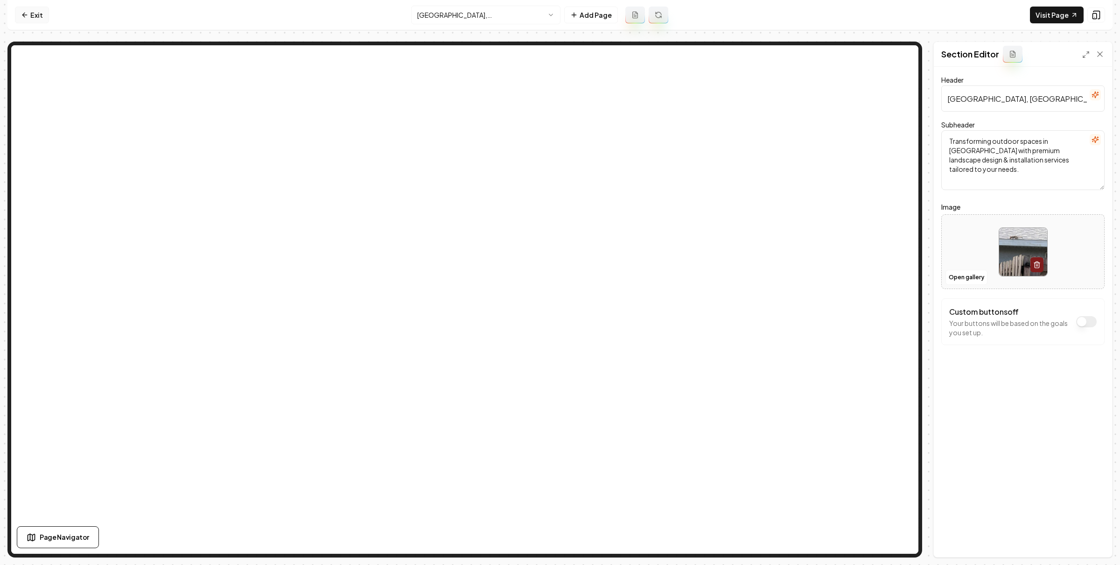
click at [31, 15] on link "Exit" at bounding box center [32, 15] width 34 height 17
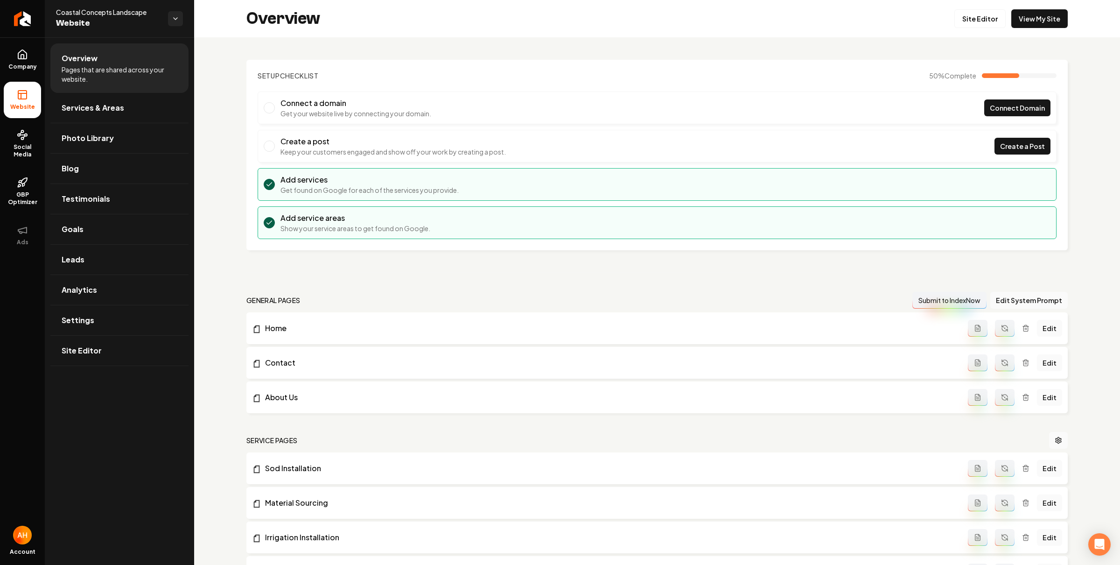
scroll to position [1046, 0]
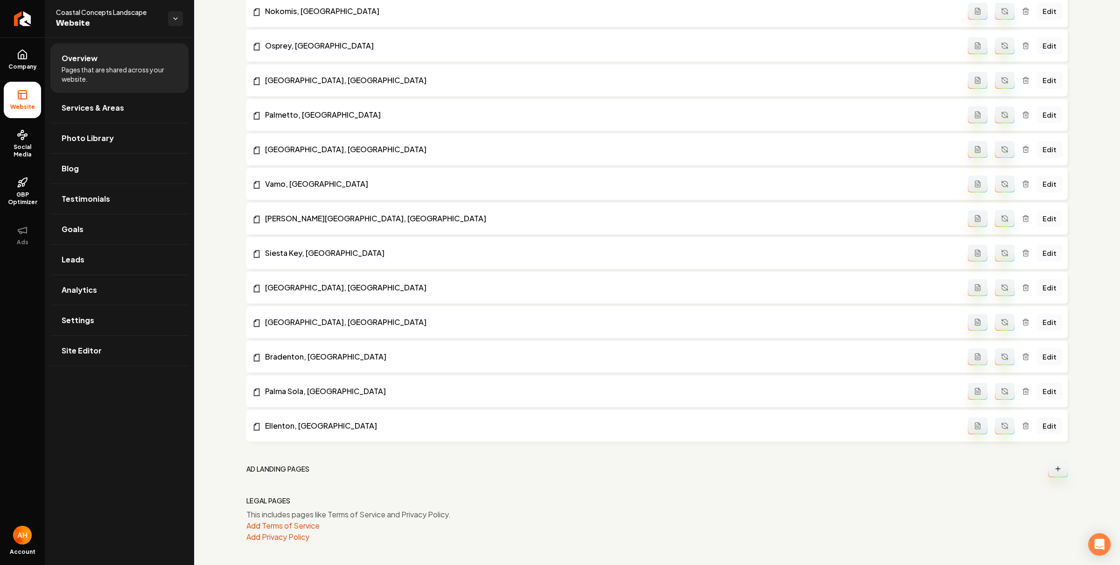
drag, startPoint x: 1040, startPoint y: 250, endPoint x: 1044, endPoint y: 220, distance: 30.6
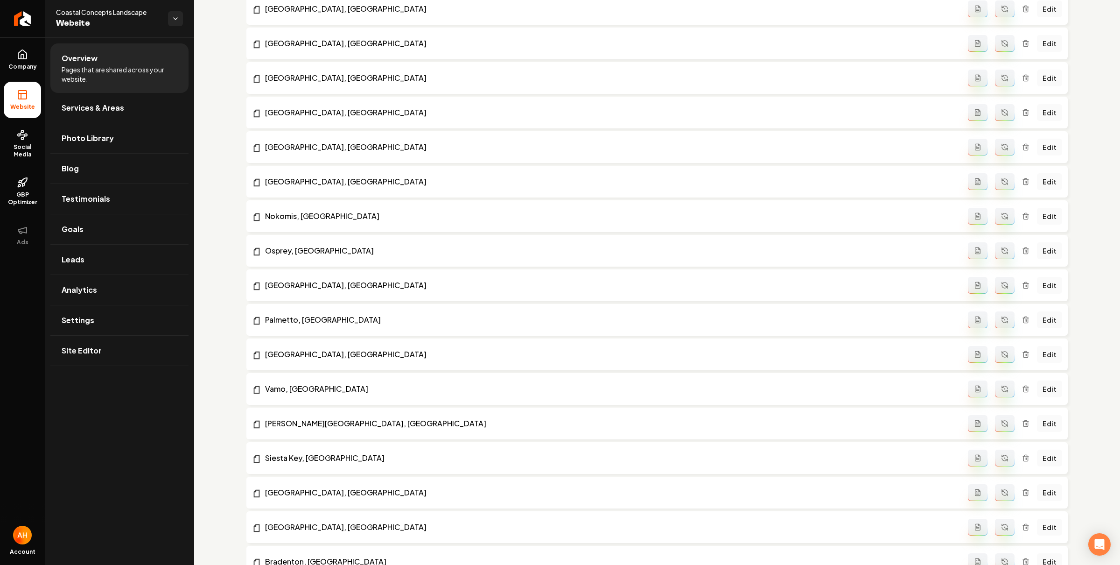
scroll to position [637, 0]
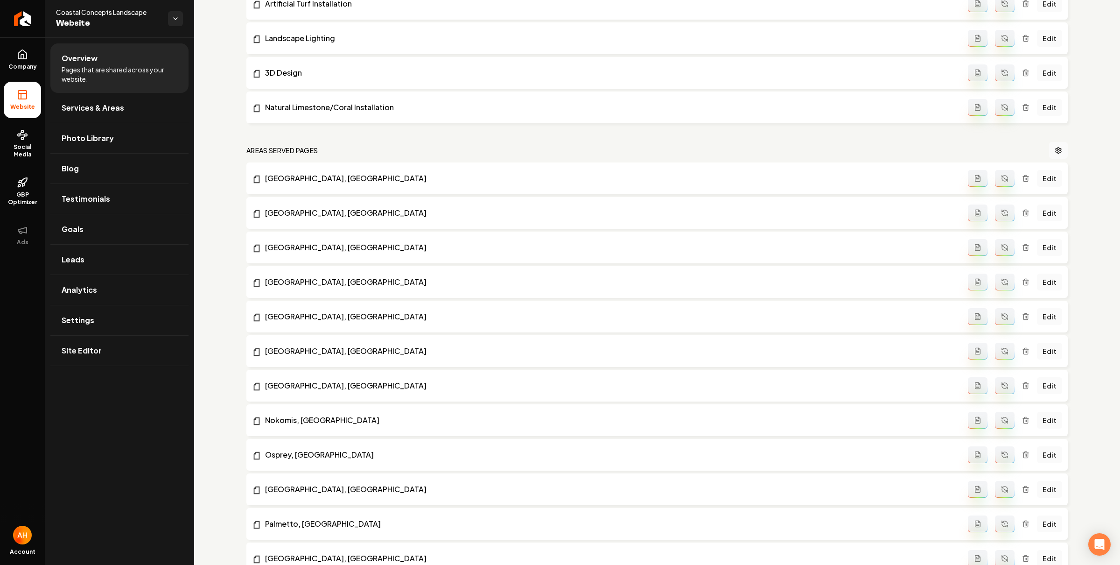
drag, startPoint x: 1044, startPoint y: 452, endPoint x: 921, endPoint y: 377, distance: 144.2
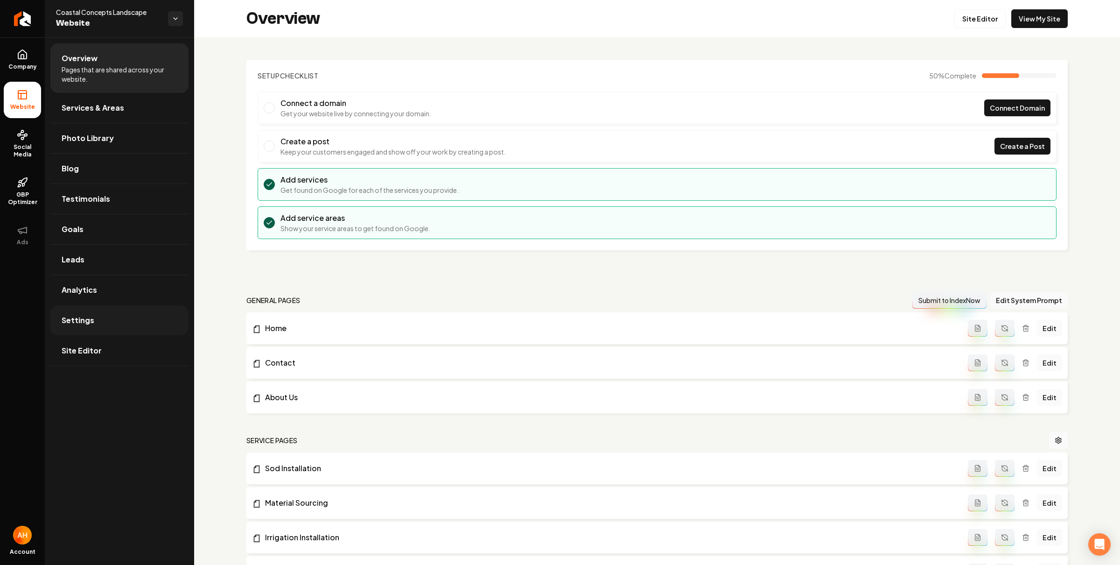
click at [98, 321] on link "Settings" at bounding box center [119, 320] width 138 height 30
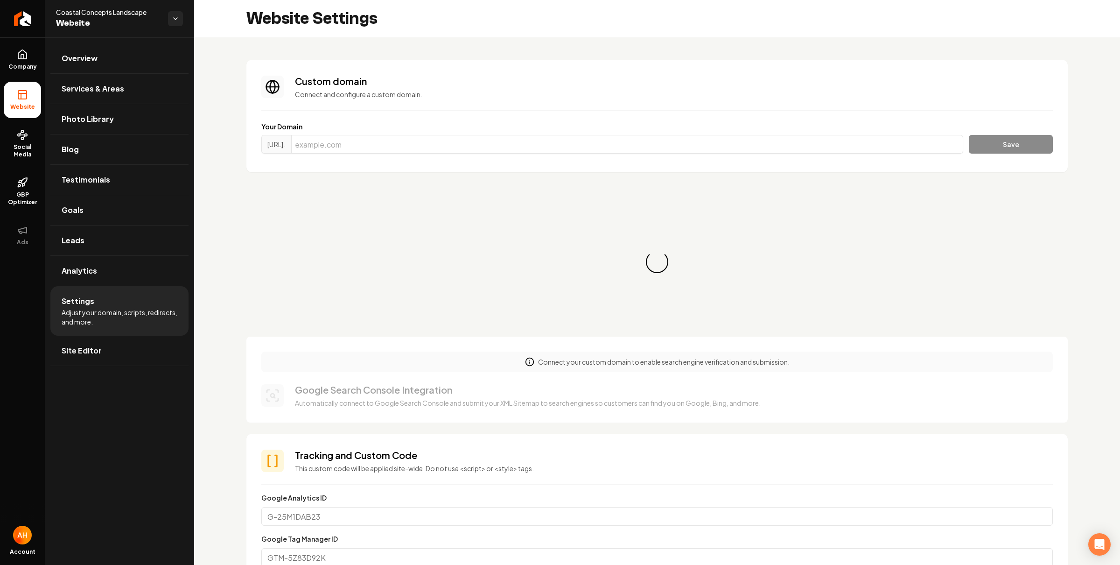
scroll to position [59, 0]
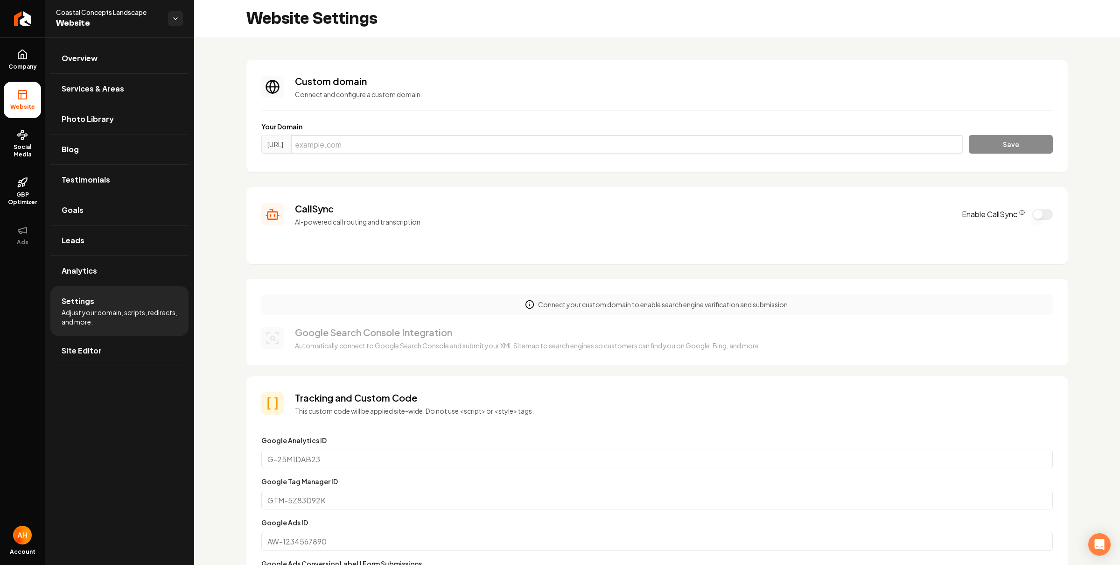
click at [453, 142] on input "Main content area" at bounding box center [627, 144] width 672 height 19
paste input "coastalconcepts-fl.com"
type input "coastalconcepts-fl.com"
click at [1010, 141] on button "Save" at bounding box center [1011, 144] width 84 height 19
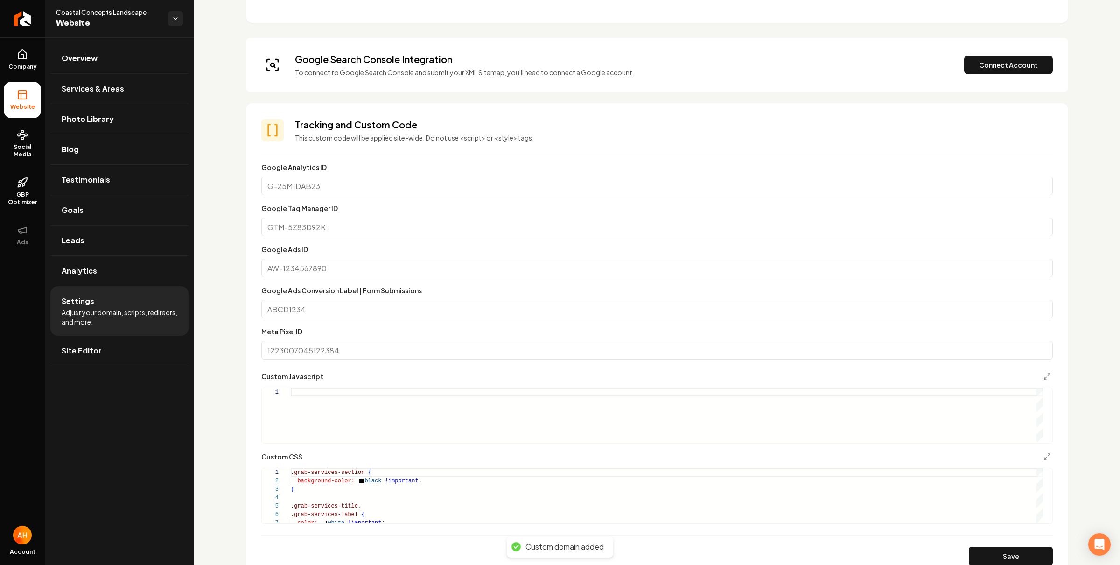
scroll to position [40, 0]
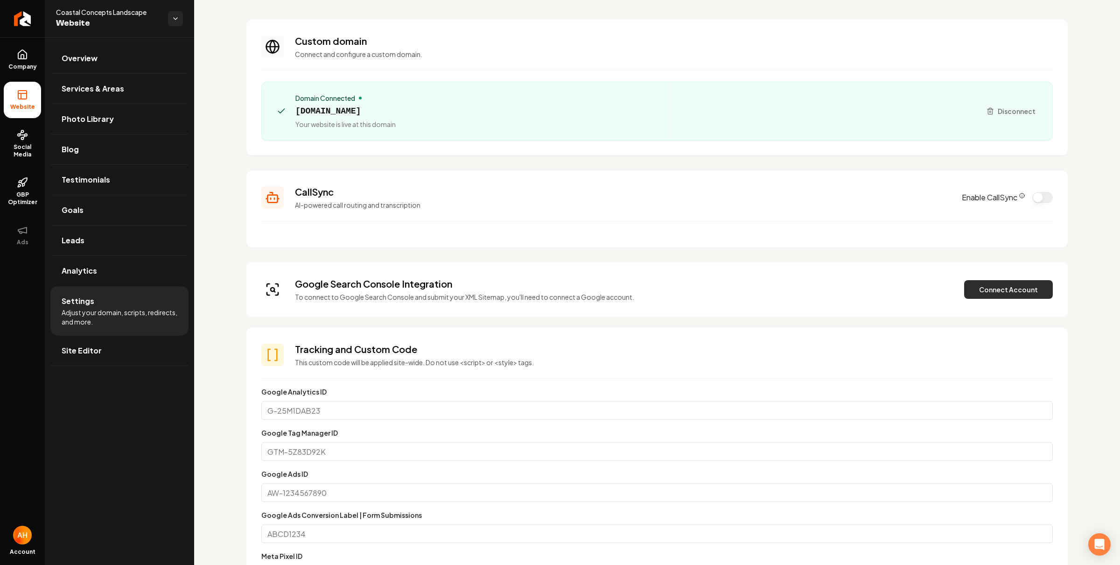
click at [995, 291] on button "Connect Account" at bounding box center [1008, 289] width 89 height 19
click at [941, 295] on button "Verify & Submit" at bounding box center [943, 289] width 81 height 19
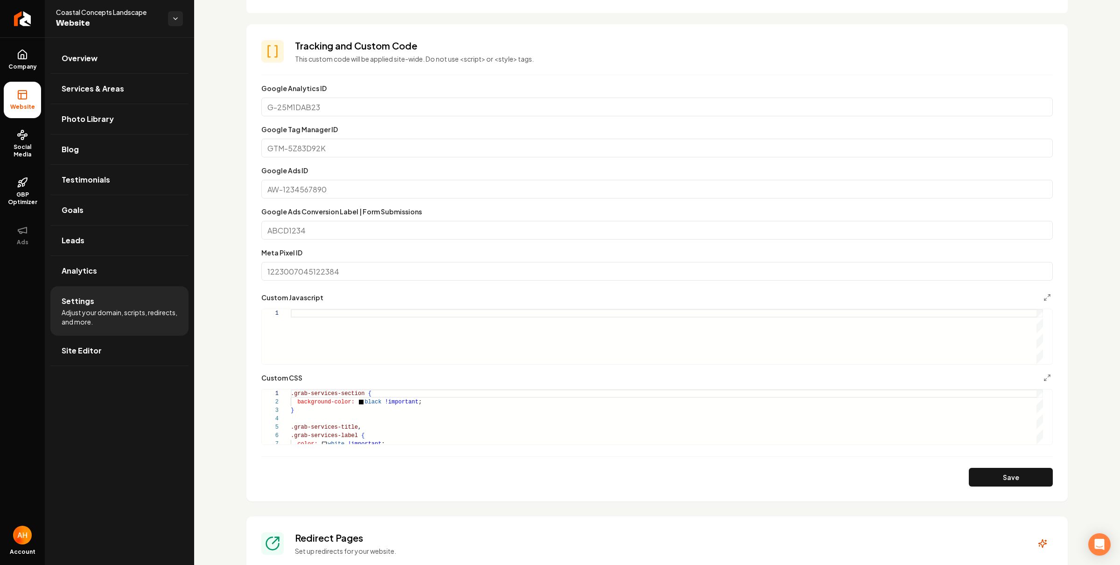
scroll to position [624, 0]
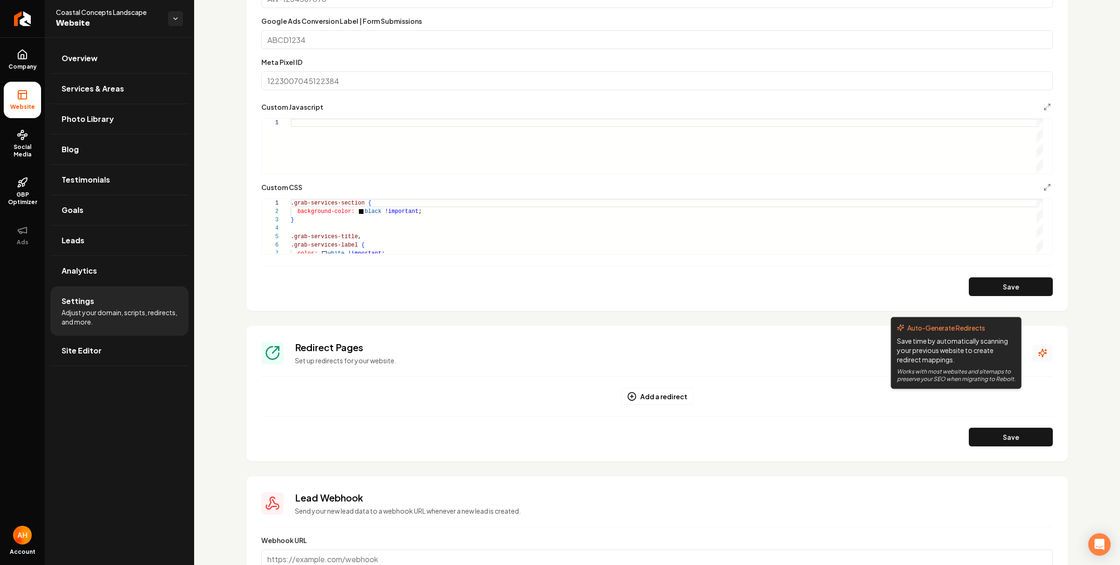
click at [1039, 357] on icon "Main content area" at bounding box center [1043, 353] width 8 height 8
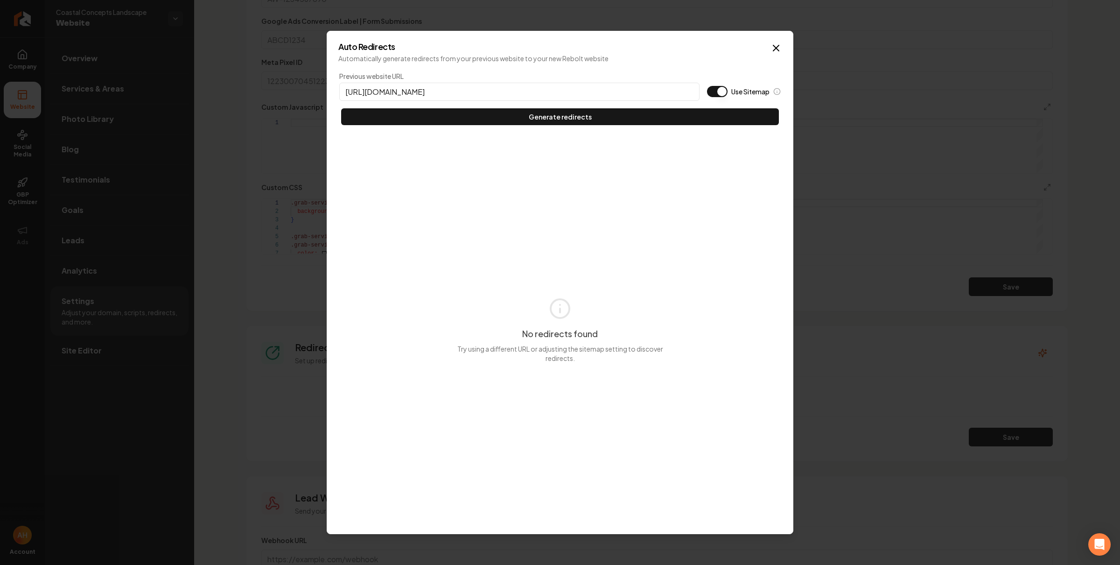
type input "https://coastalconcepts-fl.com"
type button "on"
click at [707, 86] on button "Use Sitemap" at bounding box center [717, 91] width 21 height 11
click at [341, 108] on button "Generate redirects" at bounding box center [560, 116] width 438 height 17
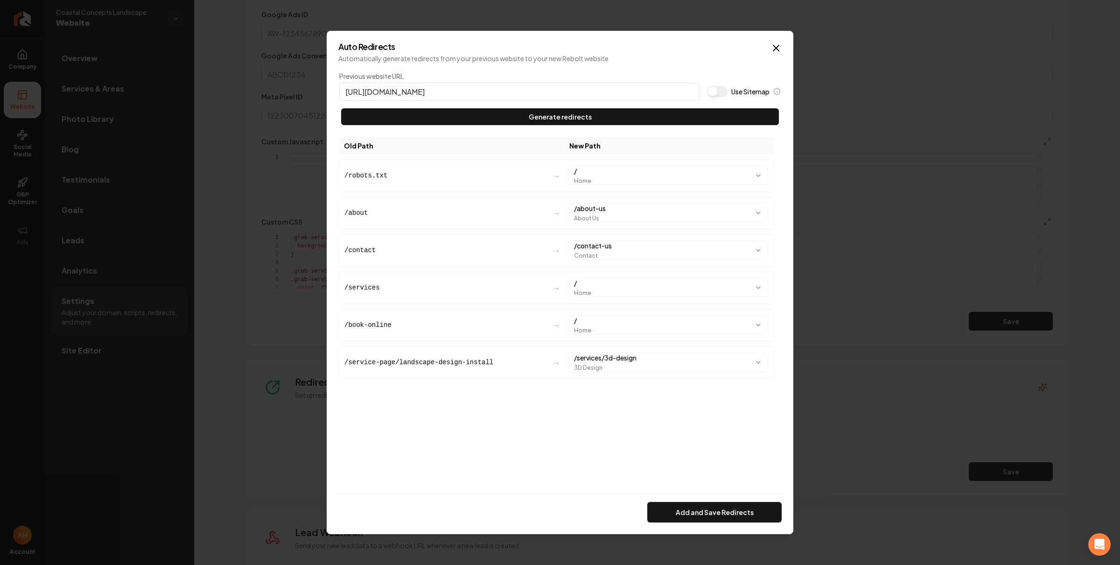
scroll to position [659, 0]
click at [756, 174] on body "Company Website Social Media GBP Optimizer Ads Account Coastal Concepts Landsca…" at bounding box center [560, 282] width 1120 height 565
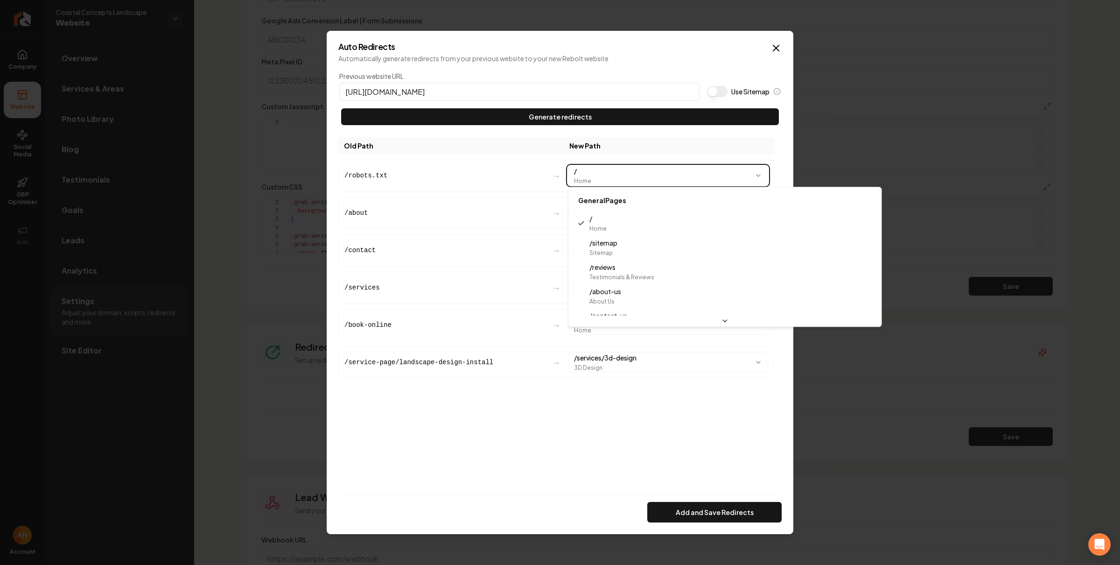
click at [604, 473] on body "Company Website Social Media GBP Optimizer Ads Account Coastal Concepts Landsca…" at bounding box center [560, 282] width 1120 height 565
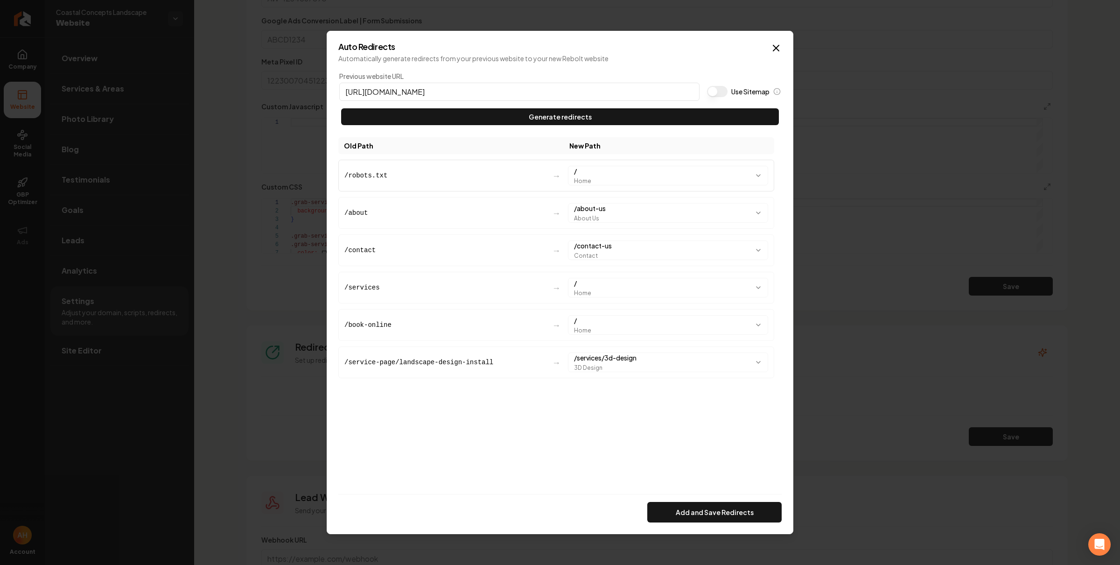
click at [630, 172] on body "Company Website Social Media GBP Optimizer Ads Account Coastal Concepts Landsca…" at bounding box center [560, 282] width 1120 height 565
click at [648, 173] on body "Company Website Social Media GBP Optimizer Ads Account Coastal Concepts Landsca…" at bounding box center [560, 282] width 1120 height 565
drag, startPoint x: 762, startPoint y: 167, endPoint x: 697, endPoint y: 164, distance: 65.4
click at [697, 164] on div "Auto Redirects Automatically generate redirects from your previous website to y…" at bounding box center [560, 282] width 467 height 503
click at [737, 502] on button "Add and Save Redirects" at bounding box center [714, 512] width 134 height 21
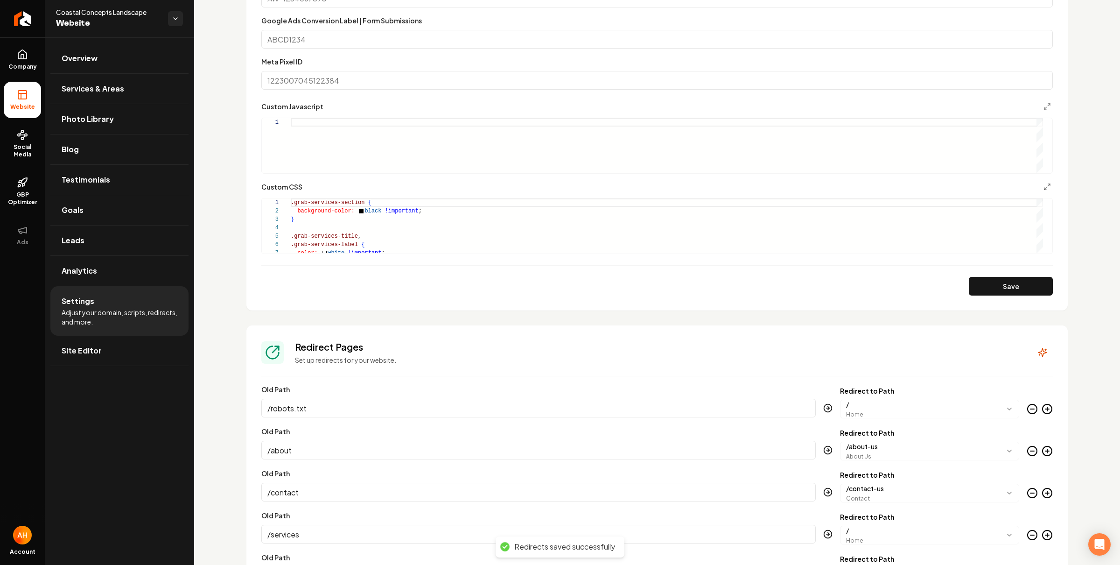
scroll to position [906, 0]
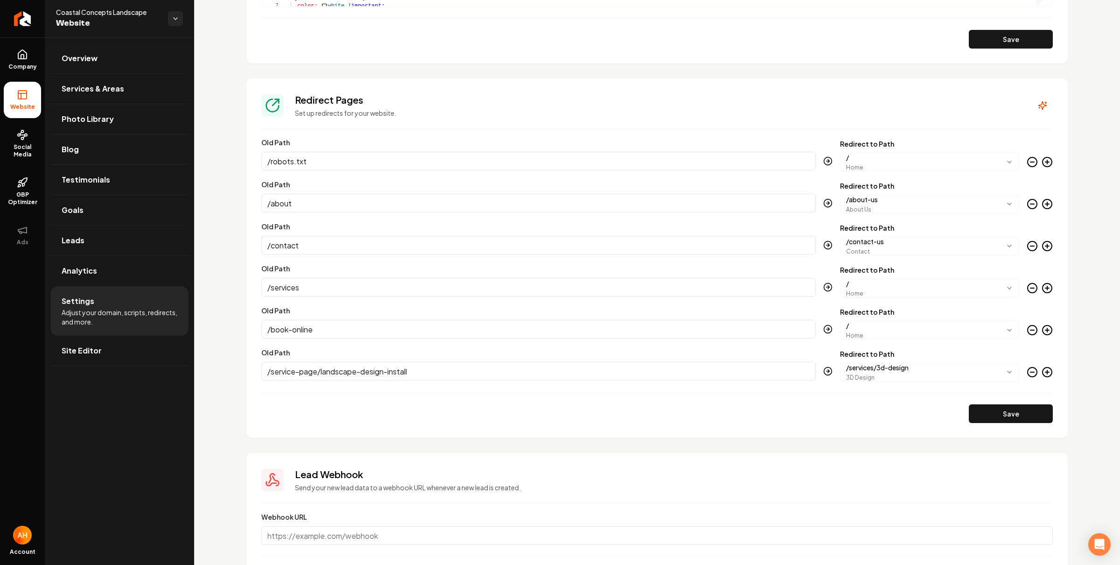
click at [1027, 161] on icon "Main content area" at bounding box center [1032, 161] width 11 height 11
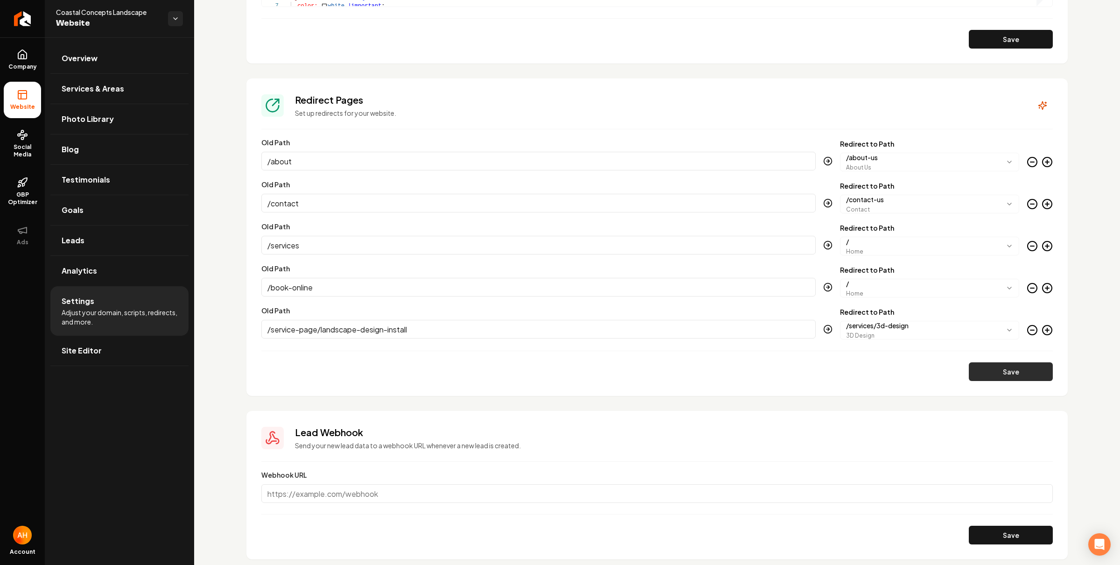
click at [998, 370] on button "Save" at bounding box center [1011, 371] width 84 height 19
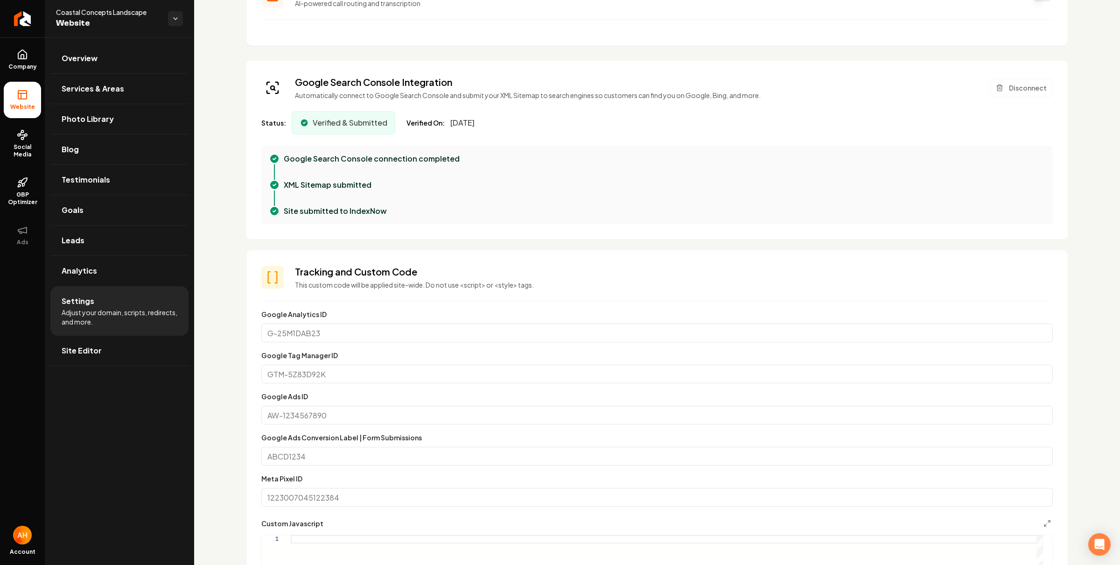
scroll to position [0, 0]
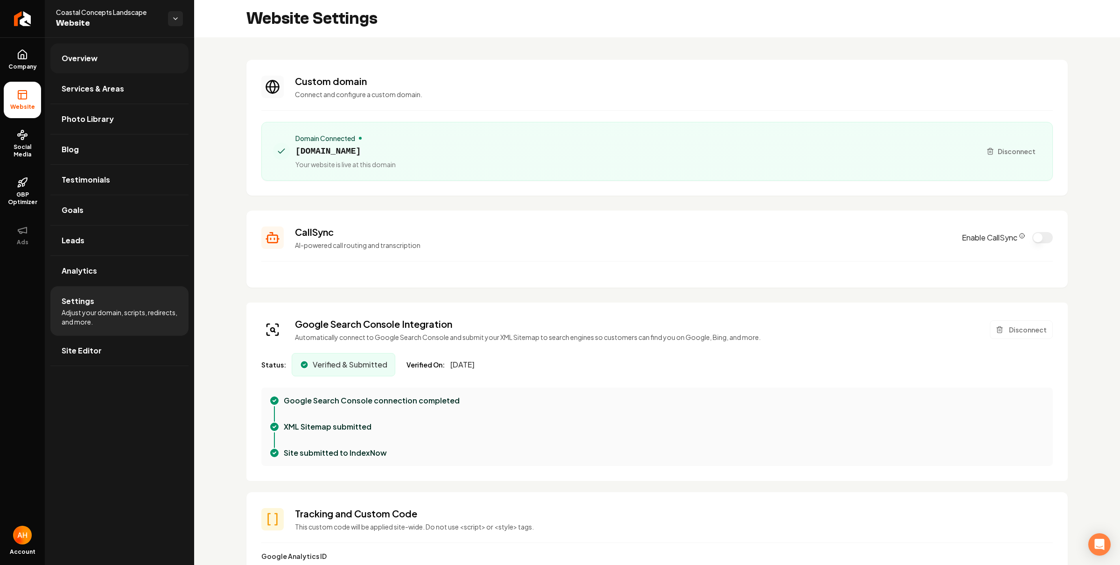
click at [103, 54] on link "Overview" at bounding box center [119, 58] width 138 height 30
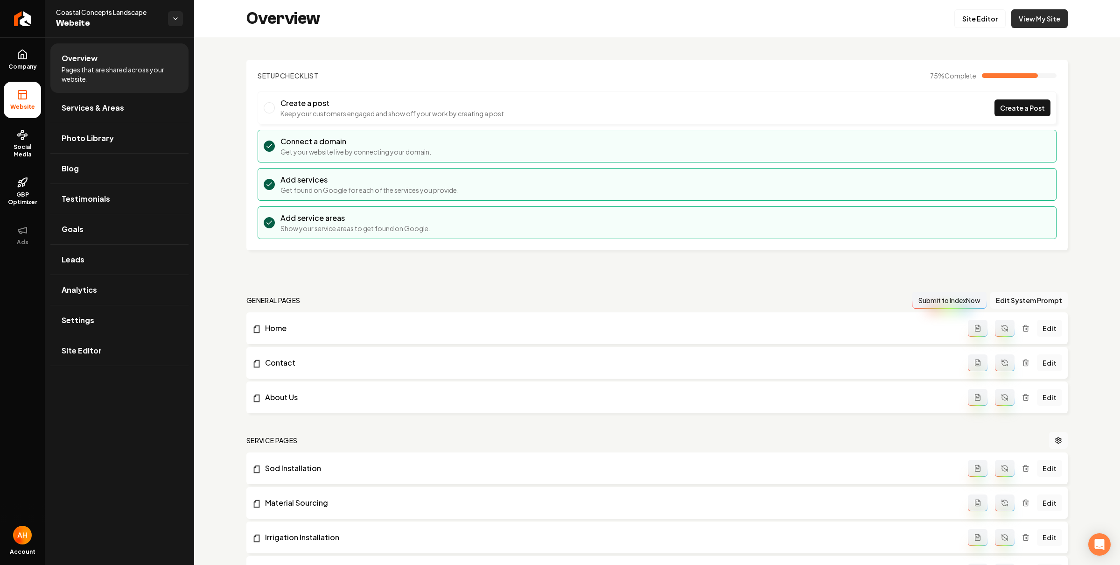
click at [1050, 14] on link "View My Site" at bounding box center [1039, 18] width 56 height 19
click at [130, 315] on link "Settings" at bounding box center [119, 320] width 138 height 30
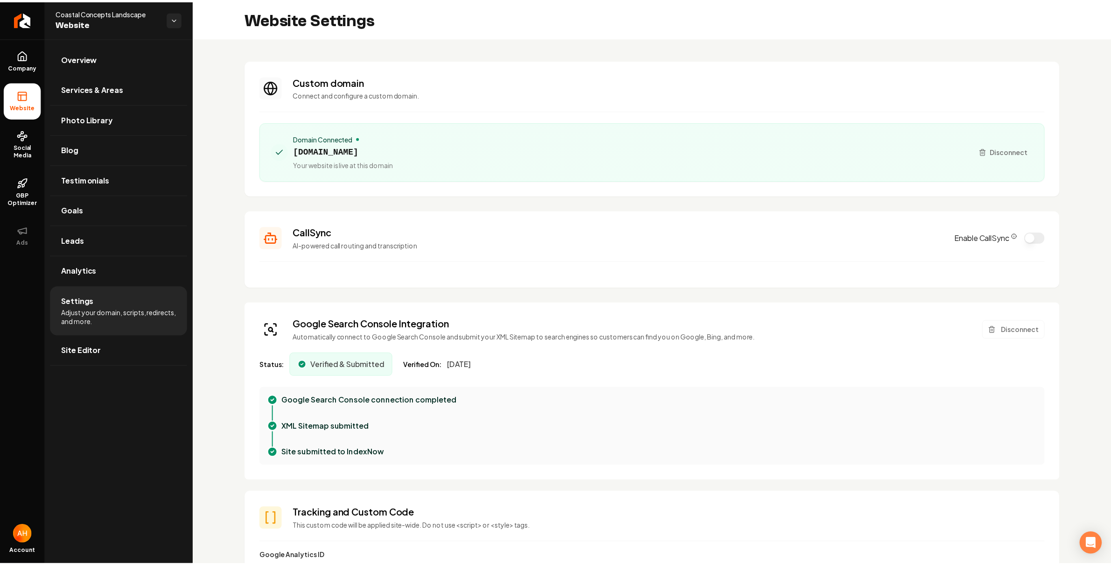
scroll to position [264, 0]
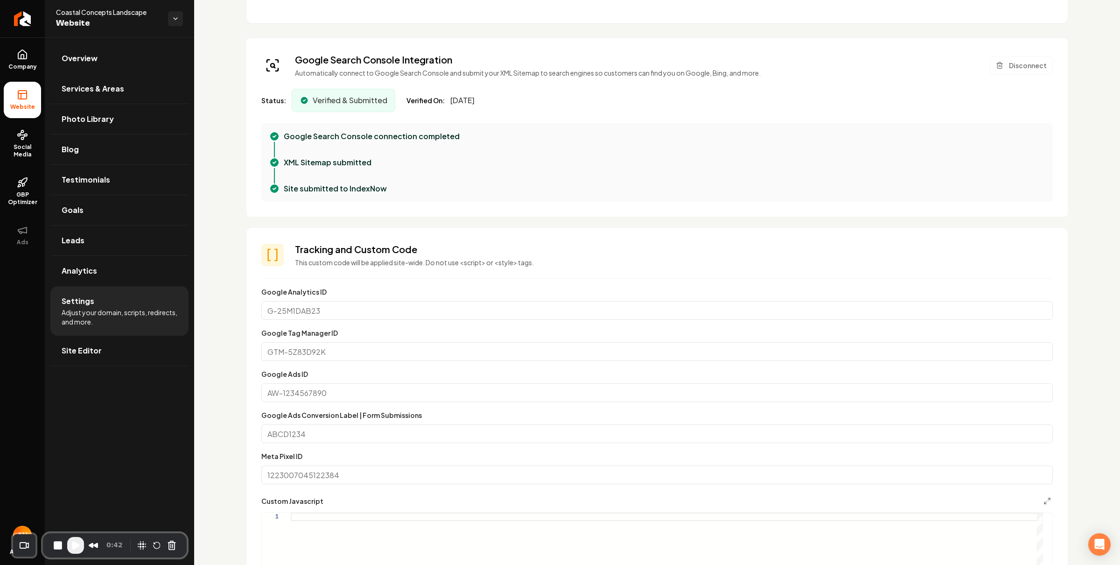
click at [231, 24] on div "Custom domain Connect and configure a custom domain. Domain Connected coastalco…" at bounding box center [657, 505] width 926 height 1465
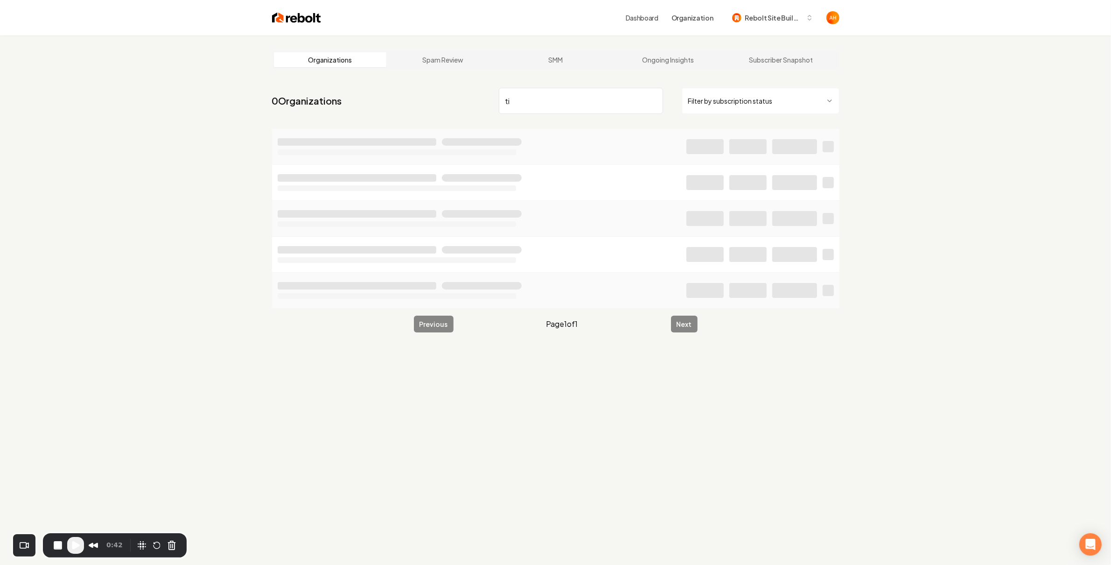
type input "t"
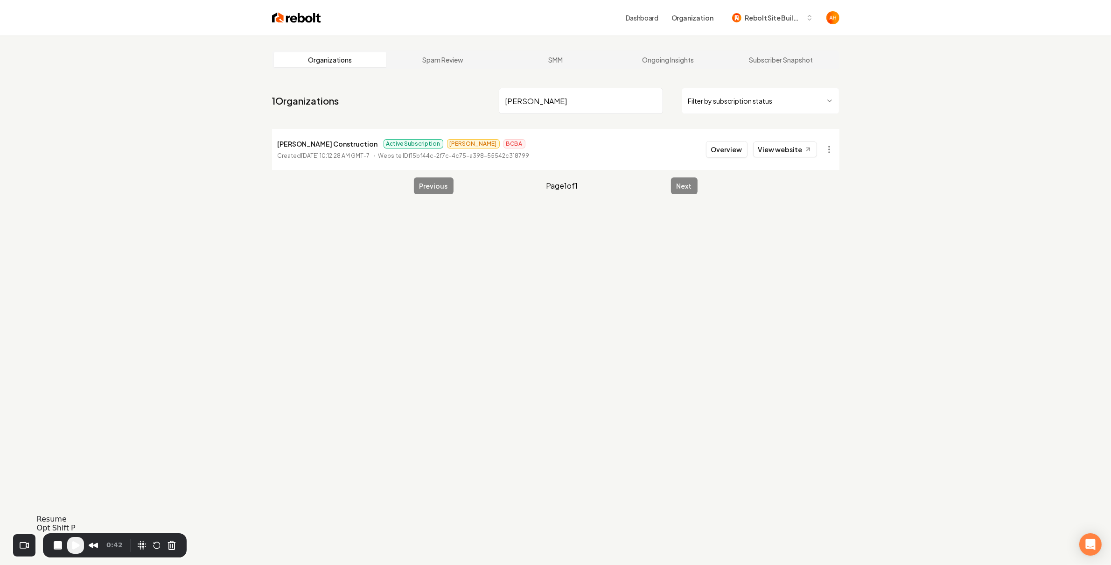
click at [71, 545] on span "Play Recording" at bounding box center [75, 545] width 11 height 11
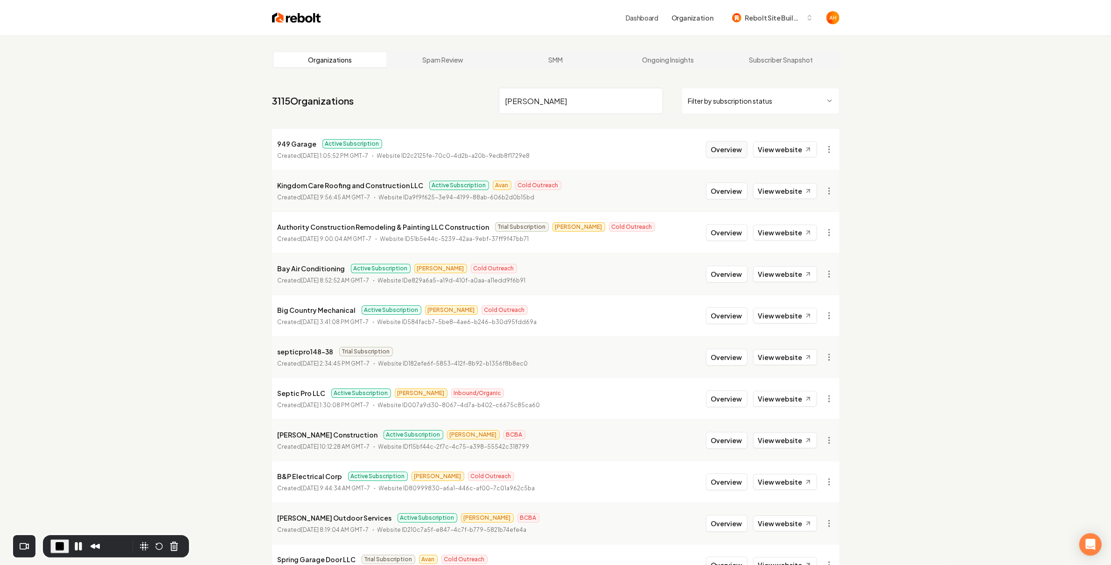
click at [732, 148] on button "Overview" at bounding box center [727, 149] width 42 height 17
click at [552, 85] on nav "3115 Organizations fitzer Filter by subscription status" at bounding box center [556, 104] width 568 height 41
click at [552, 92] on input "fitzer" at bounding box center [581, 101] width 164 height 26
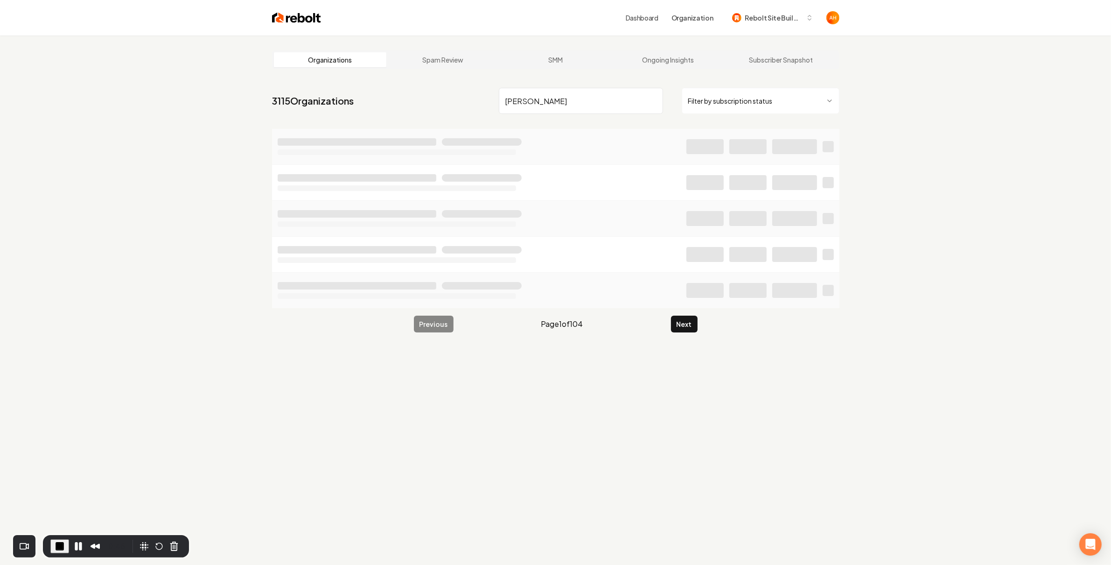
type input "fitzer"
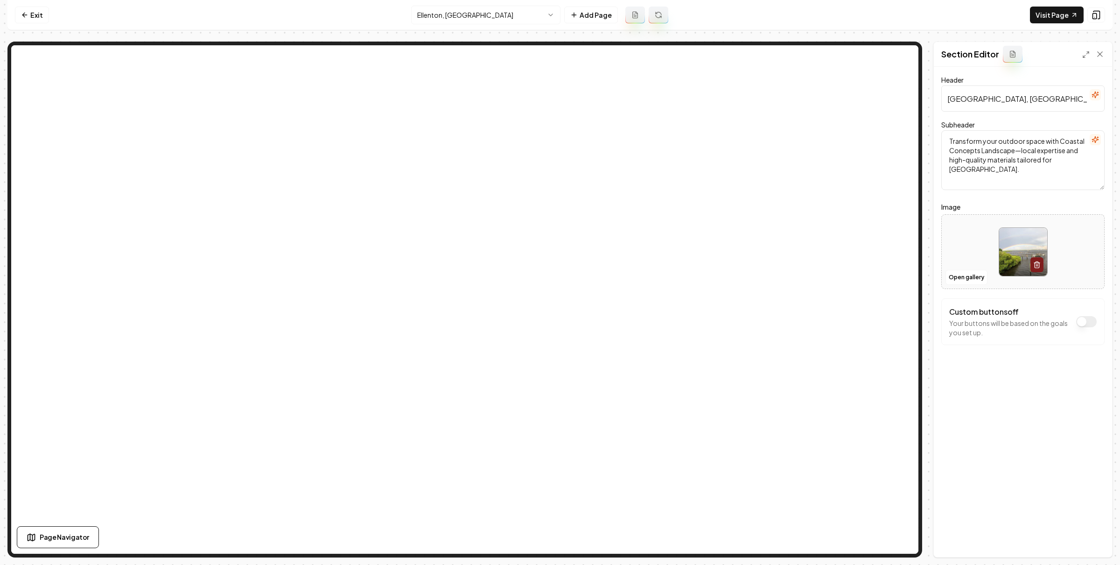
click at [1052, 100] on input "[GEOGRAPHIC_DATA], [GEOGRAPHIC_DATA] Landscaping" at bounding box center [1022, 98] width 163 height 26
type input "Ellenton, [GEOGRAPHIC_DATA] Landscape Design & Installation"
click at [1098, 544] on button "Save" at bounding box center [1091, 541] width 28 height 17
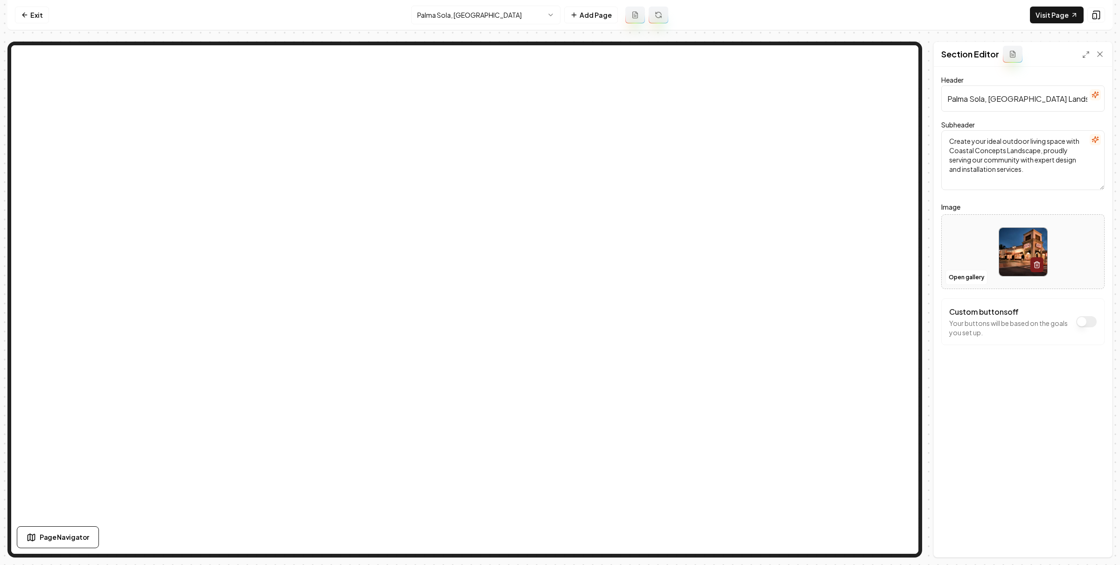
click at [1051, 99] on input "Palma Sola, [GEOGRAPHIC_DATA] Landscaping" at bounding box center [1022, 98] width 163 height 26
type input "Palma Sola, [GEOGRAPHIC_DATA] Landscape Design & Installation"
click at [966, 274] on button "Open gallery" at bounding box center [967, 277] width 42 height 15
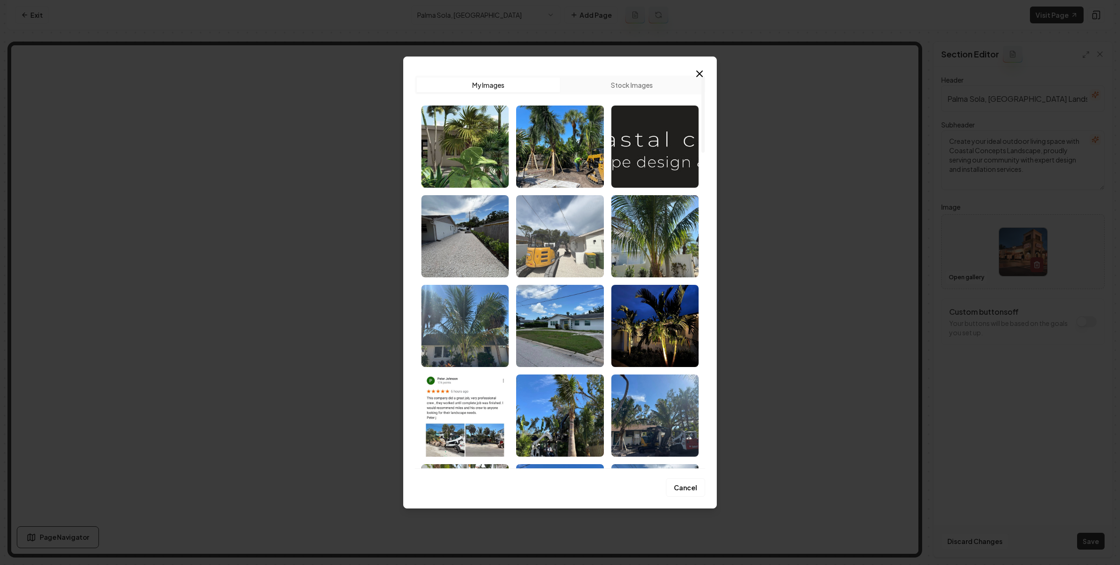
click at [571, 218] on img "Select image image_68ae3d675c7cd75eb85fd5ef.jpeg" at bounding box center [559, 236] width 87 height 82
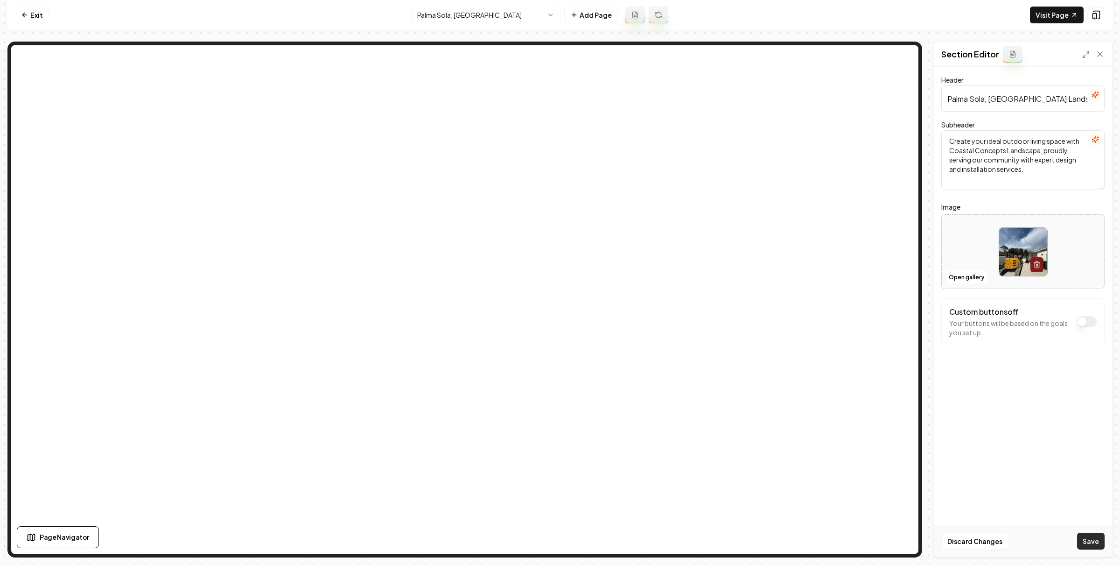
click at [1082, 539] on button "Save" at bounding box center [1091, 541] width 28 height 17
click at [1041, 101] on input "Bradenton, [GEOGRAPHIC_DATA] Landscaping" at bounding box center [1022, 98] width 163 height 26
type input "Bradenton, [GEOGRAPHIC_DATA] Landscape Design & Installation"
click at [1097, 534] on button "Save" at bounding box center [1091, 541] width 28 height 17
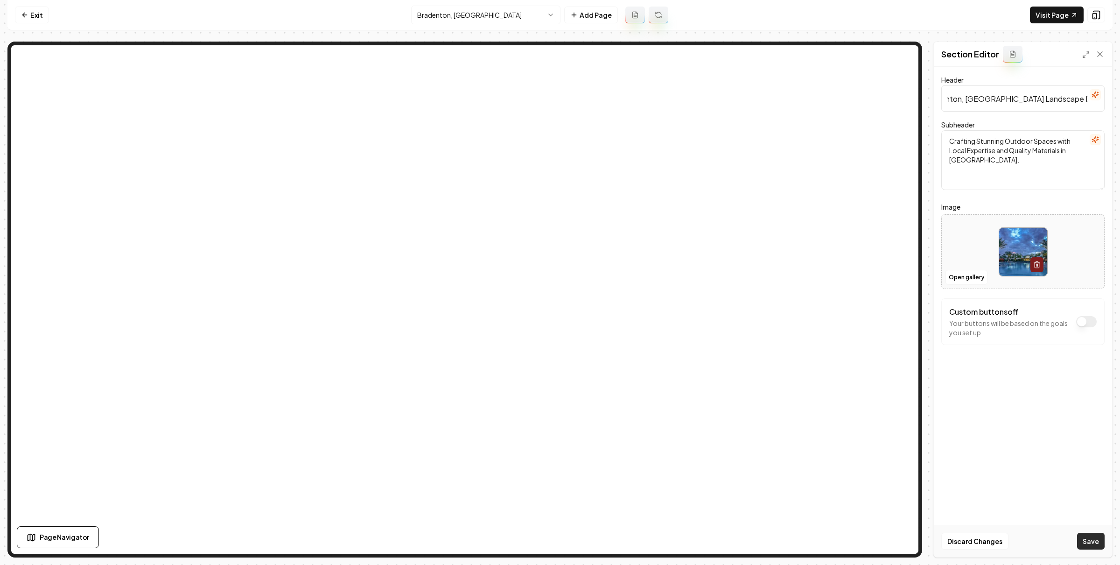
scroll to position [0, 0]
click at [1074, 106] on input "South Bradenton, [GEOGRAPHIC_DATA] Landscaping" at bounding box center [1022, 98] width 163 height 26
type input "[GEOGRAPHIC_DATA], [GEOGRAPHIC_DATA] Landscape Design & Installation"
click at [962, 278] on button "Open gallery" at bounding box center [967, 277] width 42 height 15
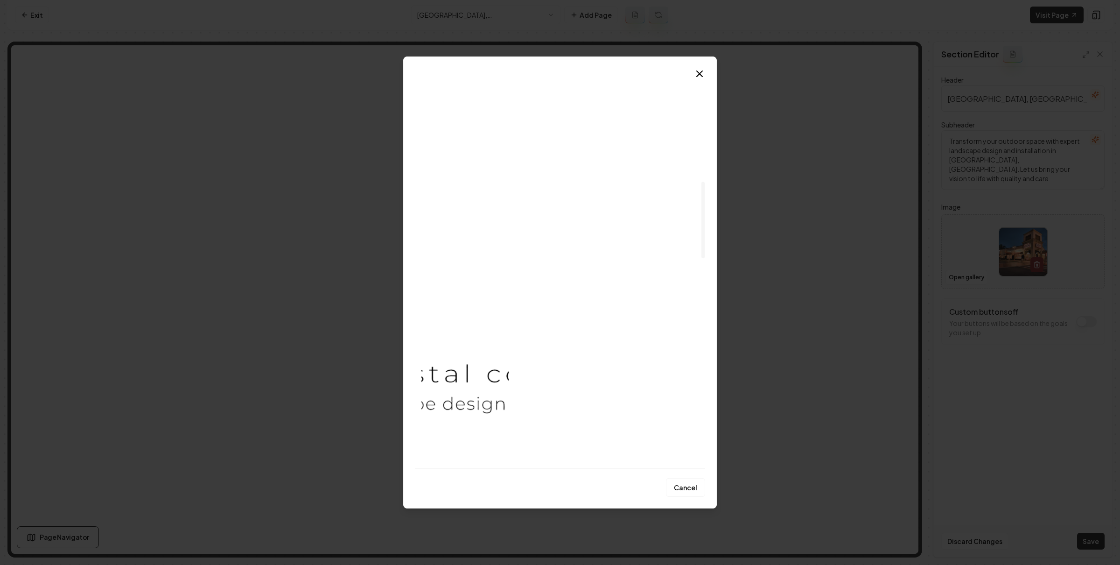
scroll to position [659, 0]
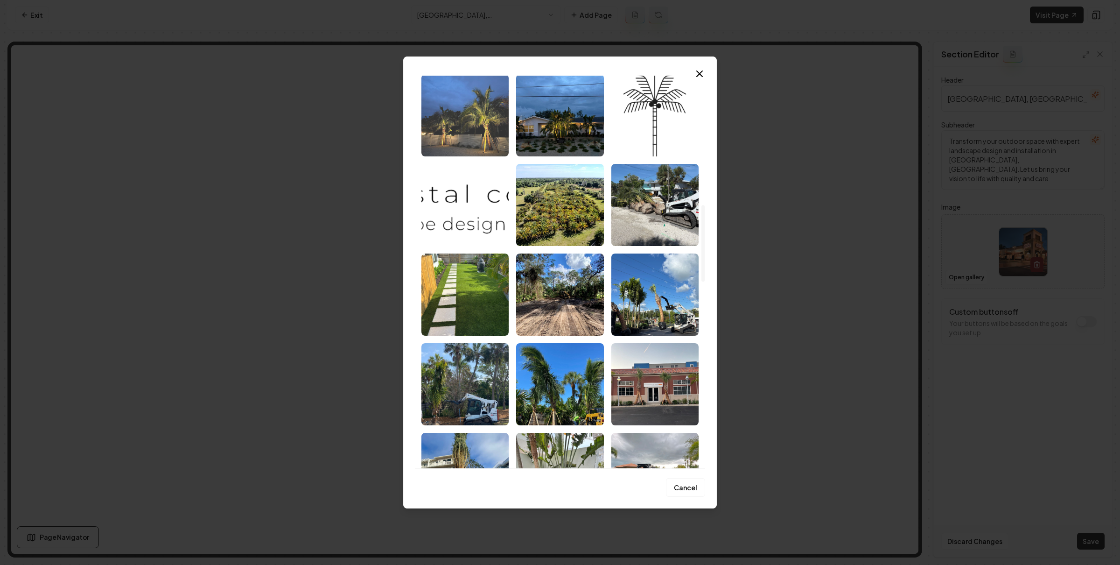
click at [485, 110] on img "Select image image_68ae3d665c7cd75eb85fc7ab.jpeg" at bounding box center [464, 115] width 87 height 82
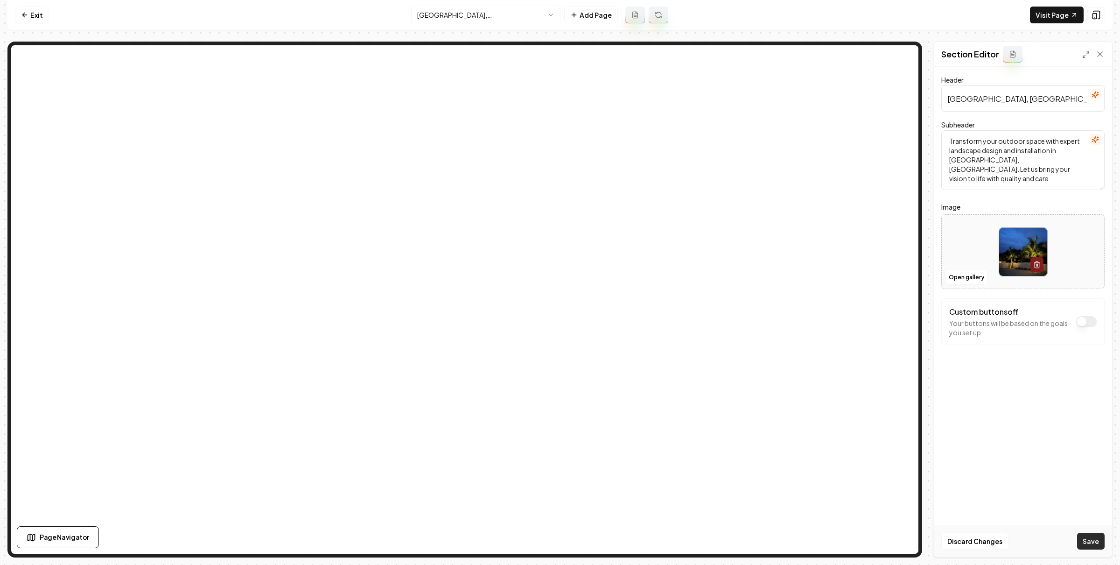
click at [1090, 535] on button "Save" at bounding box center [1091, 541] width 28 height 17
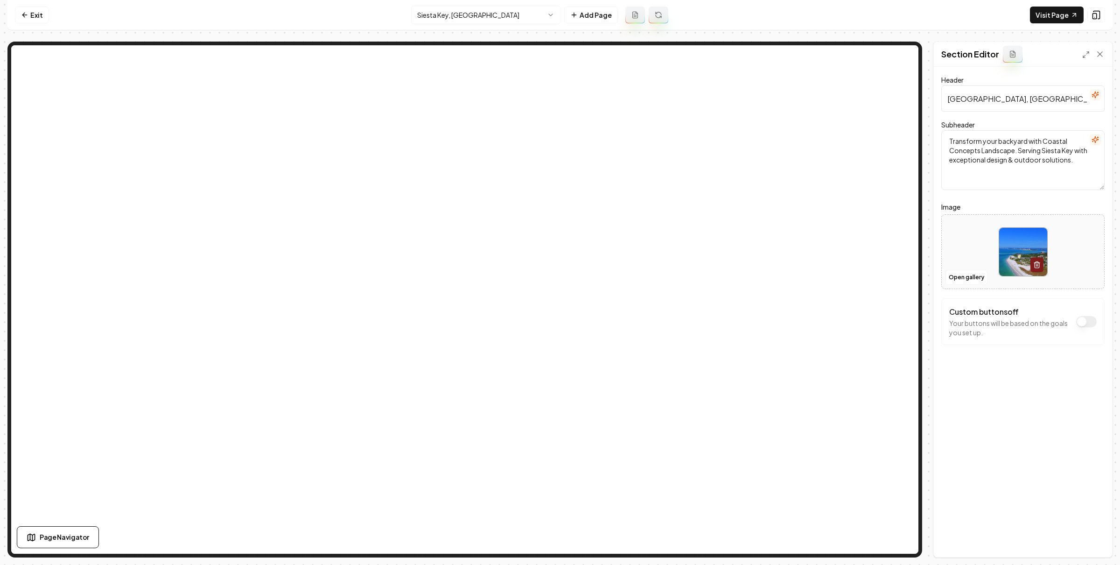
click at [1066, 102] on input "[GEOGRAPHIC_DATA], [GEOGRAPHIC_DATA] Landscaping Services" at bounding box center [1022, 98] width 163 height 26
type input "Siesta Key, [GEOGRAPHIC_DATA] Landscape Design & Installation"
click at [1095, 533] on button "Save" at bounding box center [1091, 541] width 28 height 17
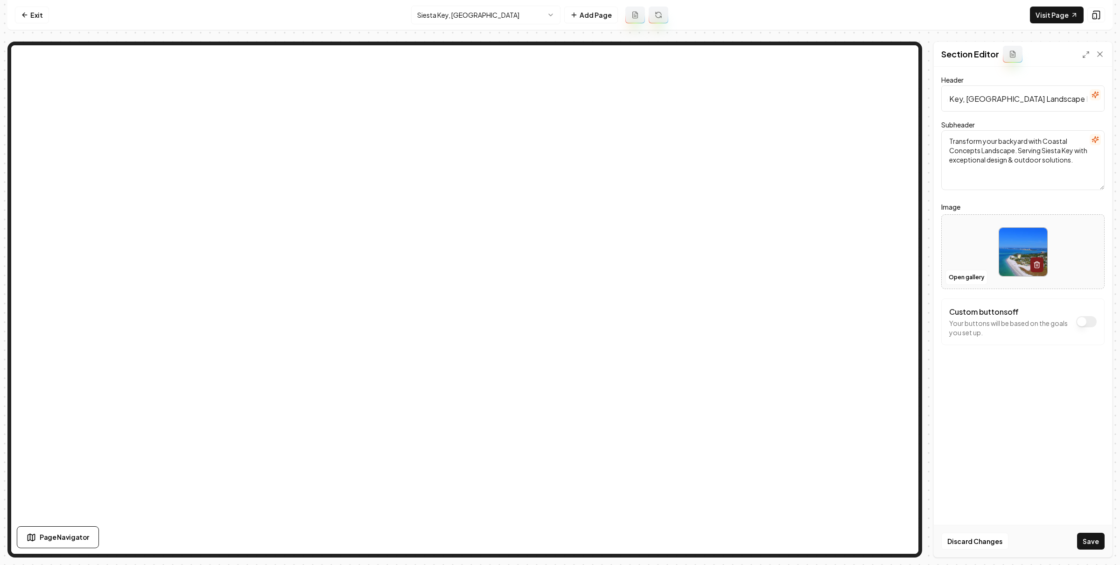
scroll to position [0, 0]
click at [455, 10] on html "Computer Required This feature is only available on a computer. Please switch t…" at bounding box center [560, 282] width 1120 height 565
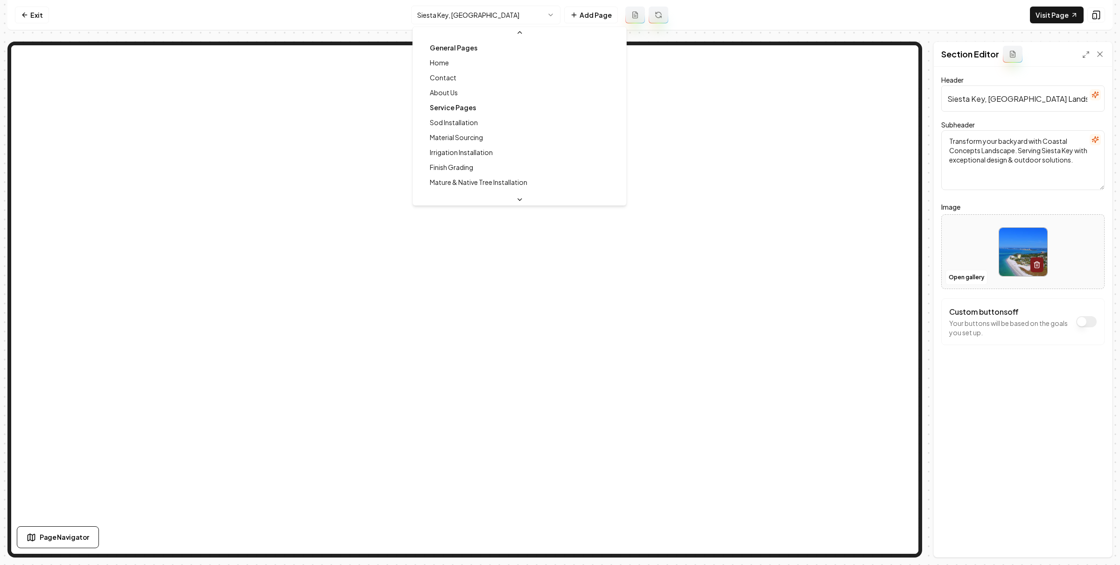
scroll to position [294, 0]
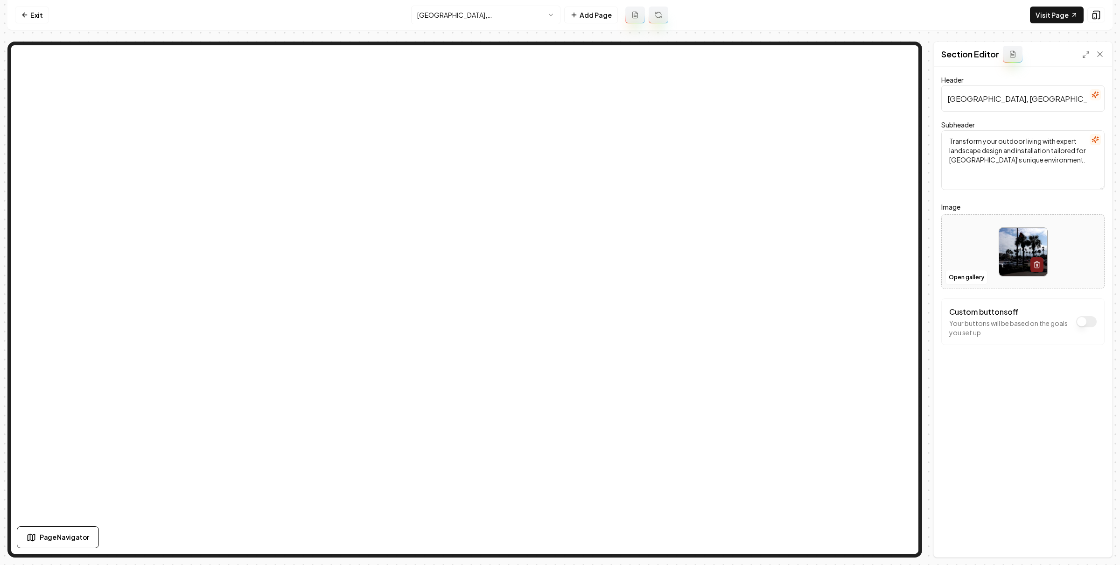
click at [1063, 92] on input "[GEOGRAPHIC_DATA], [GEOGRAPHIC_DATA] Landscaping" at bounding box center [1022, 98] width 163 height 26
type input "[GEOGRAPHIC_DATA], [GEOGRAPHIC_DATA] Landscape Design & Installation"
click at [1090, 537] on button "Save" at bounding box center [1091, 541] width 28 height 17
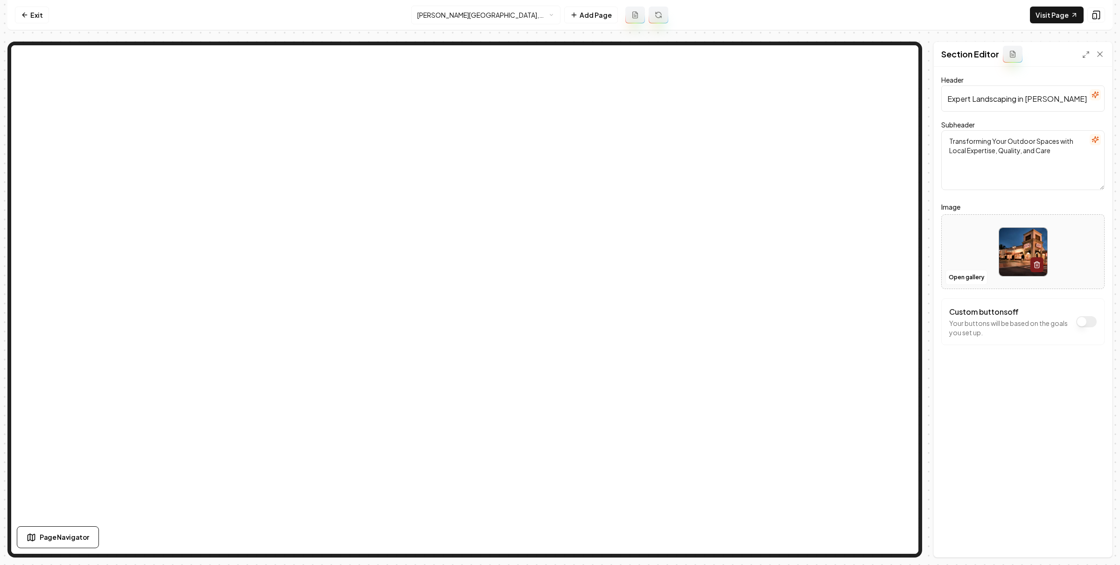
click at [1004, 98] on input "Expert Landscaping in [PERSON_NAME][GEOGRAPHIC_DATA], [GEOGRAPHIC_DATA]" at bounding box center [1022, 98] width 163 height 26
type input "Expert Landscape Design & Installation in [PERSON_NAME][GEOGRAPHIC_DATA], [GEOG…"
click at [977, 276] on button "Open gallery" at bounding box center [967, 277] width 42 height 15
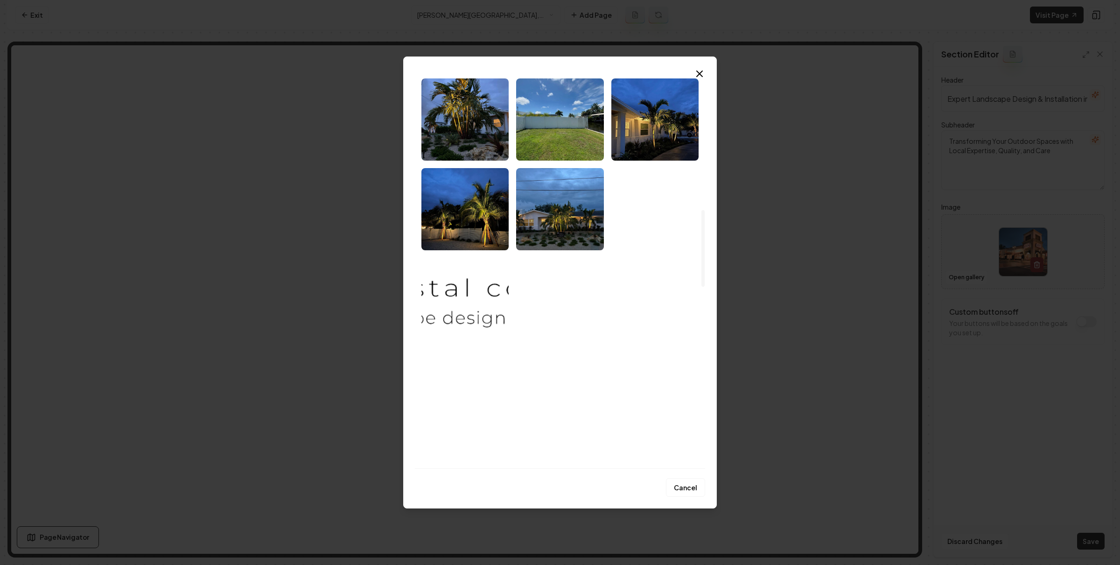
scroll to position [1104, 0]
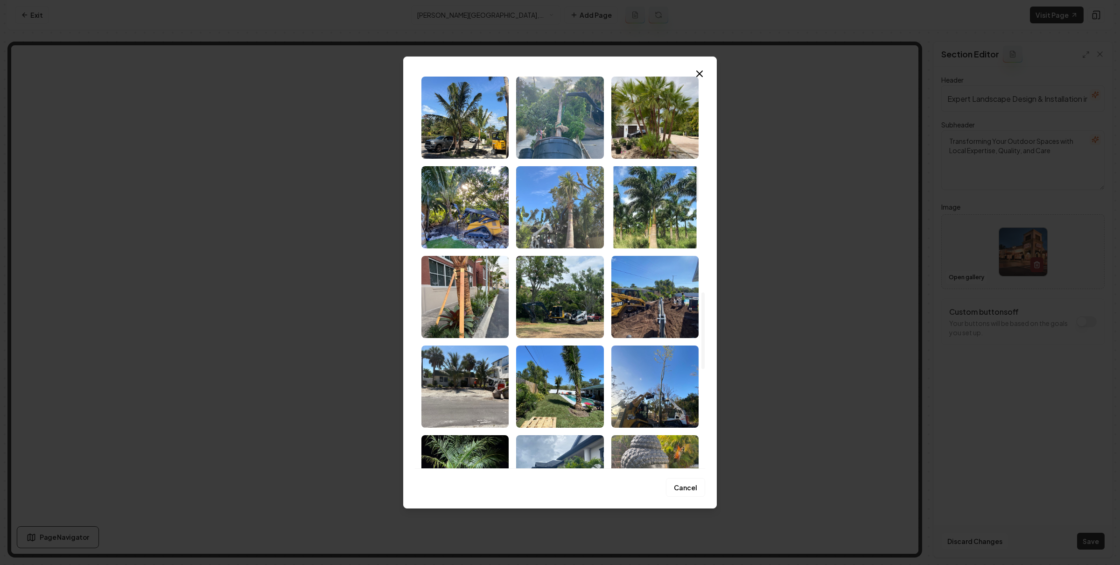
click at [580, 237] on img "Select image image_68ae3c7d5c7cd75eb858d7ef.jpeg" at bounding box center [559, 207] width 87 height 82
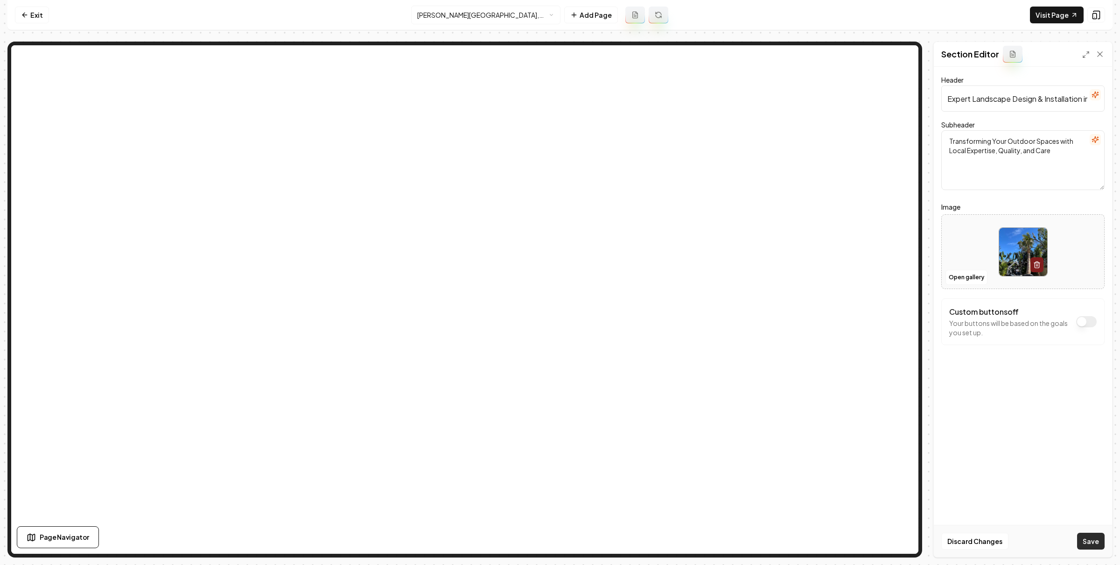
click at [1093, 543] on button "Save" at bounding box center [1091, 541] width 28 height 17
click at [1006, 102] on input "[GEOGRAPHIC_DATA], [GEOGRAPHIC_DATA] Landscaping" at bounding box center [1022, 98] width 163 height 26
type input "Laurel, [GEOGRAPHIC_DATA] Landscape Design & Installation"
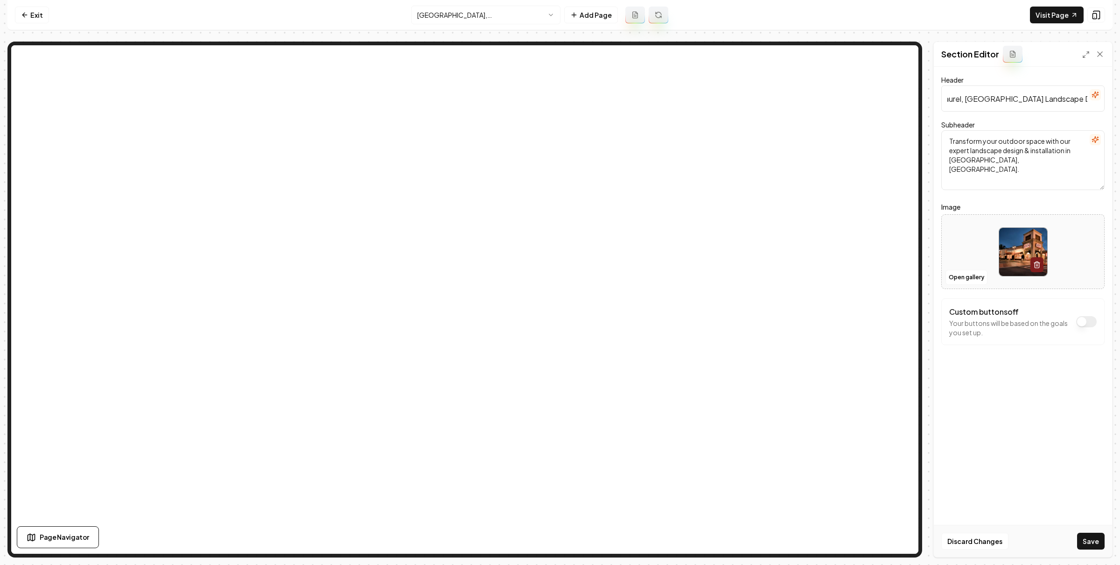
click at [961, 288] on div "Open gallery" at bounding box center [1022, 251] width 163 height 75
click at [965, 276] on button "Open gallery" at bounding box center [967, 277] width 42 height 15
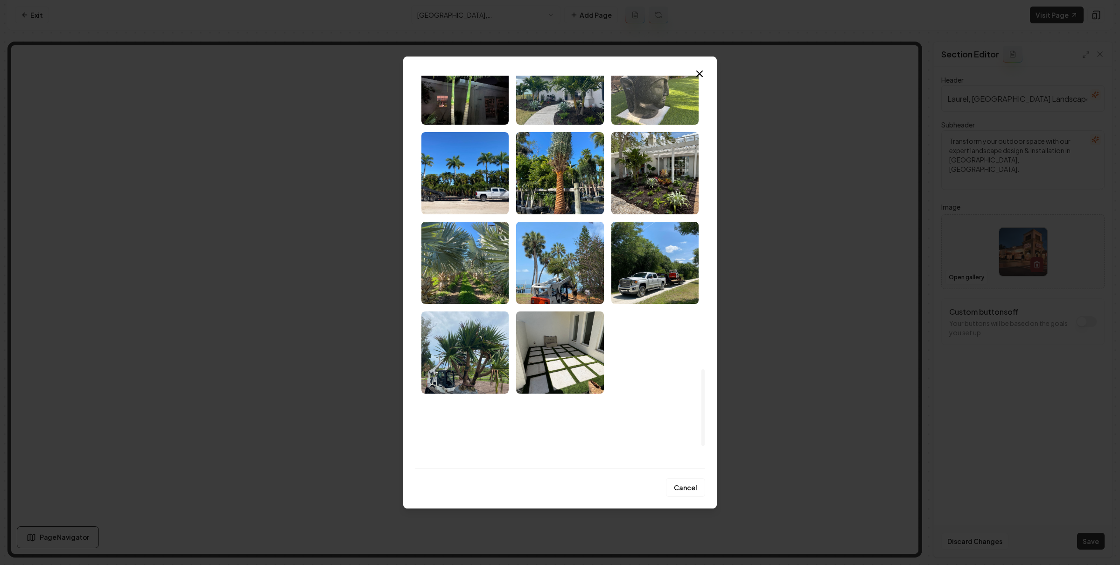
scroll to position [1606, 0]
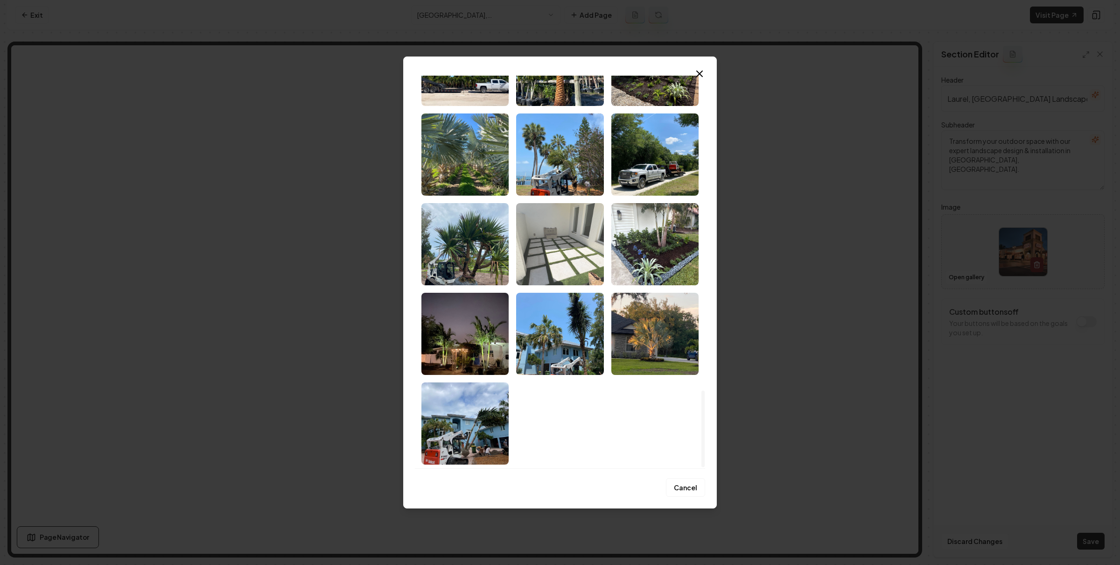
click at [578, 265] on img "Select image image_68ae3c7b5c7cd75eb858cd5f.jpeg" at bounding box center [559, 244] width 87 height 82
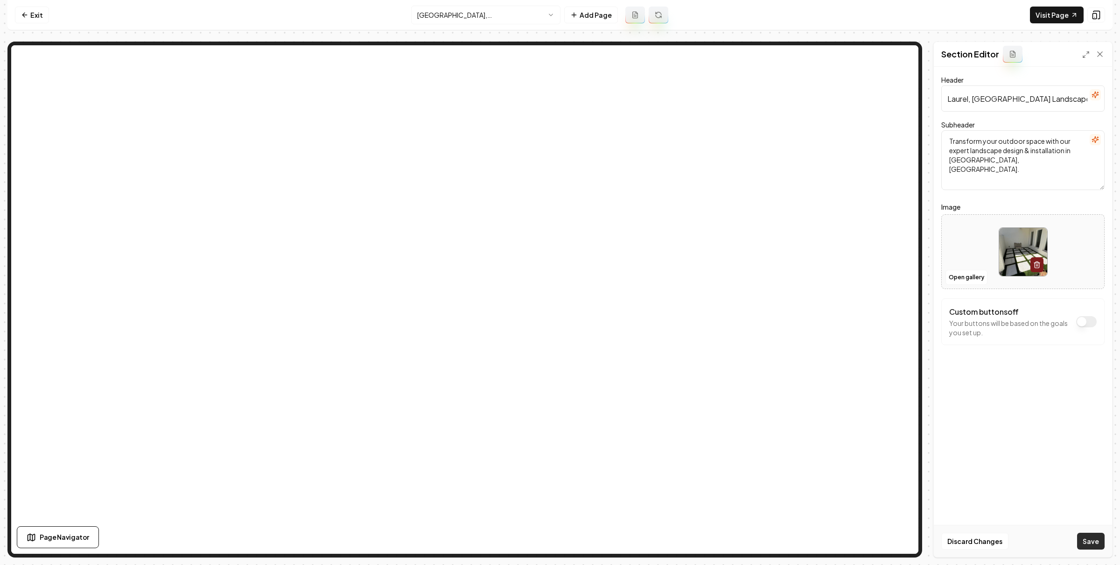
click at [1096, 545] on button "Save" at bounding box center [1091, 541] width 28 height 17
click at [1056, 100] on input "Vamo, [GEOGRAPHIC_DATA] Landscaping" at bounding box center [1022, 98] width 163 height 26
type input "Vamo, [GEOGRAPHIC_DATA] Landscape Design & Installation"
click at [1089, 547] on button "Save" at bounding box center [1091, 541] width 28 height 17
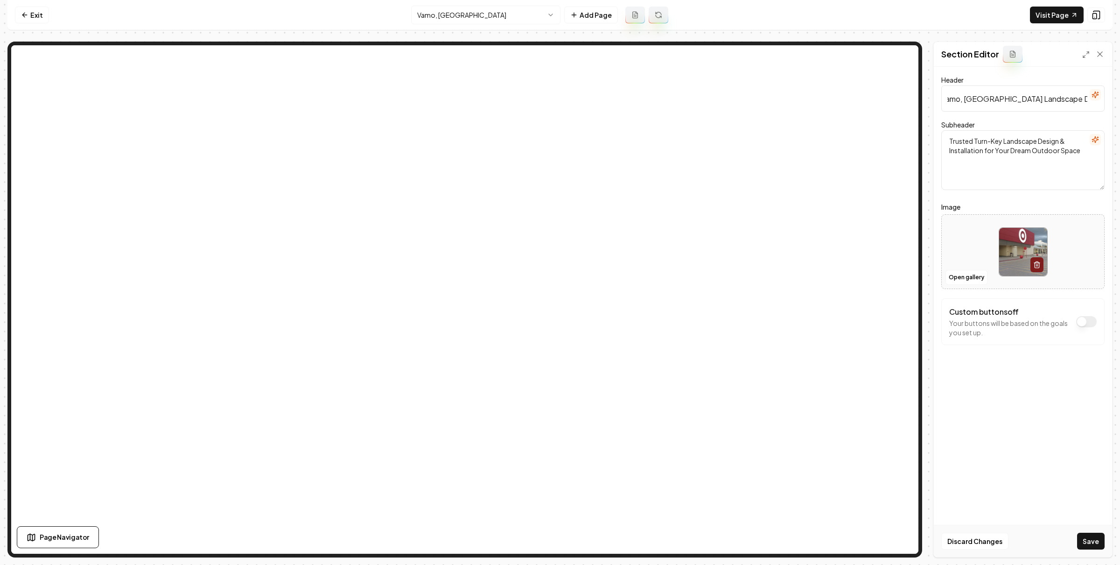
scroll to position [0, 0]
click at [1041, 108] on input "Palmetto, FL Landscaping" at bounding box center [1022, 98] width 163 height 26
type input "Palmetto, FL Landscape Design & Installation"
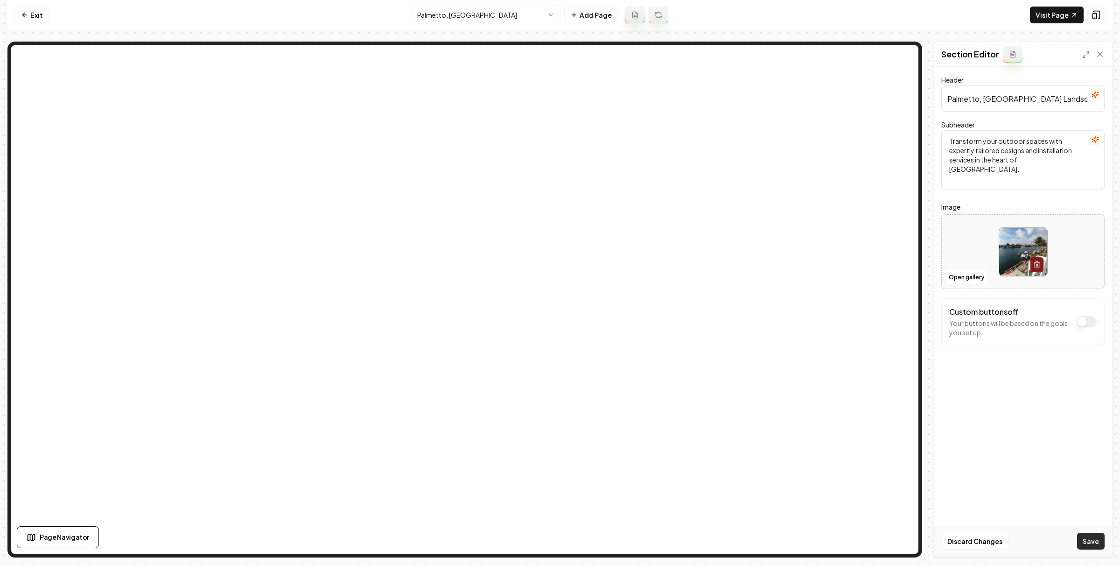
click at [1093, 539] on button "Save" at bounding box center [1091, 541] width 28 height 17
click at [969, 98] on input "Landscaping Services in [GEOGRAPHIC_DATA], [GEOGRAPHIC_DATA]" at bounding box center [1022, 98] width 163 height 26
drag, startPoint x: 1025, startPoint y: 99, endPoint x: 916, endPoint y: 90, distance: 108.7
click at [844, 48] on div "Page Settings Section Editor Header Landscaping Services in [GEOGRAPHIC_DATA], …" at bounding box center [559, 300] width 1105 height 516
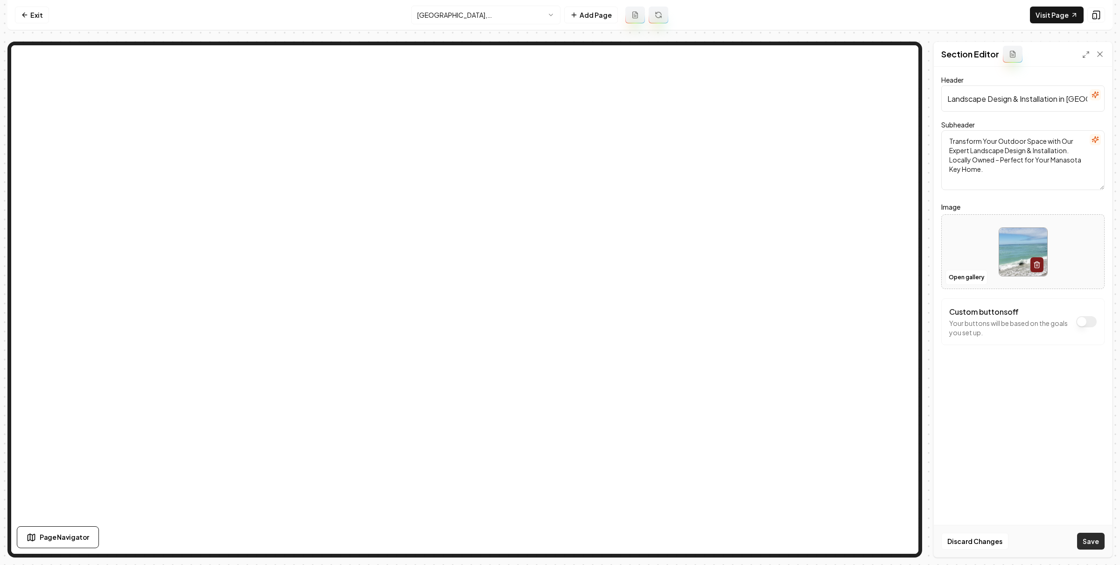
type input "Landscape Design & Installation in [GEOGRAPHIC_DATA], [GEOGRAPHIC_DATA]"
drag, startPoint x: 1104, startPoint y: 544, endPoint x: 1093, endPoint y: 534, distance: 15.5
click at [1104, 544] on button "Save" at bounding box center [1091, 541] width 28 height 17
click at [1037, 93] on input "[GEOGRAPHIC_DATA], [GEOGRAPHIC_DATA] Landscaping" at bounding box center [1022, 98] width 163 height 26
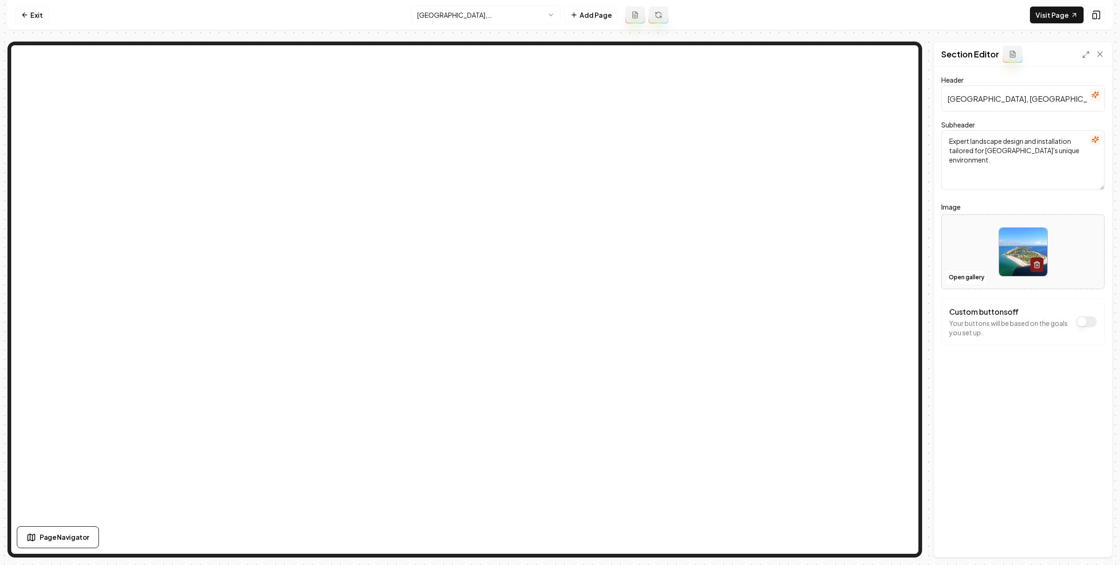
click at [1031, 98] on input "[GEOGRAPHIC_DATA], [GEOGRAPHIC_DATA] Landscaping" at bounding box center [1022, 98] width 163 height 26
type input "[GEOGRAPHIC_DATA], [GEOGRAPHIC_DATA] Landscape Design & Installation"
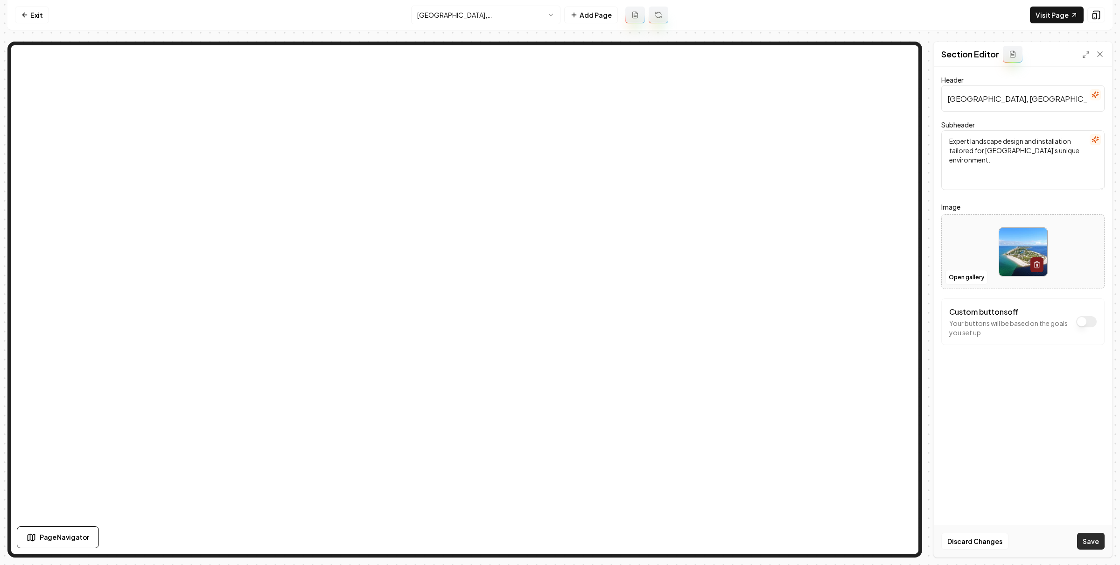
click at [1093, 535] on button "Save" at bounding box center [1091, 541] width 28 height 17
click at [1038, 98] on input "[GEOGRAPHIC_DATA], [GEOGRAPHIC_DATA] Landscaping" at bounding box center [1022, 98] width 163 height 26
type input "[GEOGRAPHIC_DATA], [GEOGRAPHIC_DATA] Landscape Design & Installation"
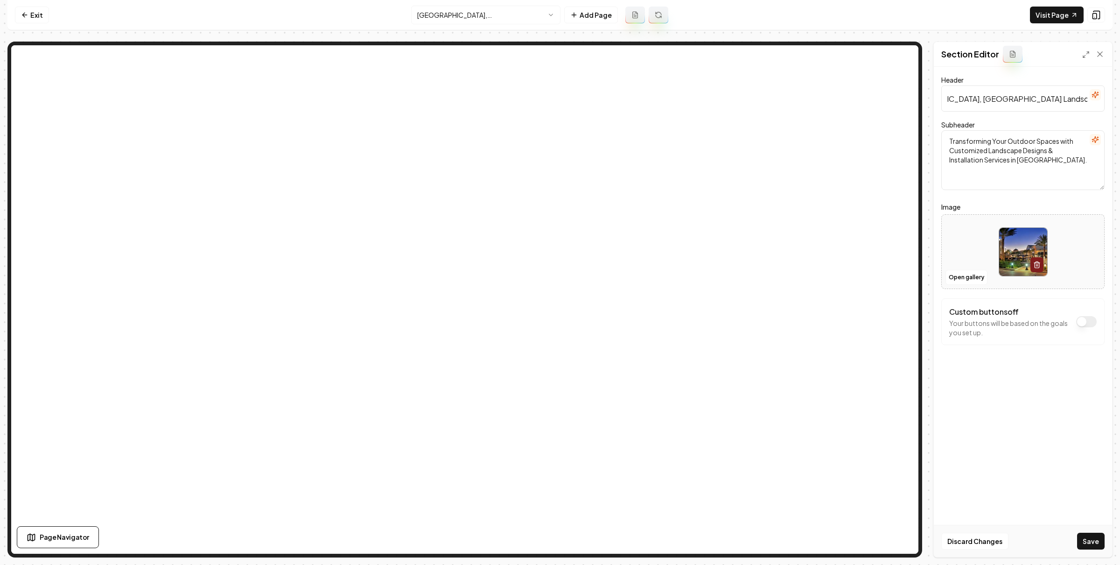
scroll to position [0, 0]
click at [1089, 532] on div "Discard Changes Save" at bounding box center [1023, 541] width 178 height 32
click at [1089, 534] on button "Save" at bounding box center [1091, 541] width 28 height 17
click at [1065, 91] on input "[GEOGRAPHIC_DATA], [GEOGRAPHIC_DATA] Landscaping" at bounding box center [1022, 98] width 163 height 26
click at [1062, 100] on input "South Venice, FL Landscaping" at bounding box center [1022, 98] width 163 height 26
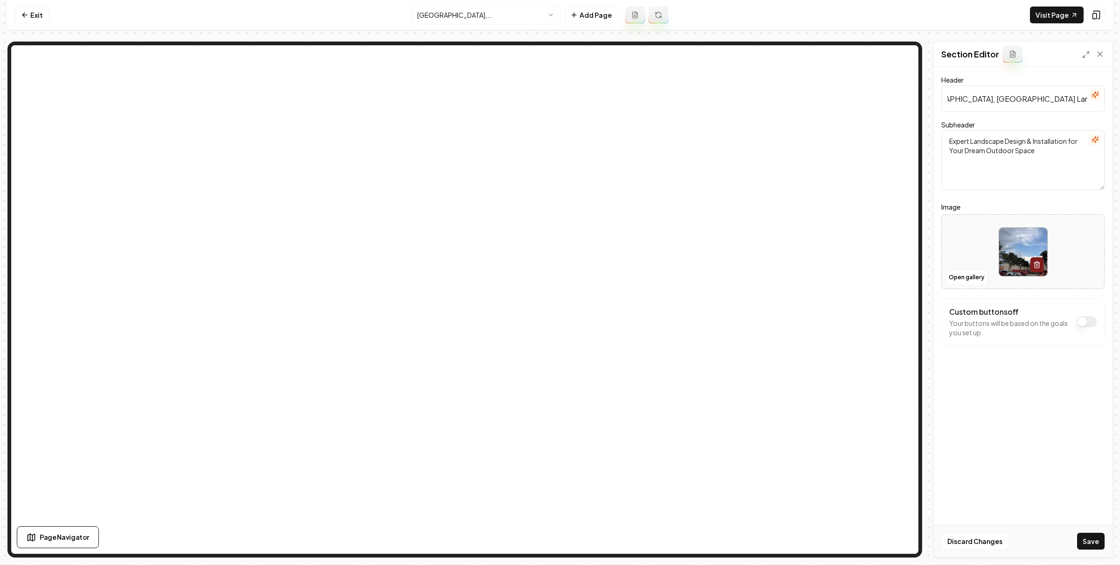
scroll to position [0, 32]
type input "South Venice, FL Landscape Design & Installation"
click at [1089, 544] on button "Save" at bounding box center [1091, 541] width 28 height 17
click at [1036, 103] on input "North Venice, FL Landscaping" at bounding box center [1022, 98] width 163 height 26
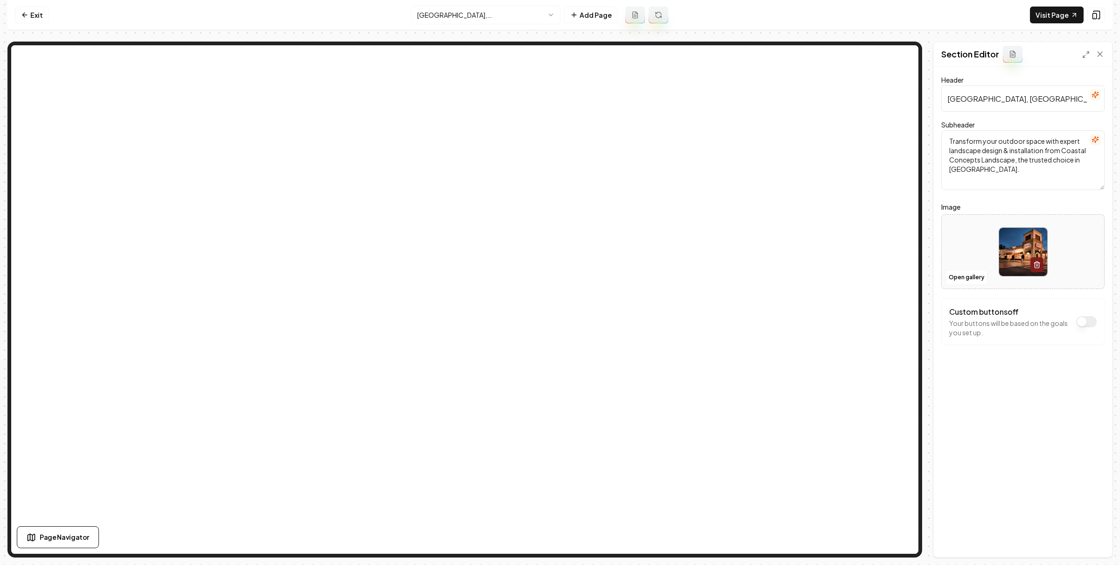
click at [1036, 103] on input "North Venice, FL Landscaping" at bounding box center [1022, 98] width 163 height 26
type input "North Venice, FL Landscape Design & Installation"
click at [968, 279] on button "Open gallery" at bounding box center [967, 277] width 42 height 15
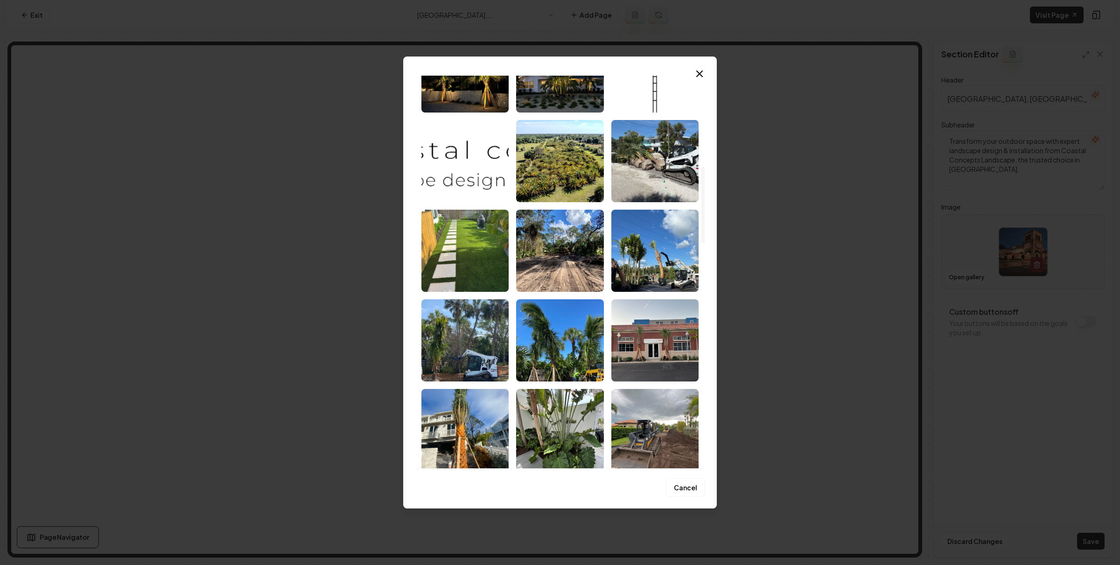
scroll to position [1606, 0]
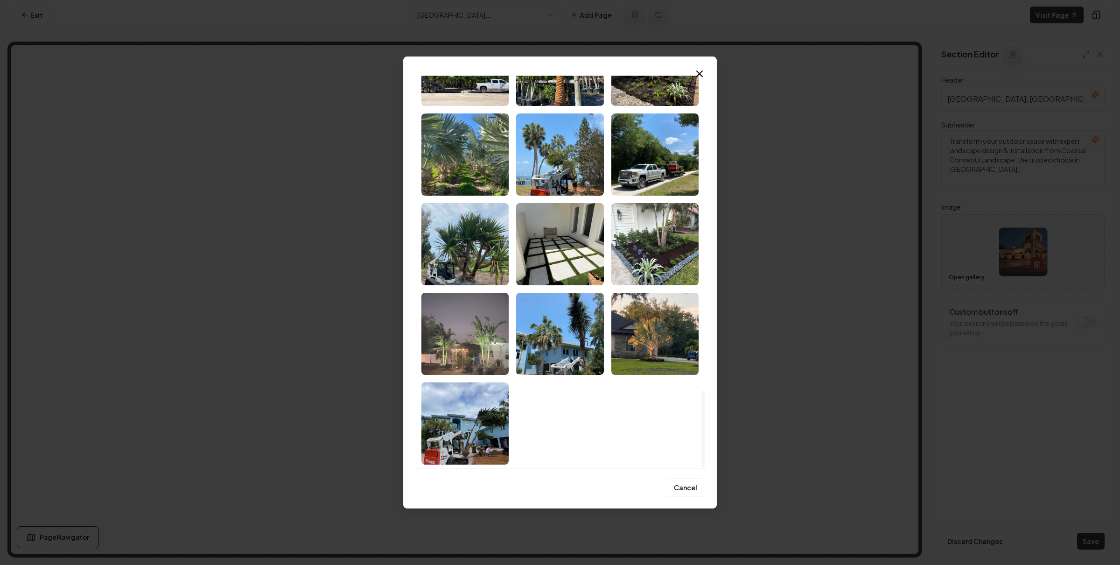
click at [475, 338] on img "Select image image_68ae3c7b5c7cd75eb858ccbc.jpeg" at bounding box center [464, 334] width 87 height 82
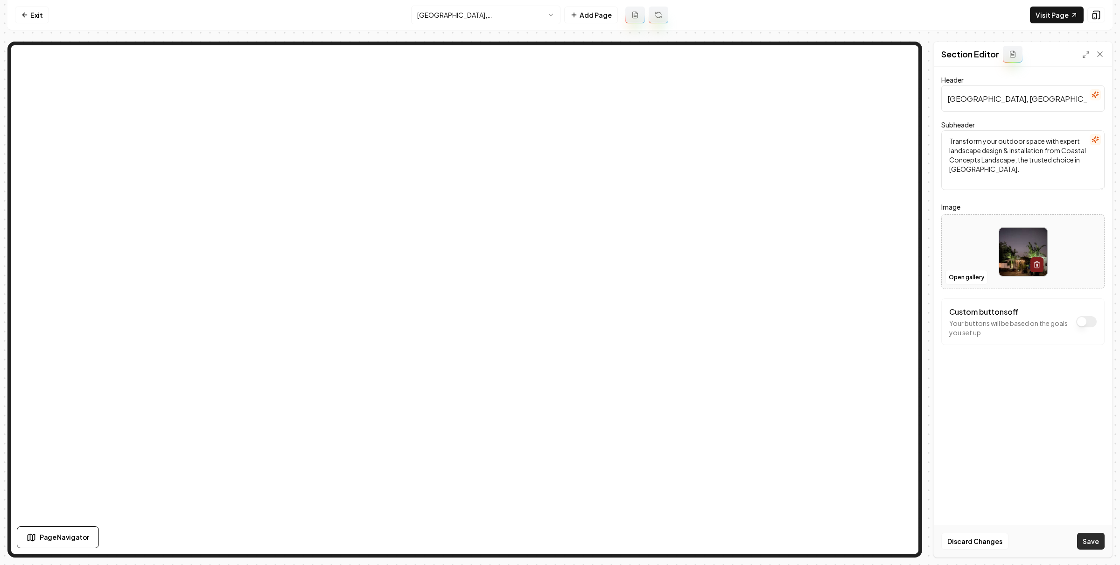
click at [1085, 534] on button "Save" at bounding box center [1091, 541] width 28 height 17
click at [1026, 104] on input "Nokomis, [GEOGRAPHIC_DATA] Landscaping" at bounding box center [1022, 98] width 163 height 26
click at [1035, 103] on input "Nokomis, [GEOGRAPHIC_DATA] Landscape Design & Installation" at bounding box center [1022, 98] width 163 height 26
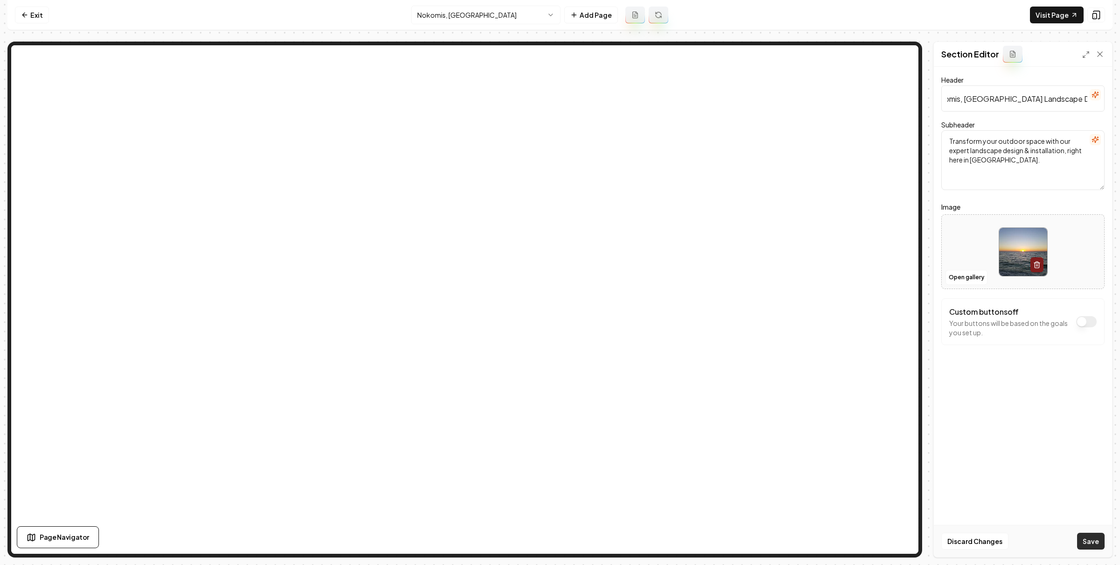
type input "Nokomis, FL Landscape Design & Installation"
click at [1102, 540] on button "Save" at bounding box center [1091, 541] width 28 height 17
click at [1013, 105] on input "Osprey, [GEOGRAPHIC_DATA] Landscaping" at bounding box center [1022, 98] width 163 height 26
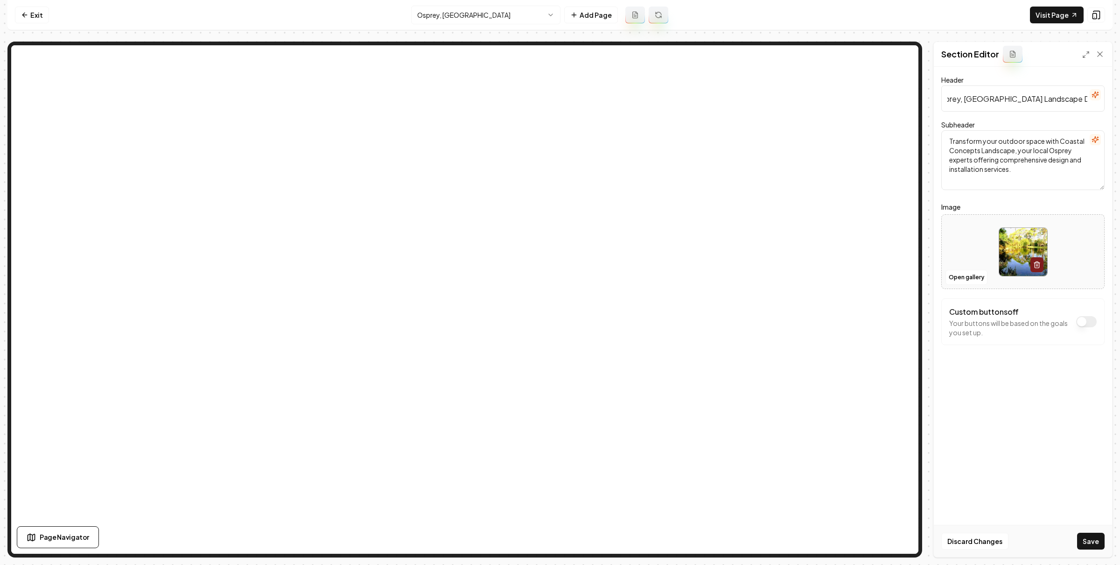
scroll to position [0, 12]
type input "Osprey, [GEOGRAPHIC_DATA] Landscape Design & Installation"
click at [1088, 532] on div "Discard Changes Save" at bounding box center [1023, 541] width 178 height 32
click at [1084, 534] on button "Save" at bounding box center [1091, 541] width 28 height 17
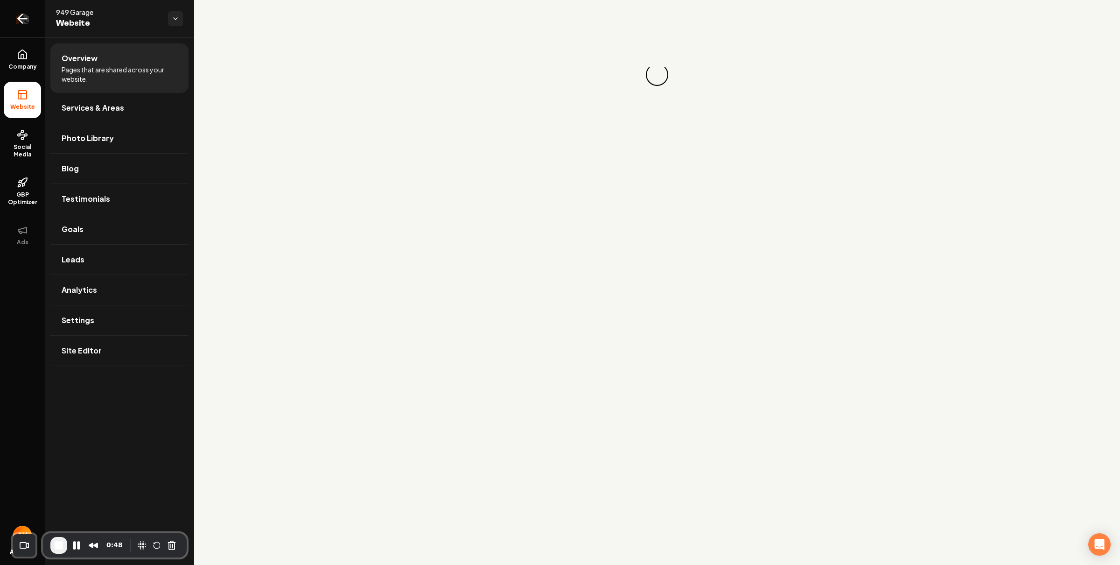
click at [33, 29] on link "Return to dashboard" at bounding box center [22, 18] width 45 height 37
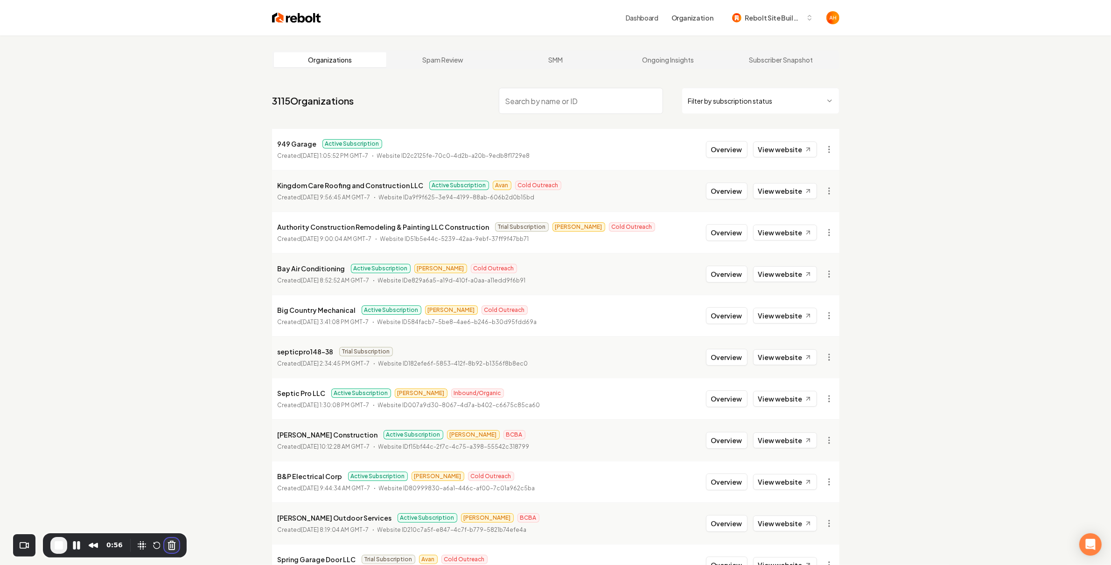
click at [172, 544] on button "Cancel Recording" at bounding box center [171, 545] width 15 height 15
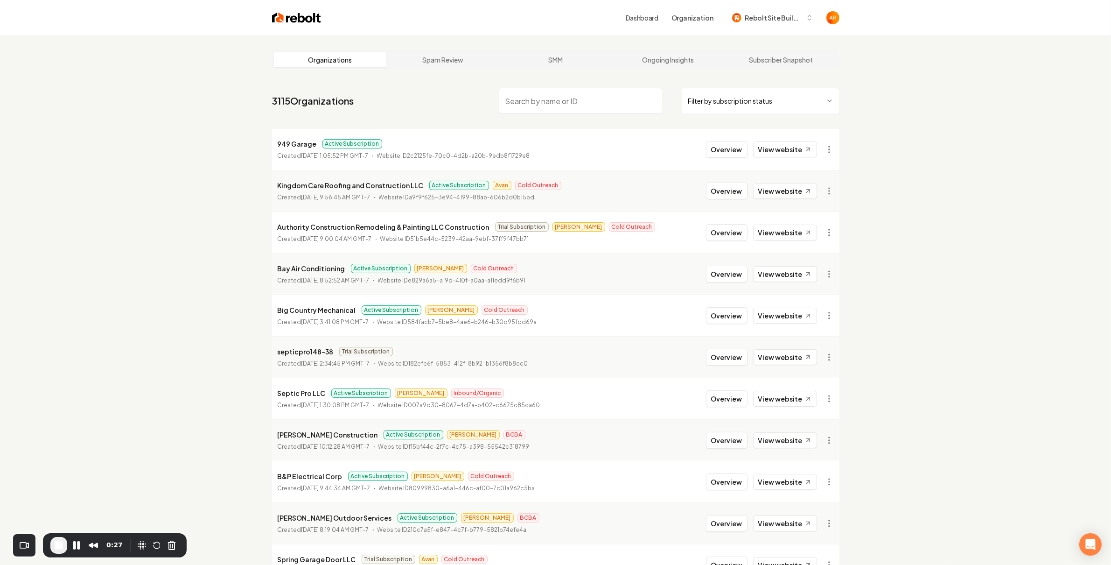
click at [554, 99] on input "search" at bounding box center [581, 101] width 164 height 26
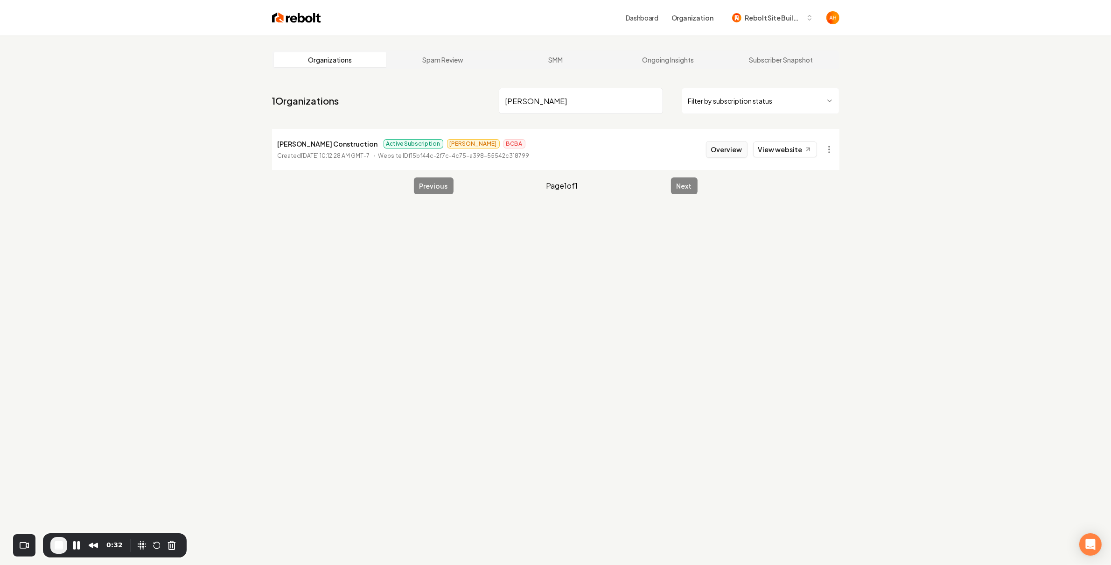
type input "fitzer"
click at [719, 149] on button "Overview" at bounding box center [727, 149] width 42 height 17
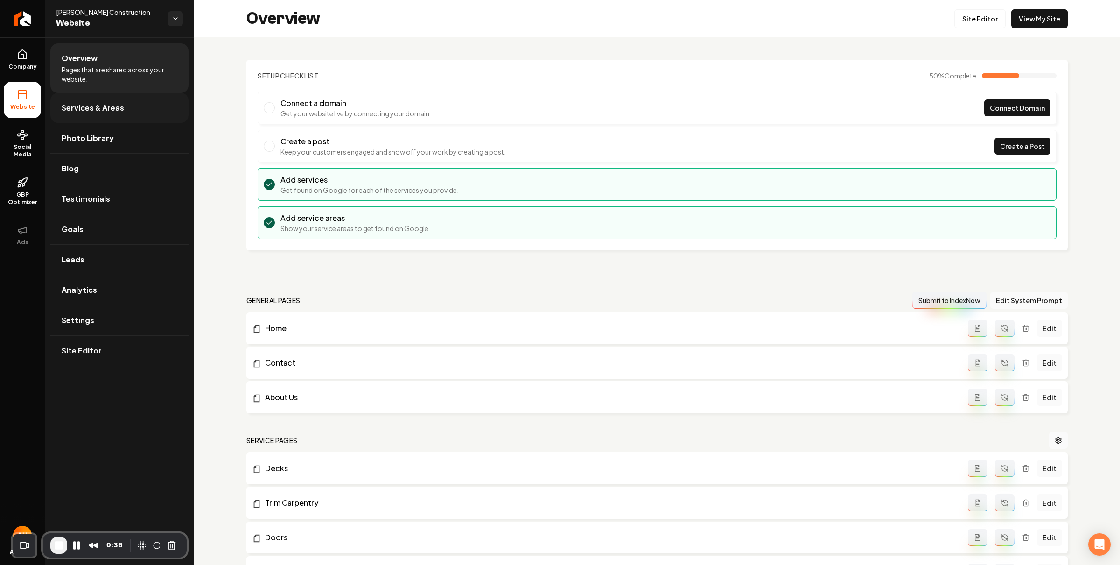
click at [133, 106] on link "Services & Areas" at bounding box center [119, 108] width 138 height 30
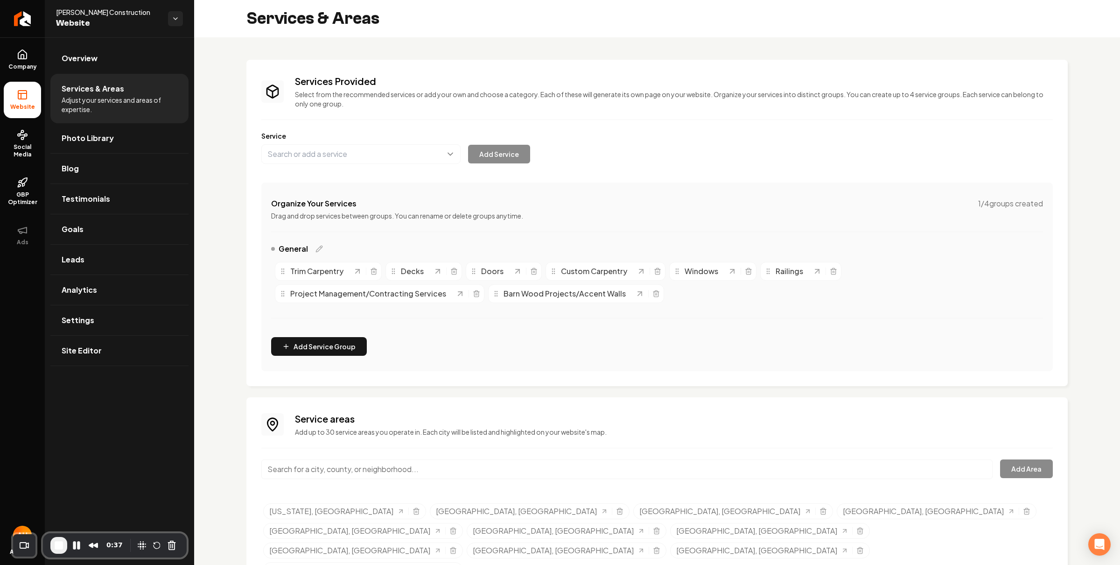
scroll to position [15, 0]
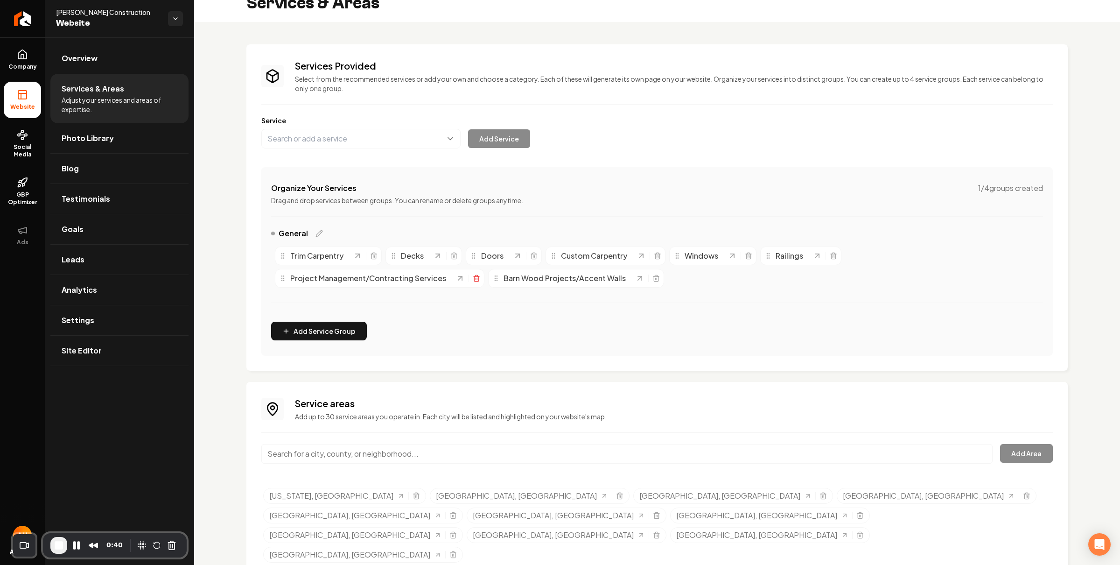
click at [473, 279] on icon "Main content area" at bounding box center [476, 277] width 7 height 7
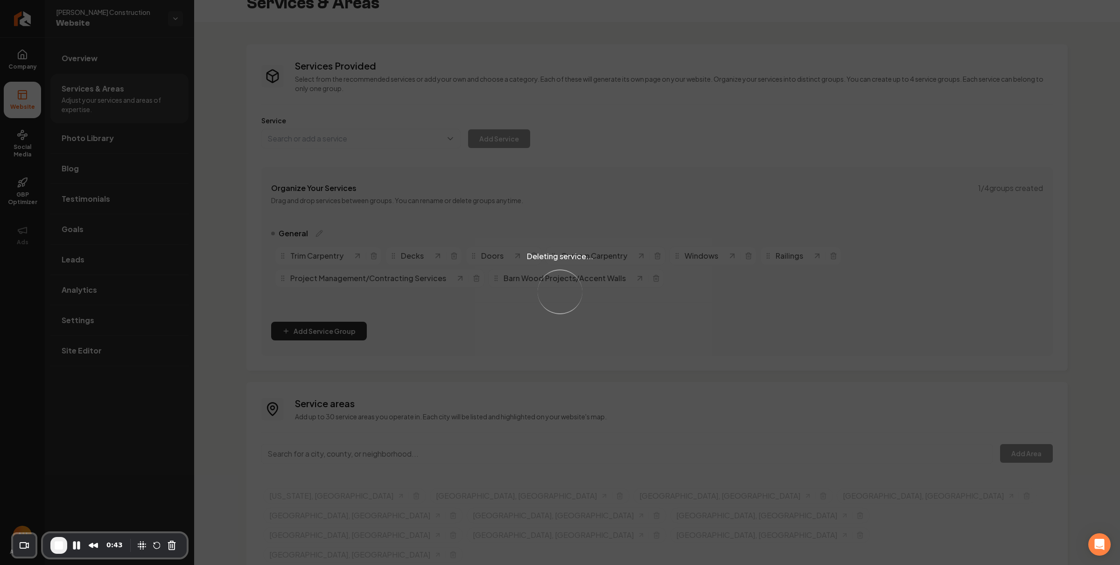
scroll to position [0, 0]
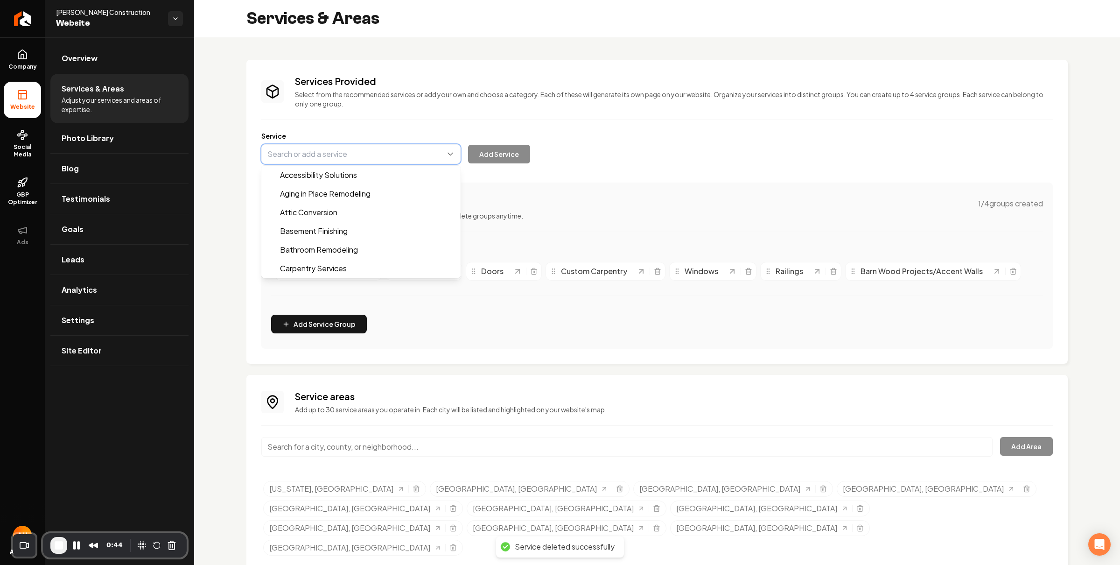
click at [328, 149] on button "Main content area" at bounding box center [360, 154] width 199 height 20
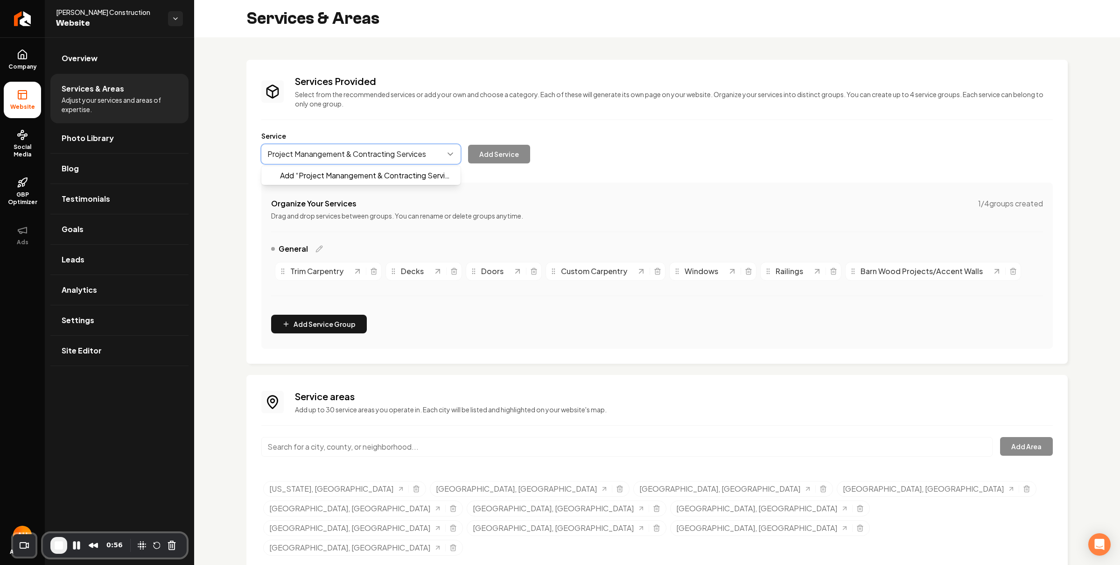
type input "Project Manangement & Contracting Services"
click at [319, 151] on button "Main content area" at bounding box center [360, 154] width 199 height 20
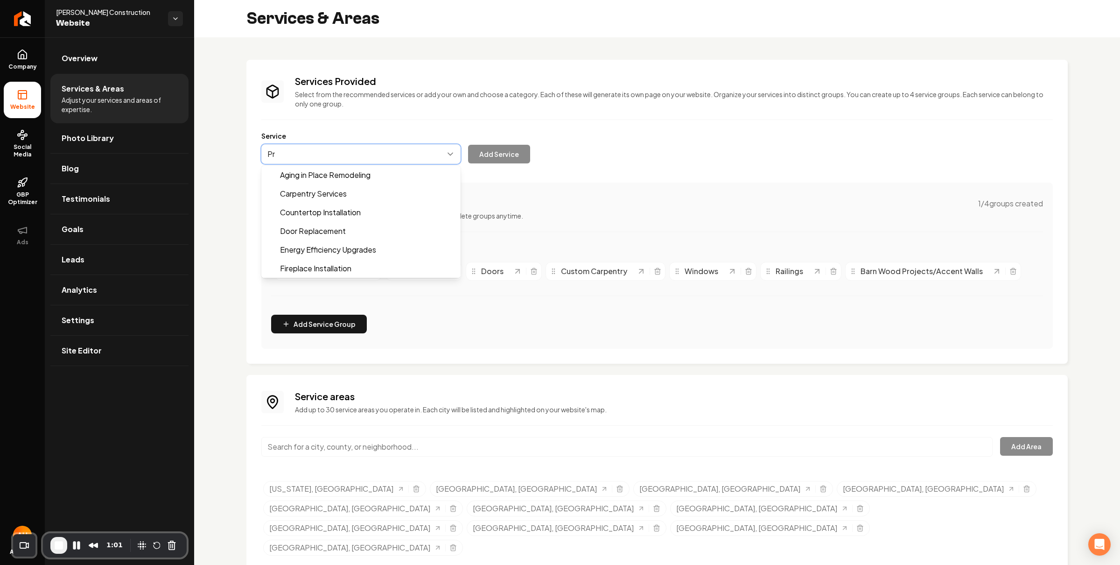
type input "Pro"
click at [176, 545] on button "Cancel Recording" at bounding box center [171, 545] width 15 height 15
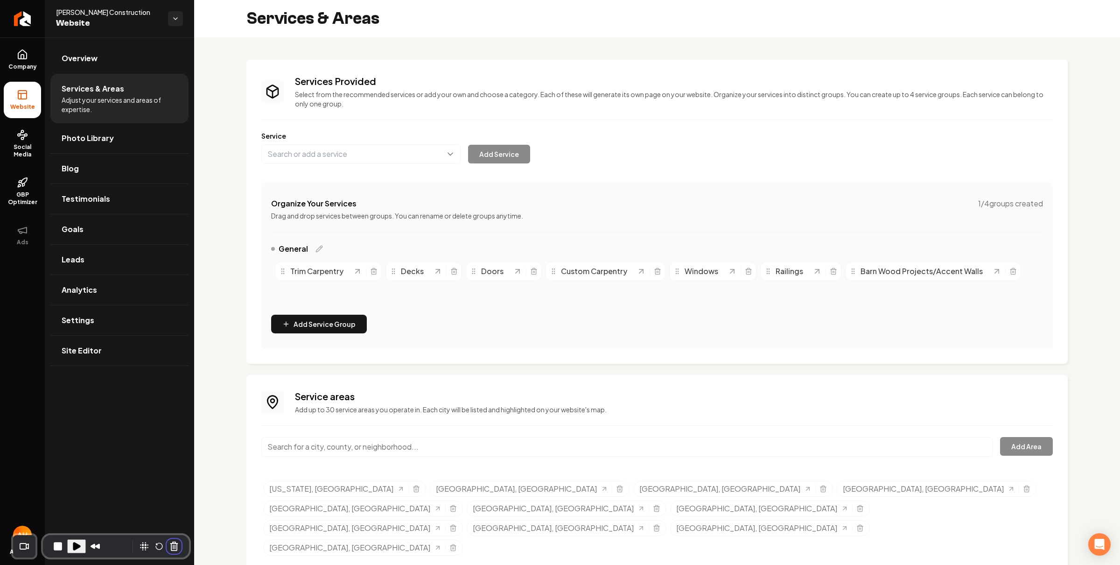
click at [370, 145] on button "Main content area" at bounding box center [360, 154] width 199 height 20
drag, startPoint x: 351, startPoint y: 181, endPoint x: 393, endPoint y: 176, distance: 42.3
type input "Project Management & Contracting Services"
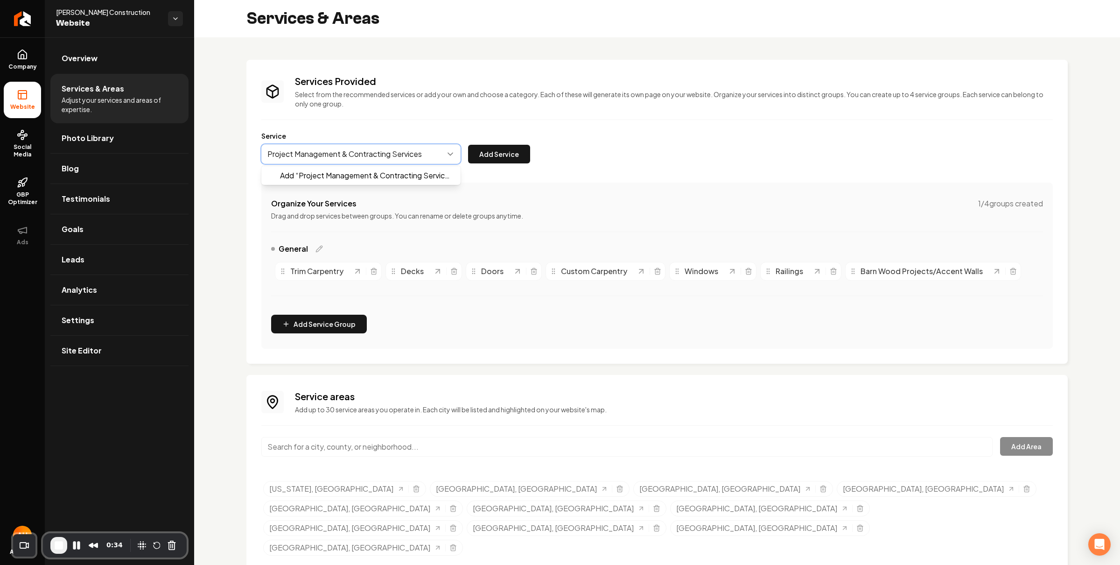
click at [342, 158] on button "Main content area" at bounding box center [360, 154] width 199 height 20
drag, startPoint x: 342, startPoint y: 154, endPoint x: 349, endPoint y: 153, distance: 6.6
click at [349, 153] on button "Main content area" at bounding box center [360, 154] width 199 height 20
click at [490, 149] on button "Add Service" at bounding box center [499, 154] width 62 height 19
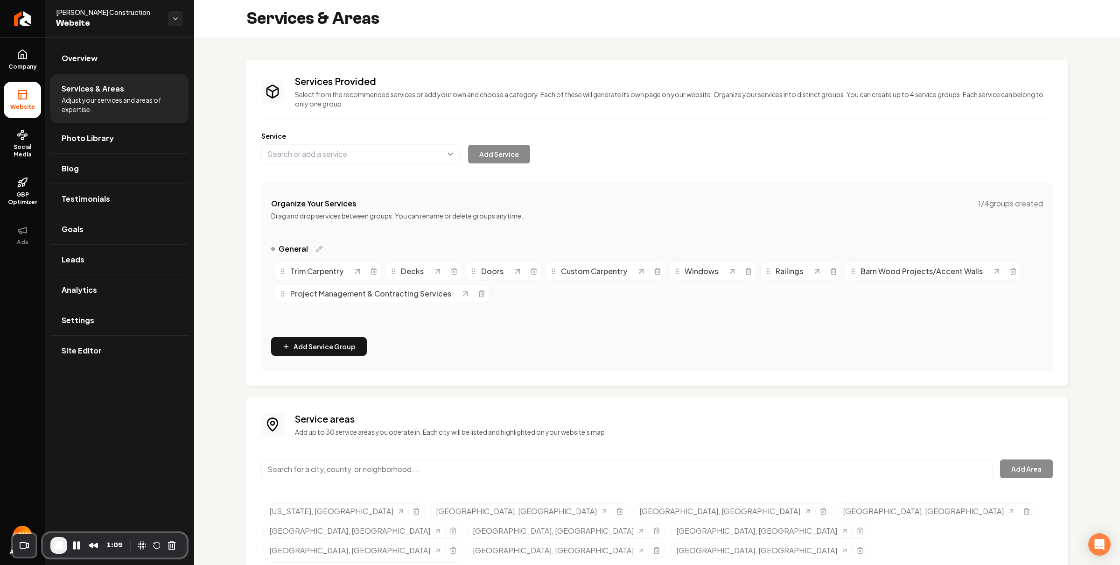
scroll to position [15, 0]
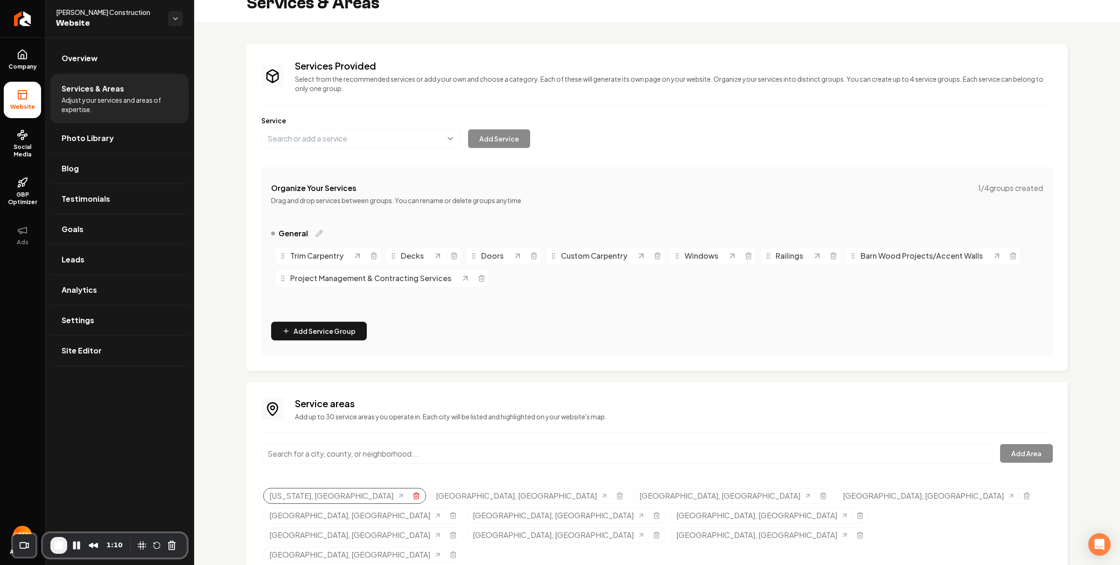
click at [413, 497] on icon "Selected tags" at bounding box center [416, 495] width 7 height 7
click at [442, 70] on h3 "Services Provided" at bounding box center [674, 65] width 758 height 13
click at [451, 32] on div "Services Provided Select from the recommended services or add your own and choo…" at bounding box center [657, 313] width 926 height 582
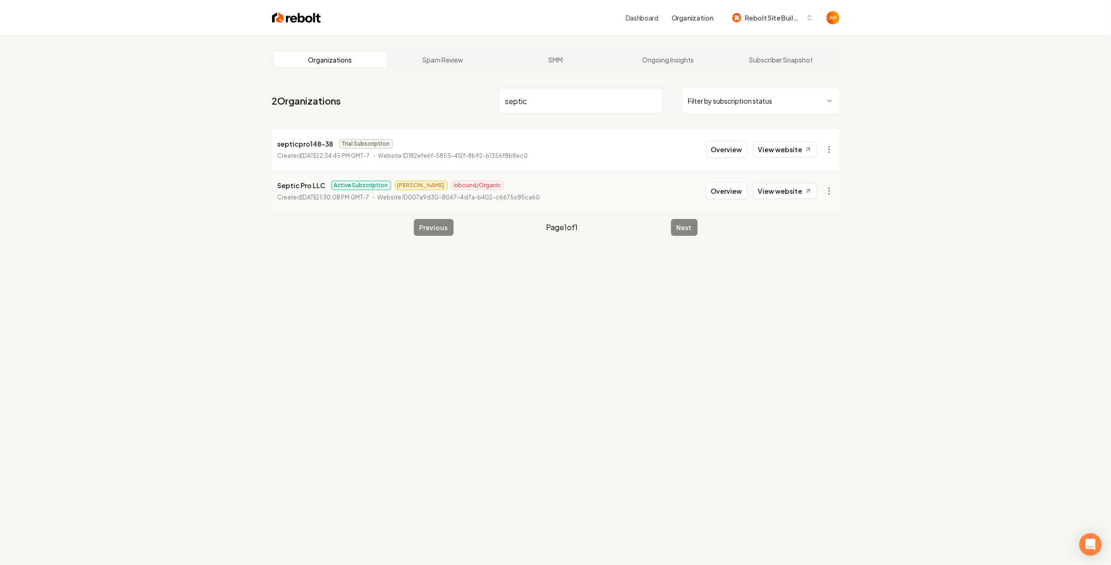
type input "septic"
click at [724, 182] on li "Septic Pro LLC Active Subscription James Inbound/Organic Created September 10, …" at bounding box center [556, 191] width 568 height 42
click at [729, 192] on button "Overview" at bounding box center [727, 191] width 42 height 17
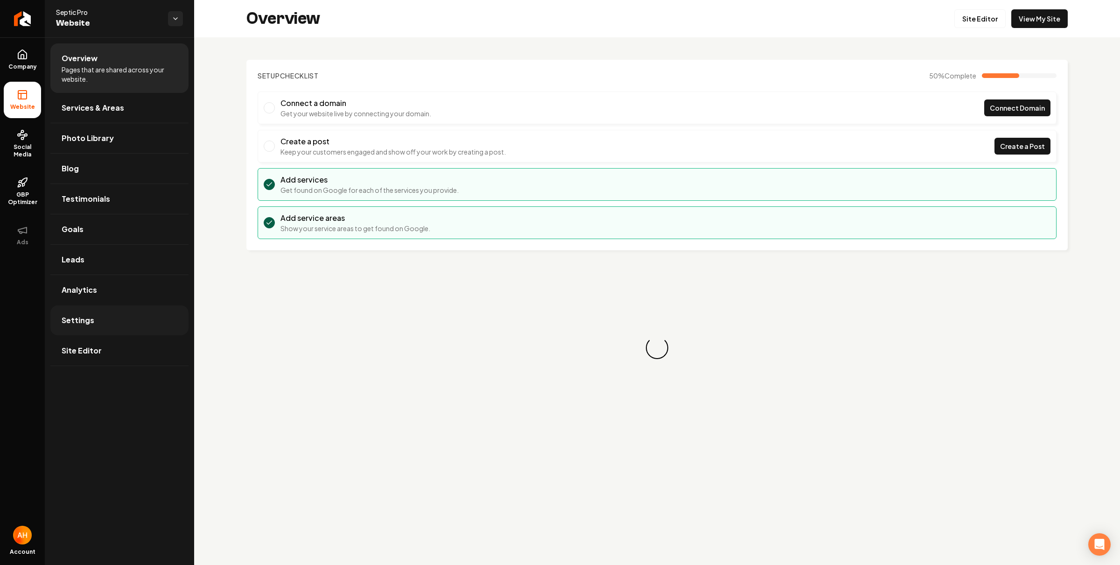
click at [167, 329] on link "Settings" at bounding box center [119, 320] width 138 height 30
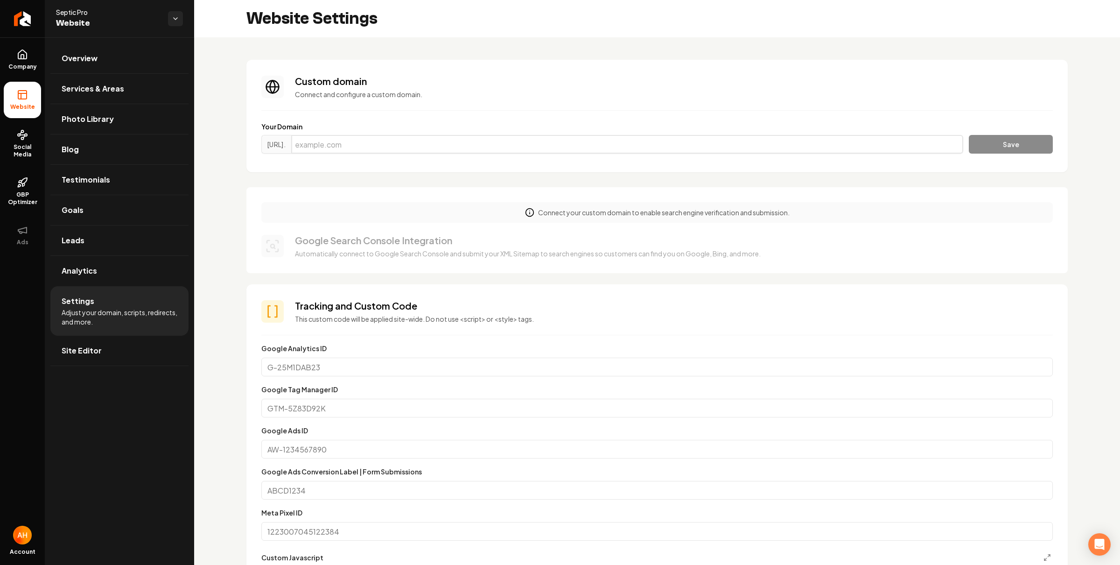
click at [730, 148] on input "Main content area" at bounding box center [627, 144] width 672 height 19
paste input "septicpromi.com"
type input "septicpromi.com"
click at [955, 138] on div "https://www. septicpromi.com Save" at bounding box center [657, 146] width 792 height 22
click at [986, 140] on button "Save" at bounding box center [1011, 144] width 84 height 19
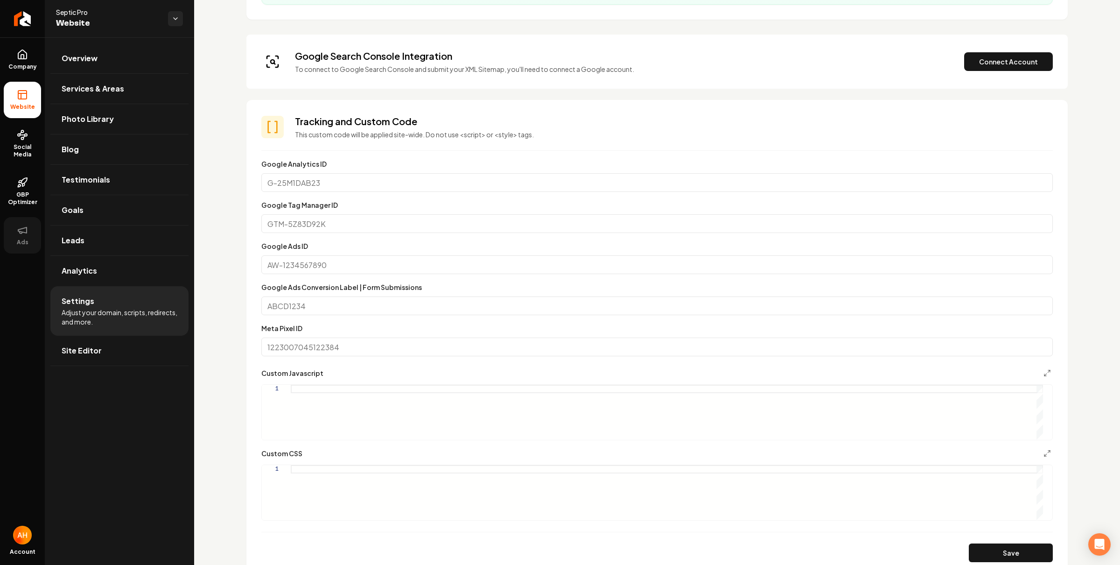
scroll to position [362, 0]
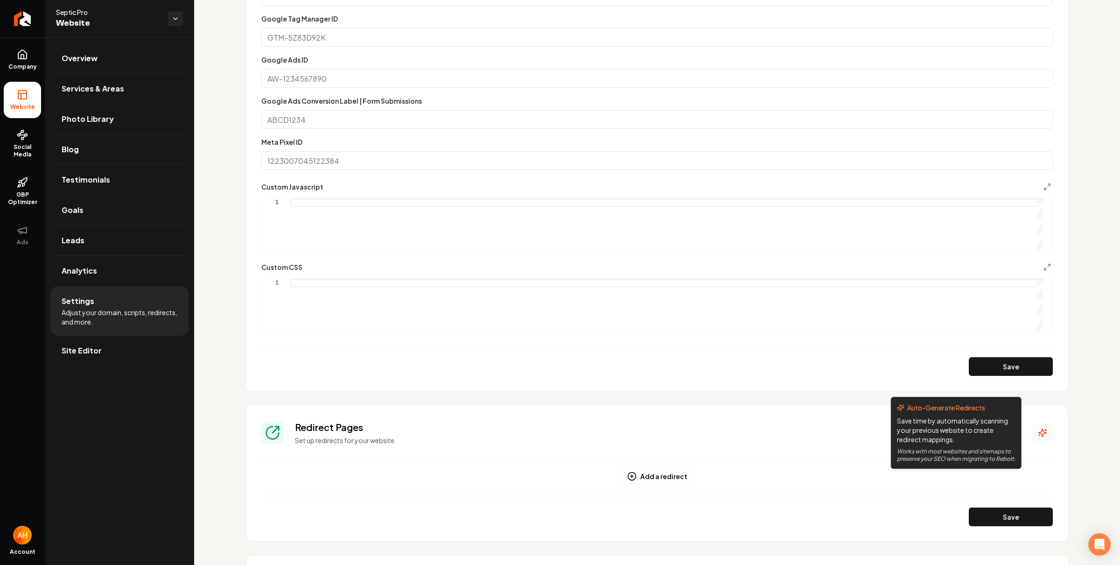
click at [1038, 429] on icon "Main content area" at bounding box center [1042, 432] width 9 height 9
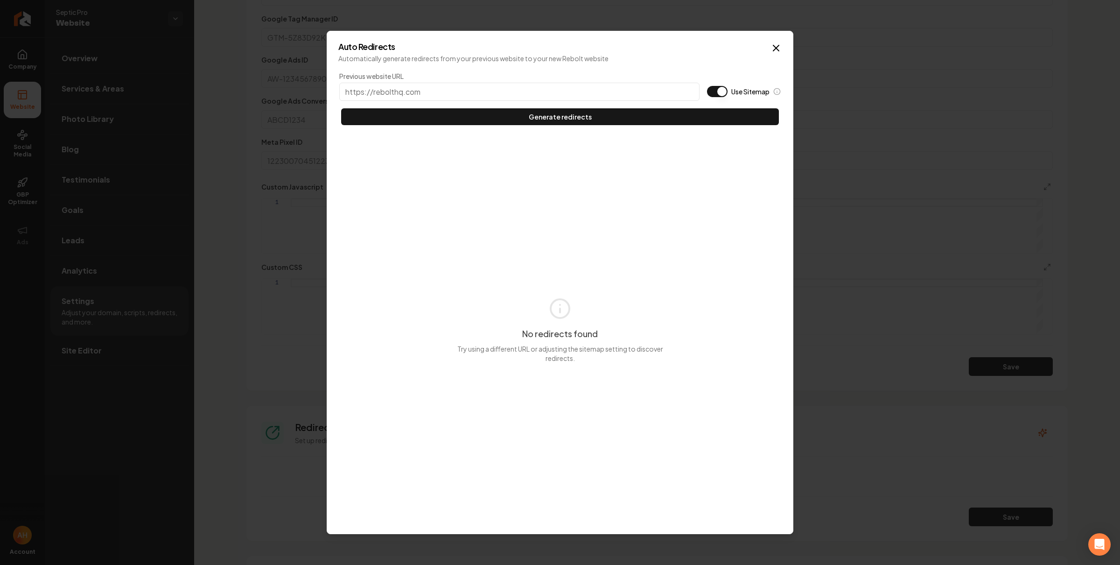
drag, startPoint x: 778, startPoint y: 47, endPoint x: 778, endPoint y: 54, distance: 6.5
click at [778, 47] on icon "button" at bounding box center [776, 47] width 11 height 11
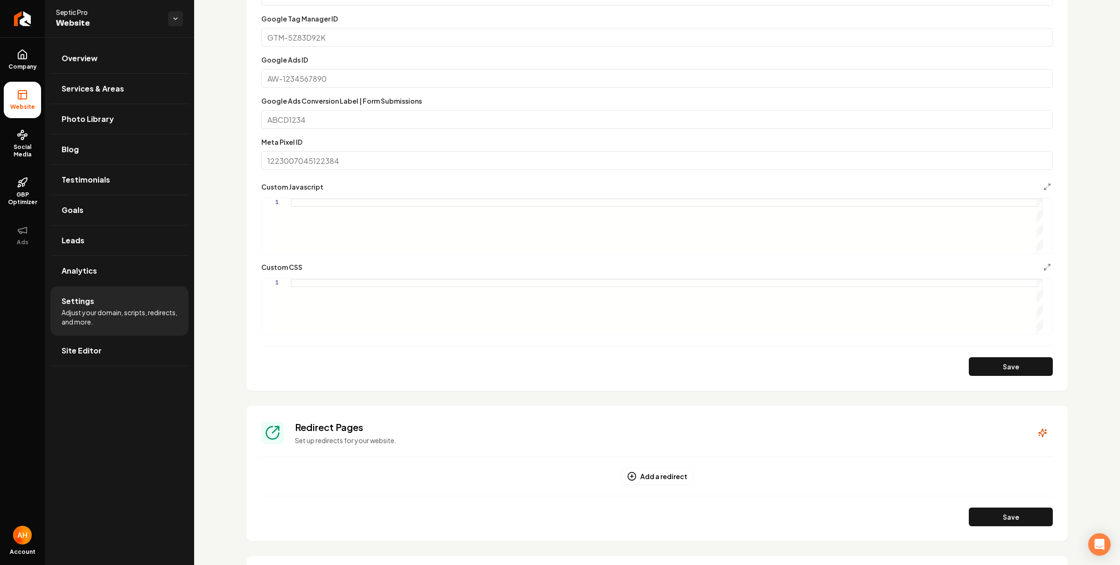
scroll to position [0, 0]
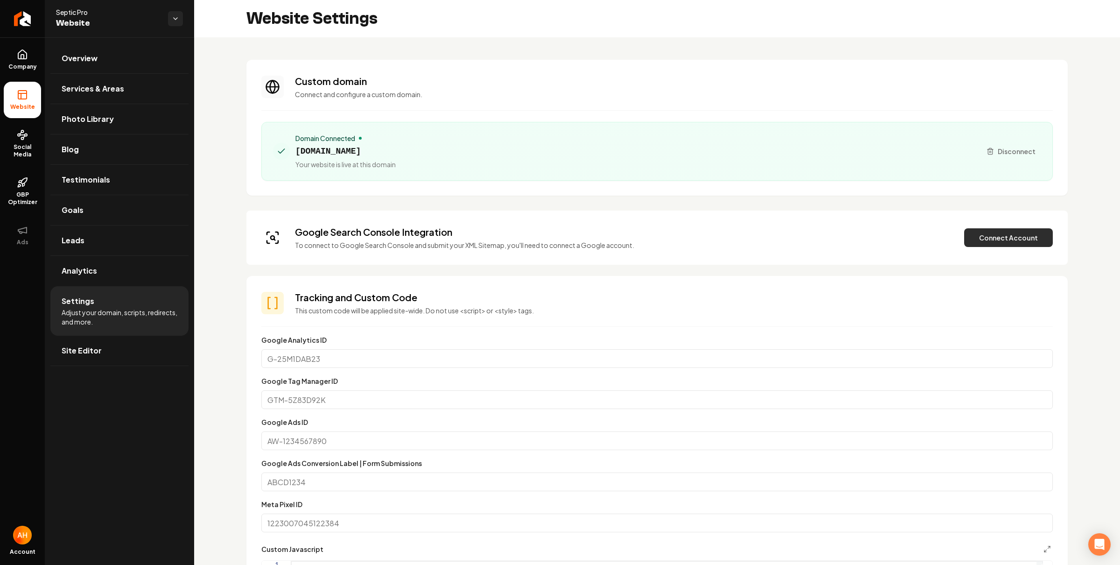
click at [974, 232] on button "Connect Account" at bounding box center [1008, 237] width 89 height 19
click at [916, 237] on button "Verify & Submit" at bounding box center [943, 237] width 81 height 19
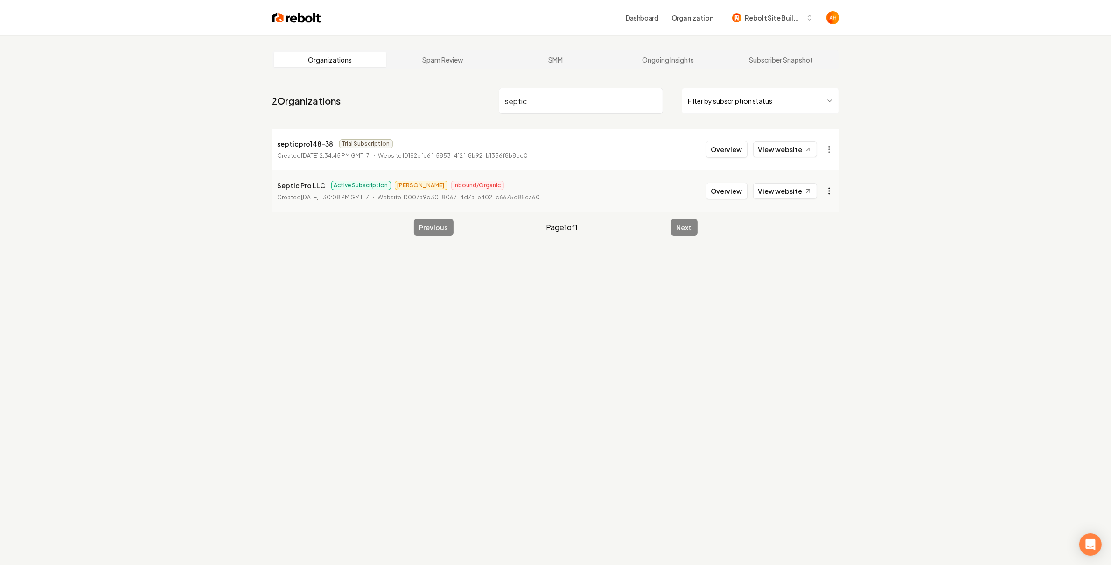
type input "septic"
click at [834, 193] on html "Dashboard Organization Rebolt Site Builder Organizations Spam Review SMM Ongoin…" at bounding box center [555, 282] width 1111 height 565
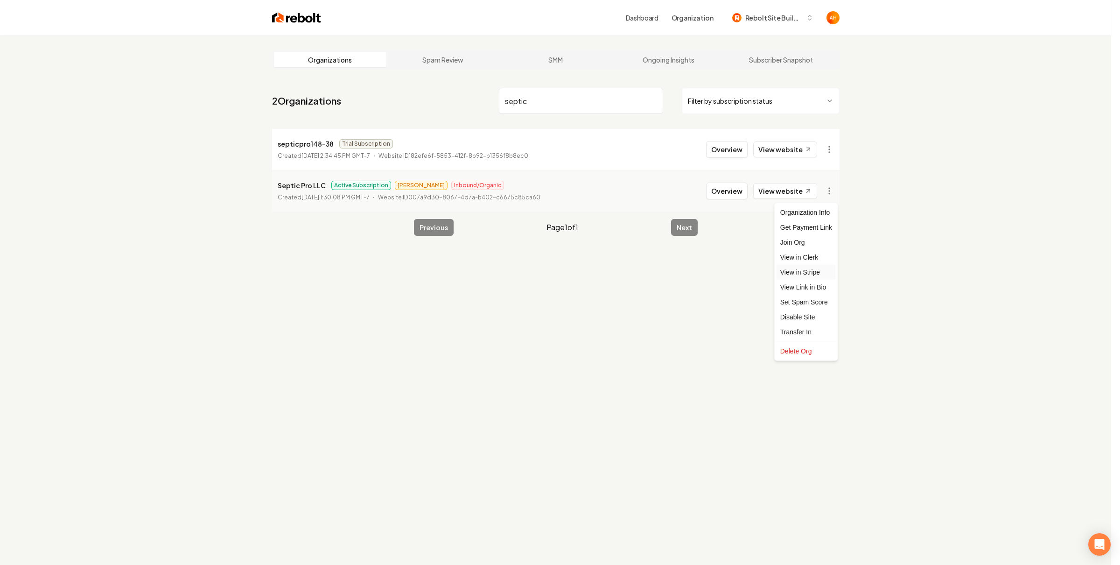
click at [792, 270] on link "View in Stripe" at bounding box center [806, 272] width 59 height 15
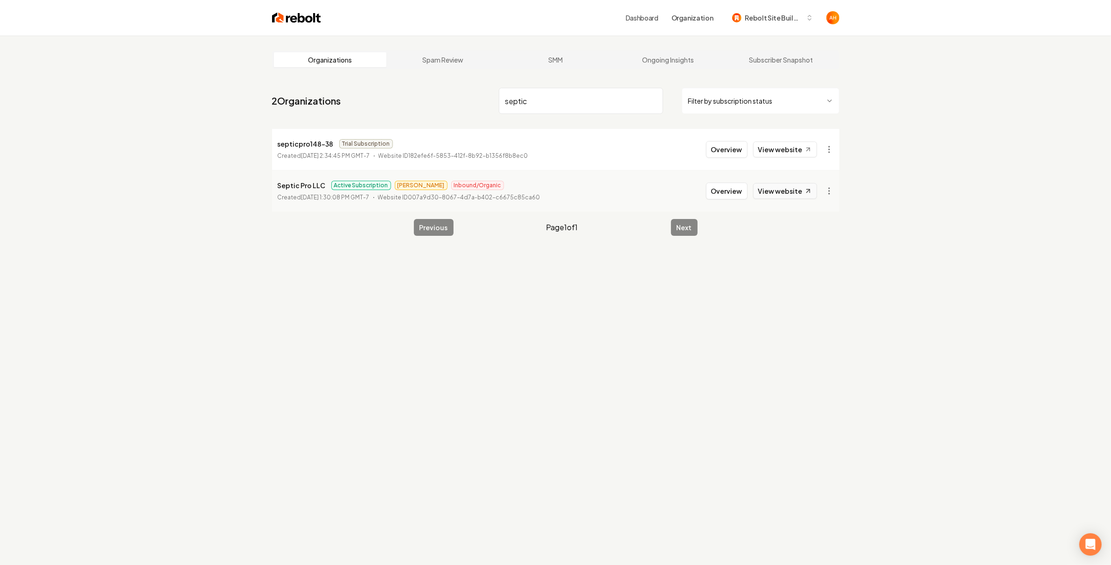
click at [776, 190] on link "View website" at bounding box center [785, 191] width 64 height 16
click at [719, 190] on button "Overview" at bounding box center [727, 191] width 42 height 17
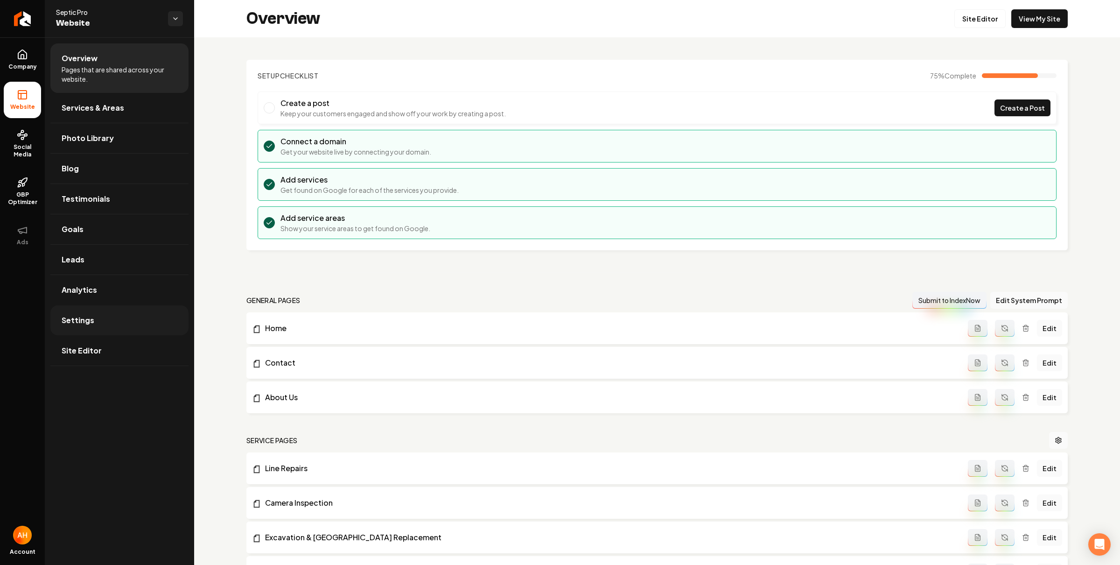
click at [105, 317] on link "Settings" at bounding box center [119, 320] width 138 height 30
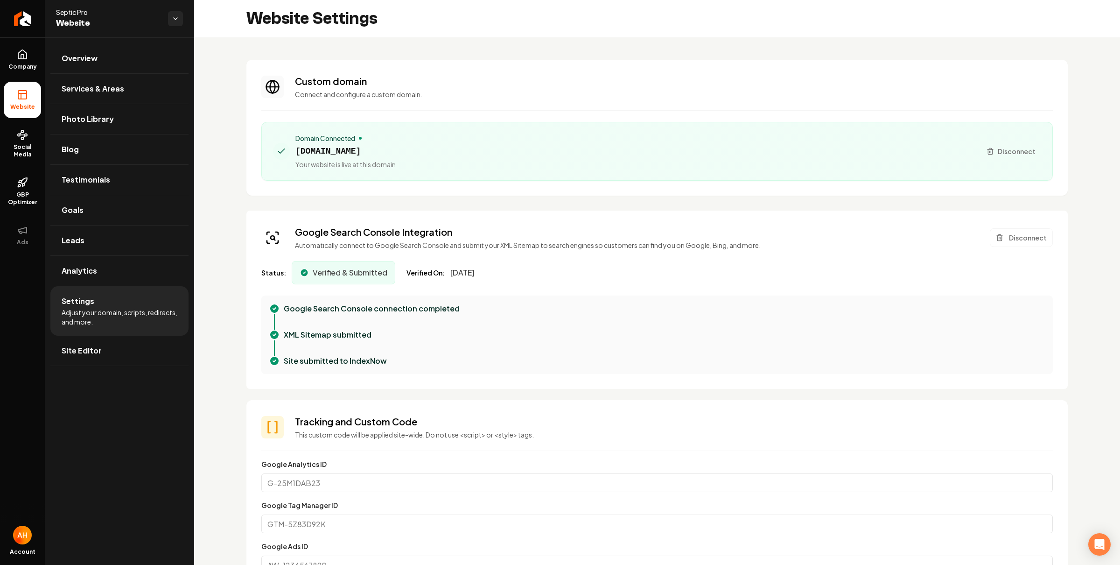
click at [322, 152] on span "septicpromi.com" at bounding box center [345, 151] width 100 height 13
copy span "septicpromi.com"
click at [17, 53] on icon at bounding box center [22, 54] width 11 height 11
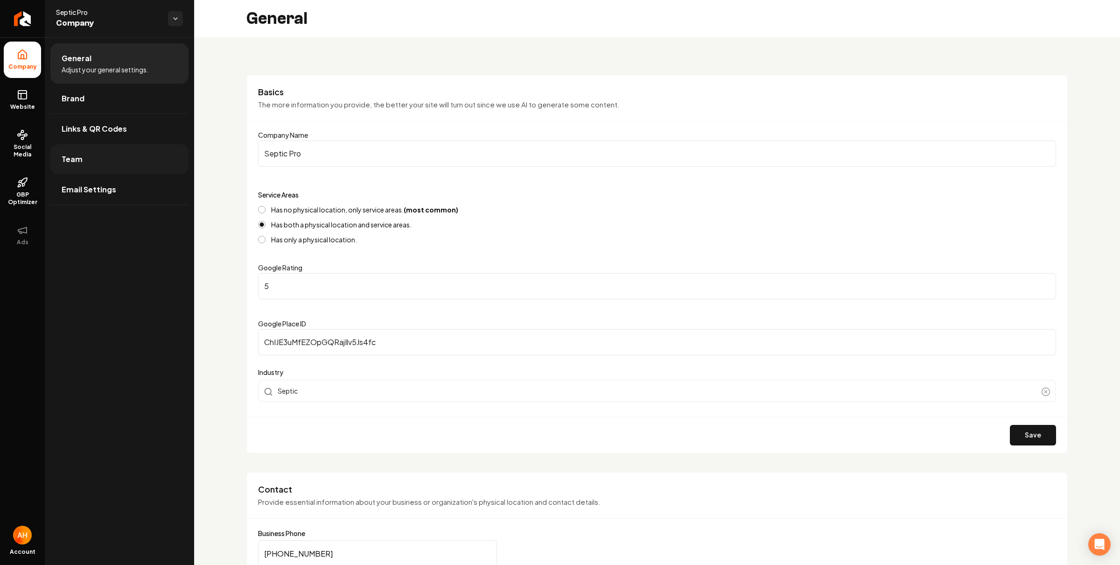
click at [108, 157] on link "Team" at bounding box center [119, 159] width 138 height 30
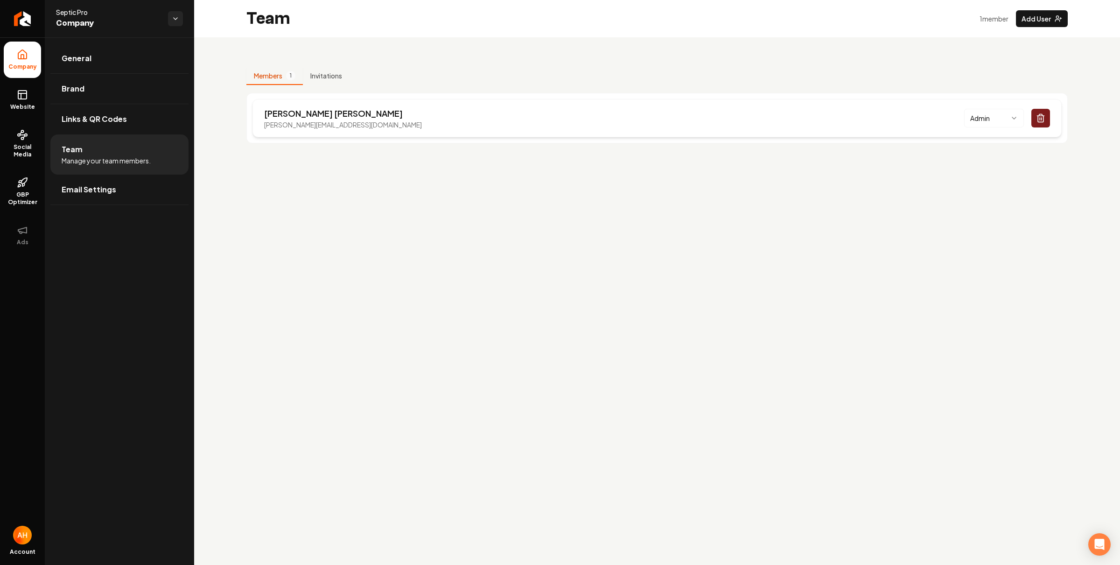
click at [1032, 116] on button "Main content area" at bounding box center [1041, 118] width 19 height 19
drag, startPoint x: 584, startPoint y: 173, endPoint x: 814, endPoint y: 90, distance: 244.5
click at [585, 173] on main "Team 0 member s Add User Members 0 Invitations No members found" at bounding box center [657, 282] width 926 height 565
click at [1027, 20] on button "Add User" at bounding box center [1042, 18] width 52 height 17
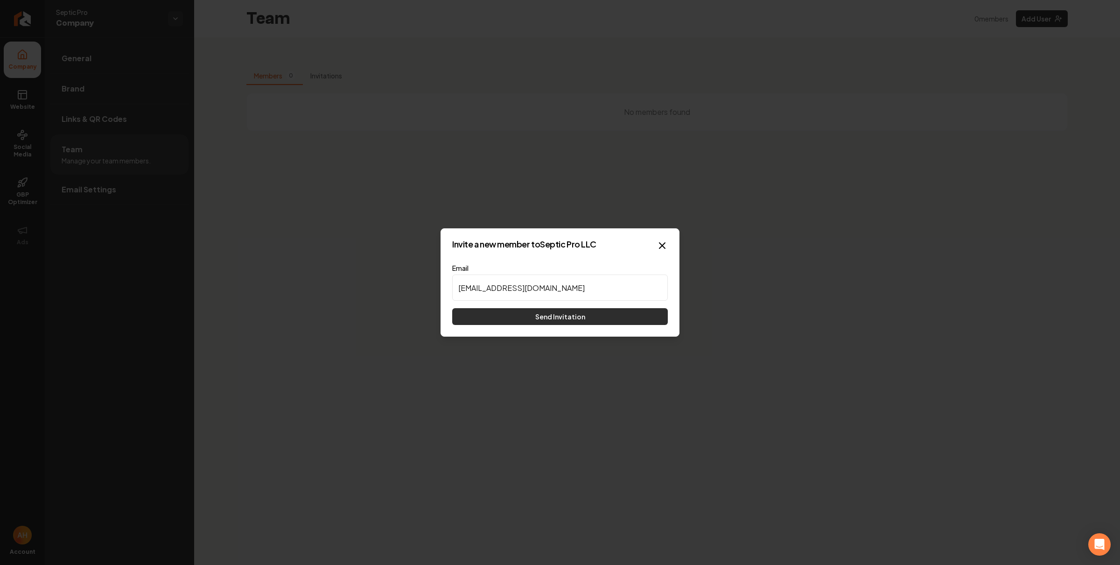
type input "Septicpro148@gmail.com"
drag, startPoint x: 570, startPoint y: 320, endPoint x: 569, endPoint y: 315, distance: 5.2
click at [570, 320] on button "Send Invitation" at bounding box center [560, 316] width 216 height 17
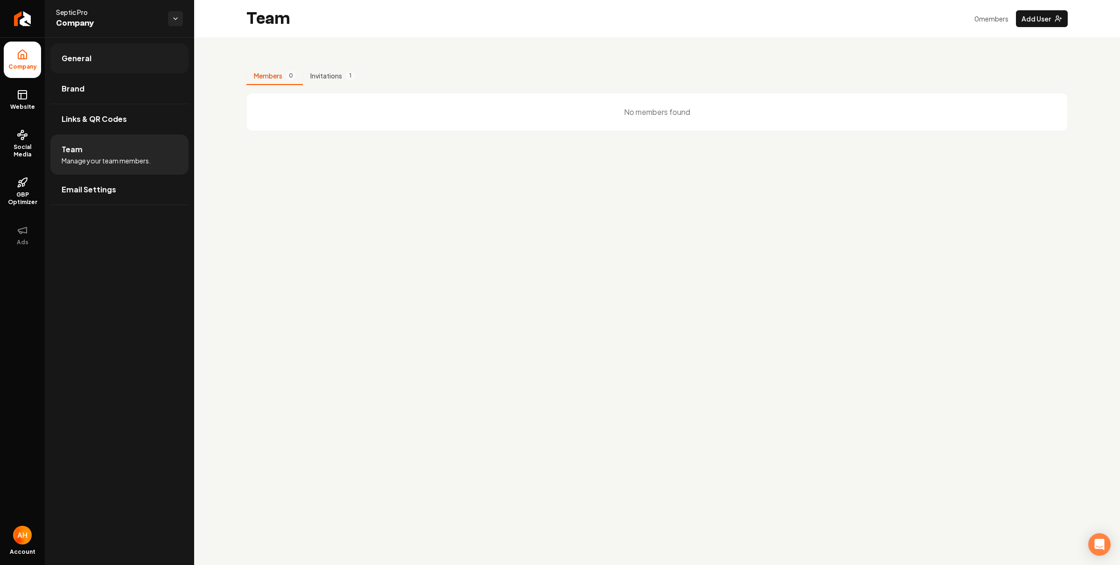
click at [140, 59] on link "General" at bounding box center [119, 58] width 138 height 30
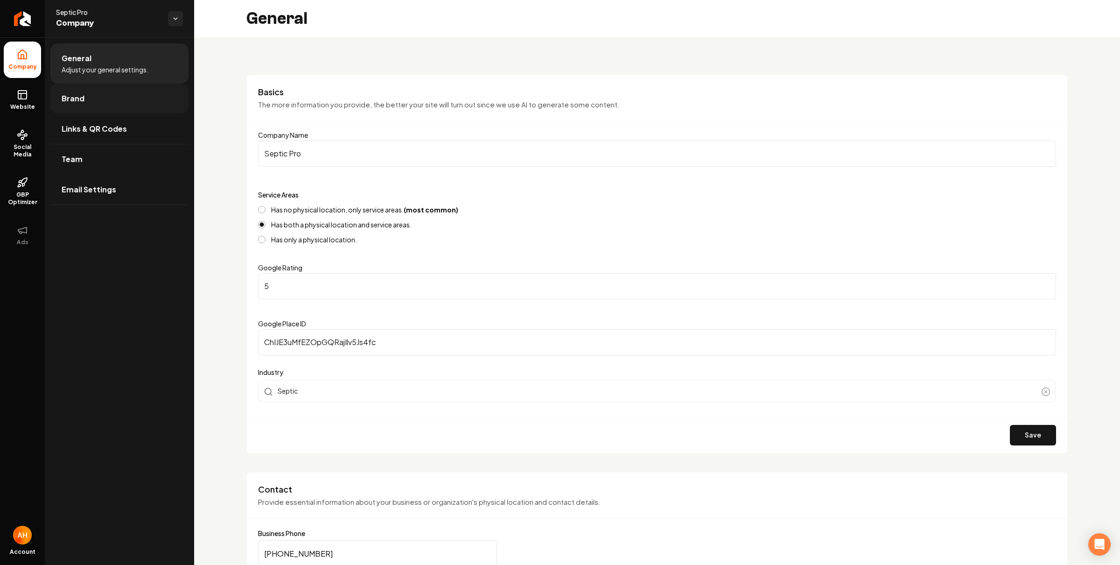
drag, startPoint x: 32, startPoint y: 95, endPoint x: 63, endPoint y: 94, distance: 31.8
click at [32, 96] on link "Website" at bounding box center [22, 100] width 37 height 36
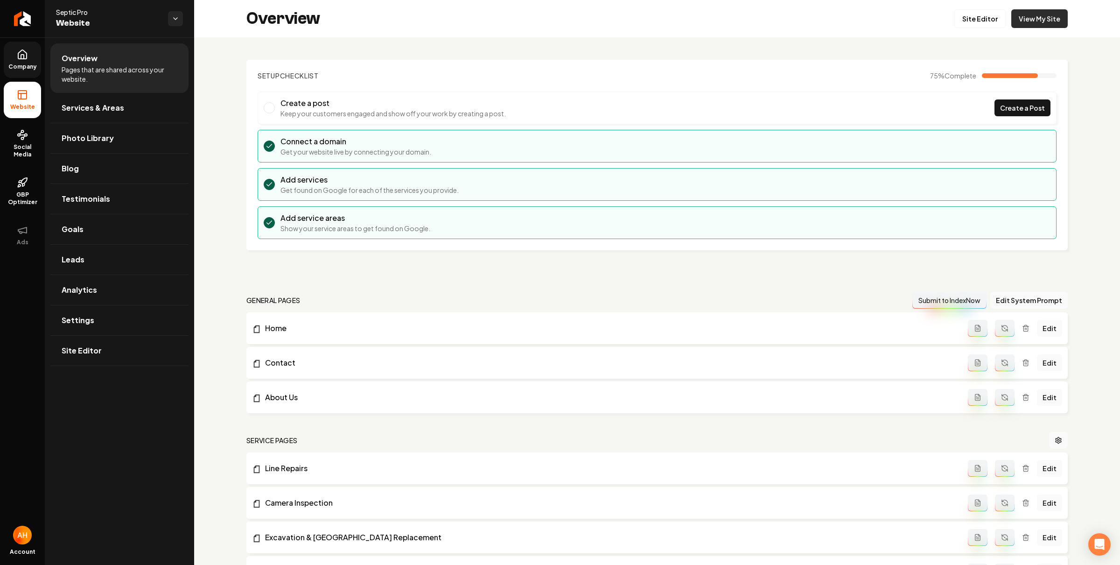
click at [1033, 12] on link "View My Site" at bounding box center [1039, 18] width 56 height 19
